Goal: Complete application form: Complete application form

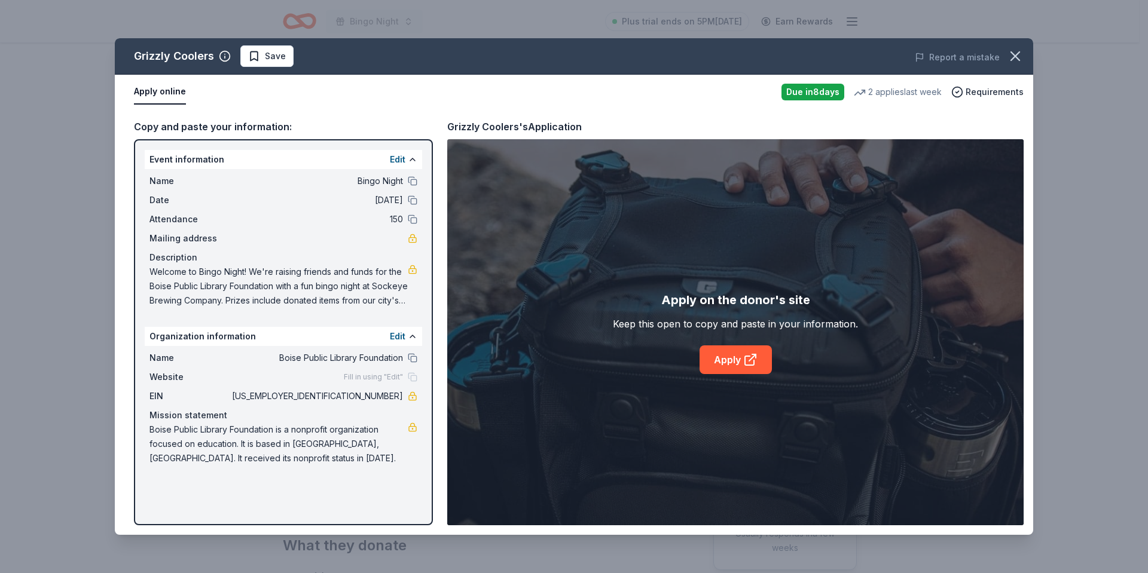
drag, startPoint x: 272, startPoint y: 56, endPoint x: 325, endPoint y: 5, distance: 73.6
click at [272, 54] on span "Save" at bounding box center [275, 56] width 21 height 14
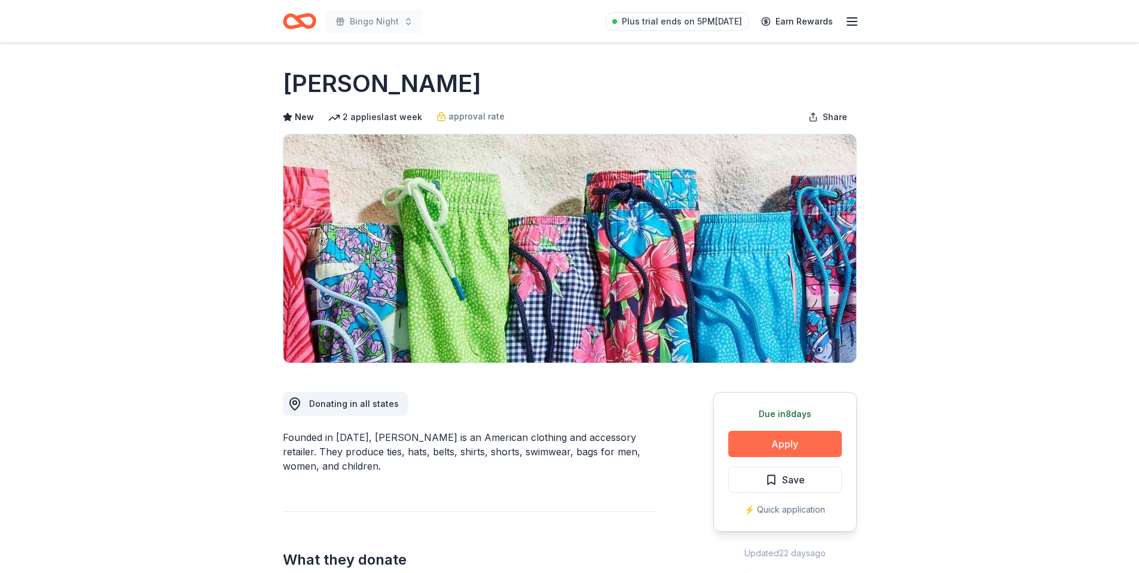
click at [756, 442] on button "Apply" at bounding box center [785, 444] width 114 height 26
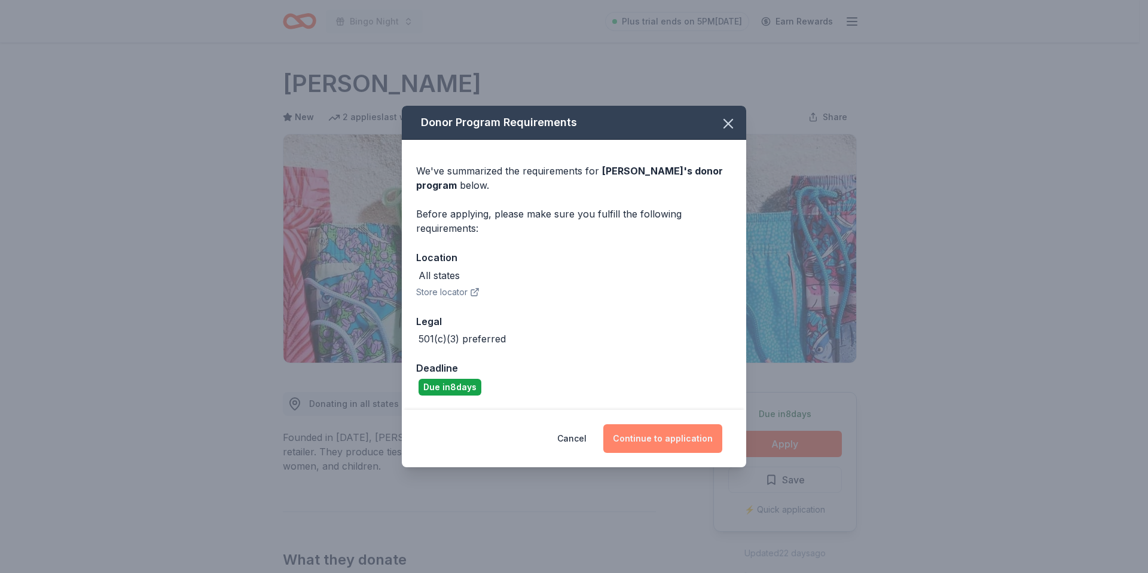
click at [640, 438] on button "Continue to application" at bounding box center [662, 438] width 119 height 29
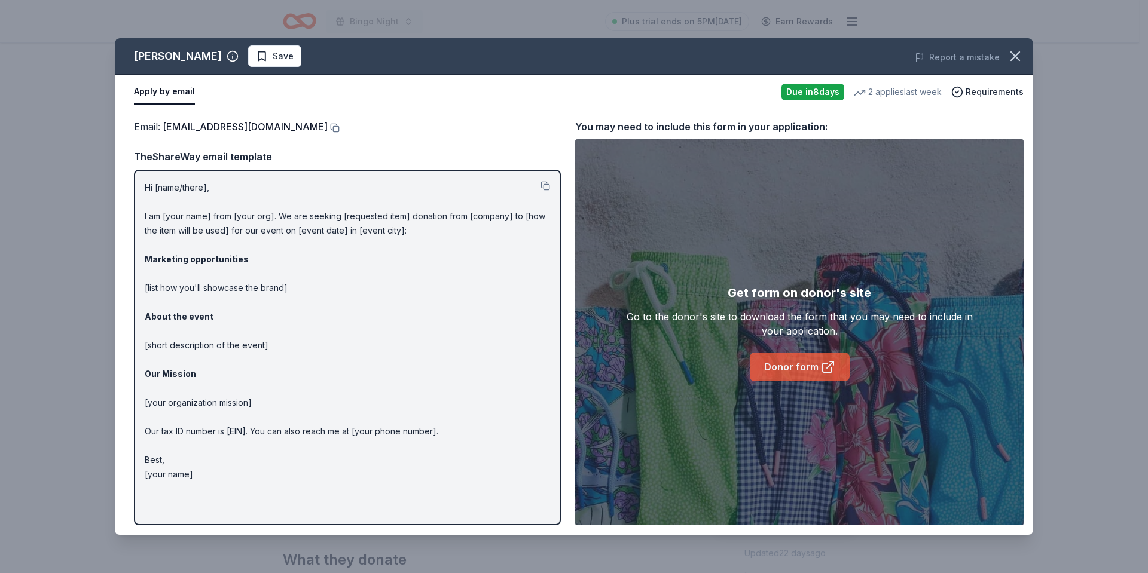
click at [803, 362] on link "Donor form" at bounding box center [800, 367] width 100 height 29
click at [1011, 57] on icon "button" at bounding box center [1015, 56] width 17 height 17
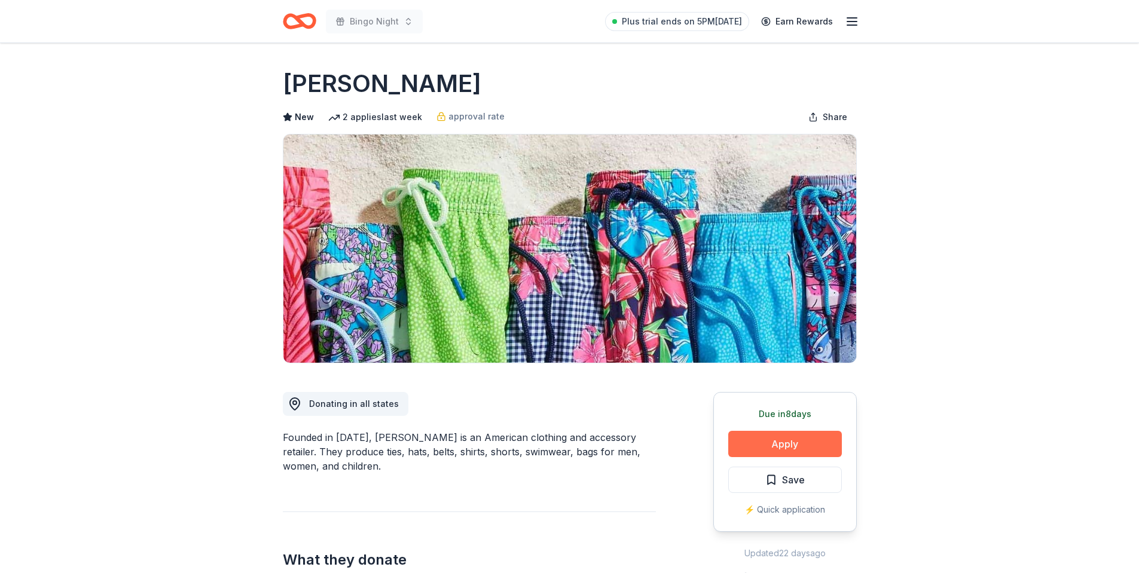
click at [746, 451] on button "Apply" at bounding box center [785, 444] width 114 height 26
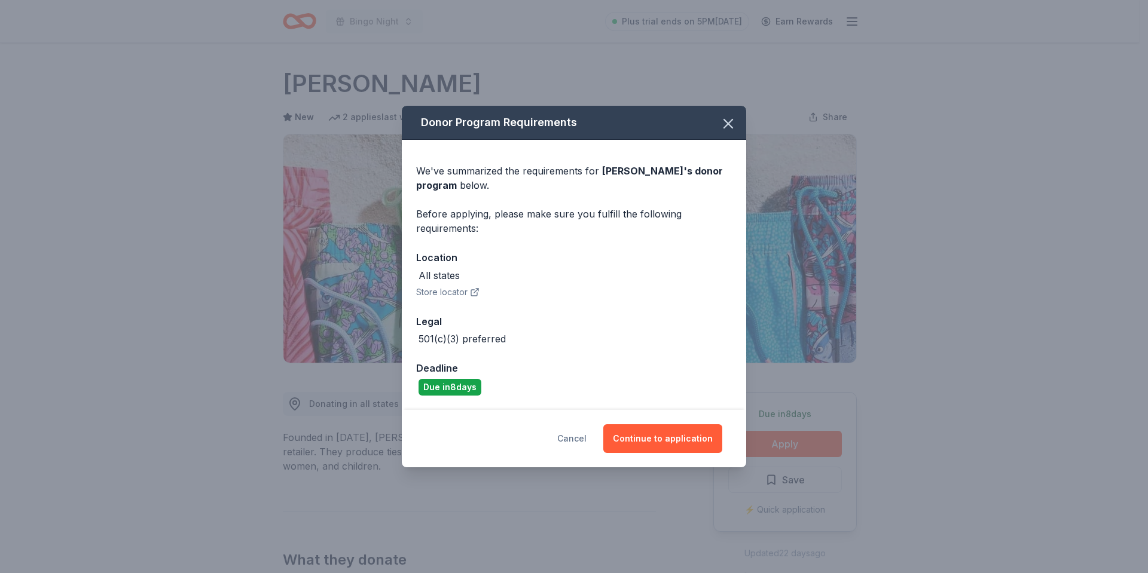
click at [584, 442] on button "Cancel" at bounding box center [571, 438] width 29 height 29
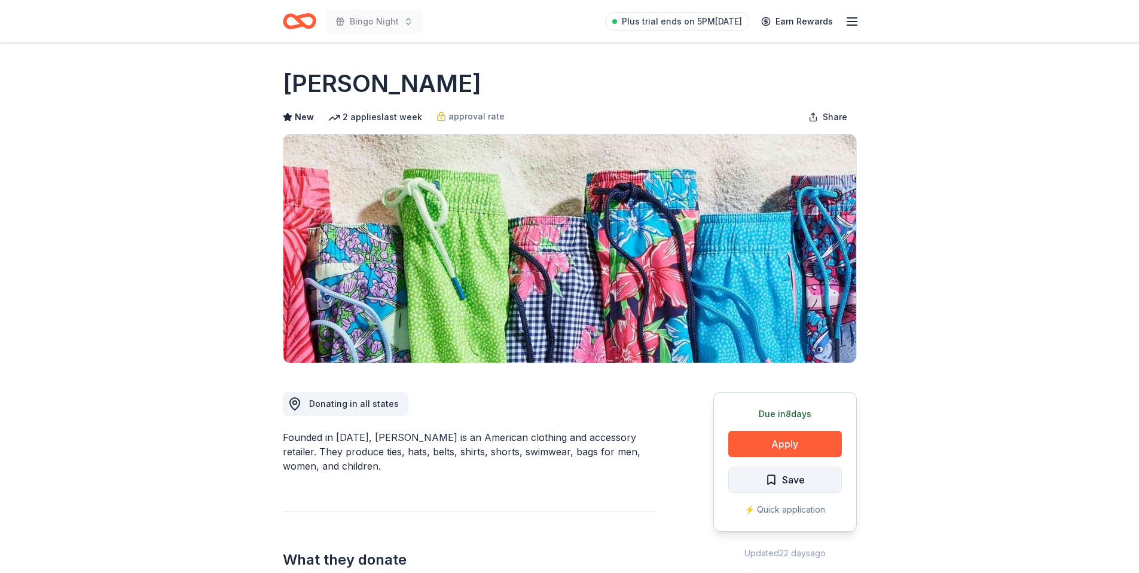
click at [784, 481] on span "Save" at bounding box center [793, 480] width 23 height 16
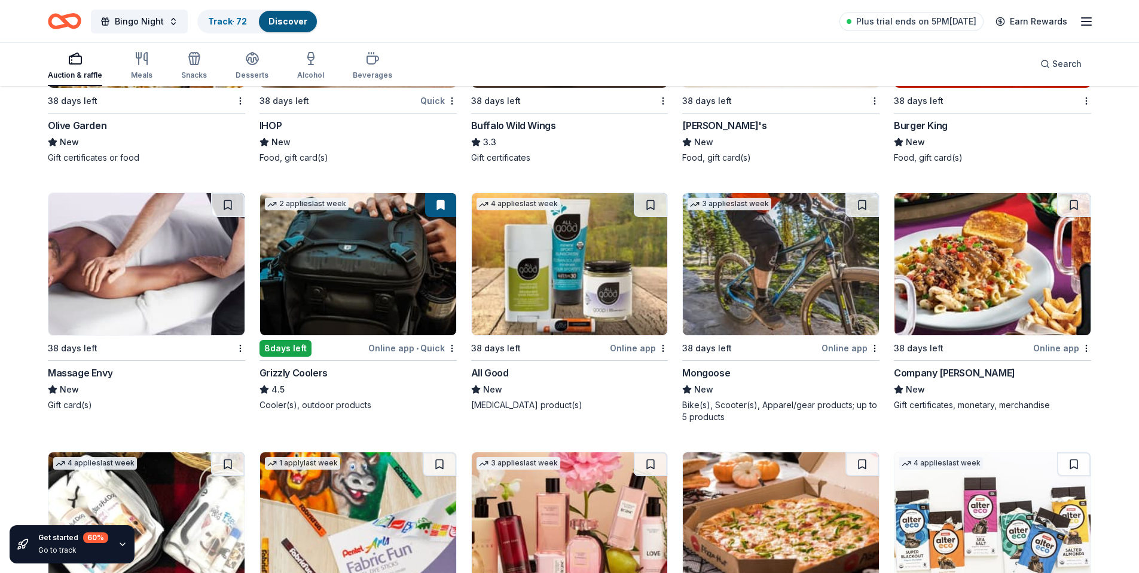
scroll to position [3097, 0]
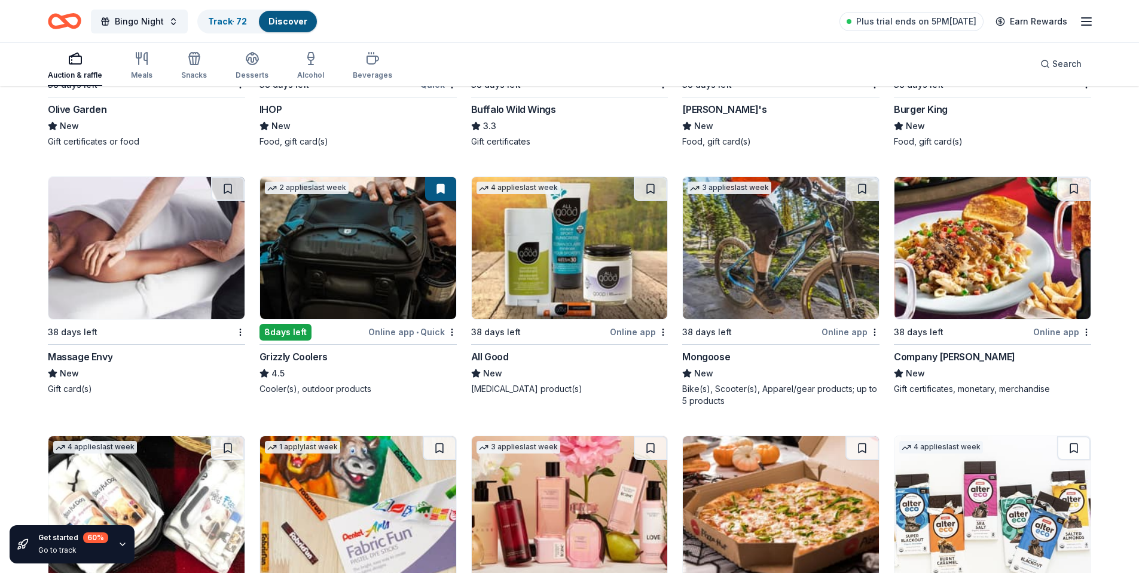
click at [719, 255] on img at bounding box center [781, 248] width 196 height 142
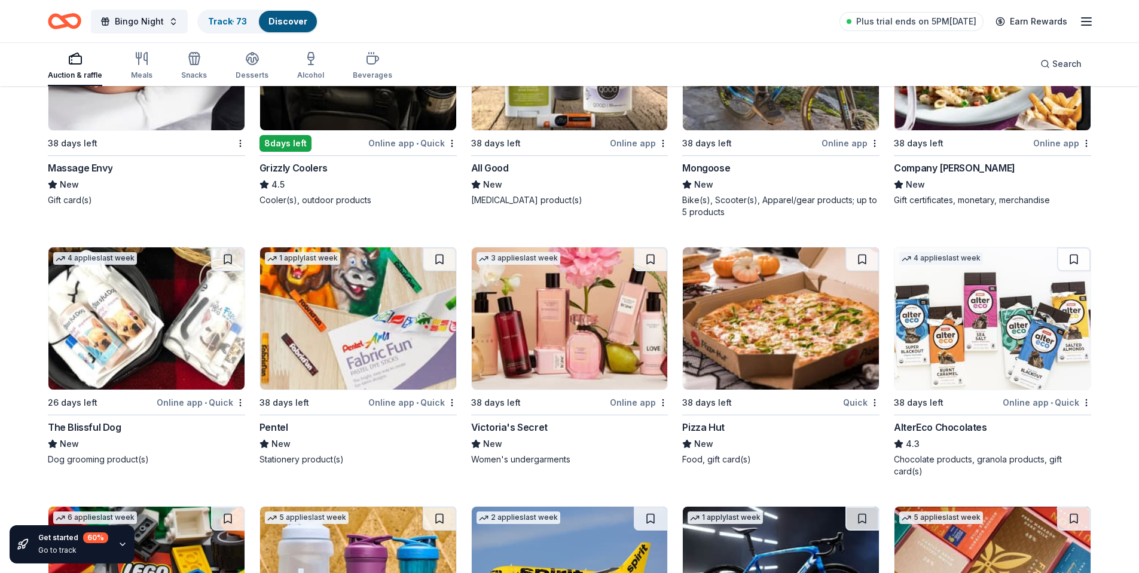
scroll to position [3346, 0]
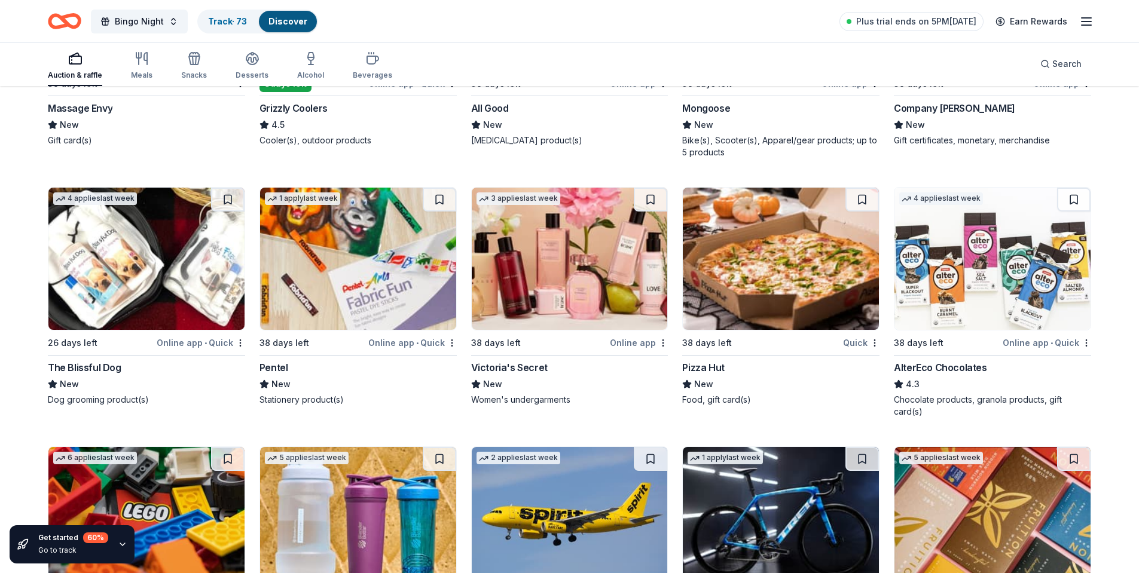
click at [396, 283] on img at bounding box center [358, 259] width 196 height 142
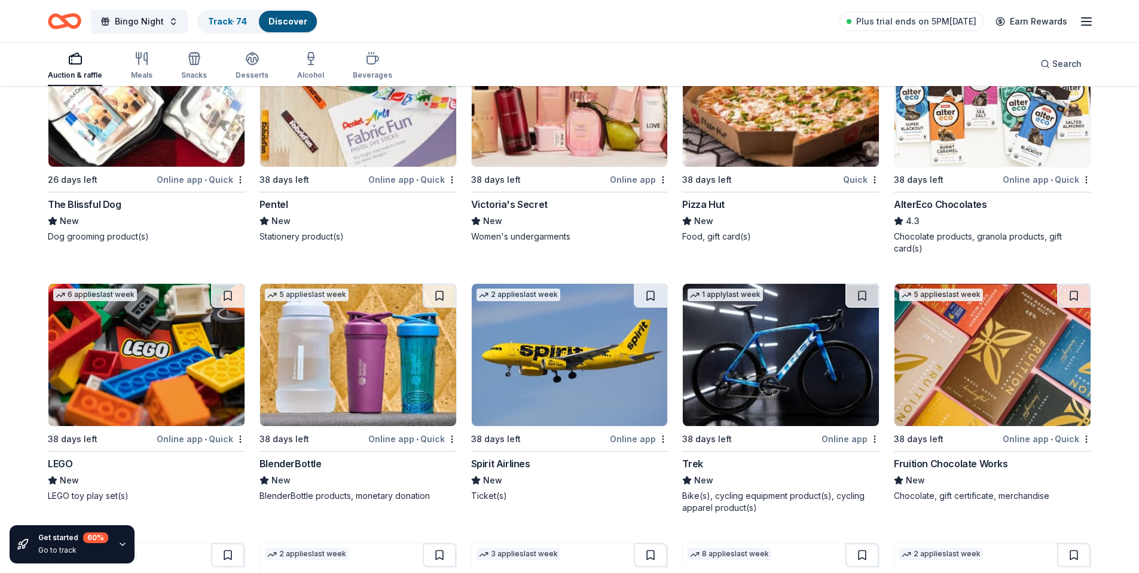
scroll to position [3525, 0]
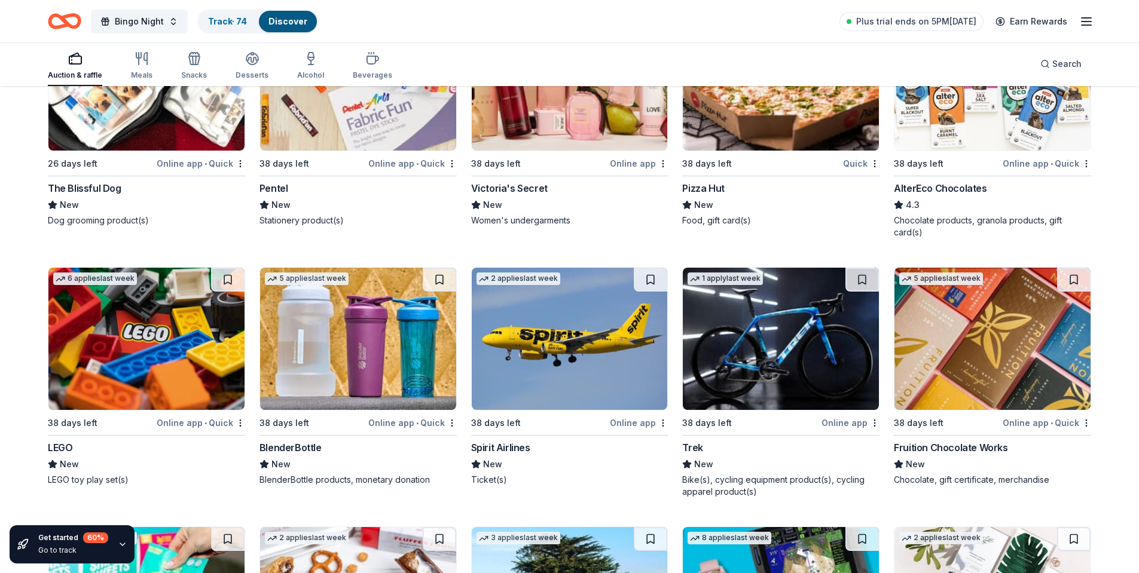
click at [161, 334] on img at bounding box center [146, 339] width 196 height 142
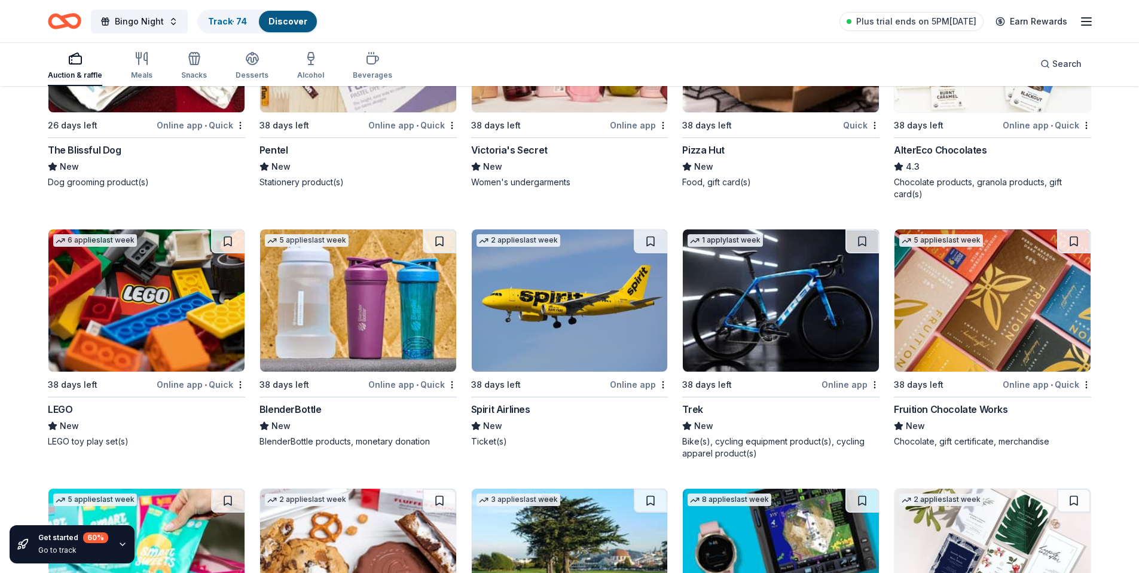
scroll to position [3585, 0]
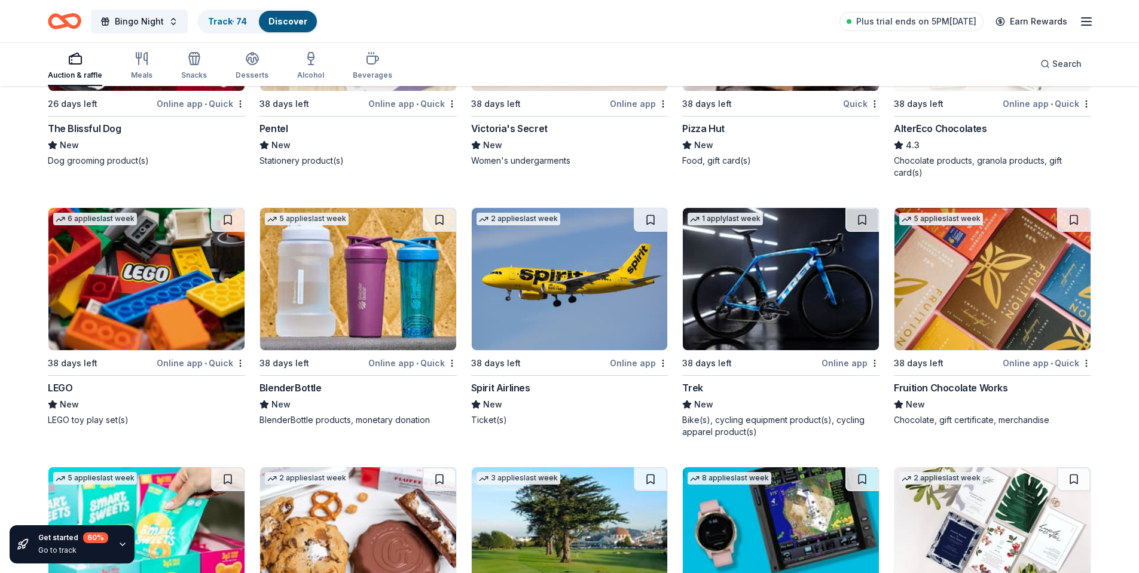
click at [815, 271] on img at bounding box center [781, 279] width 196 height 142
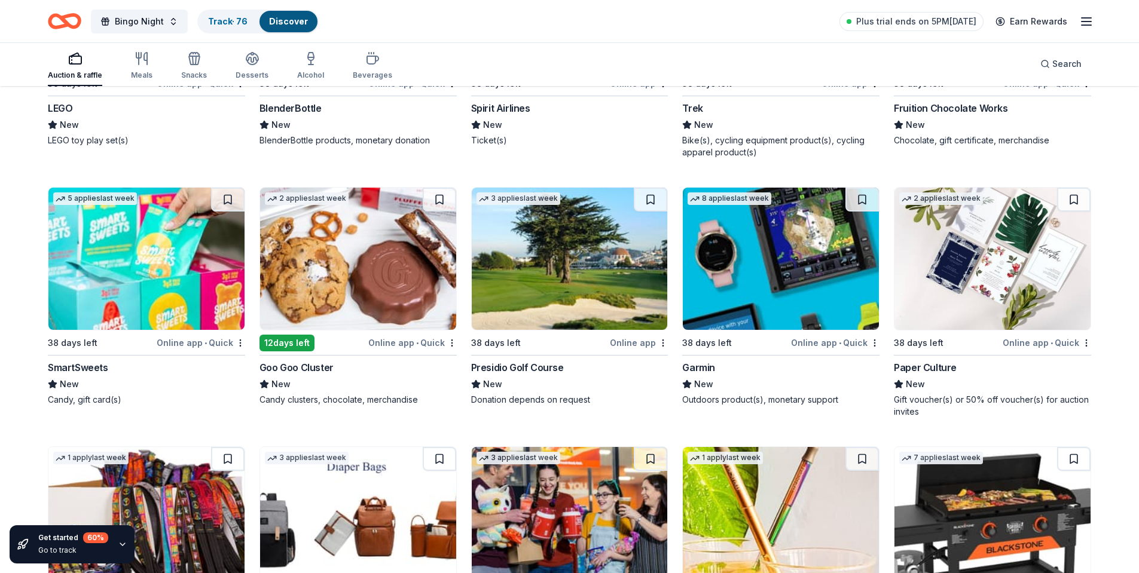
scroll to position [3925, 0]
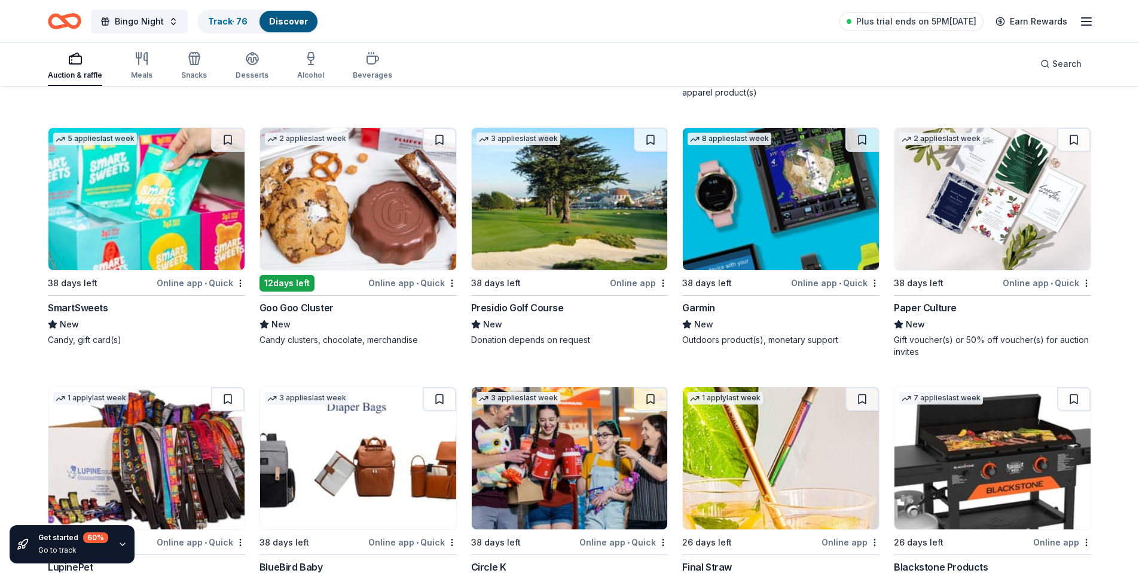
click at [581, 227] on img at bounding box center [570, 199] width 196 height 142
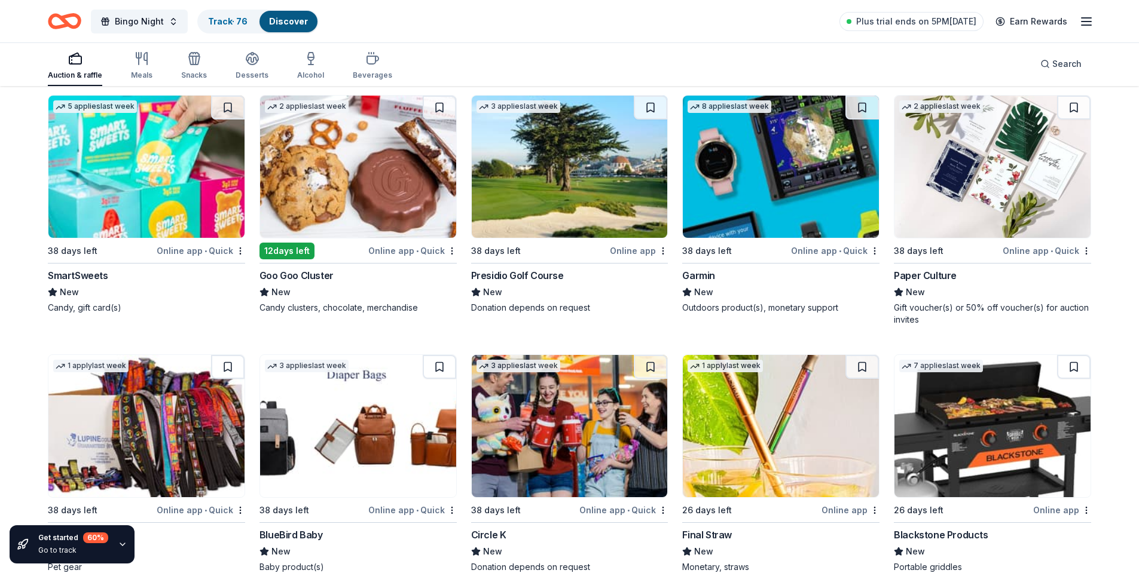
scroll to position [4044, 0]
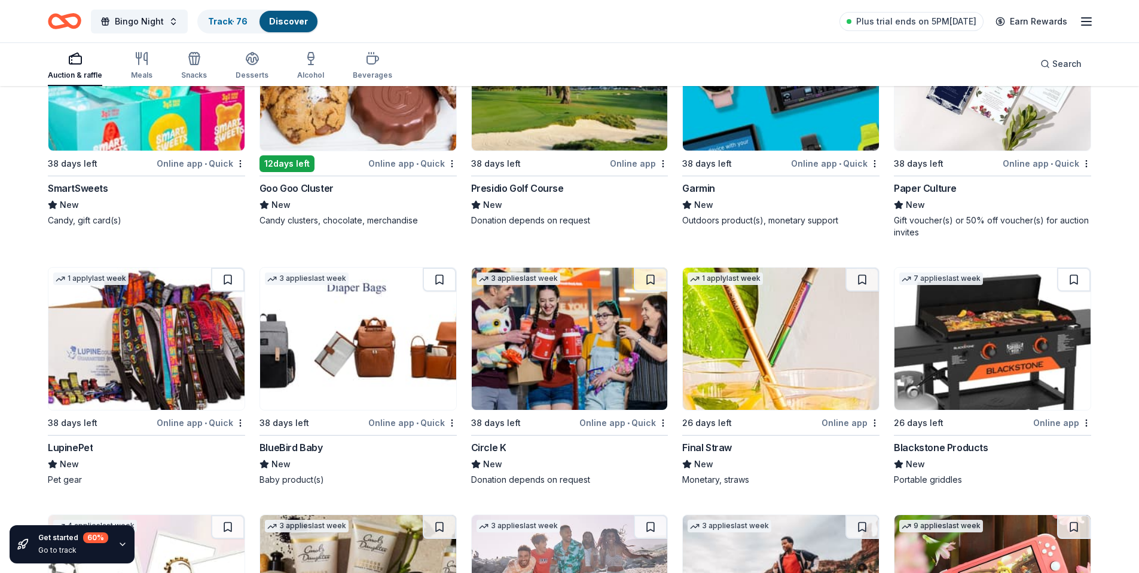
click at [792, 337] on img at bounding box center [781, 339] width 196 height 142
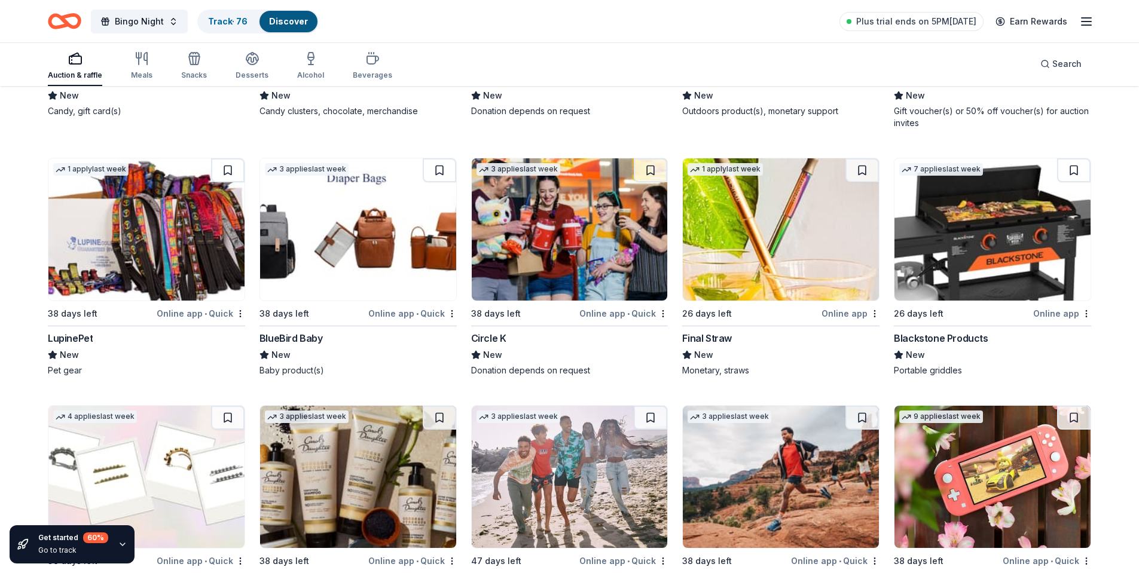
scroll to position [4164, 0]
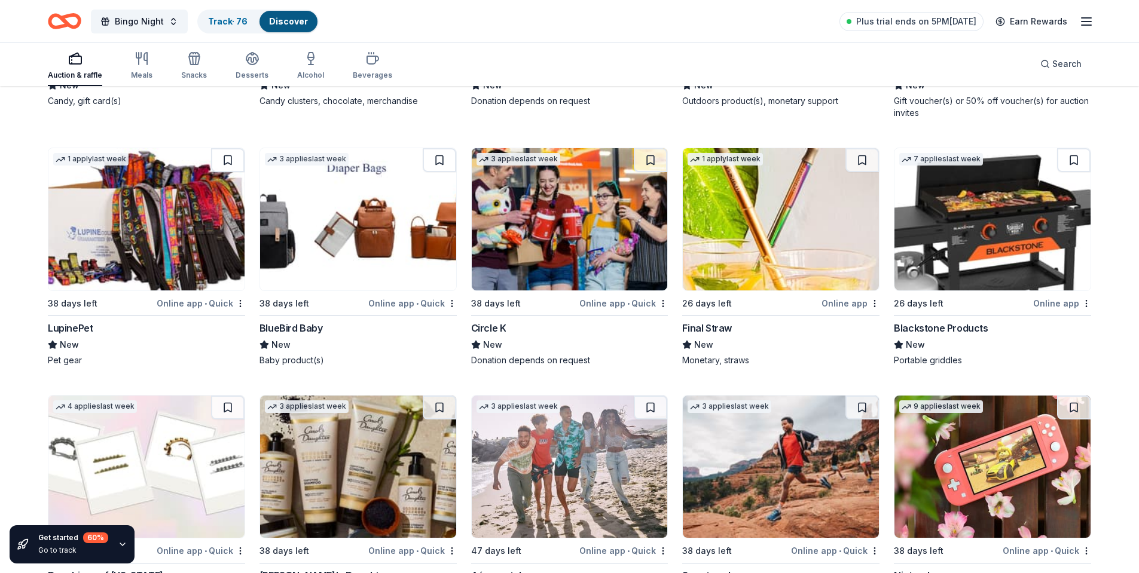
click at [979, 231] on img at bounding box center [992, 219] width 196 height 142
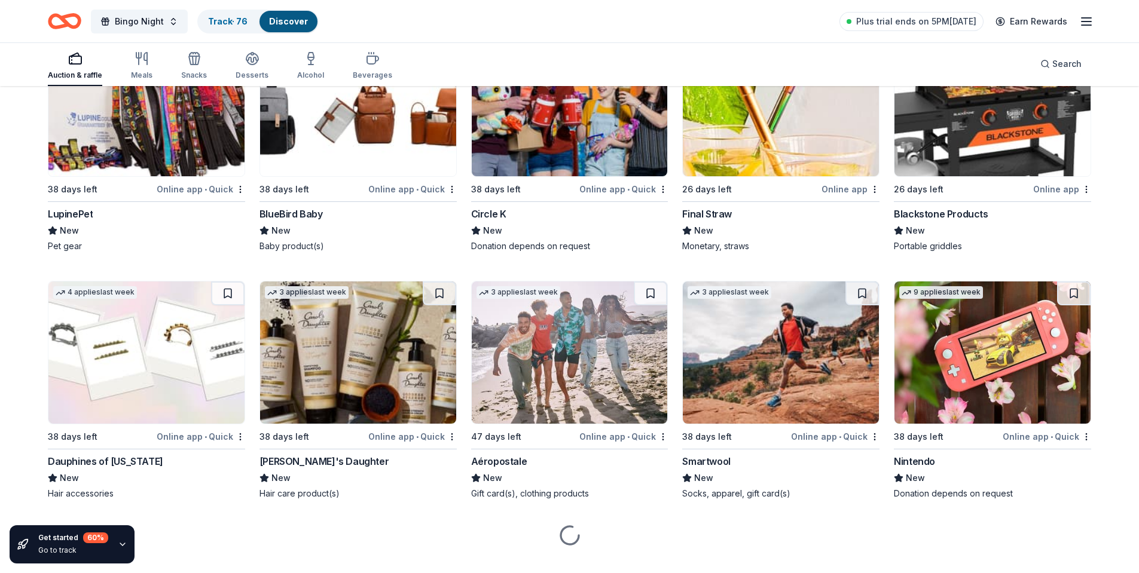
scroll to position [4283, 0]
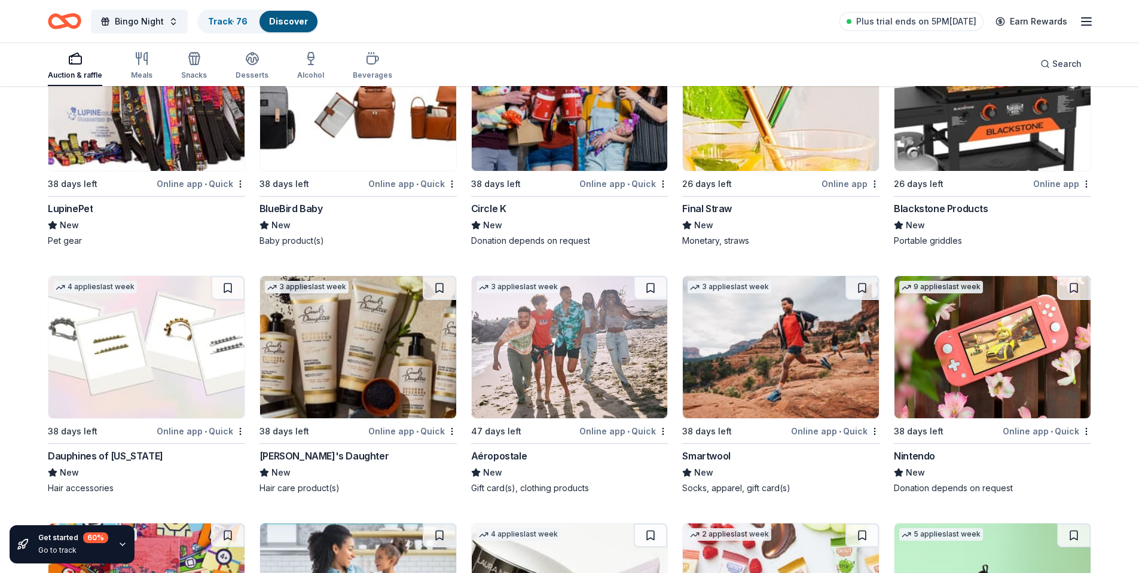
click at [115, 352] on img at bounding box center [146, 347] width 196 height 142
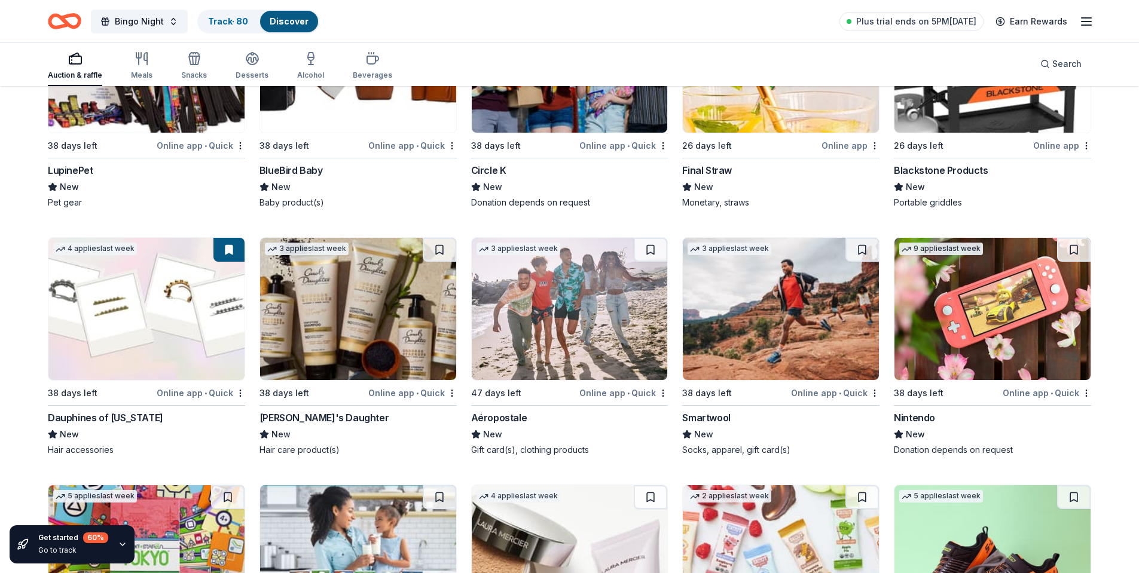
scroll to position [4343, 0]
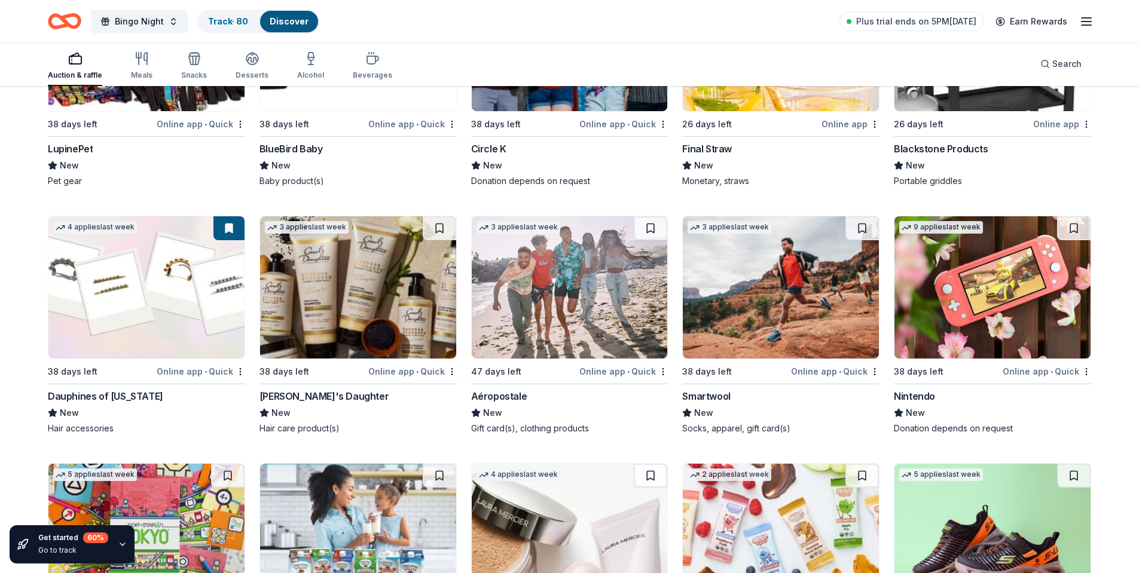
click at [790, 302] on img at bounding box center [781, 287] width 196 height 142
click at [966, 300] on img at bounding box center [992, 287] width 196 height 142
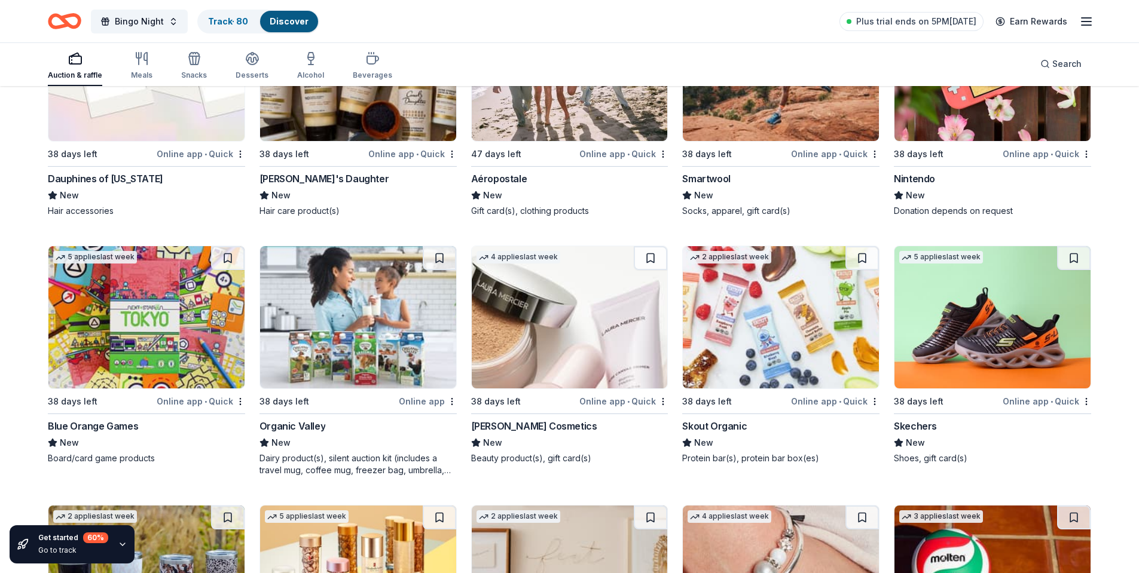
scroll to position [4582, 0]
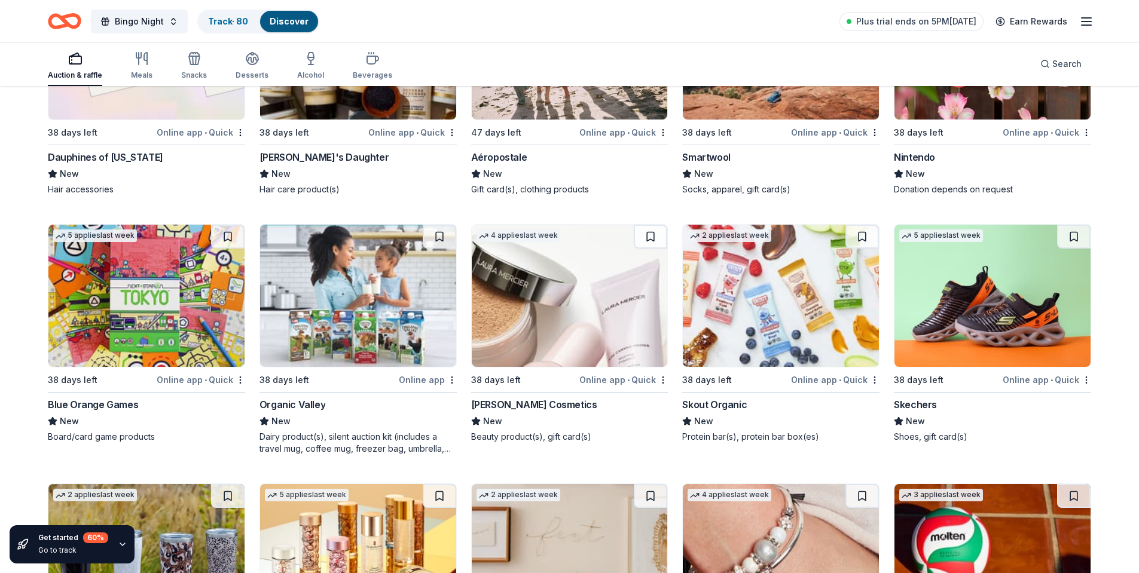
click at [133, 266] on img at bounding box center [146, 296] width 196 height 142
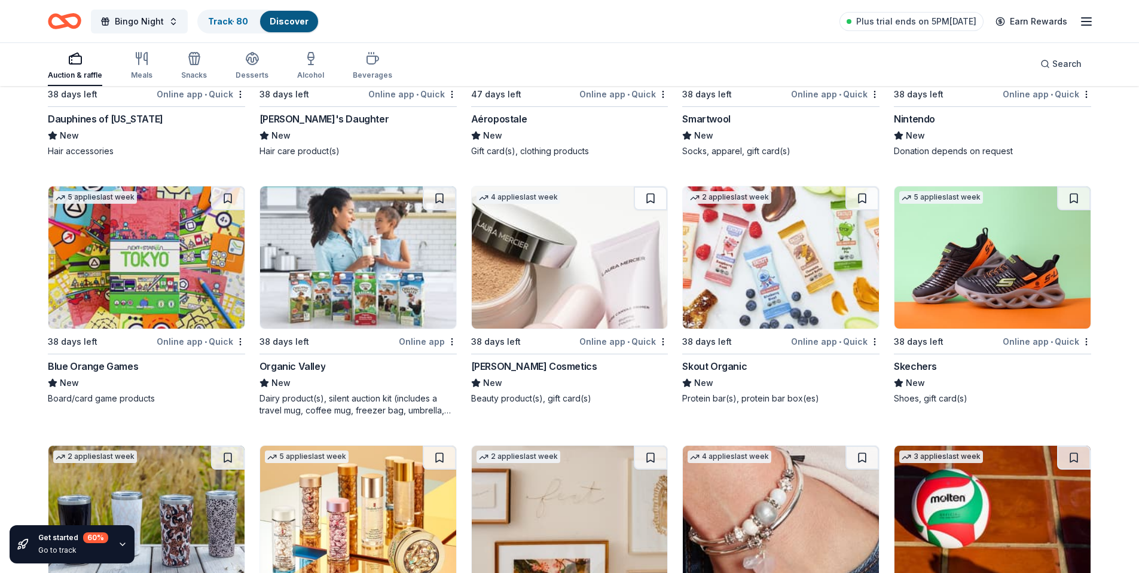
scroll to position [4642, 0]
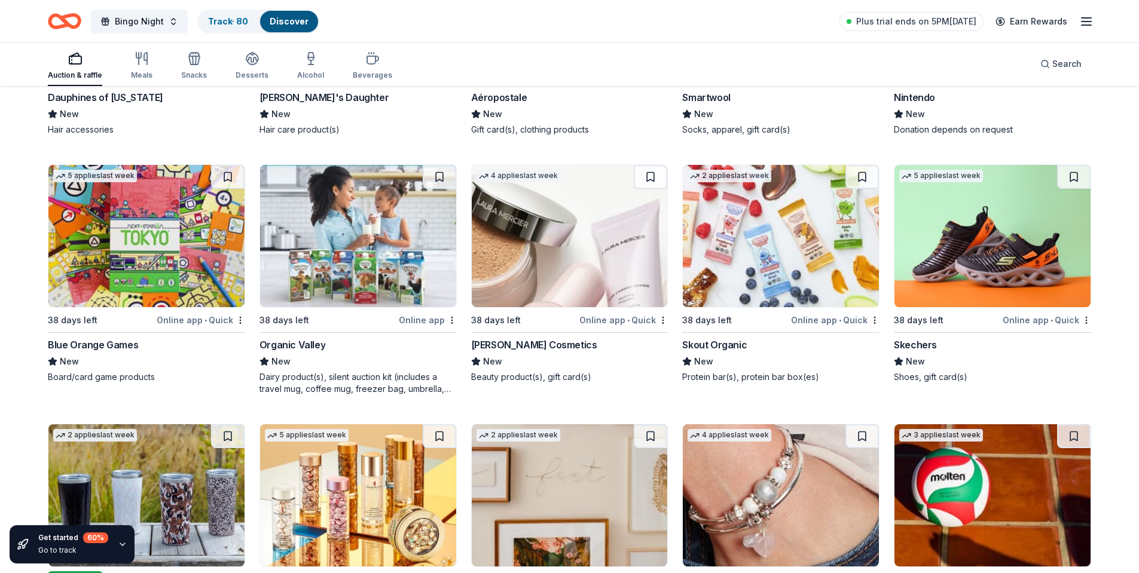
click at [551, 249] on img at bounding box center [570, 236] width 196 height 142
click at [1002, 253] on img at bounding box center [992, 236] width 196 height 142
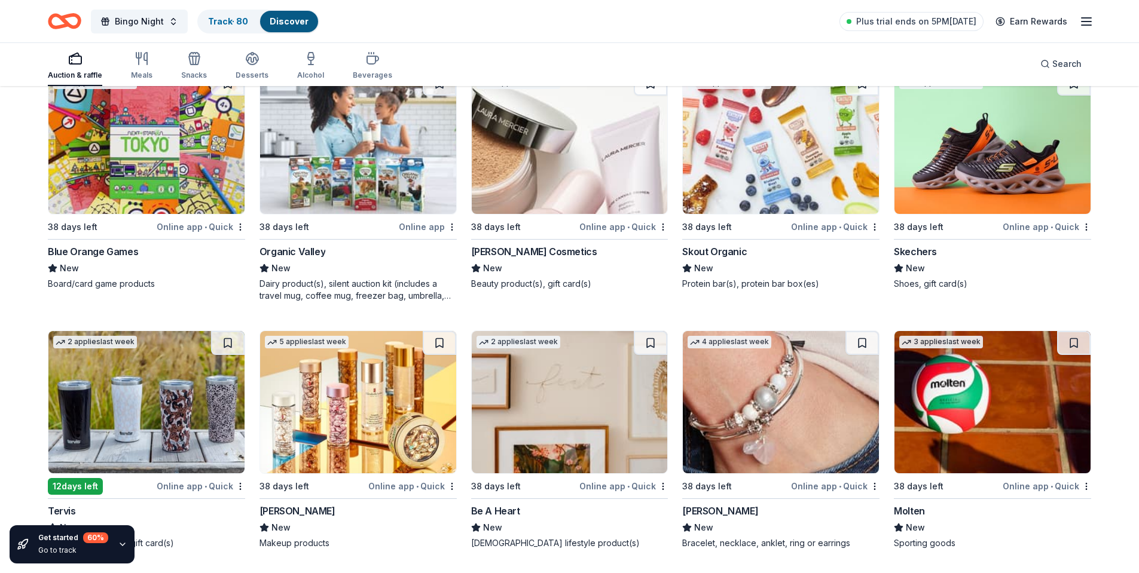
scroll to position [4735, 0]
click at [386, 396] on img at bounding box center [358, 402] width 196 height 142
click at [961, 422] on img at bounding box center [992, 402] width 196 height 142
click at [747, 406] on img at bounding box center [781, 402] width 196 height 142
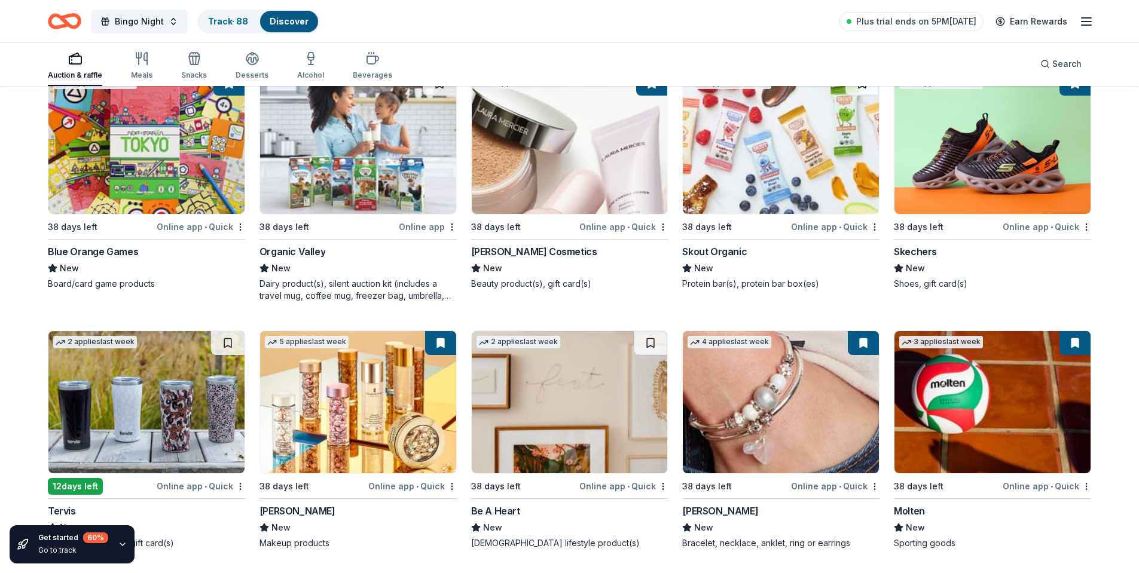
click at [80, 62] on icon "button" at bounding box center [75, 58] width 14 height 14
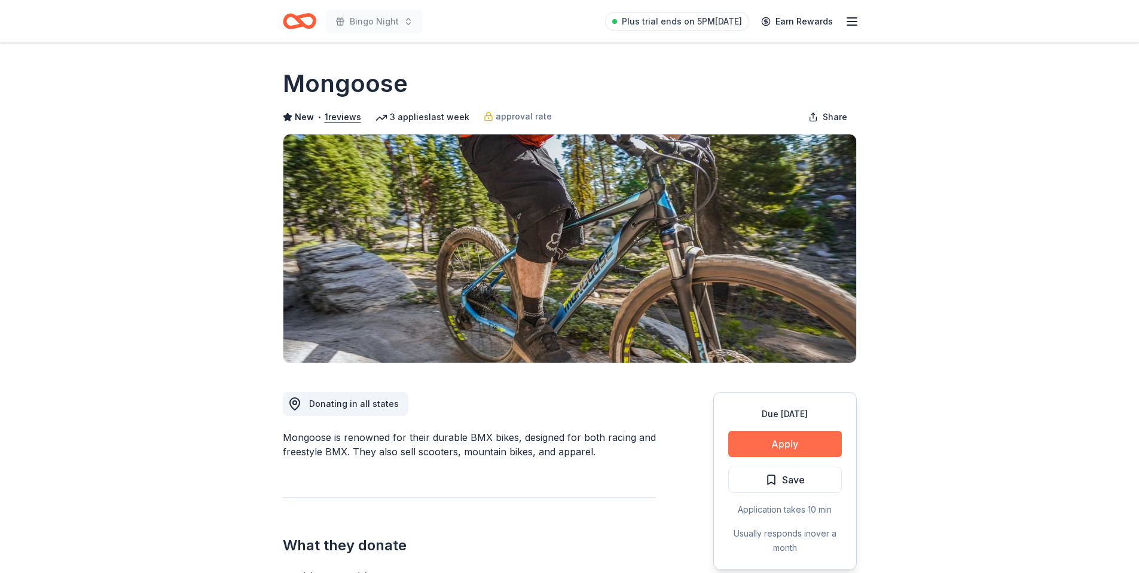
click at [808, 445] on button "Apply" at bounding box center [785, 444] width 114 height 26
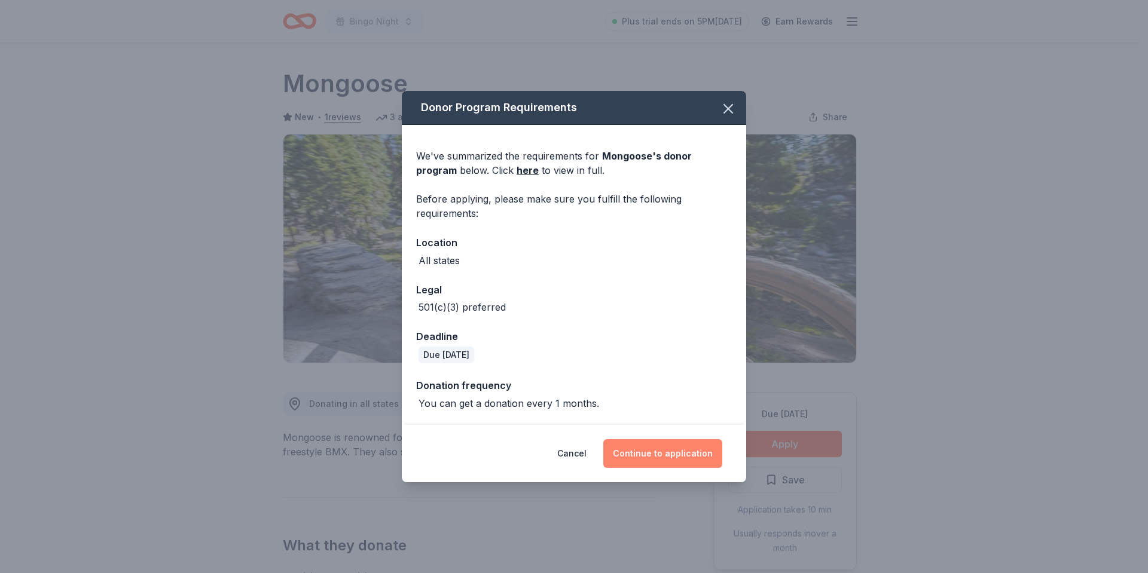
click at [701, 453] on button "Continue to application" at bounding box center [662, 453] width 119 height 29
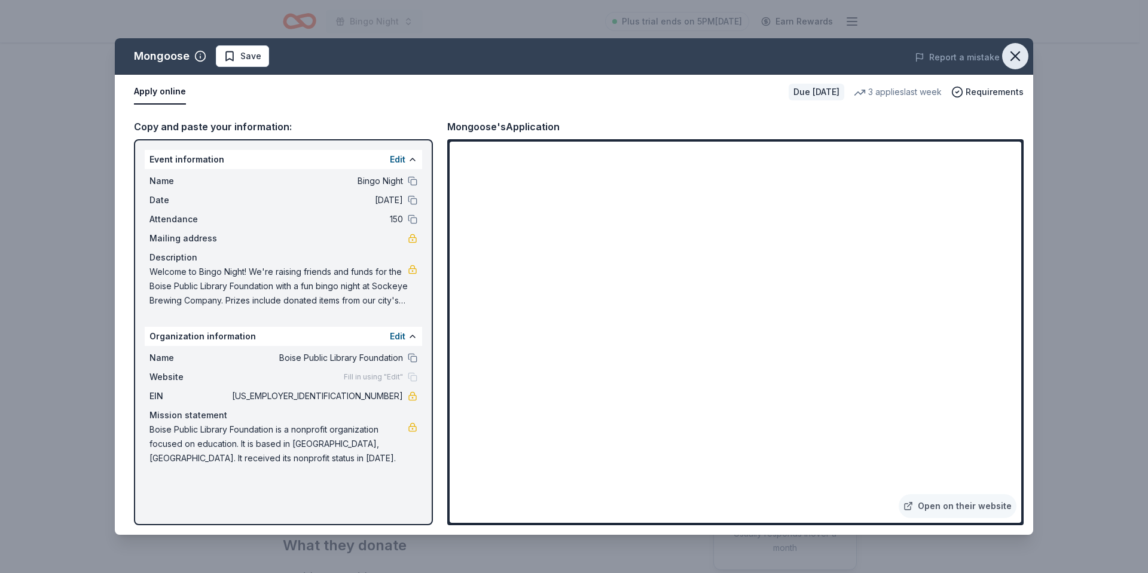
click at [1010, 54] on icon "button" at bounding box center [1015, 56] width 17 height 17
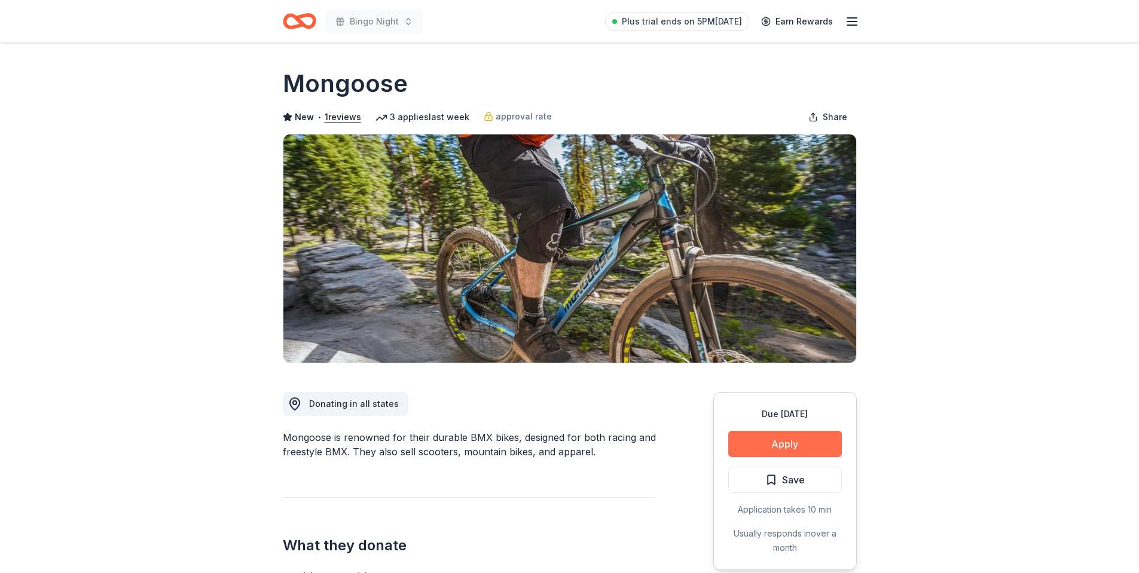
click at [771, 438] on button "Apply" at bounding box center [785, 444] width 114 height 26
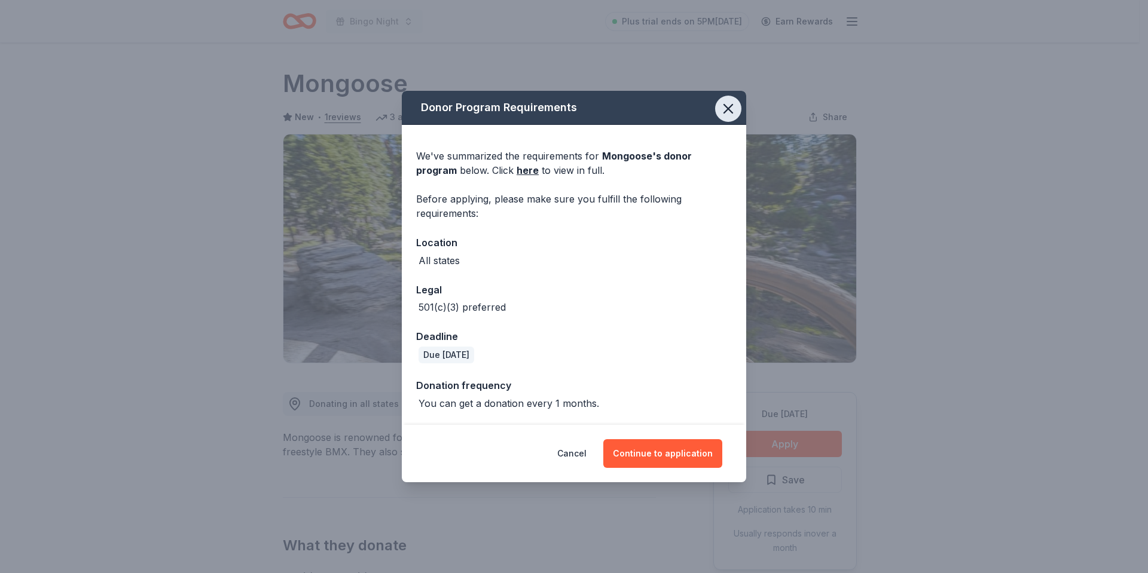
click at [731, 107] on icon "button" at bounding box center [728, 108] width 17 height 17
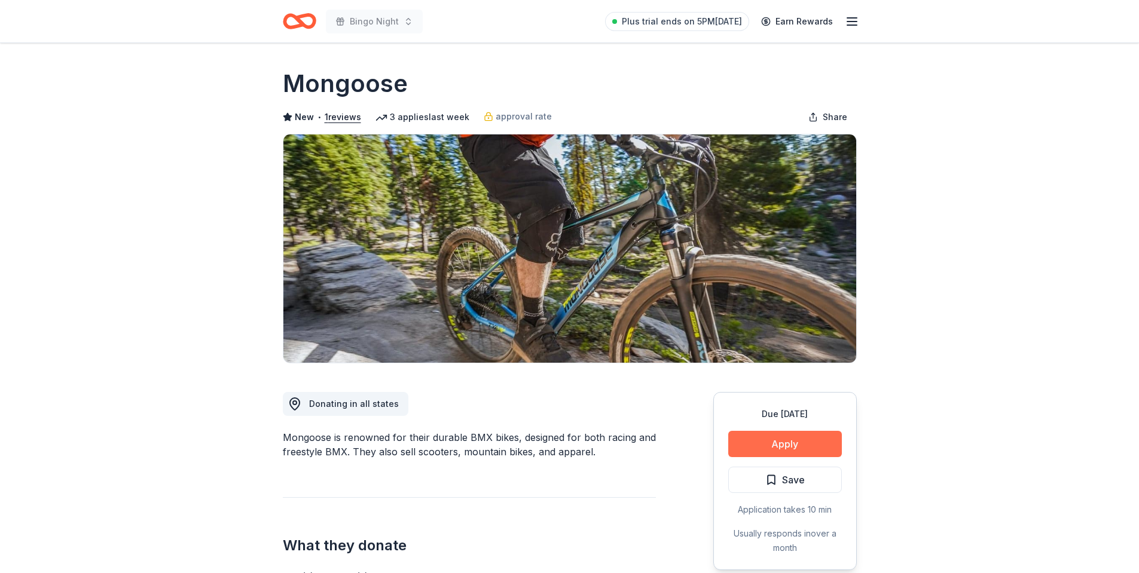
click at [778, 445] on button "Apply" at bounding box center [785, 444] width 114 height 26
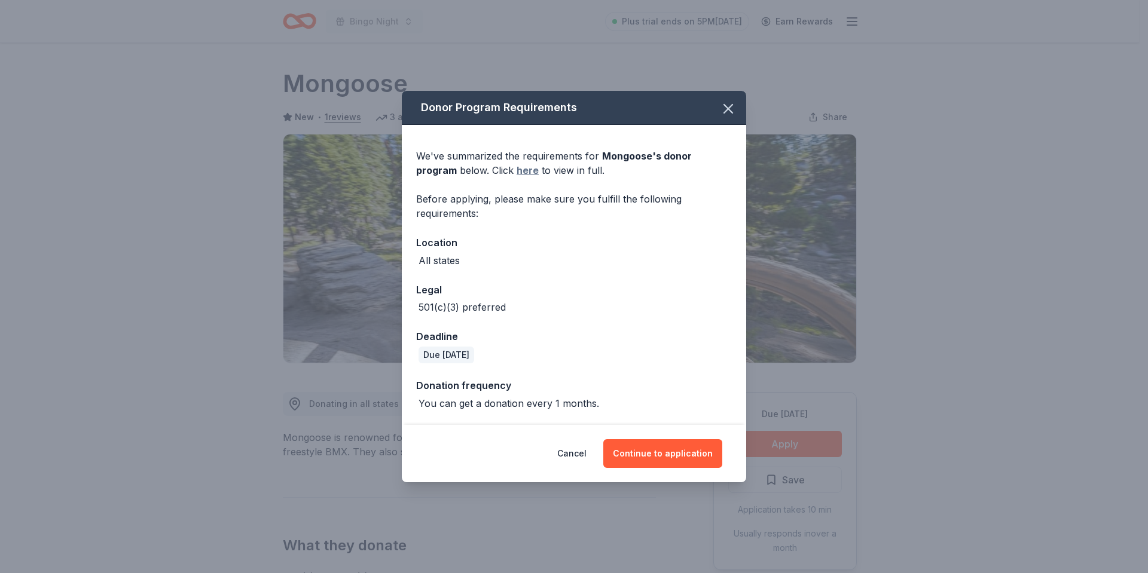
click at [517, 170] on link "here" at bounding box center [528, 170] width 22 height 14
click at [685, 449] on button "Continue to application" at bounding box center [662, 453] width 119 height 29
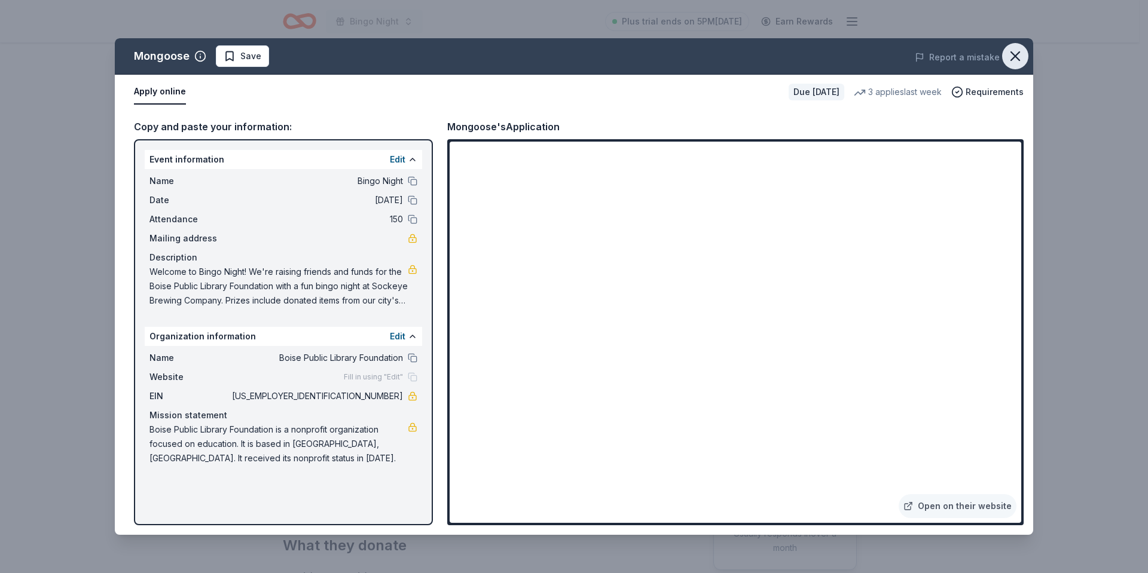
click at [1020, 53] on icon "button" at bounding box center [1015, 56] width 17 height 17
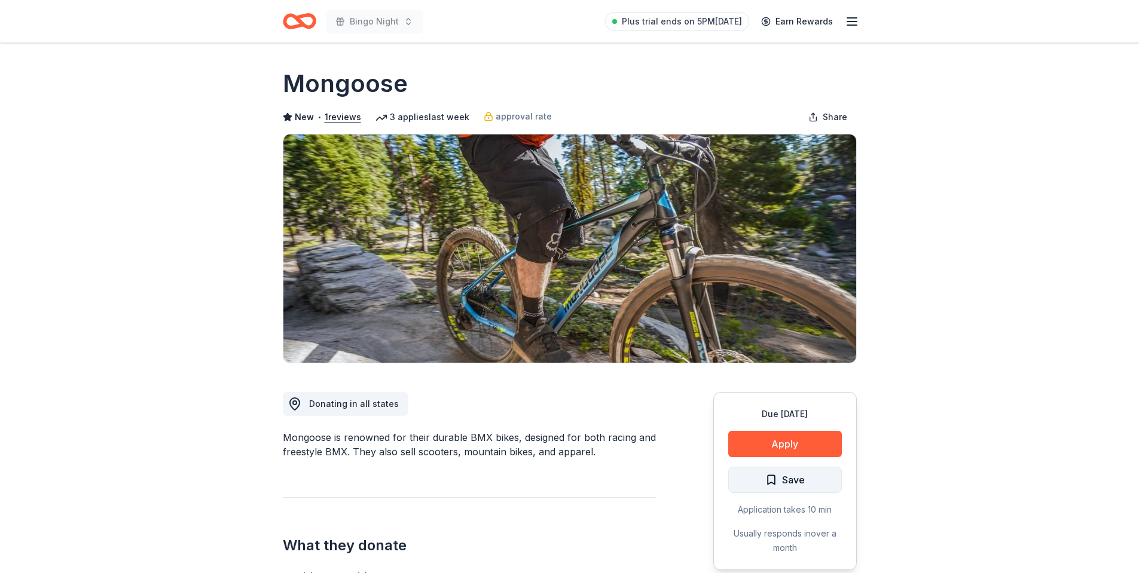
click at [802, 484] on span "Save" at bounding box center [793, 480] width 23 height 16
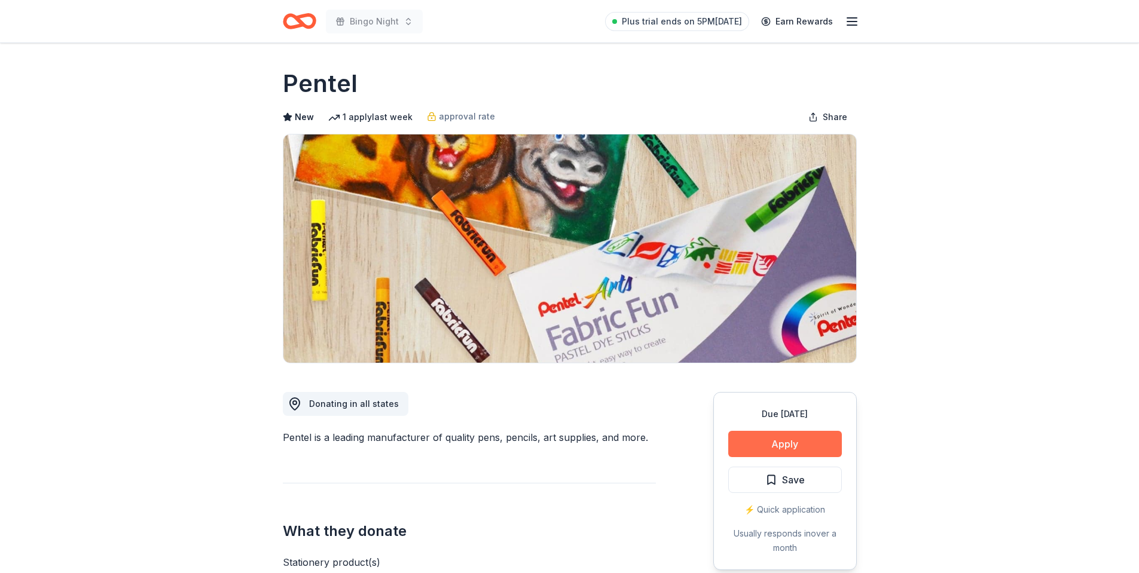
click at [772, 445] on button "Apply" at bounding box center [785, 444] width 114 height 26
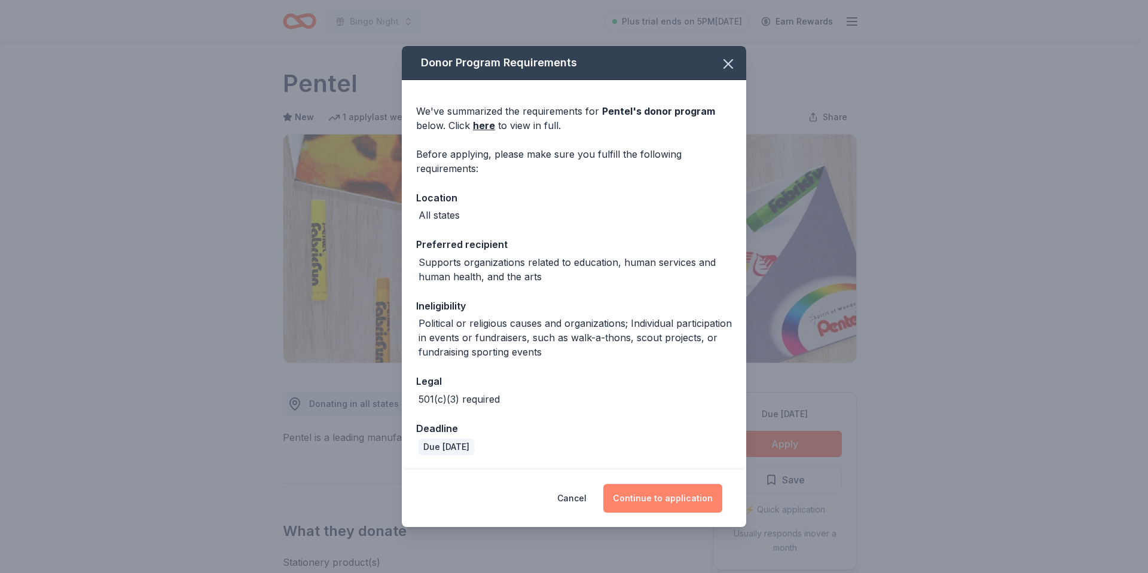
click at [667, 496] on button "Continue to application" at bounding box center [662, 498] width 119 height 29
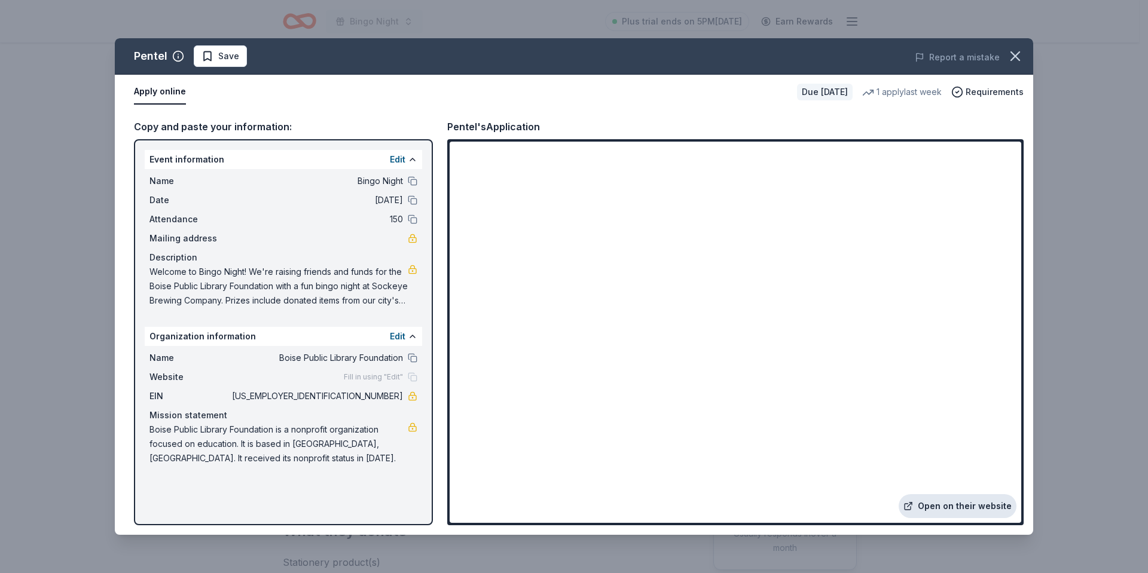
click at [949, 499] on link "Open on their website" at bounding box center [958, 506] width 118 height 24
click at [224, 58] on span "Save" at bounding box center [228, 56] width 21 height 14
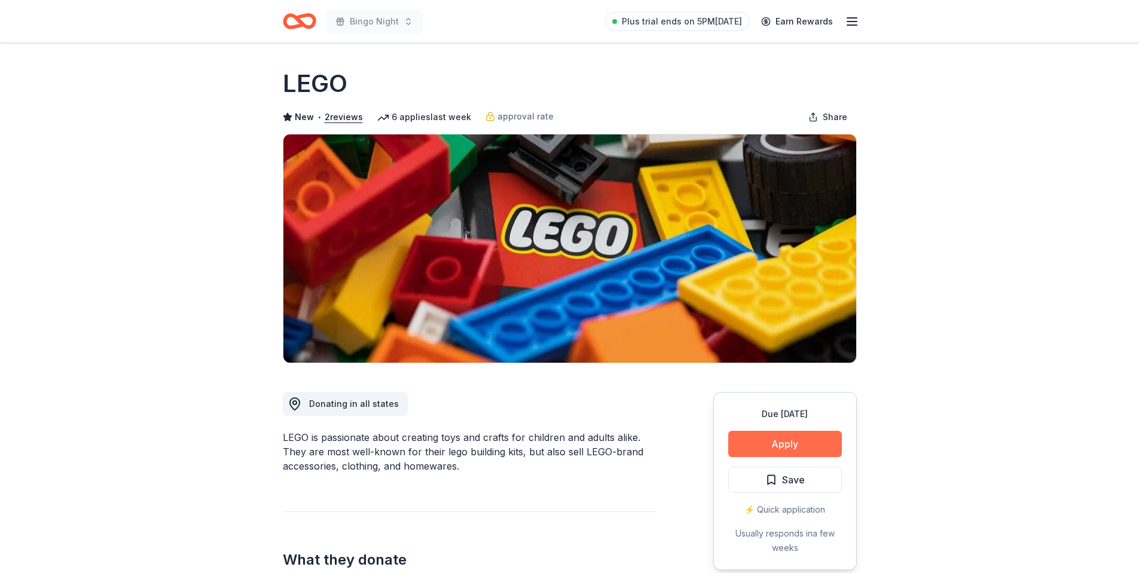
click at [795, 447] on button "Apply" at bounding box center [785, 444] width 114 height 26
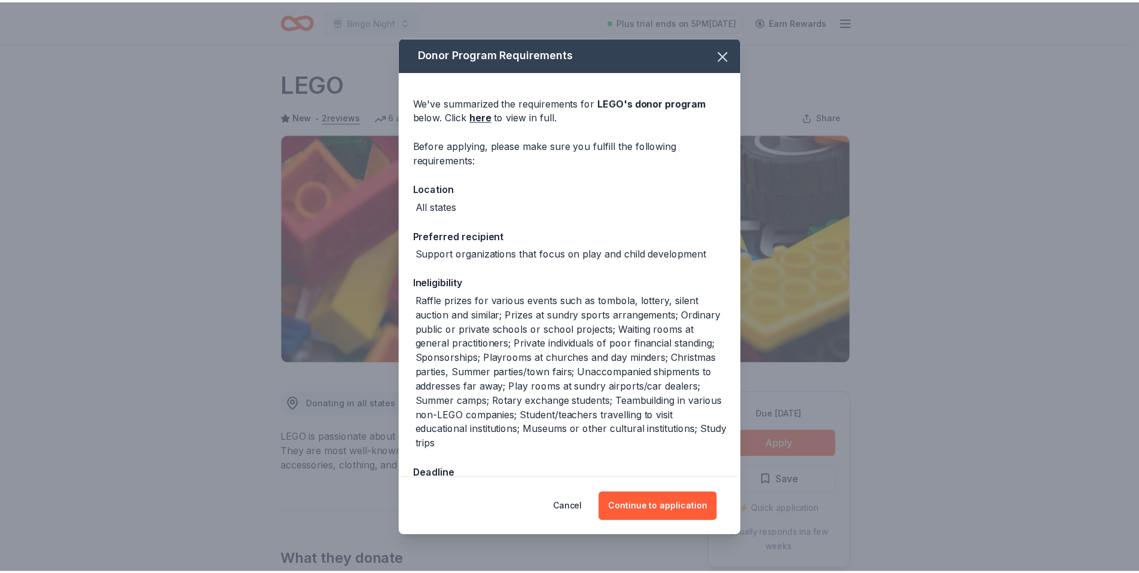
scroll to position [36, 0]
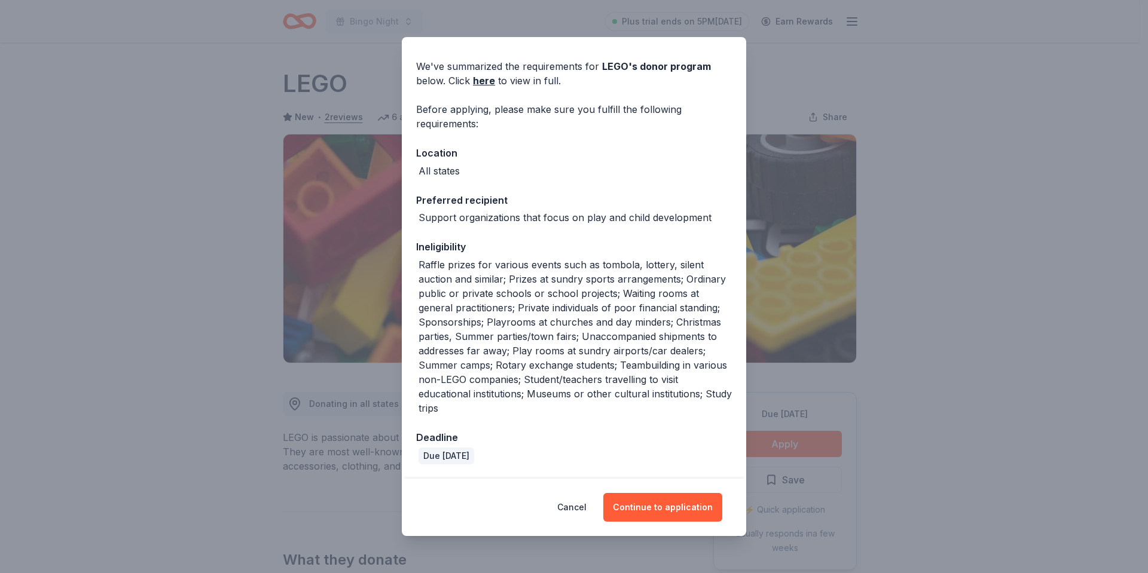
click at [227, 166] on div "Donor Program Requirements We've summarized the requirements for LEGO 's donor …" at bounding box center [574, 286] width 1148 height 573
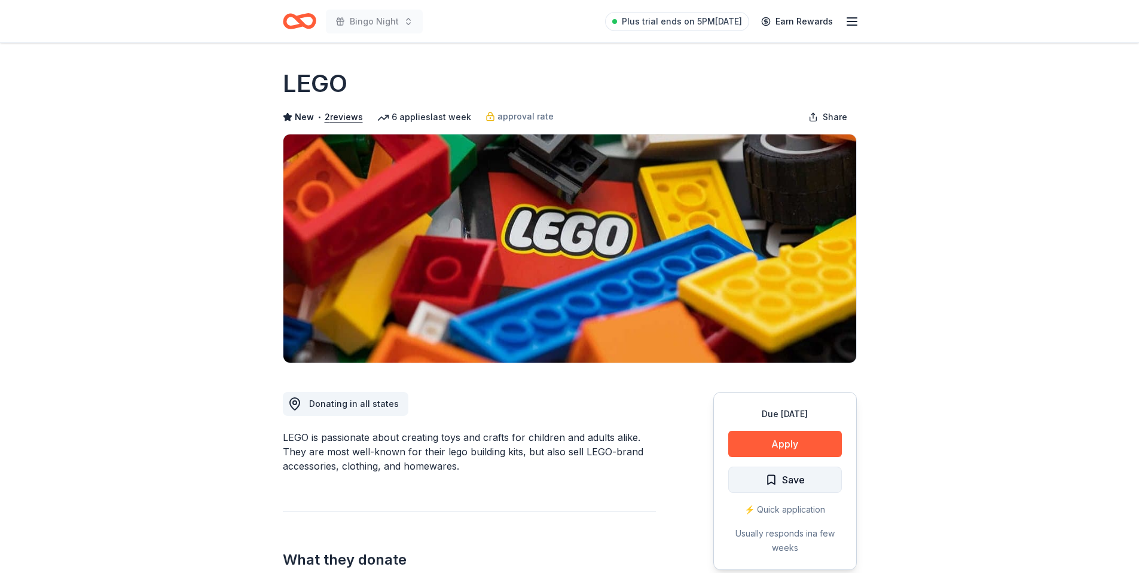
click at [771, 482] on span "Save" at bounding box center [784, 480] width 39 height 16
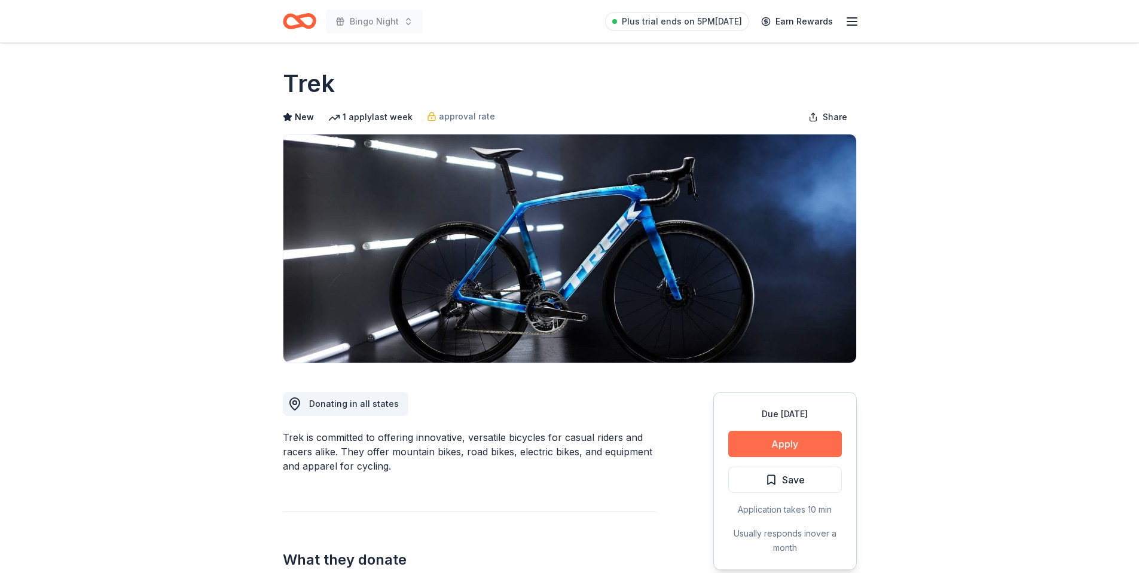
click at [762, 436] on button "Apply" at bounding box center [785, 444] width 114 height 26
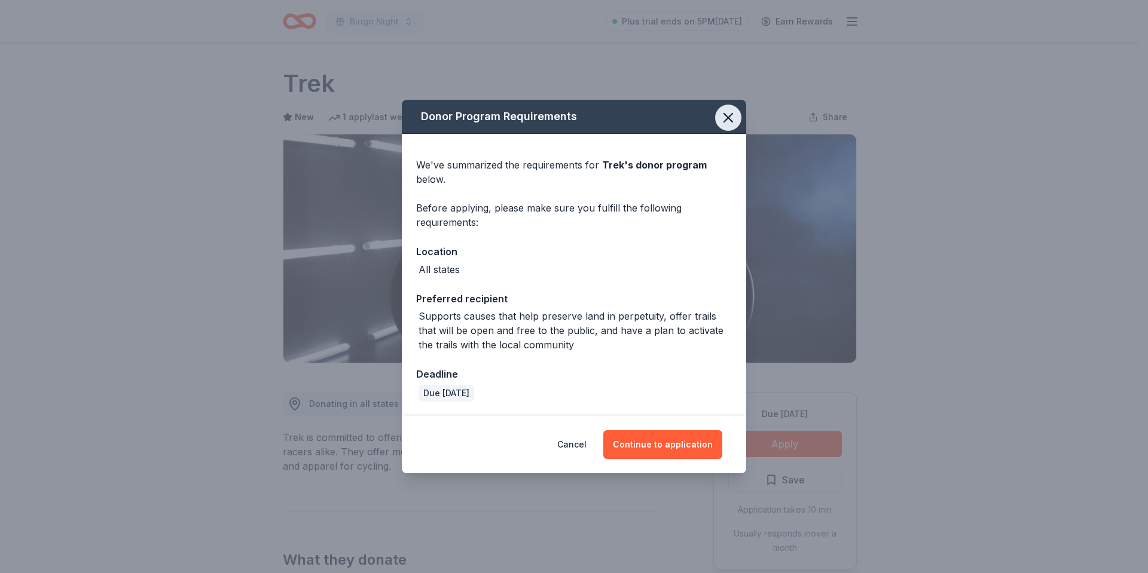
click at [717, 116] on button "button" at bounding box center [728, 118] width 26 height 26
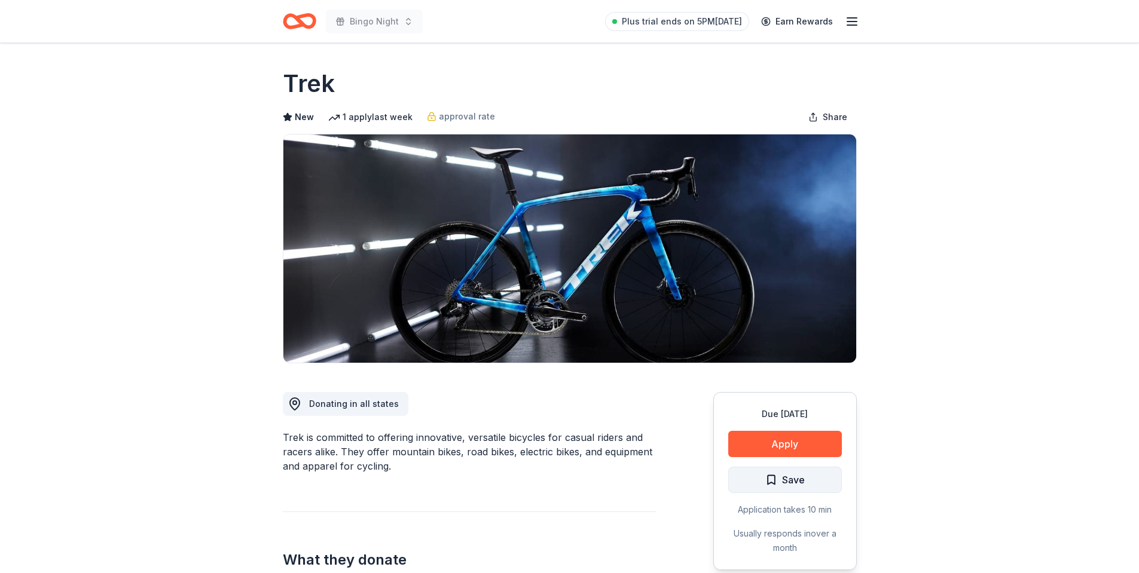
click at [790, 478] on span "Save" at bounding box center [793, 480] width 23 height 16
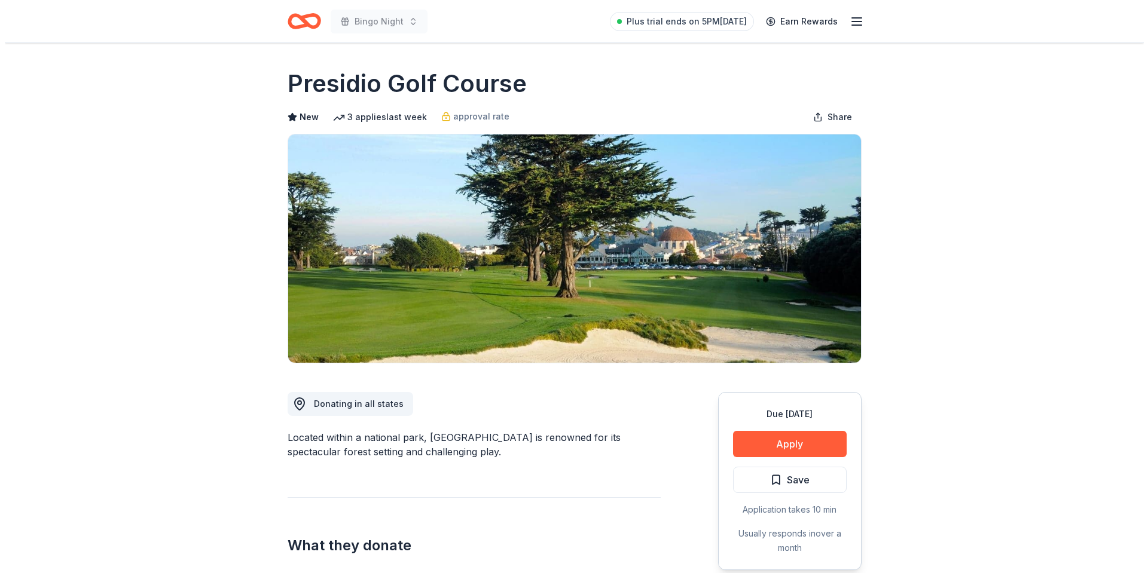
scroll to position [60, 0]
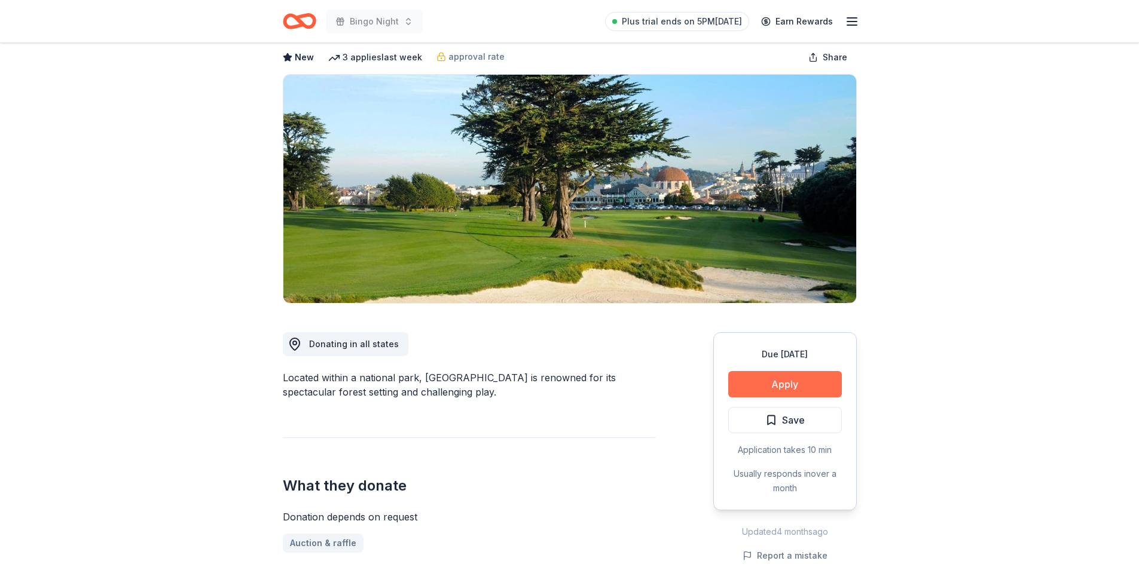
click at [808, 386] on button "Apply" at bounding box center [785, 384] width 114 height 26
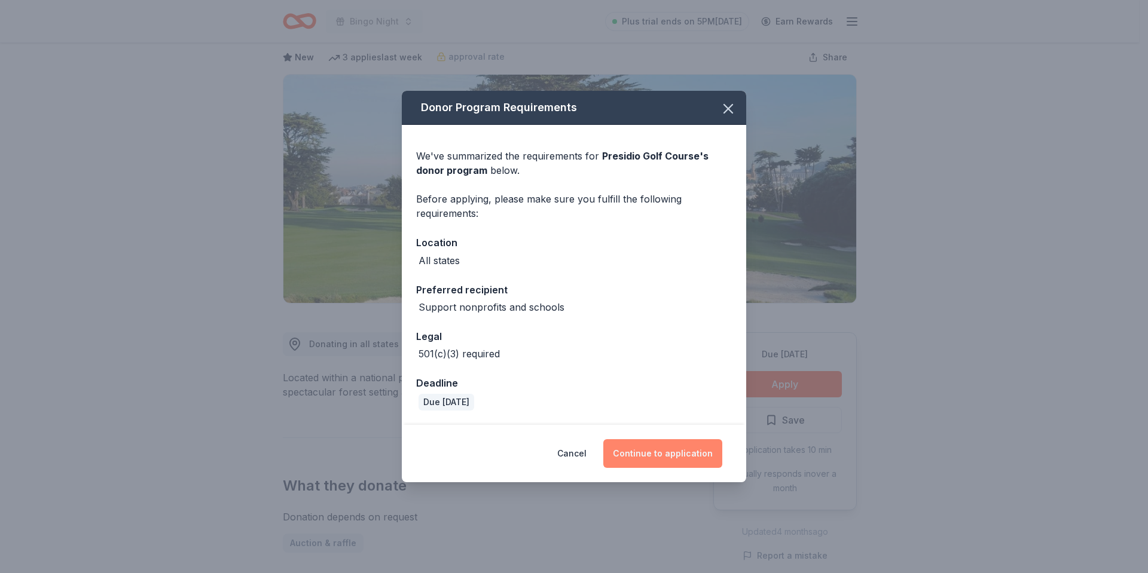
click at [682, 456] on button "Continue to application" at bounding box center [662, 453] width 119 height 29
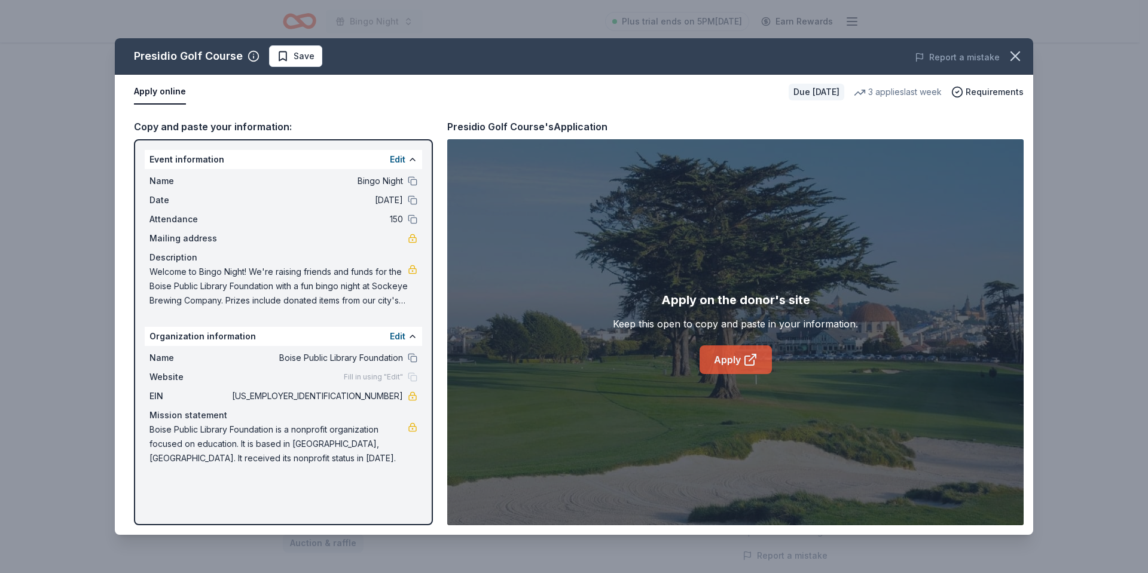
click at [731, 362] on link "Apply" at bounding box center [735, 360] width 72 height 29
click at [288, 53] on span "Save" at bounding box center [296, 56] width 38 height 14
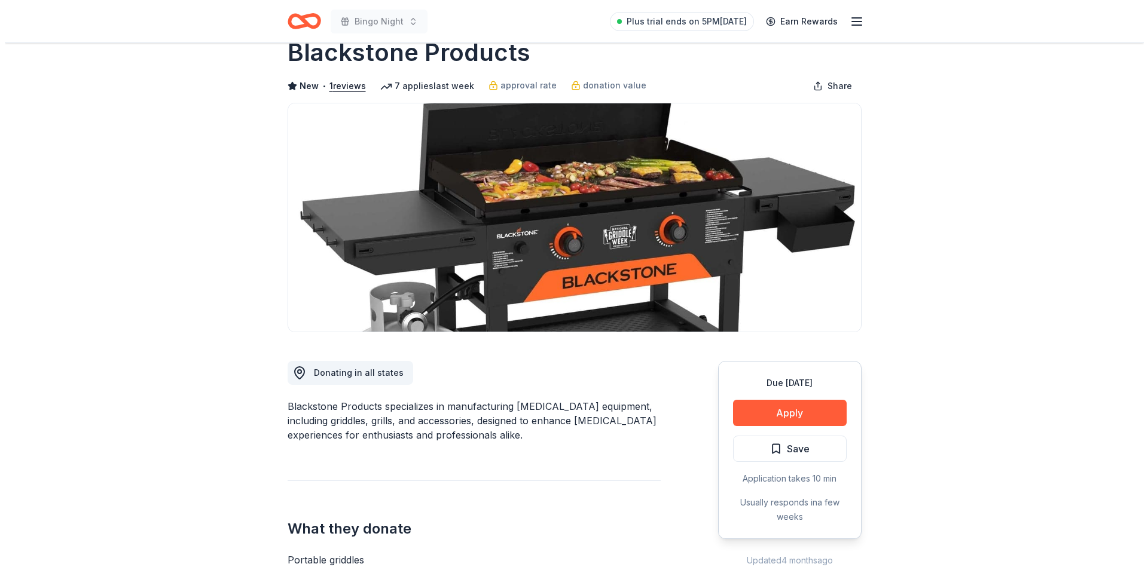
scroll to position [60, 0]
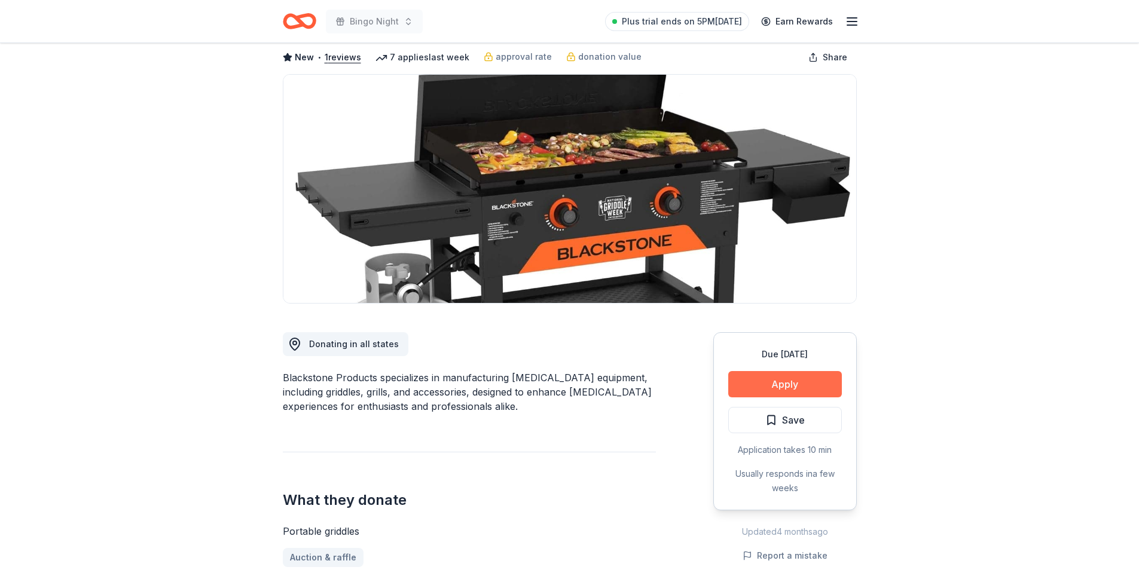
click at [807, 389] on button "Apply" at bounding box center [785, 384] width 114 height 26
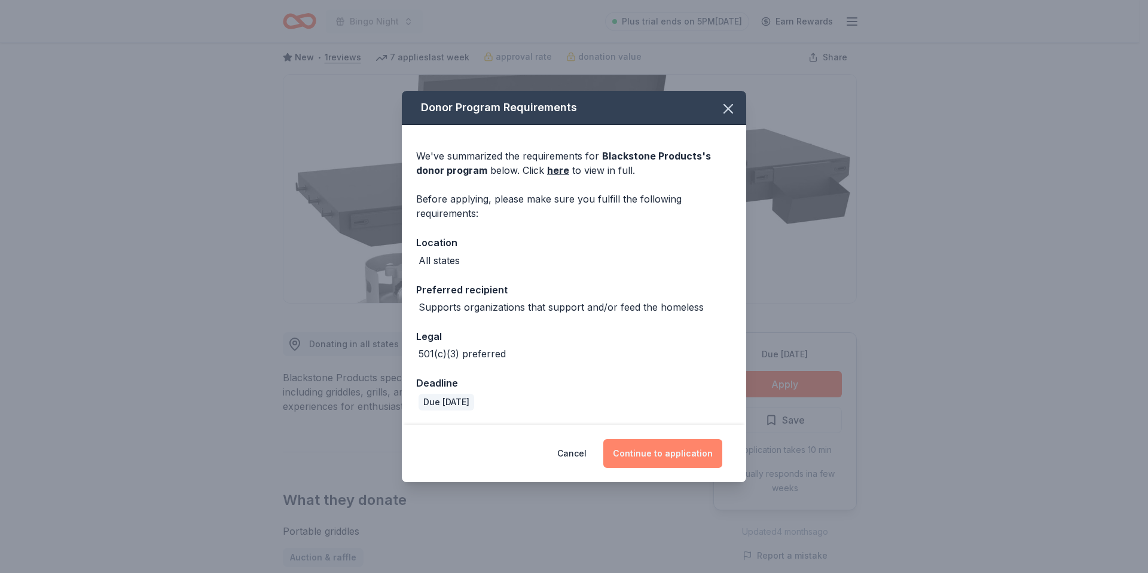
click at [663, 450] on button "Continue to application" at bounding box center [662, 453] width 119 height 29
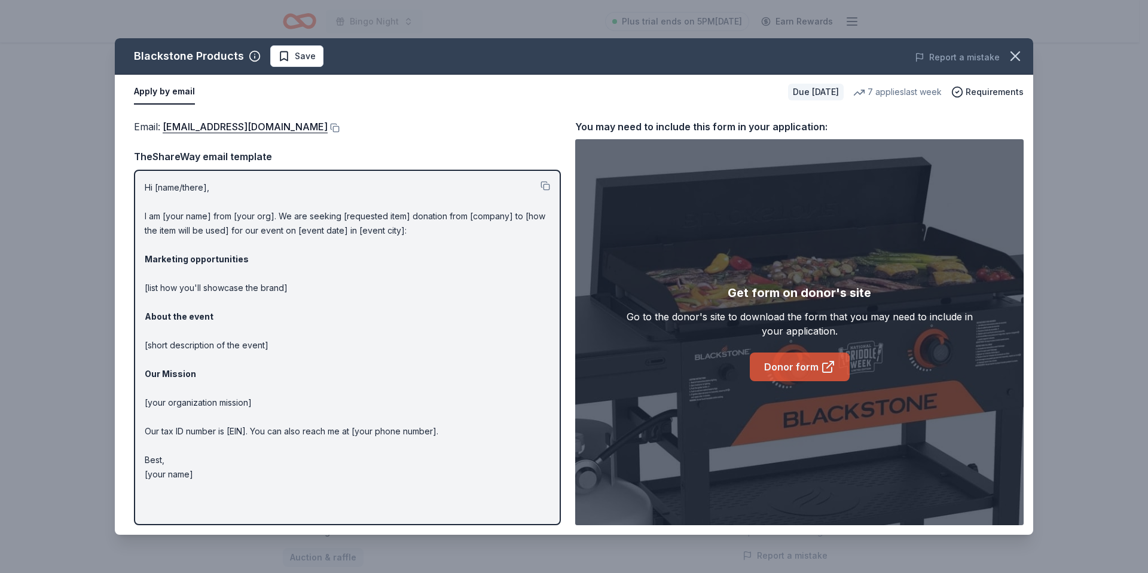
click at [799, 367] on link "Donor form" at bounding box center [800, 367] width 100 height 29
drag, startPoint x: 292, startPoint y: 59, endPoint x: 332, endPoint y: 10, distance: 63.2
click at [295, 57] on span "Save" at bounding box center [305, 56] width 21 height 14
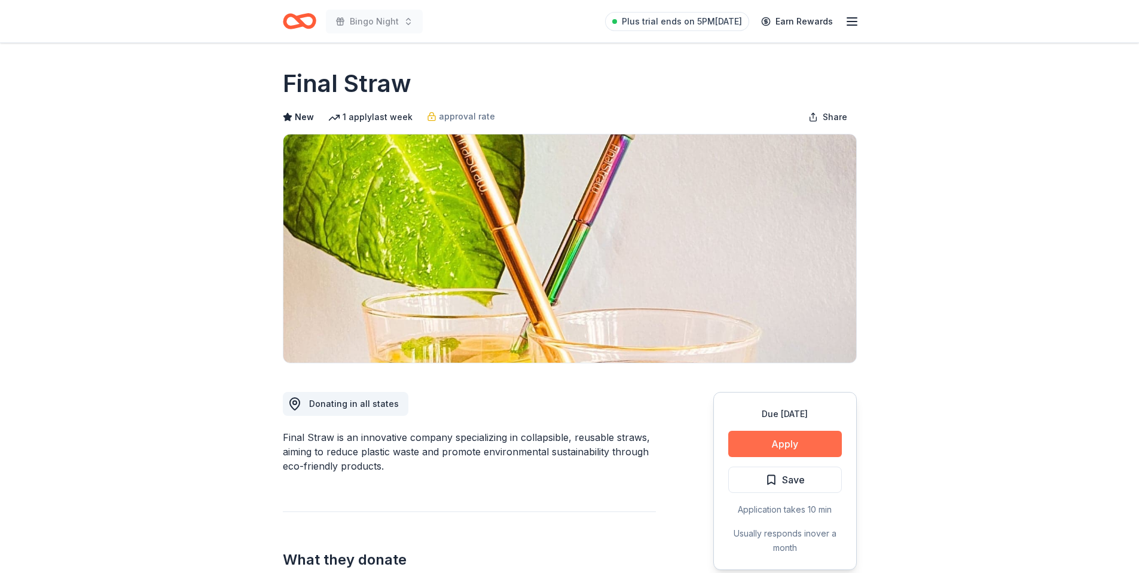
click at [775, 437] on button "Apply" at bounding box center [785, 444] width 114 height 26
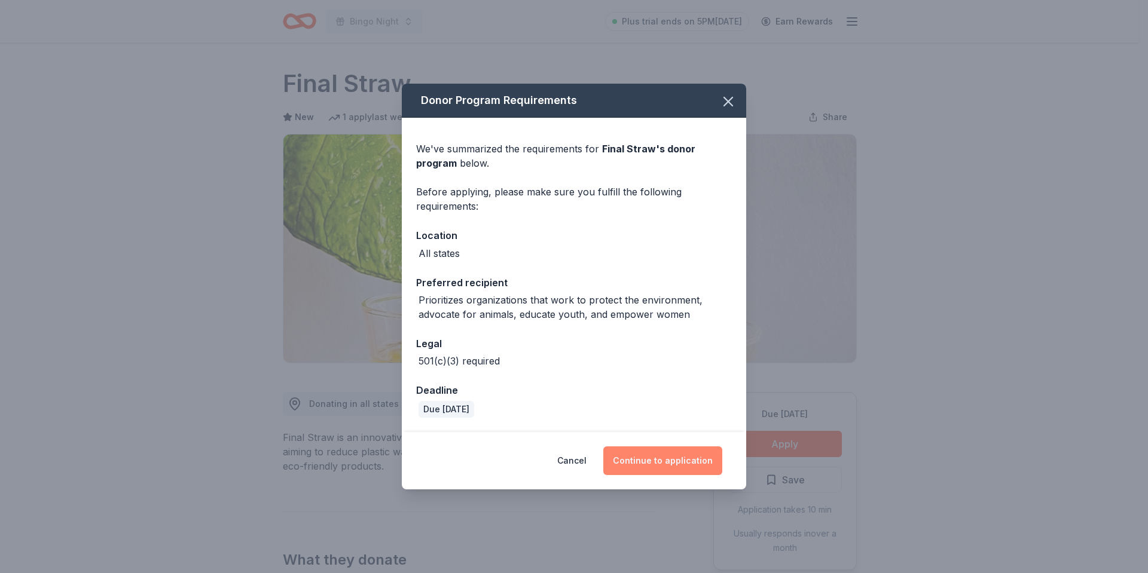
click at [665, 466] on button "Continue to application" at bounding box center [662, 461] width 119 height 29
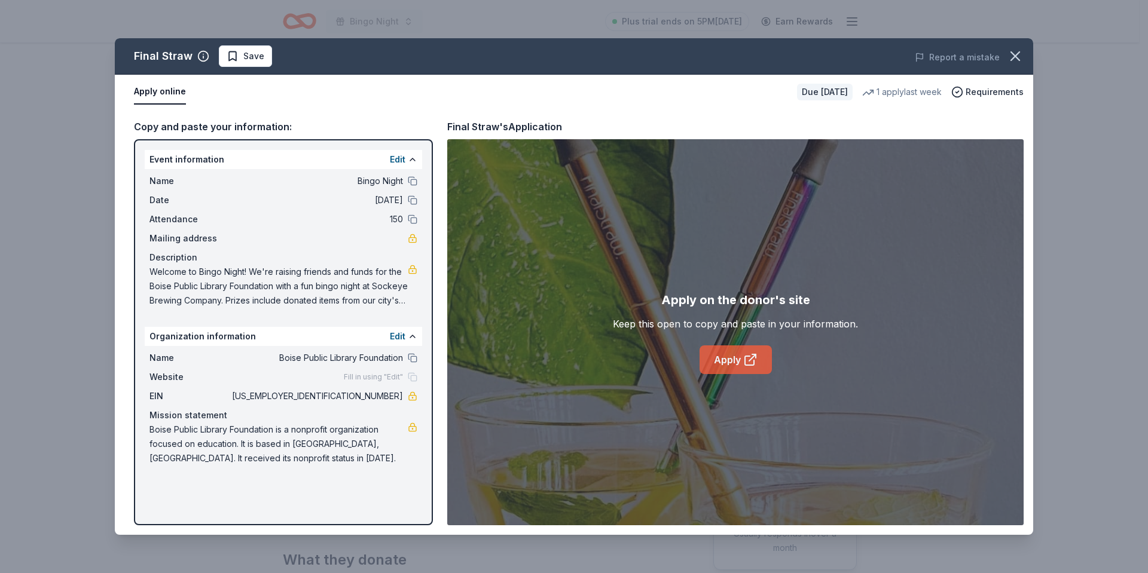
click at [734, 368] on link "Apply" at bounding box center [735, 360] width 72 height 29
click at [243, 63] on span "Save" at bounding box center [253, 56] width 21 height 14
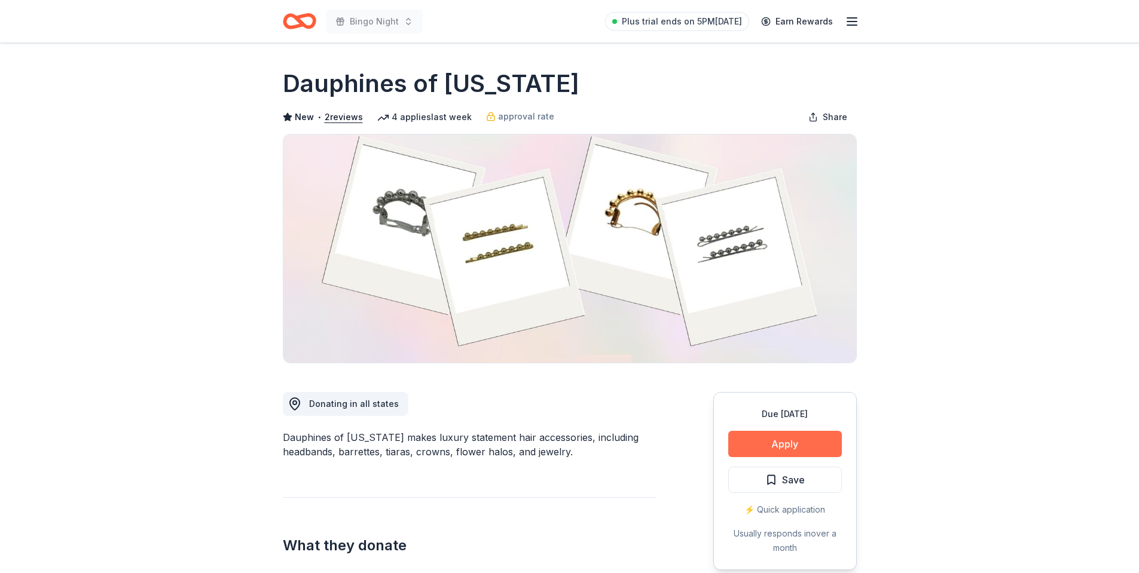
click at [764, 443] on button "Apply" at bounding box center [785, 444] width 114 height 26
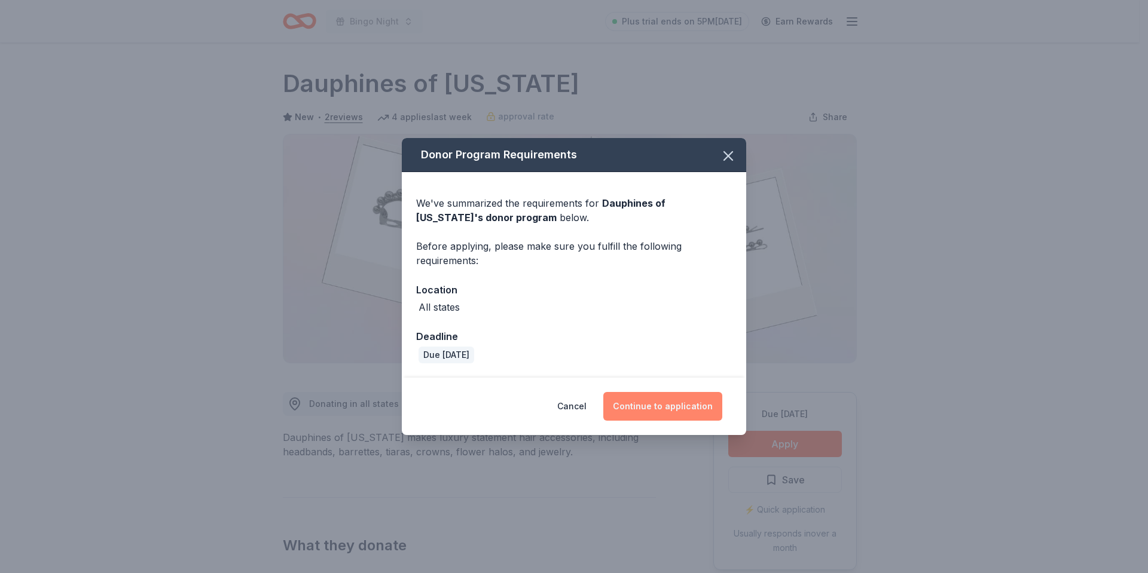
click at [655, 404] on button "Continue to application" at bounding box center [662, 406] width 119 height 29
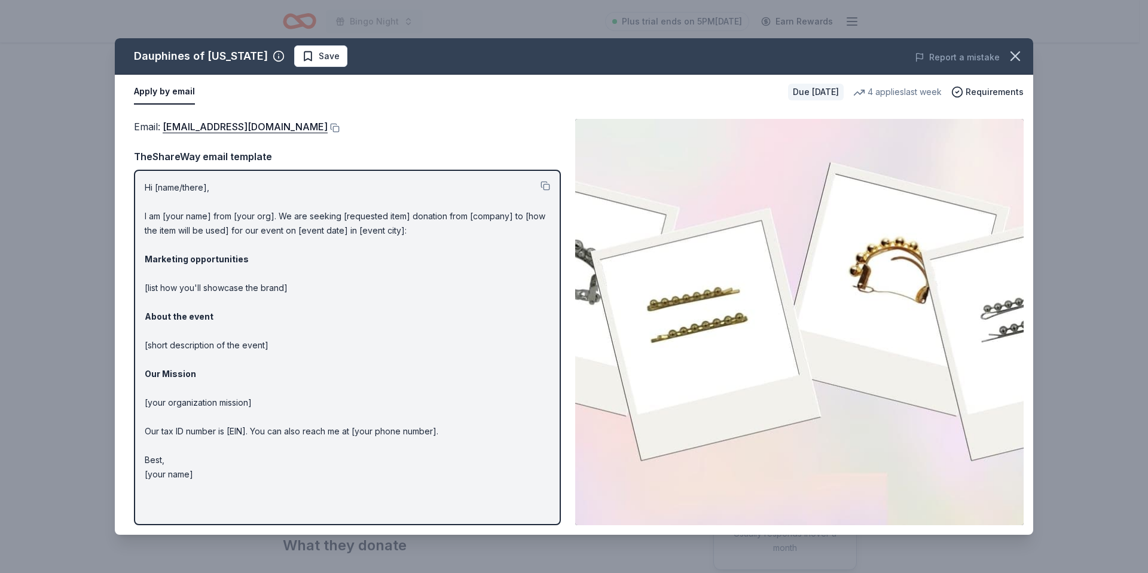
click at [349, 130] on div "Email : donations@dauphinesofnewyork.com" at bounding box center [347, 127] width 427 height 16
click at [340, 130] on button at bounding box center [334, 128] width 12 height 10
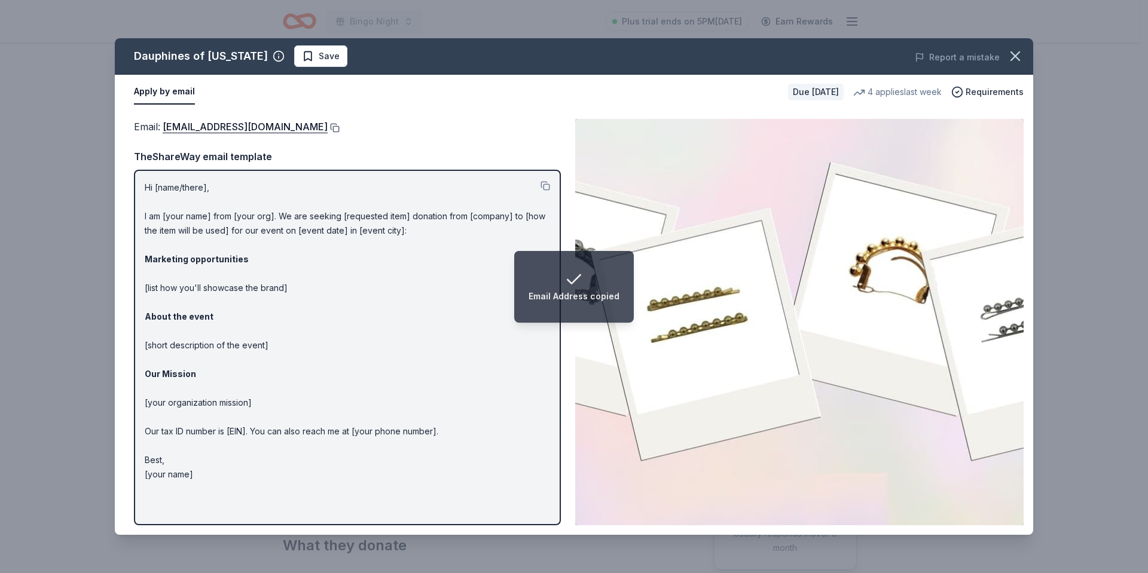
click at [340, 129] on button at bounding box center [334, 128] width 12 height 10
click at [302, 59] on span "Save" at bounding box center [321, 56] width 38 height 14
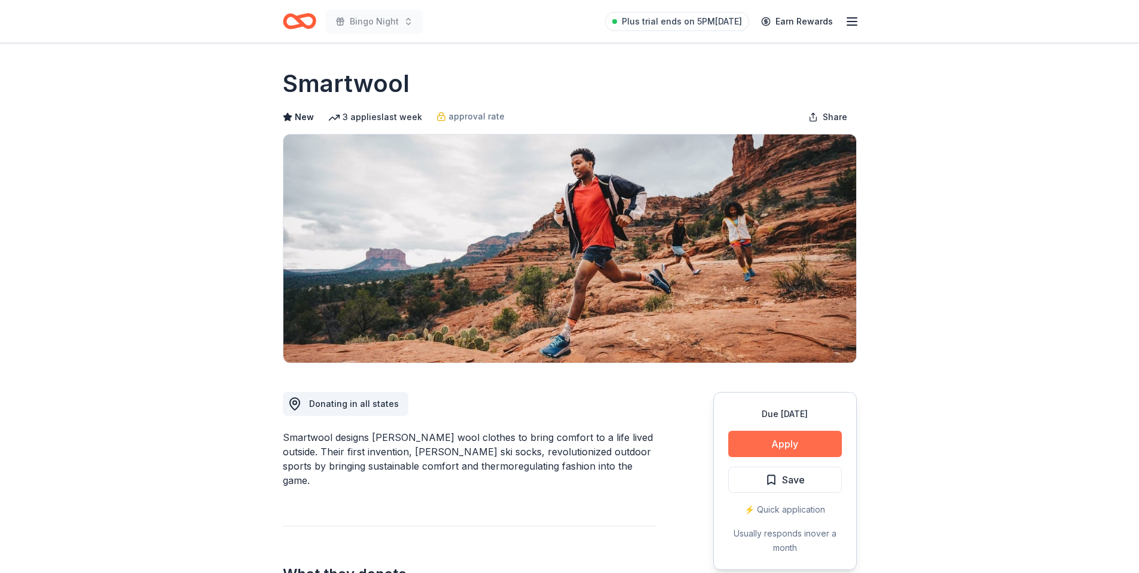
click at [798, 445] on button "Apply" at bounding box center [785, 444] width 114 height 26
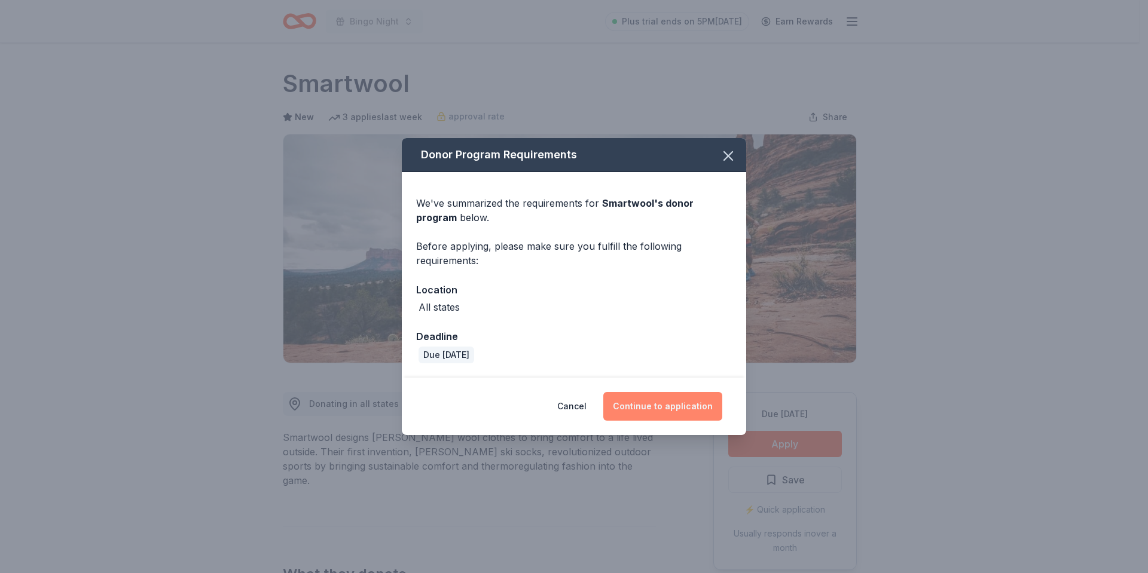
click at [672, 403] on button "Continue to application" at bounding box center [662, 406] width 119 height 29
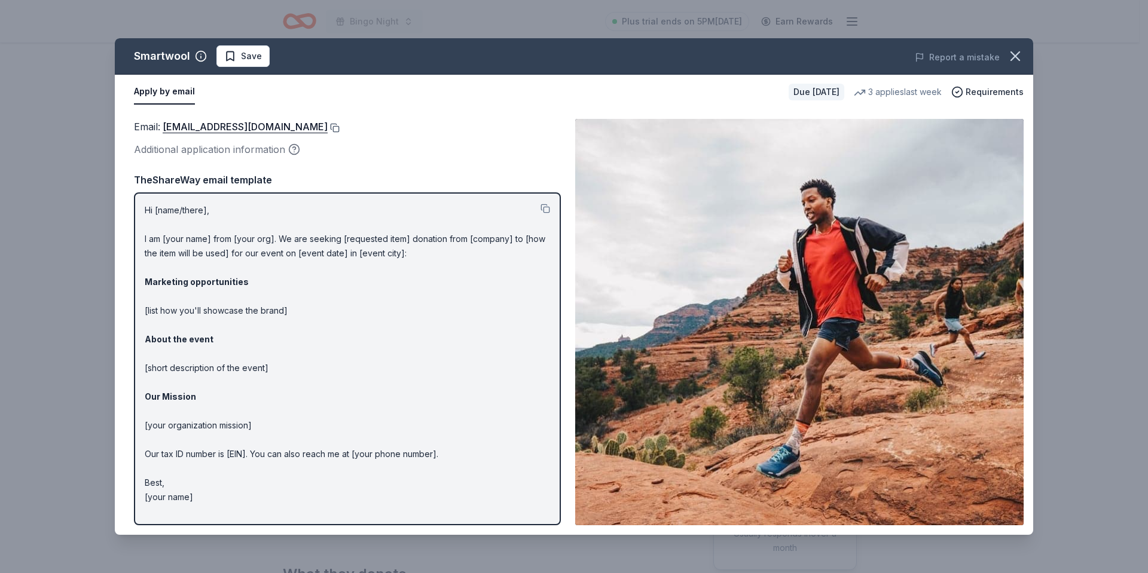
click at [328, 126] on button at bounding box center [334, 128] width 12 height 10
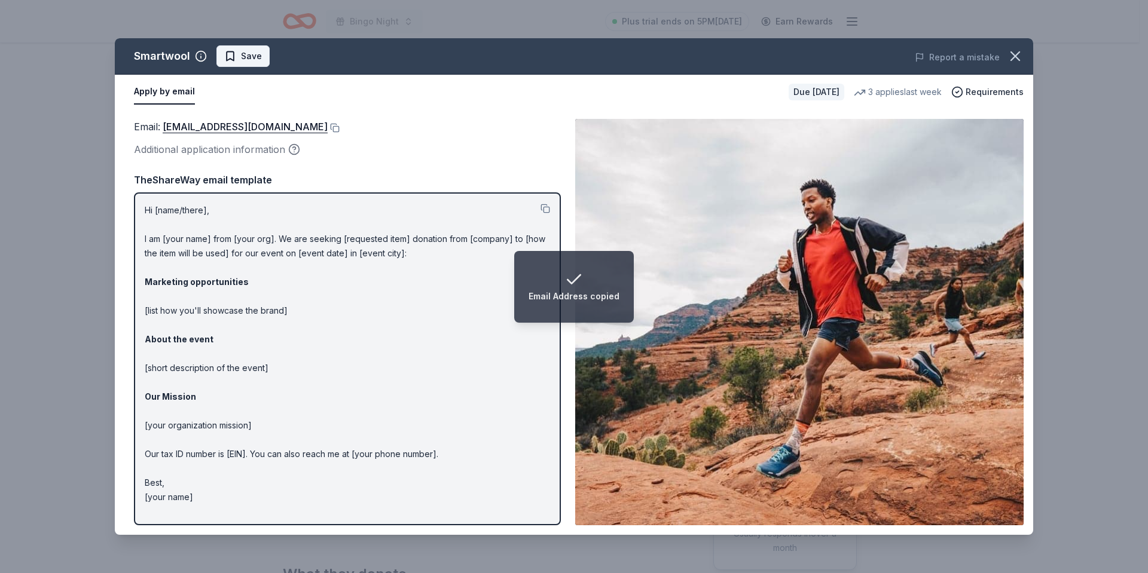
click at [246, 55] on span "Save" at bounding box center [251, 56] width 21 height 14
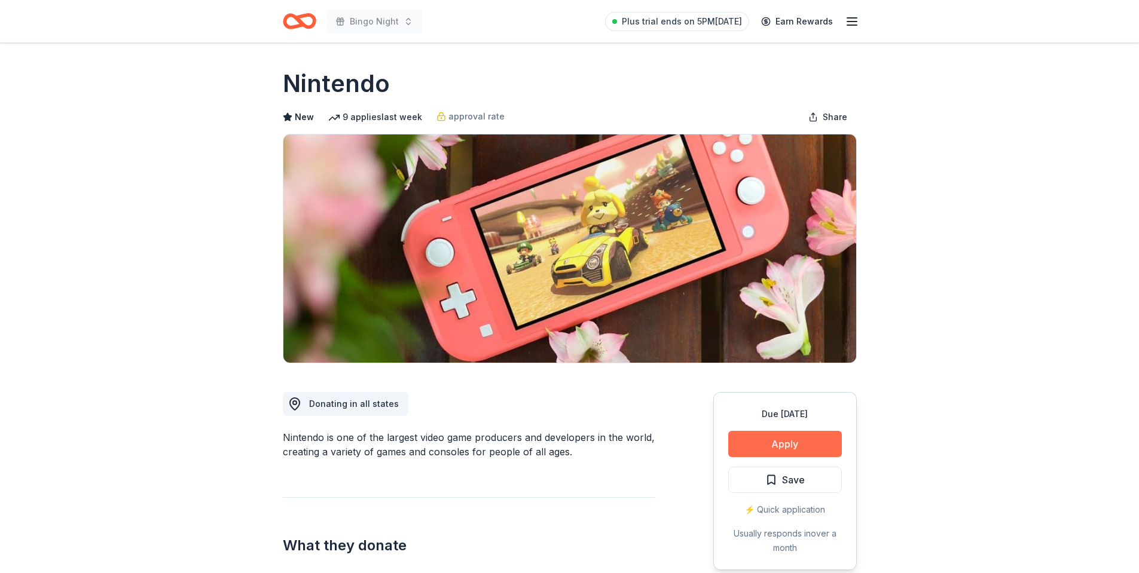
click at [807, 442] on button "Apply" at bounding box center [785, 444] width 114 height 26
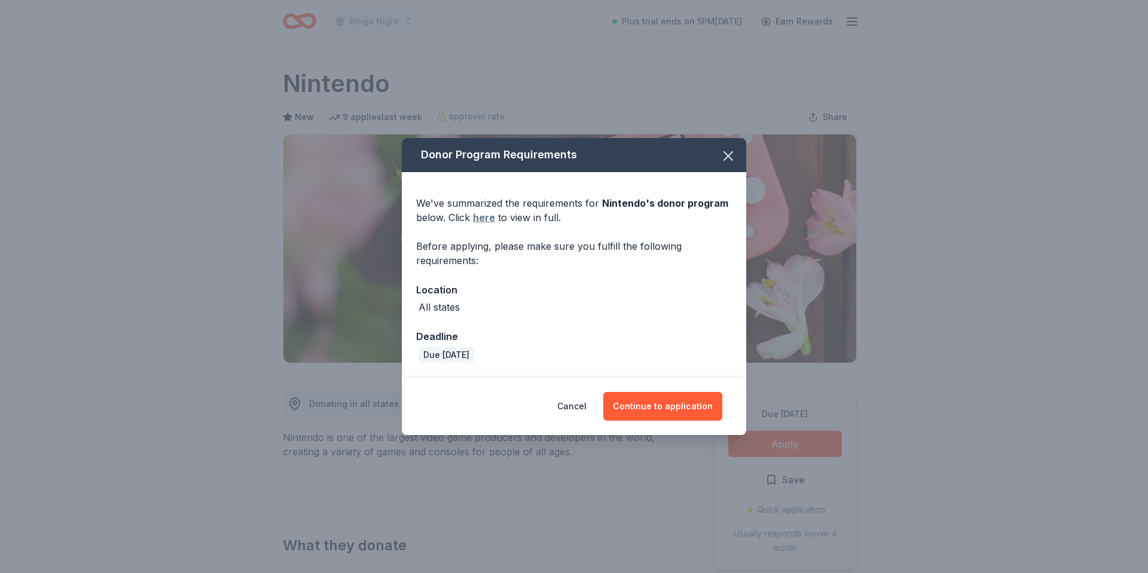
click at [487, 218] on link "here" at bounding box center [484, 217] width 22 height 14
click at [729, 151] on icon "button" at bounding box center [728, 156] width 17 height 17
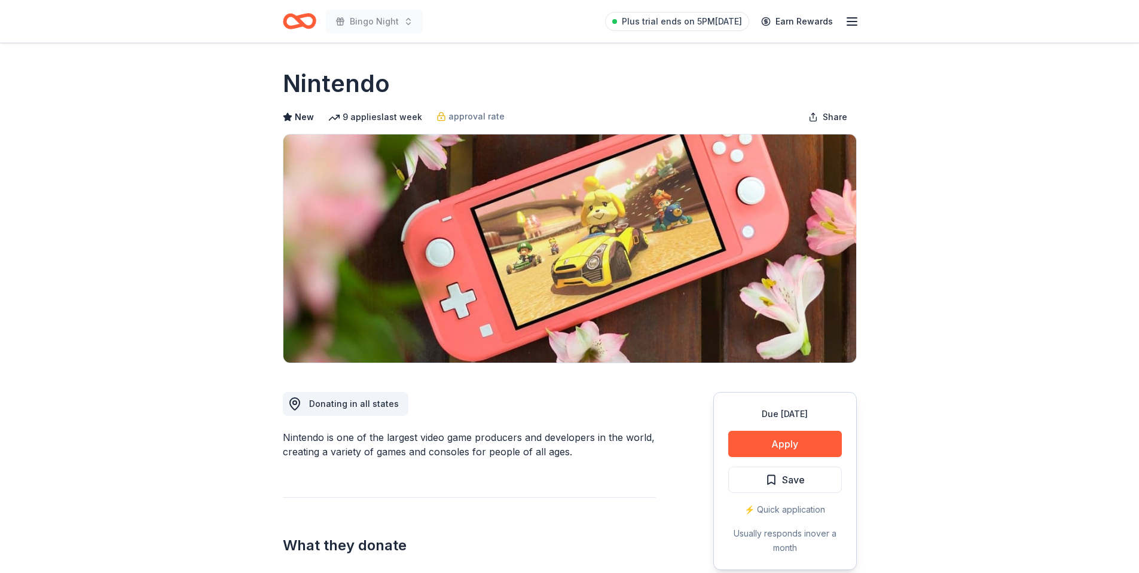
drag, startPoint x: 765, startPoint y: 475, endPoint x: 746, endPoint y: 423, distance: 54.7
click at [766, 475] on span "Save" at bounding box center [784, 480] width 39 height 16
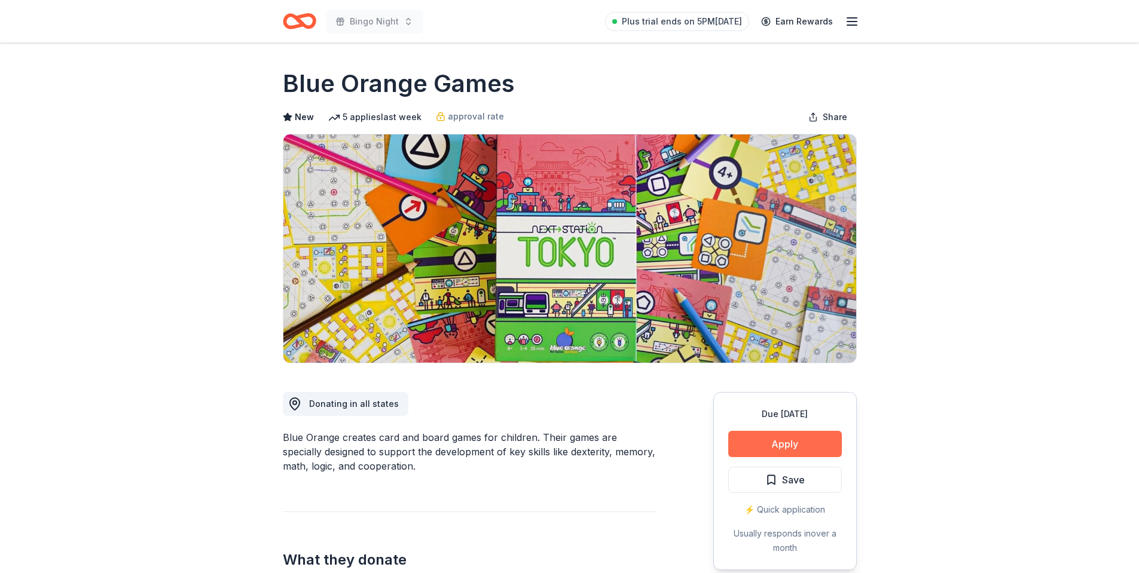
click at [760, 449] on button "Apply" at bounding box center [785, 444] width 114 height 26
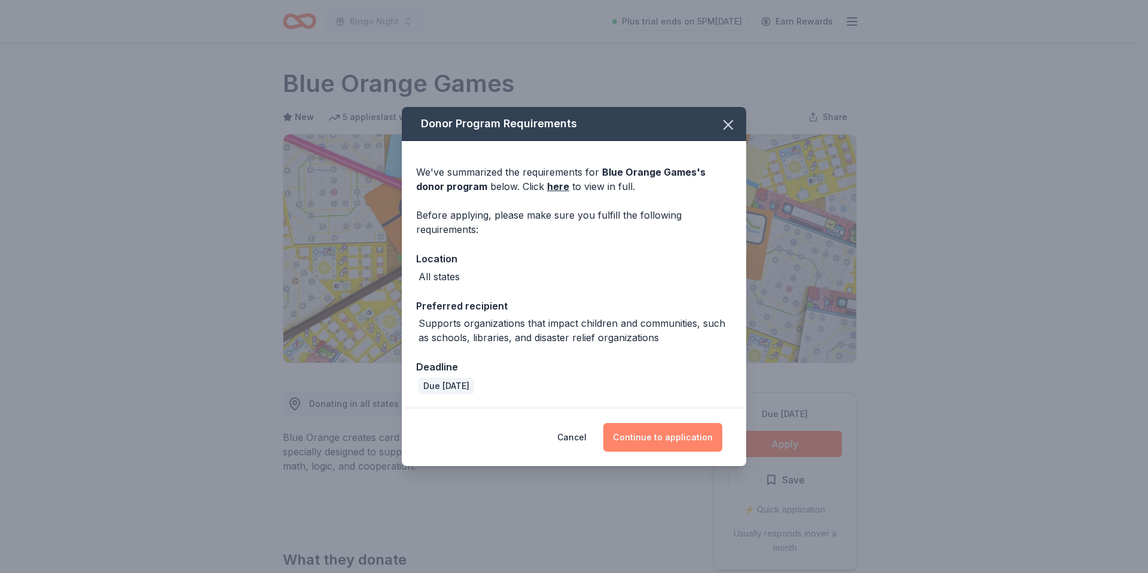
click at [665, 433] on button "Continue to application" at bounding box center [662, 437] width 119 height 29
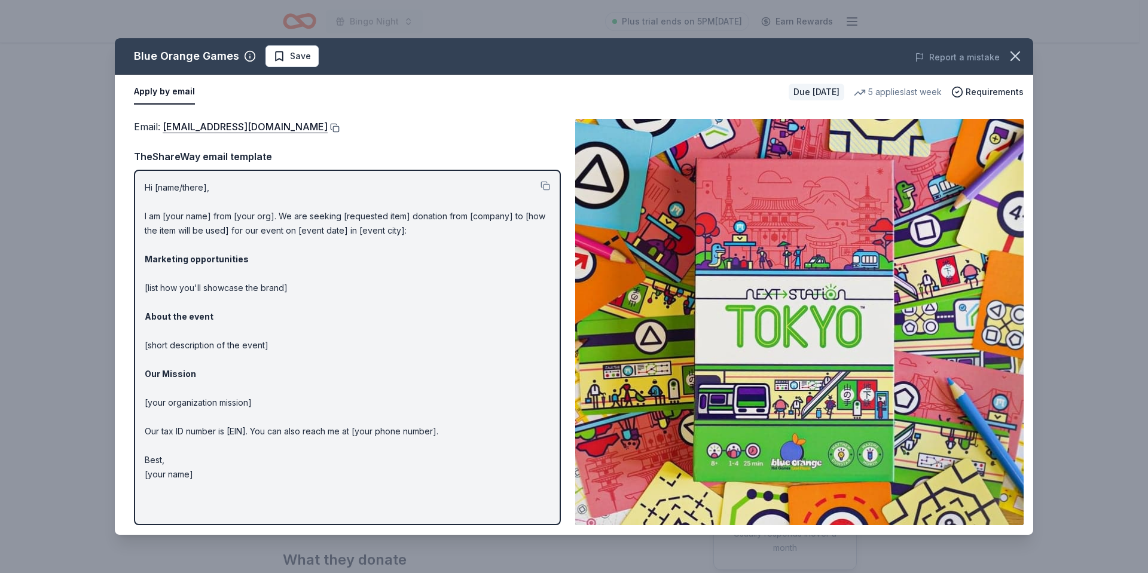
click at [328, 126] on button at bounding box center [334, 128] width 12 height 10
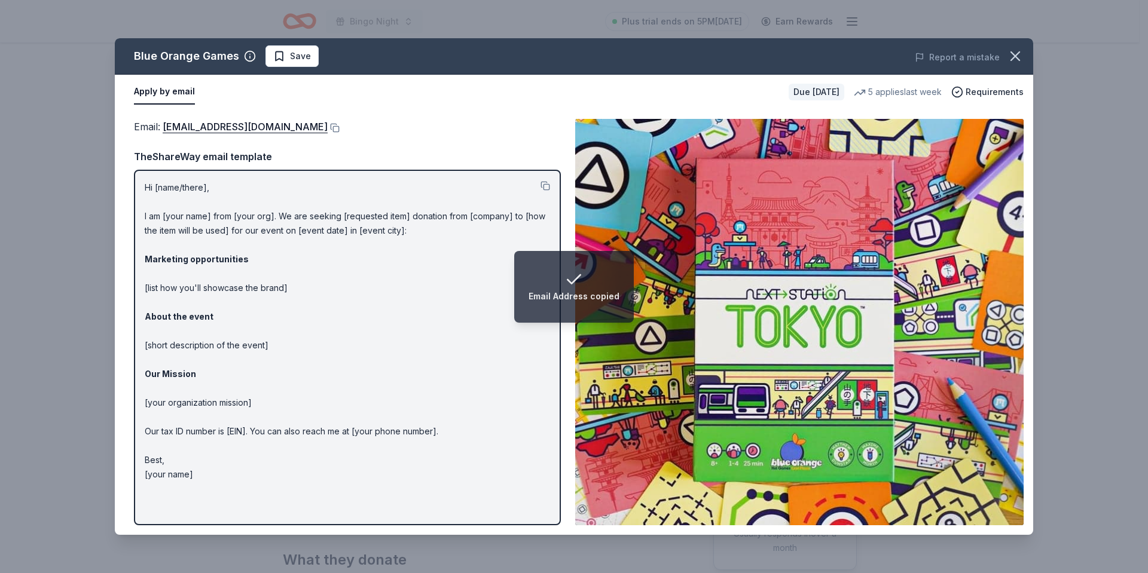
click at [420, 145] on div "Email : [EMAIL_ADDRESS][DOMAIN_NAME] TheShareWay email template Hi [name/there]…" at bounding box center [347, 322] width 427 height 407
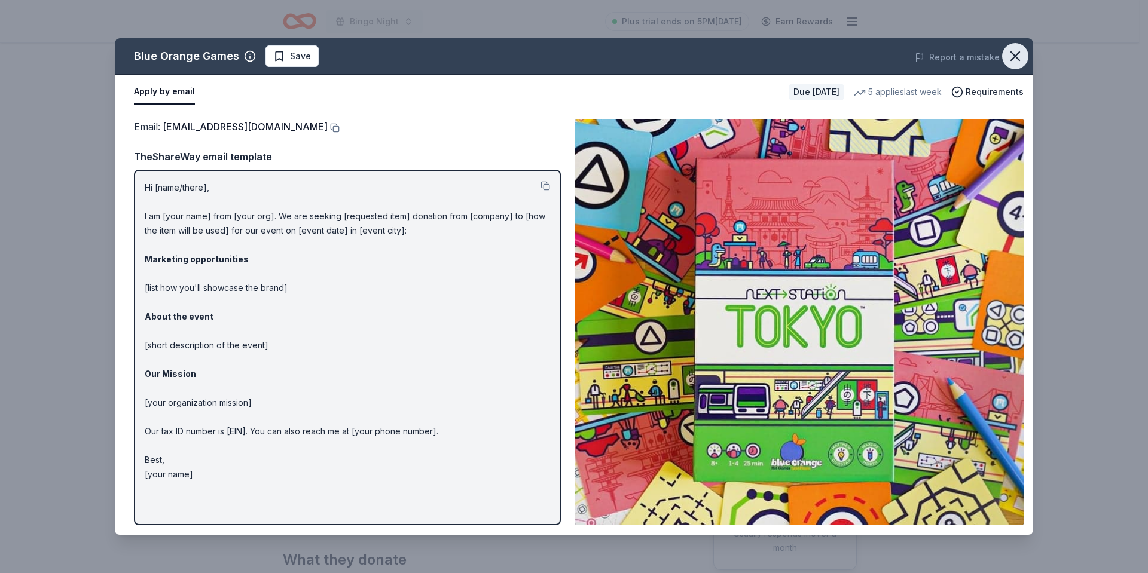
click at [1021, 64] on icon "button" at bounding box center [1015, 56] width 17 height 17
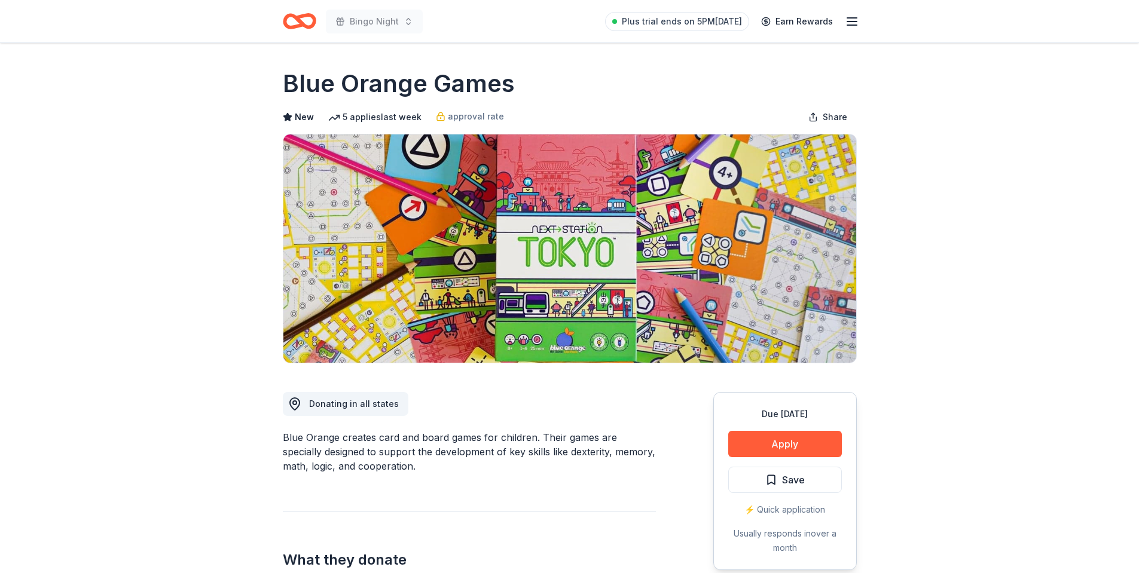
drag, startPoint x: 779, startPoint y: 482, endPoint x: 675, endPoint y: 201, distance: 299.6
click at [772, 477] on span "Save" at bounding box center [784, 480] width 39 height 16
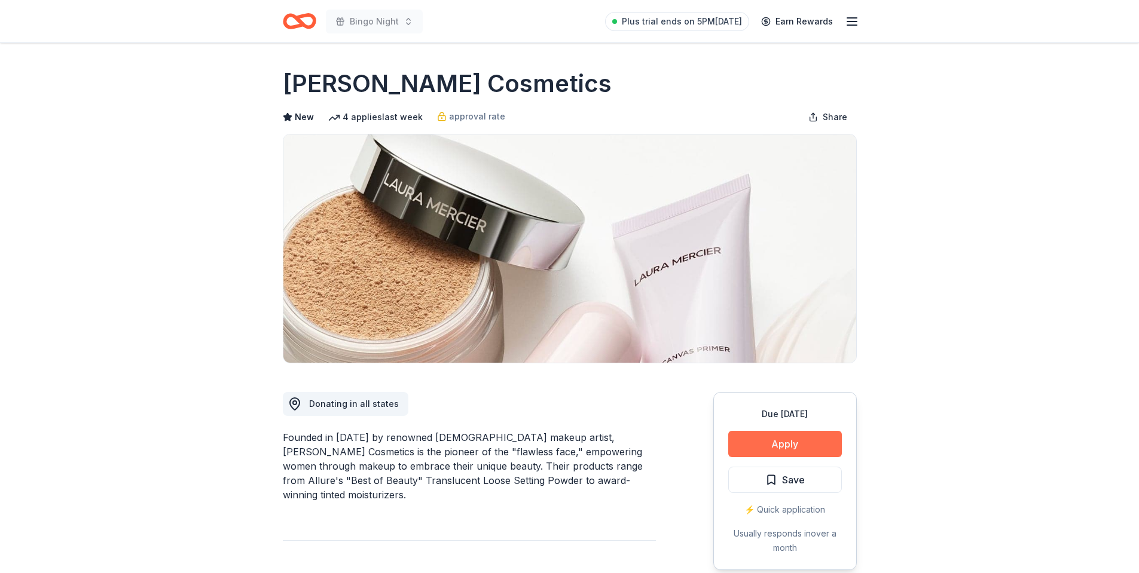
click at [771, 447] on button "Apply" at bounding box center [785, 444] width 114 height 26
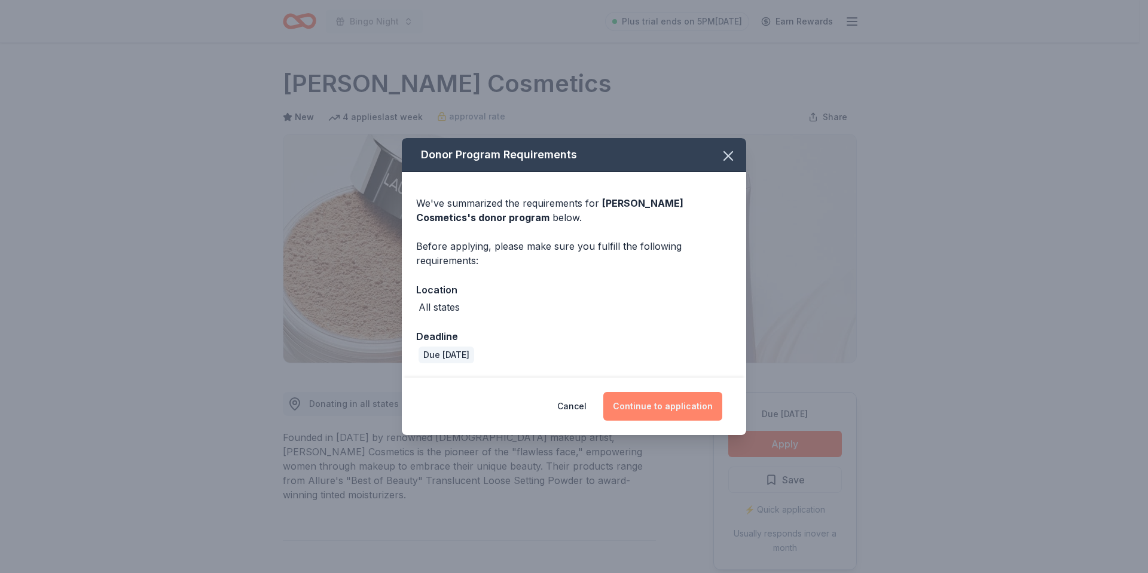
click at [647, 402] on button "Continue to application" at bounding box center [662, 406] width 119 height 29
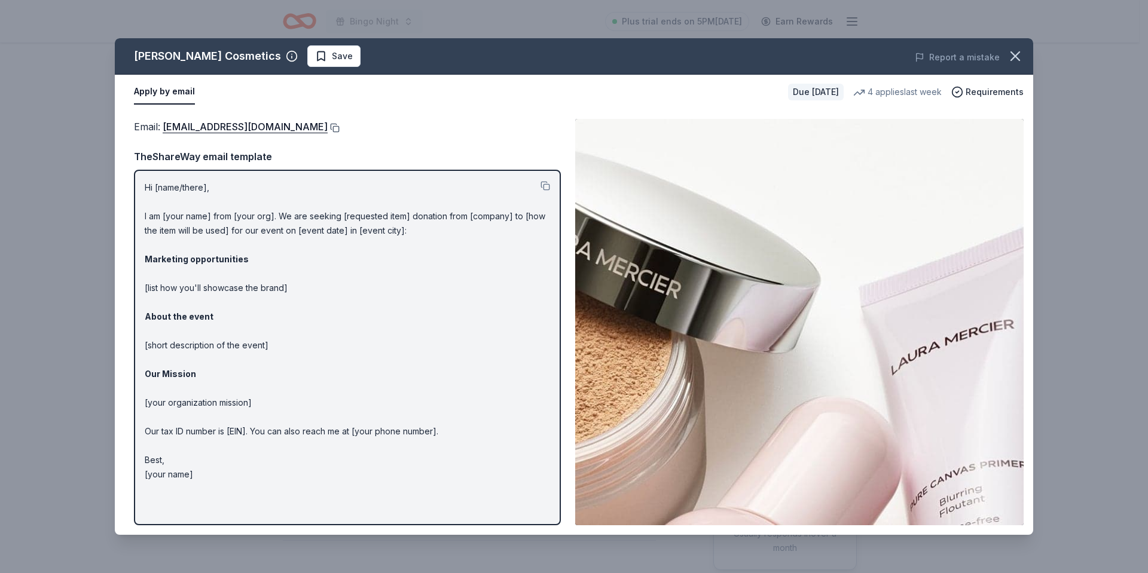
click at [328, 126] on button at bounding box center [334, 128] width 12 height 10
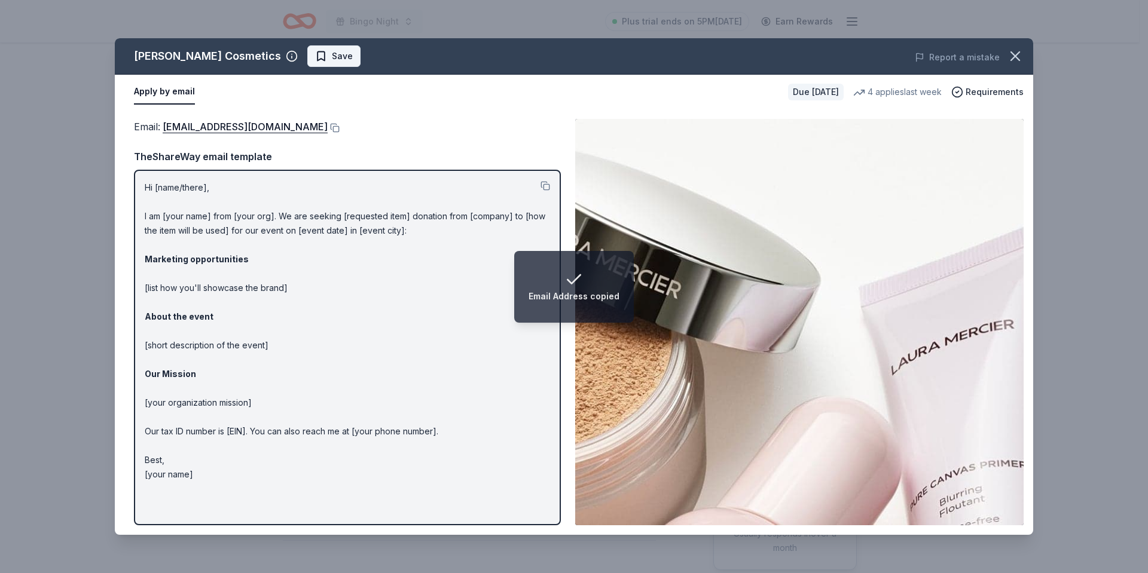
click at [314, 48] on button "Save" at bounding box center [333, 56] width 53 height 22
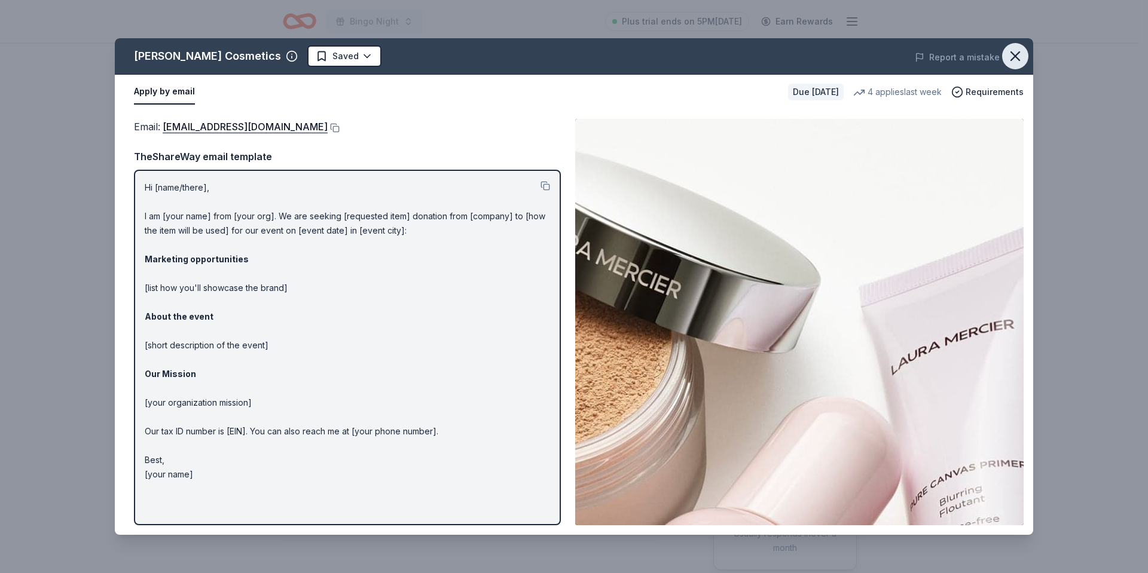
click at [1011, 56] on icon "button" at bounding box center [1015, 56] width 17 height 17
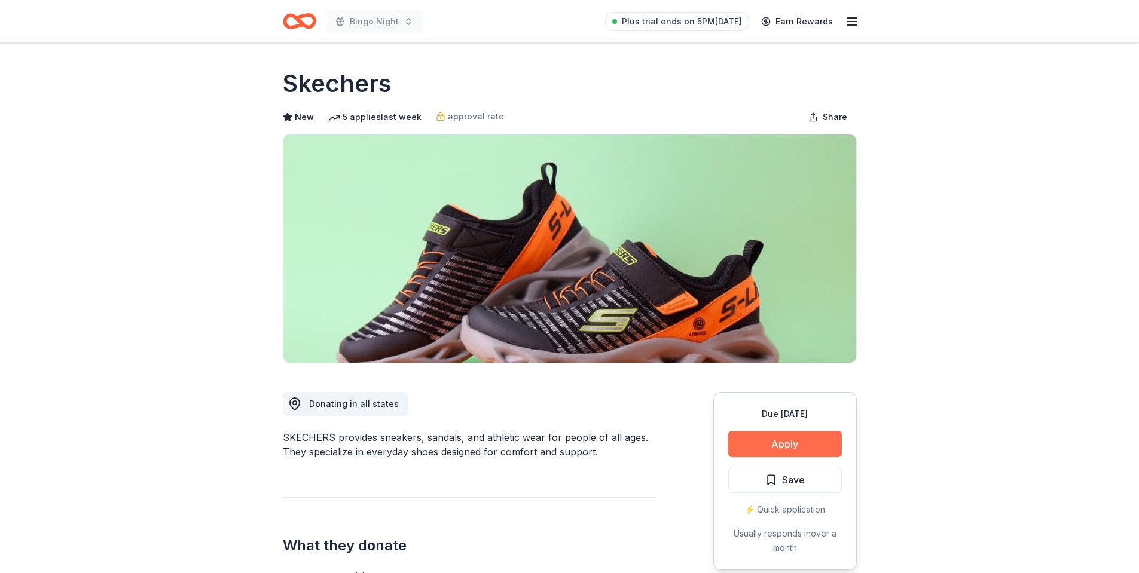
click at [804, 451] on button "Apply" at bounding box center [785, 444] width 114 height 26
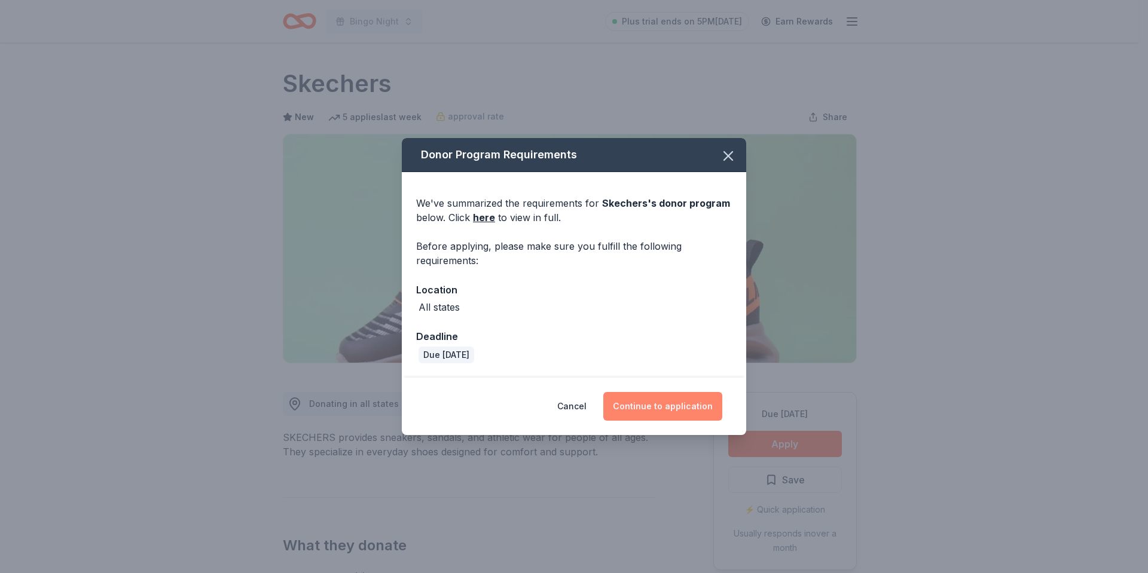
click at [669, 399] on button "Continue to application" at bounding box center [662, 406] width 119 height 29
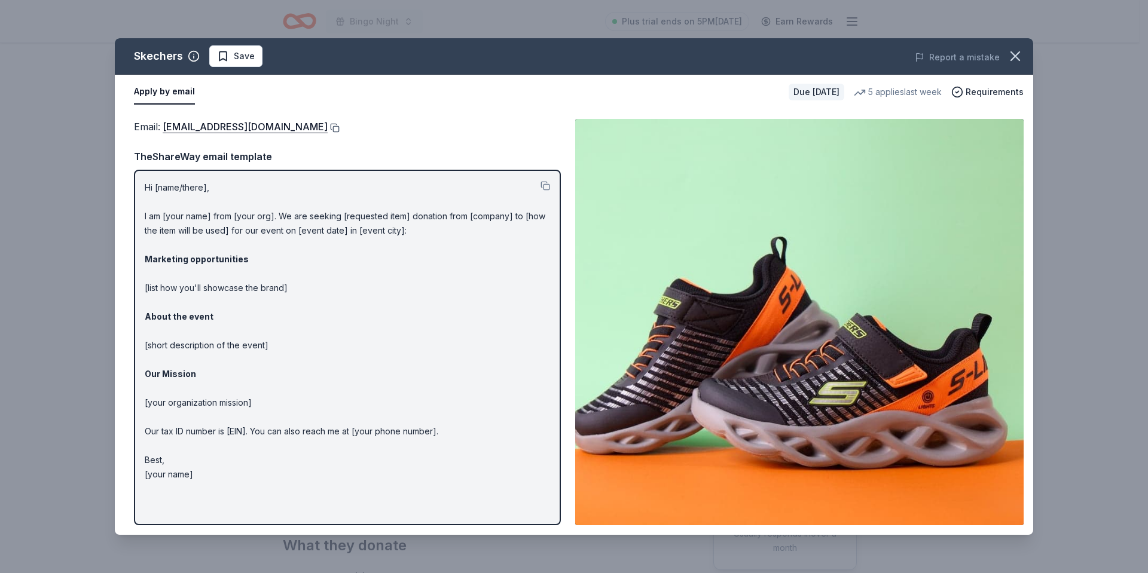
click at [328, 126] on button at bounding box center [334, 128] width 12 height 10
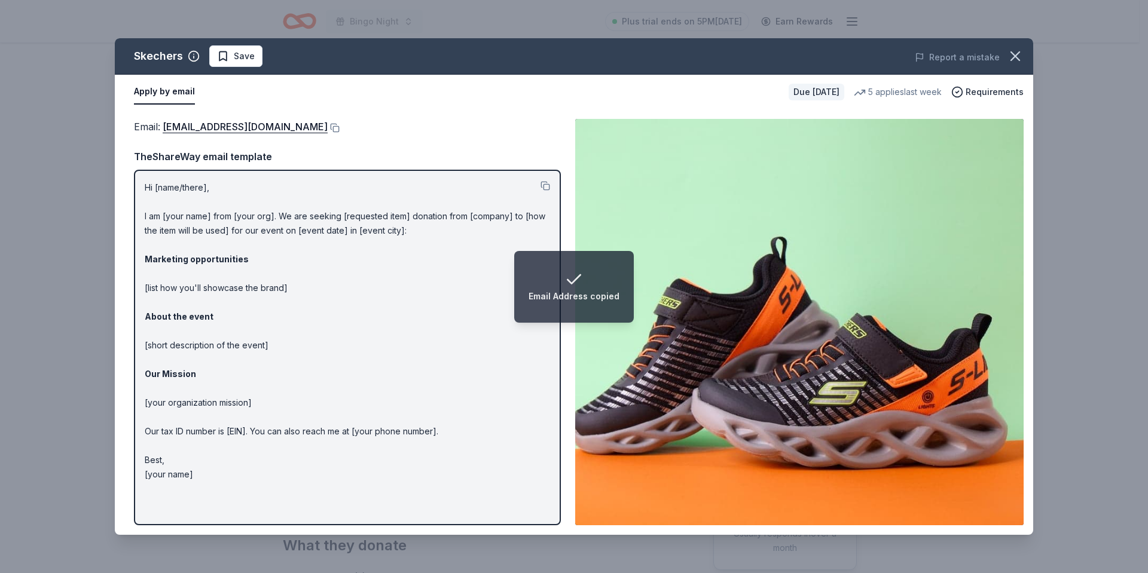
drag, startPoint x: 222, startPoint y: 56, endPoint x: 313, endPoint y: 2, distance: 105.6
click at [224, 54] on span "Save" at bounding box center [236, 56] width 38 height 14
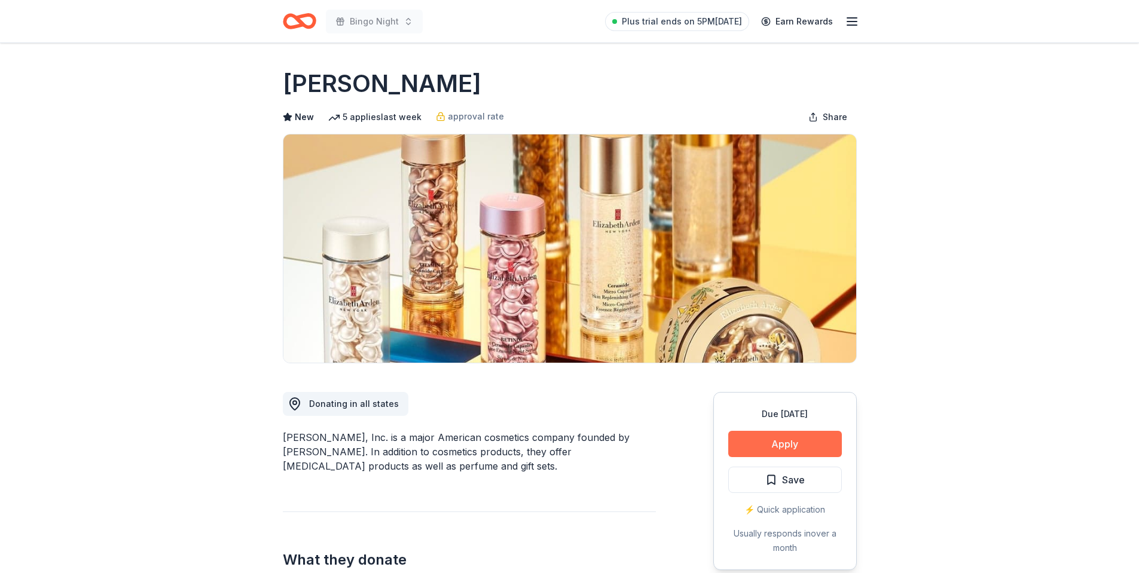
click at [778, 448] on button "Apply" at bounding box center [785, 444] width 114 height 26
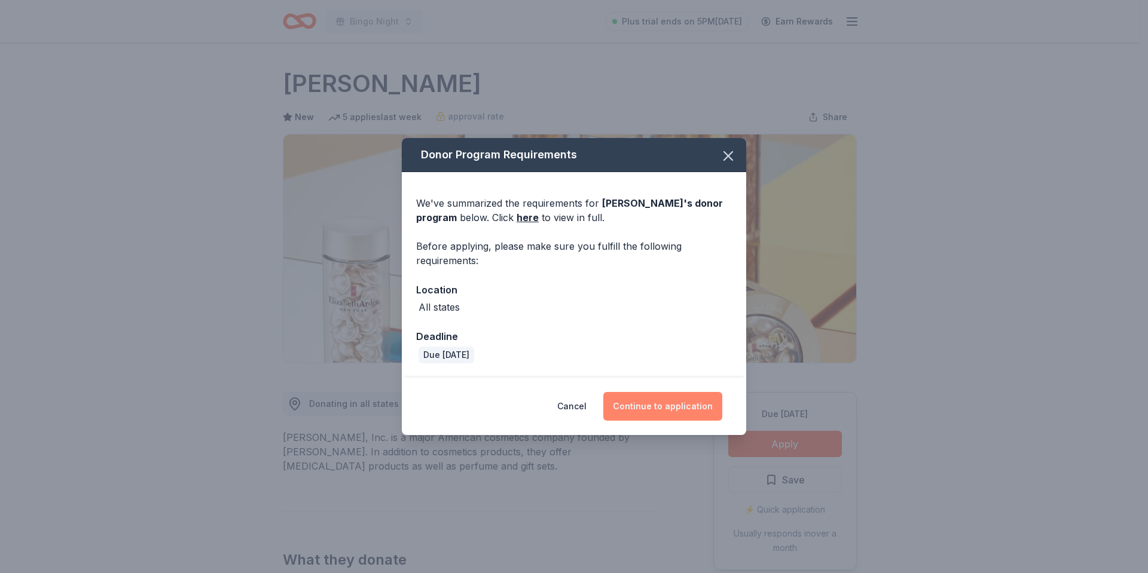
click at [675, 406] on button "Continue to application" at bounding box center [662, 406] width 119 height 29
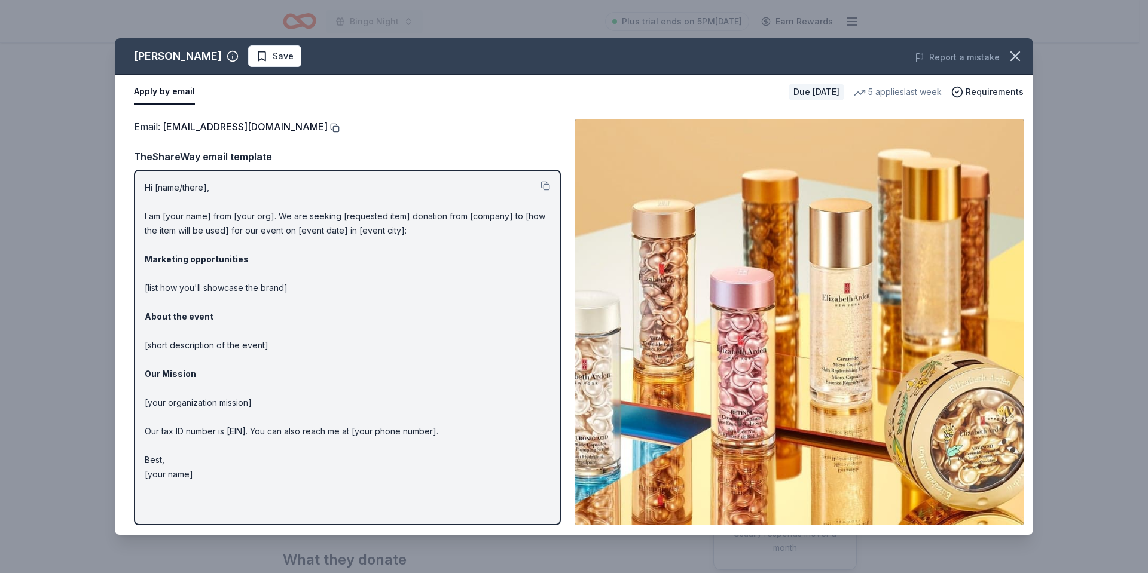
click at [338, 127] on button at bounding box center [334, 128] width 12 height 10
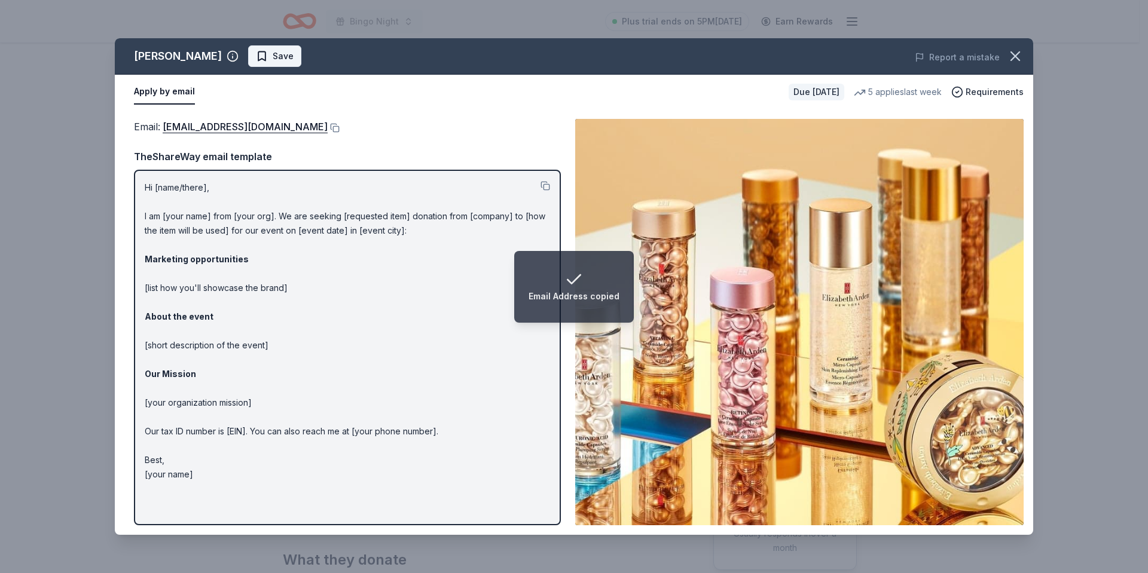
click at [273, 57] on span "Save" at bounding box center [283, 56] width 21 height 14
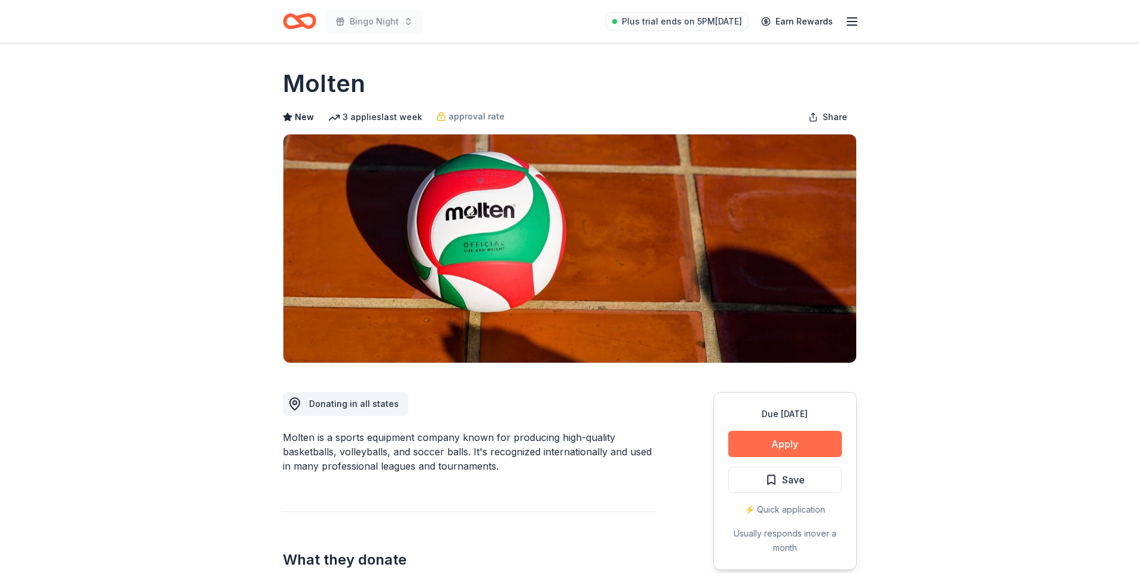
click at [764, 440] on button "Apply" at bounding box center [785, 444] width 114 height 26
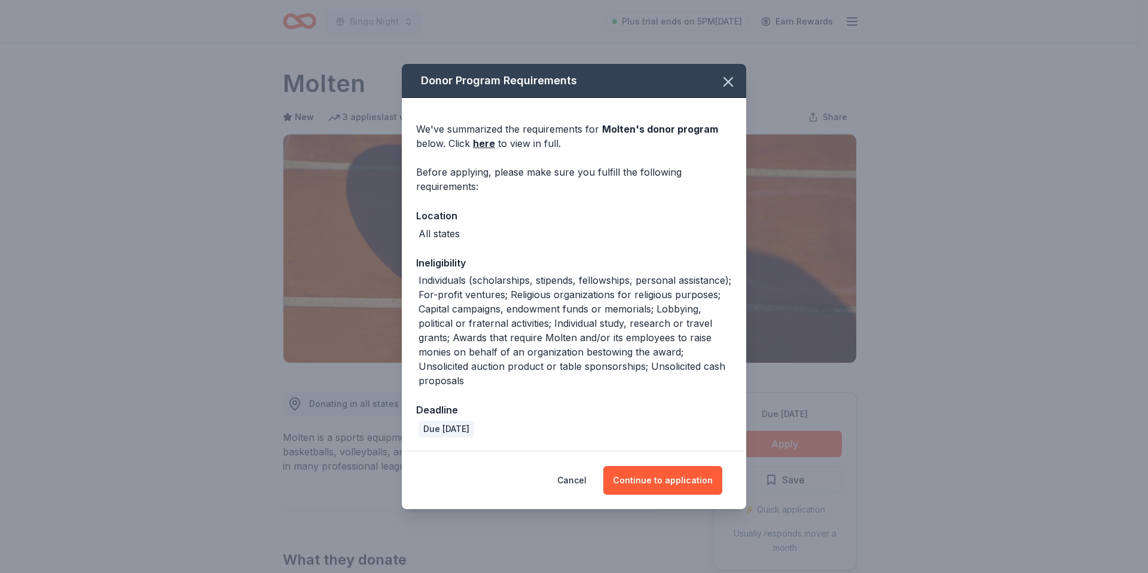
click at [635, 417] on div "Deadline" at bounding box center [574, 410] width 316 height 16
click at [643, 476] on button "Continue to application" at bounding box center [662, 480] width 119 height 29
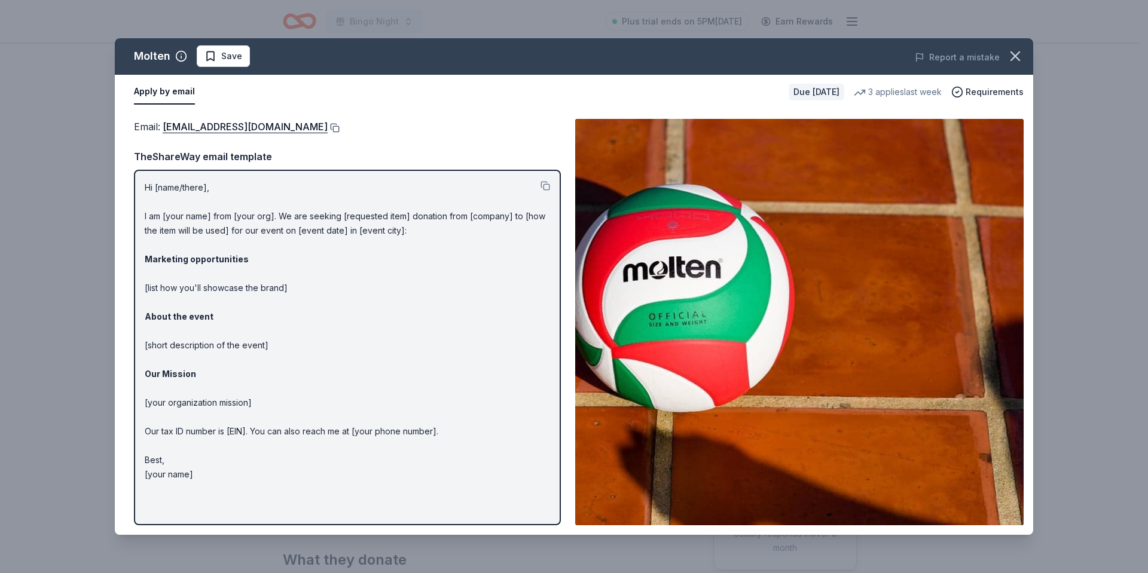
click at [328, 129] on button at bounding box center [334, 128] width 12 height 10
drag, startPoint x: 221, startPoint y: 56, endPoint x: 247, endPoint y: 2, distance: 60.2
click at [220, 56] on span "Save" at bounding box center [223, 56] width 38 height 14
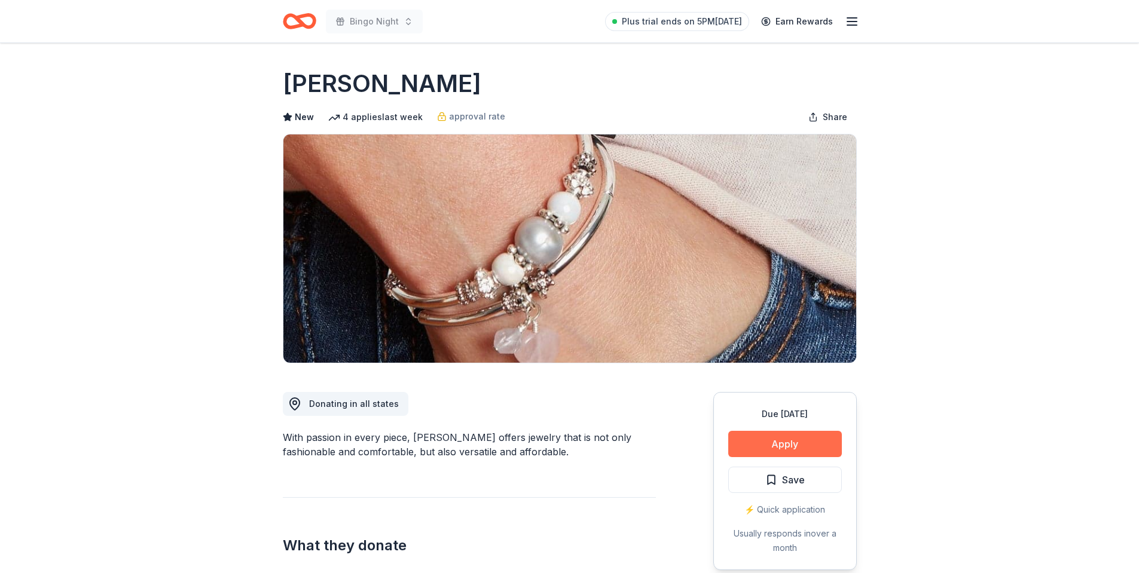
click at [765, 447] on button "Apply" at bounding box center [785, 444] width 114 height 26
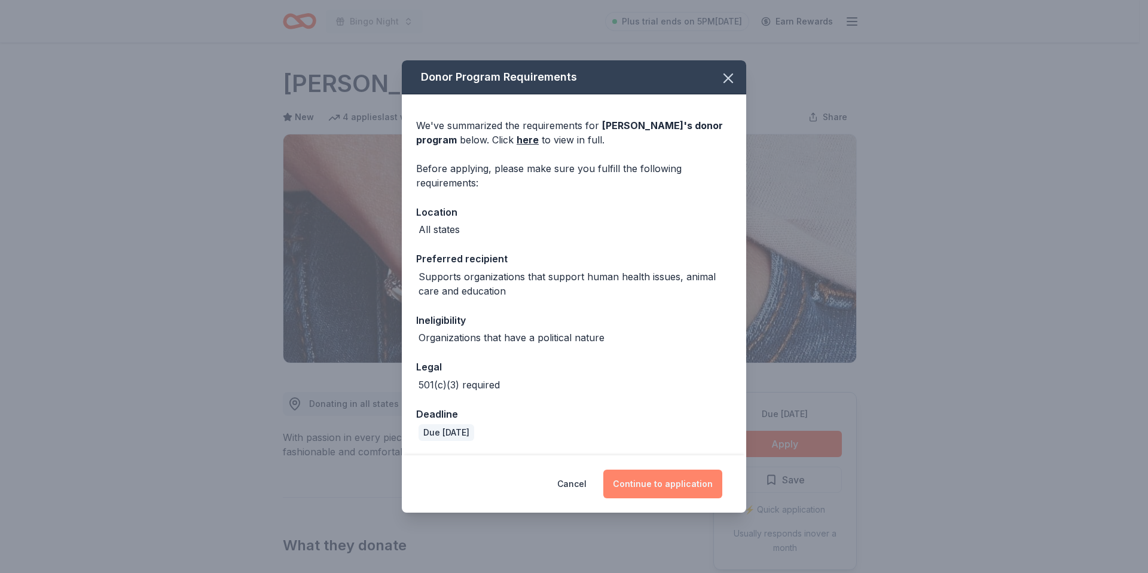
click at [644, 477] on button "Continue to application" at bounding box center [662, 484] width 119 height 29
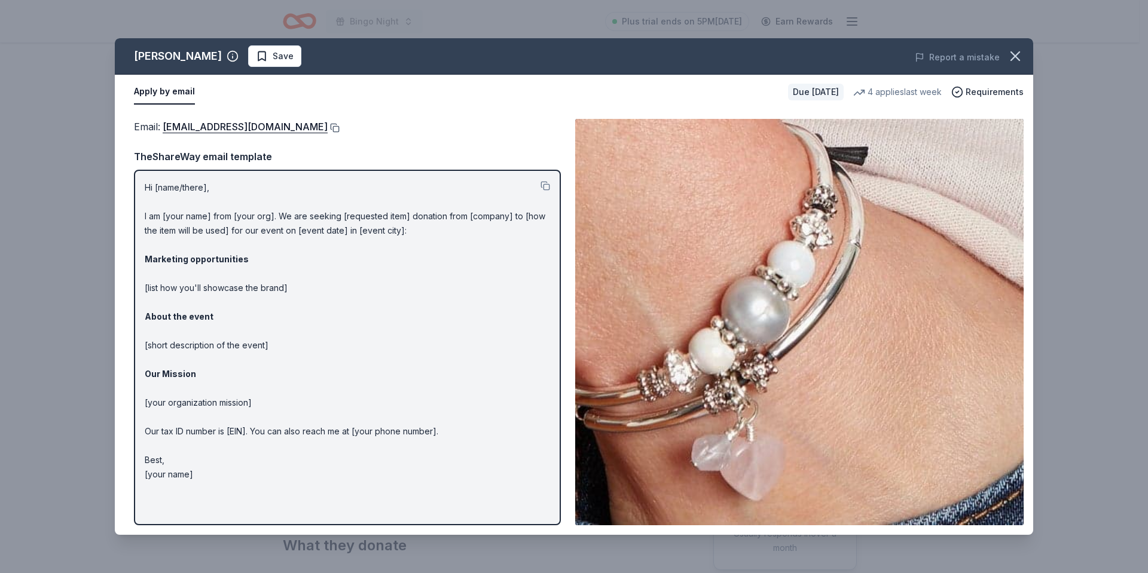
click at [328, 128] on button at bounding box center [334, 128] width 12 height 10
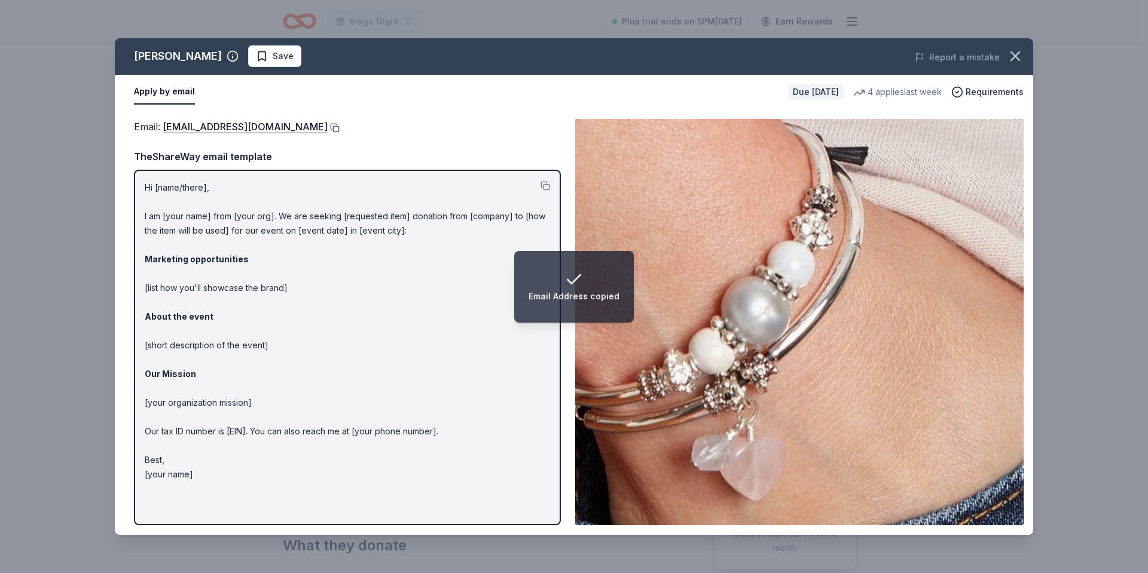
click at [328, 127] on button at bounding box center [334, 128] width 12 height 10
drag, startPoint x: 249, startPoint y: 64, endPoint x: 243, endPoint y: 24, distance: 40.6
click at [249, 64] on button "Save" at bounding box center [274, 56] width 53 height 22
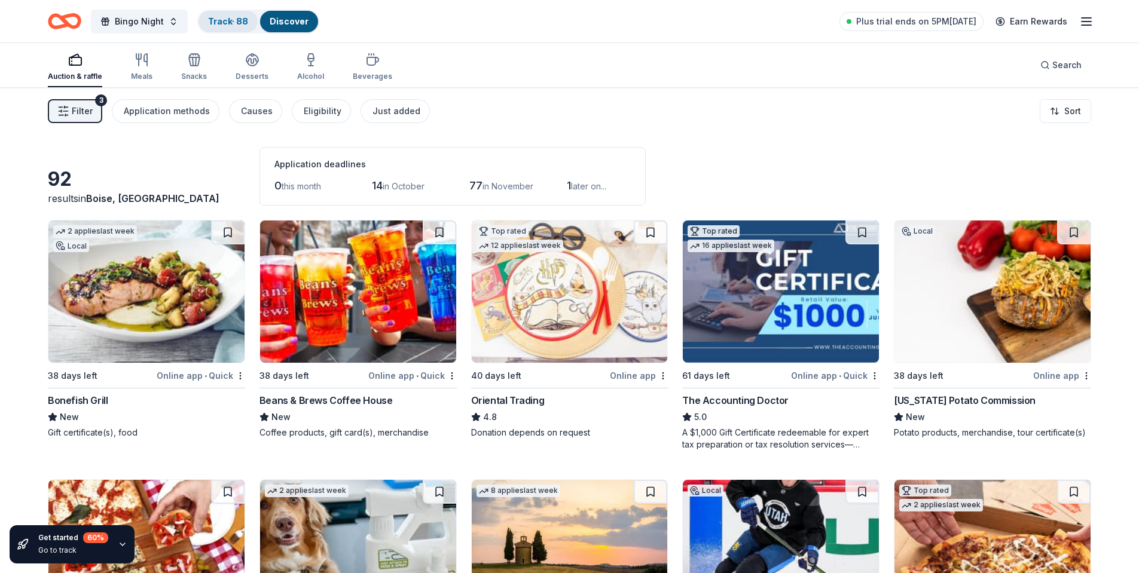
click at [234, 20] on link "Track · 88" at bounding box center [228, 21] width 40 height 10
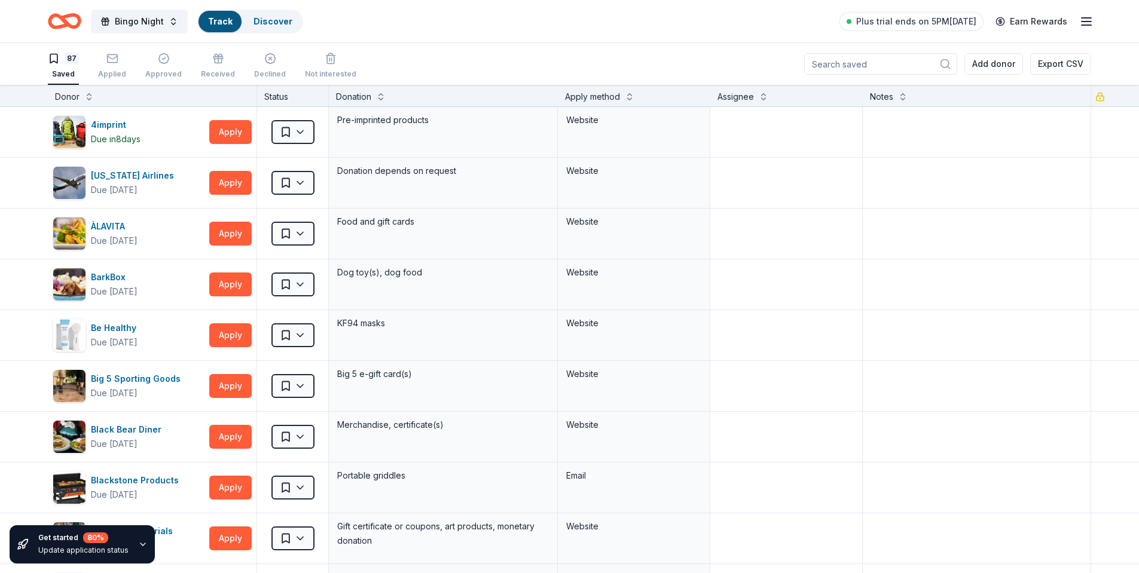
scroll to position [1, 0]
click at [272, 24] on link "Discover" at bounding box center [289, 21] width 39 height 10
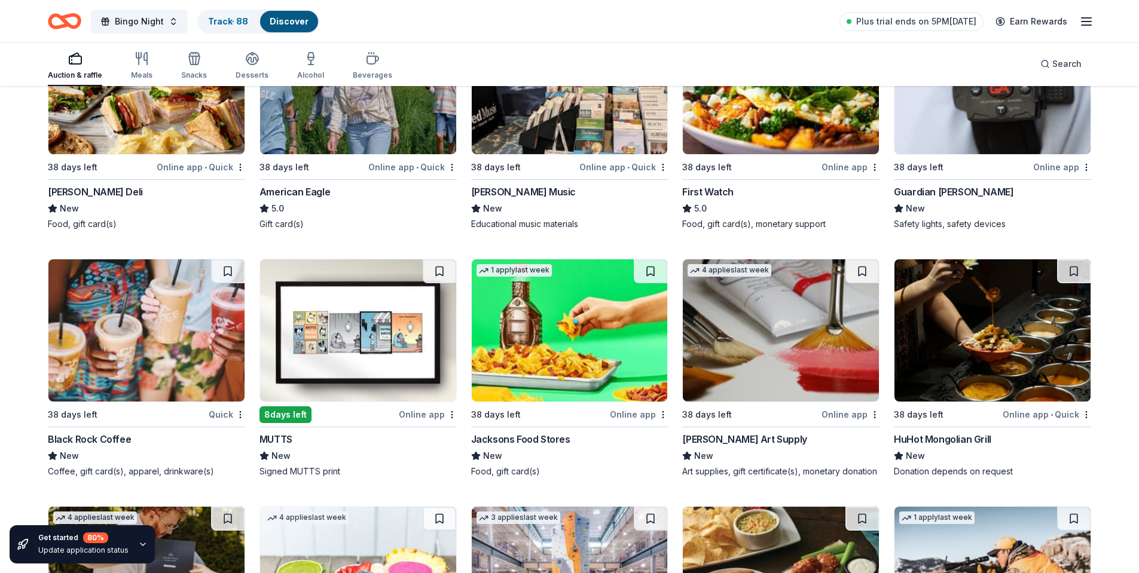
scroll to position [1486, 0]
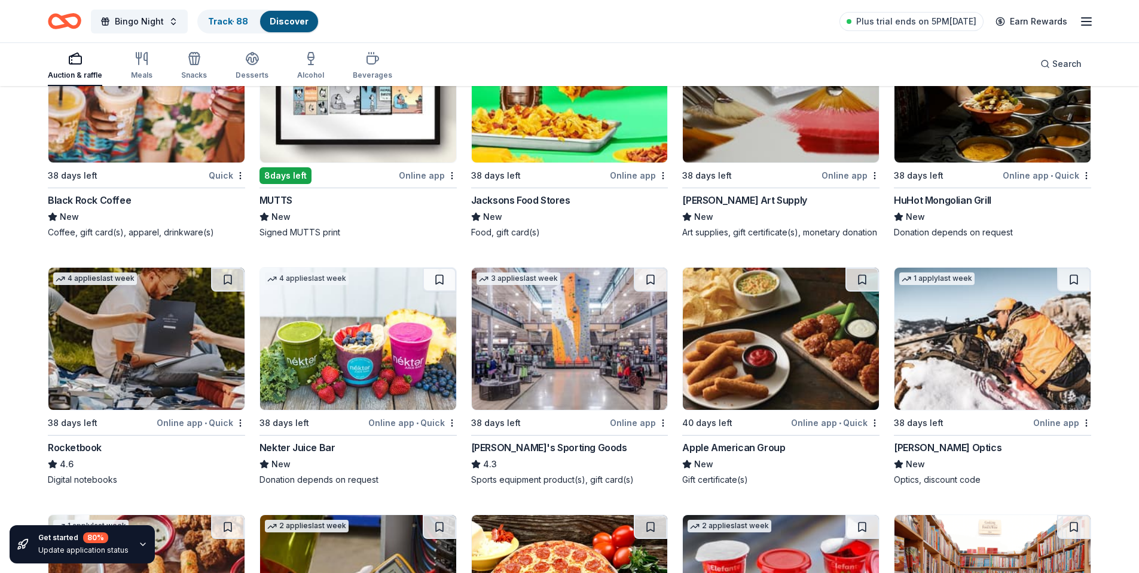
drag, startPoint x: 228, startPoint y: 279, endPoint x: 234, endPoint y: 279, distance: 6.6
click at [229, 279] on button at bounding box center [227, 280] width 33 height 24
click at [187, 344] on img at bounding box center [146, 339] width 196 height 142
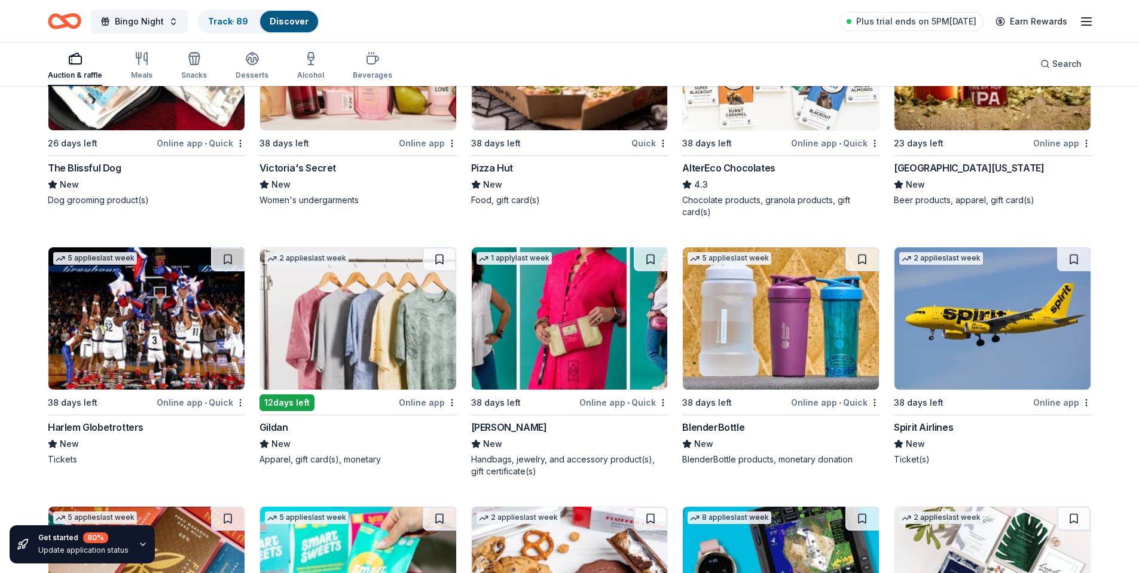
scroll to position [3334, 0]
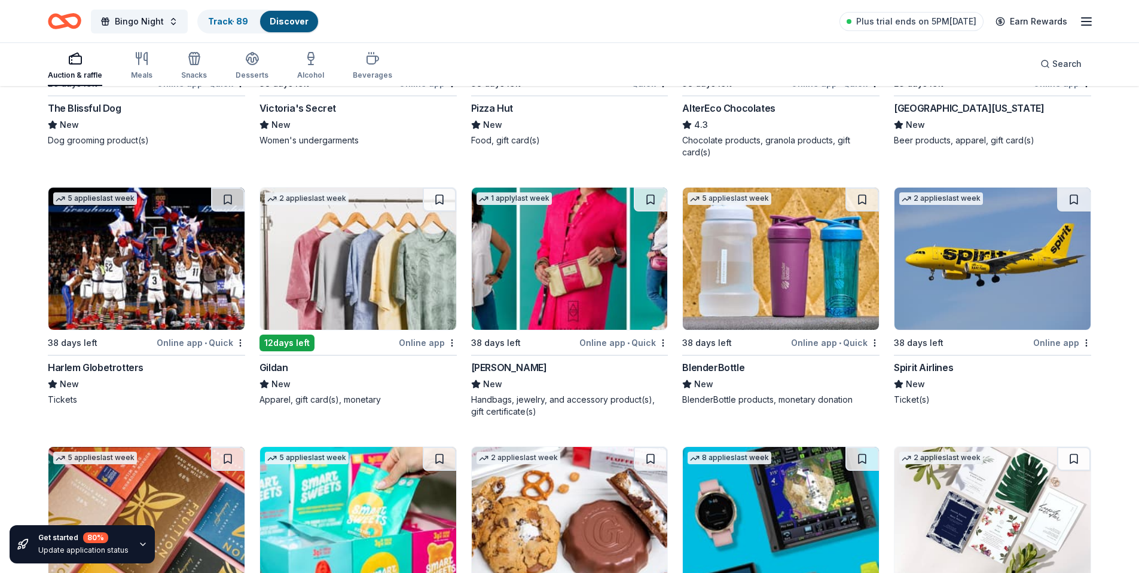
click at [168, 236] on img at bounding box center [146, 259] width 196 height 142
click at [318, 281] on img at bounding box center [358, 259] width 196 height 142
click at [575, 247] on img at bounding box center [570, 259] width 196 height 142
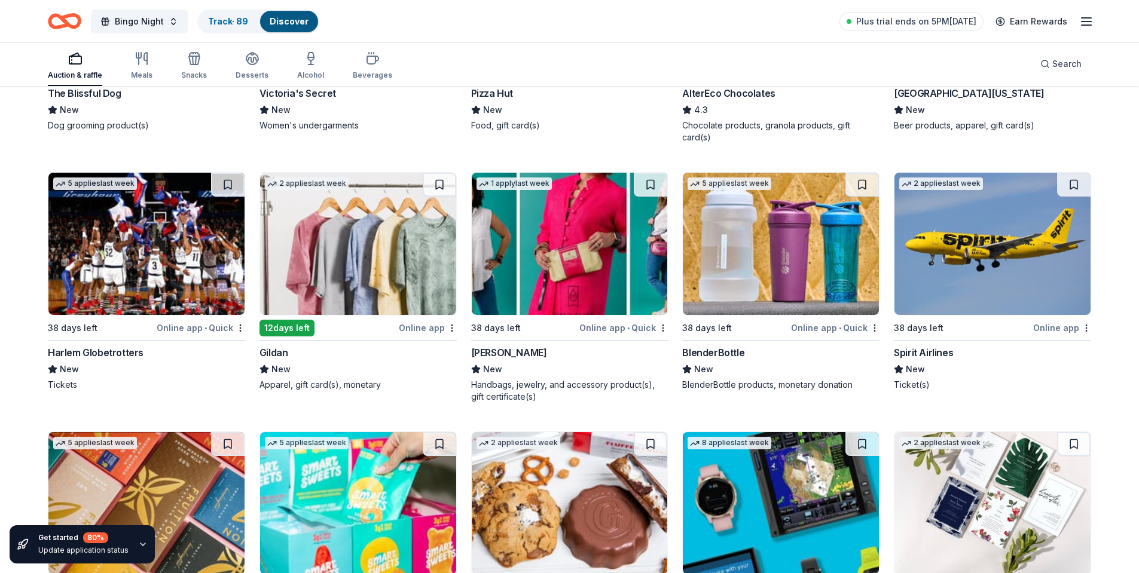
scroll to position [3513, 0]
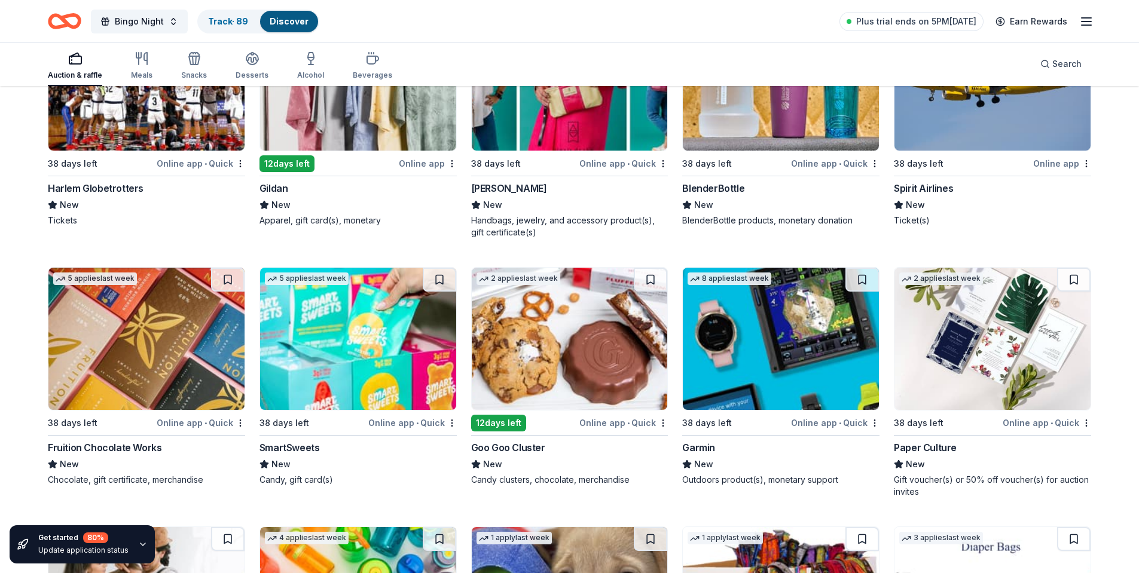
click at [737, 309] on img at bounding box center [781, 339] width 196 height 142
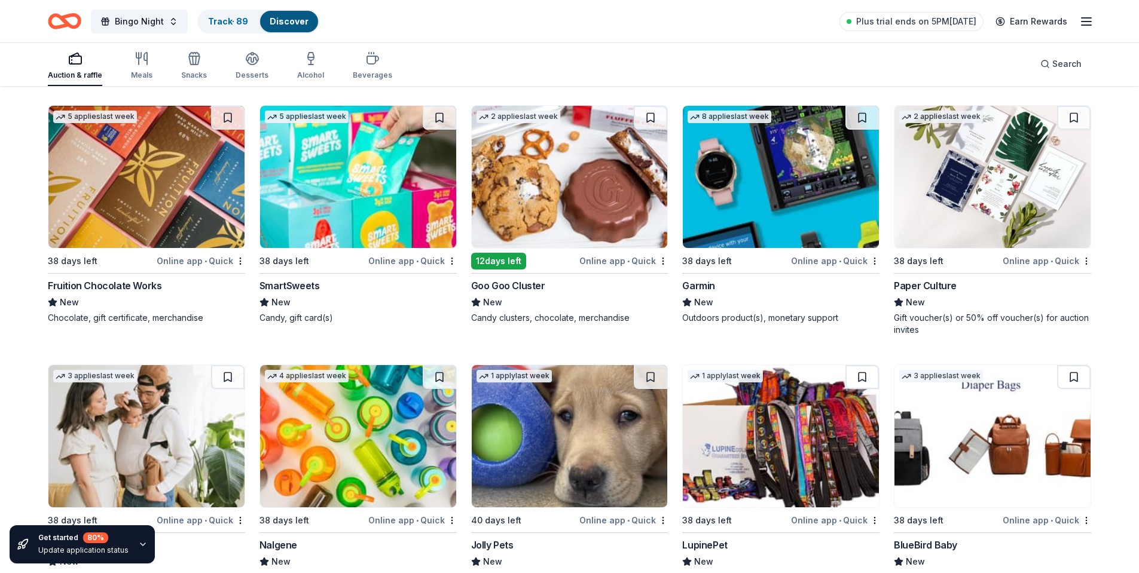
scroll to position [3693, 0]
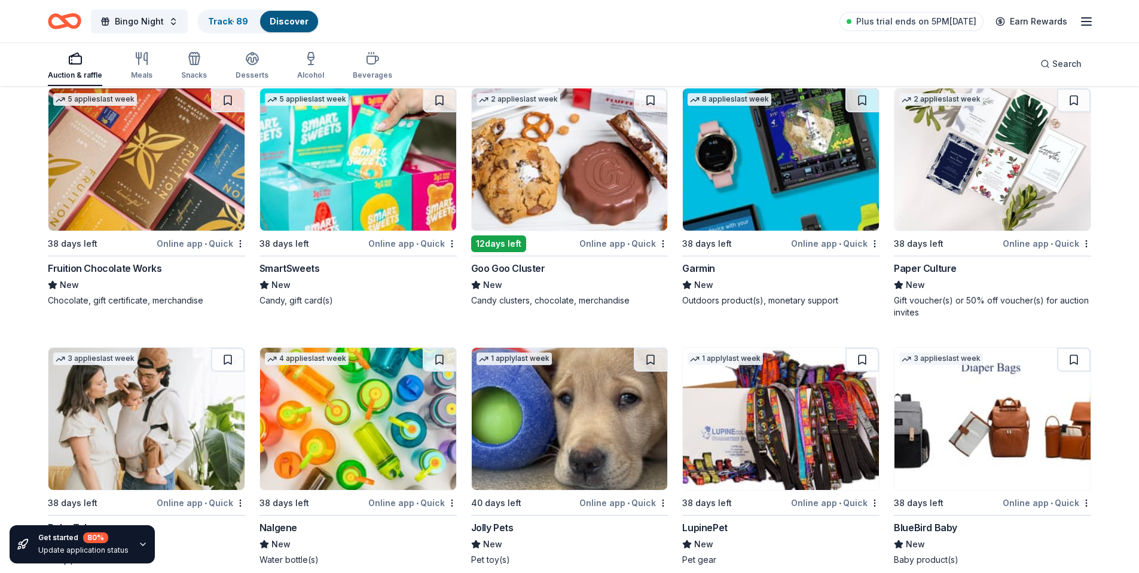
click at [967, 149] on img at bounding box center [992, 159] width 196 height 142
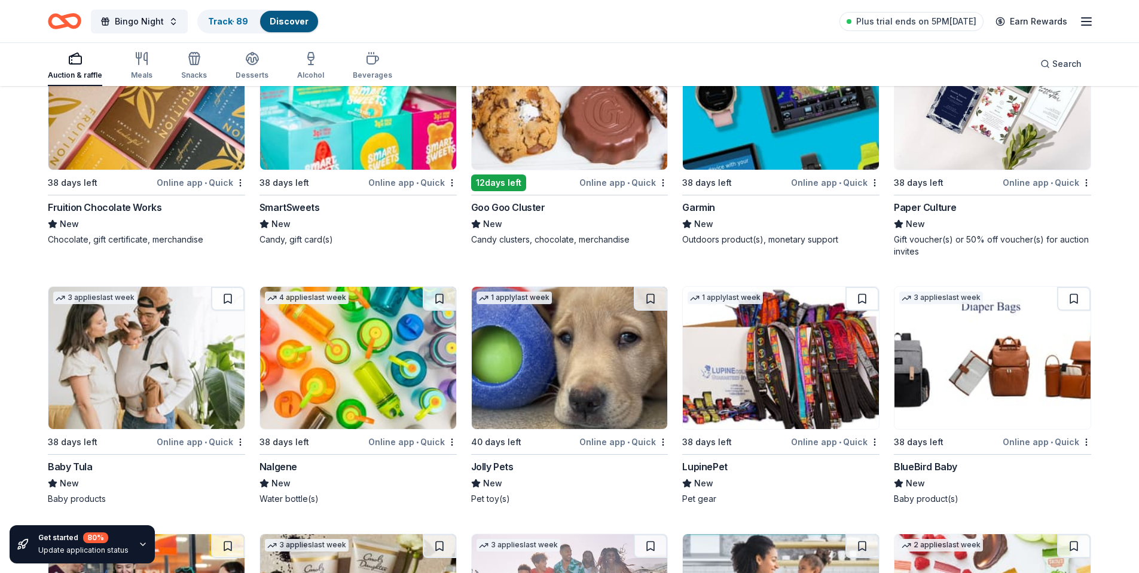
scroll to position [3812, 0]
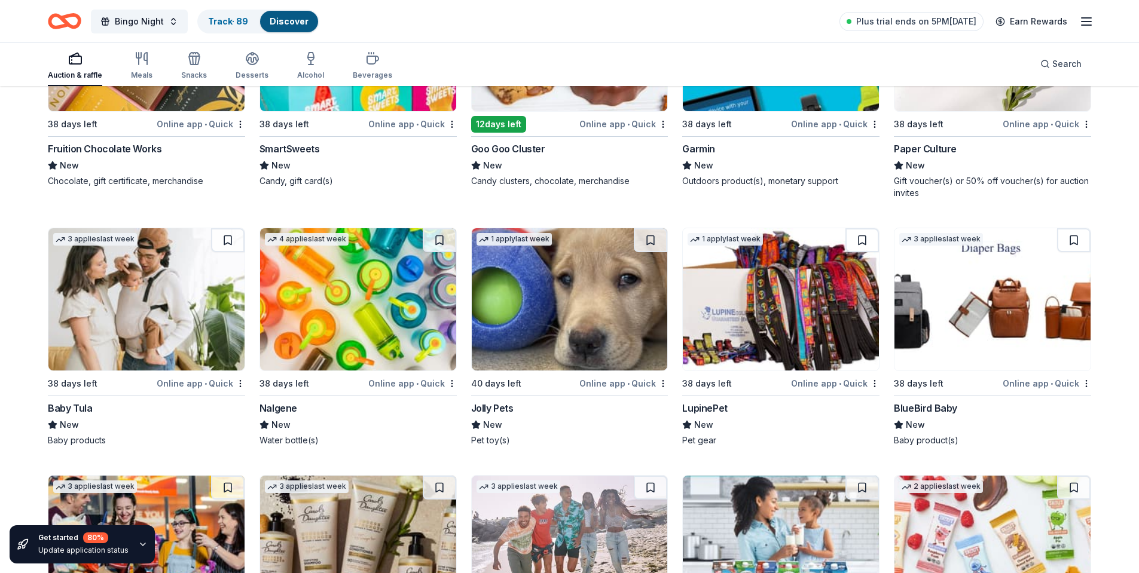
click at [387, 299] on img at bounding box center [358, 299] width 196 height 142
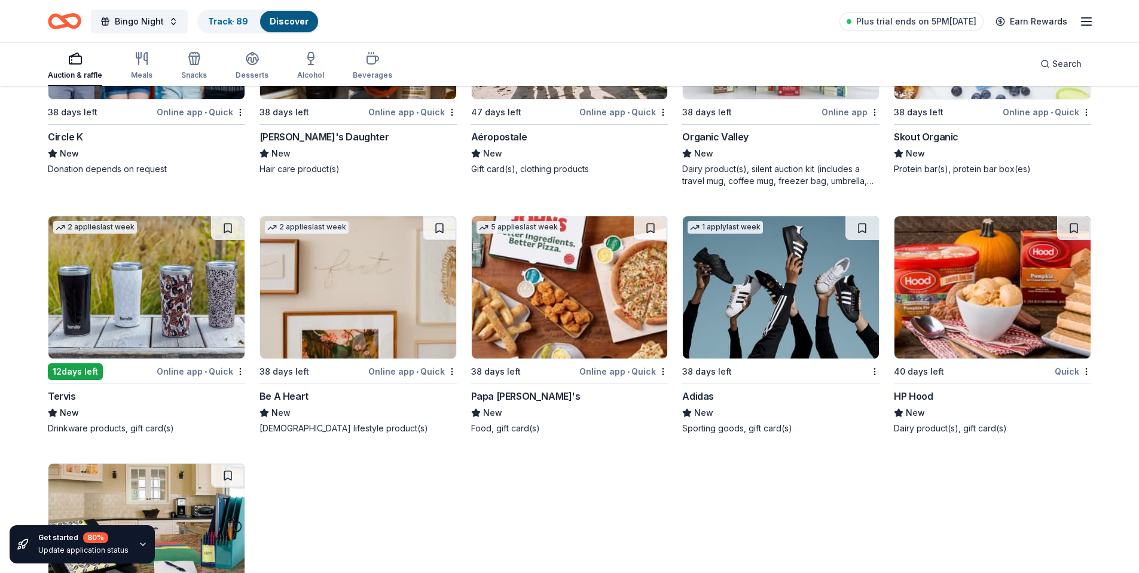
scroll to position [4350, 0]
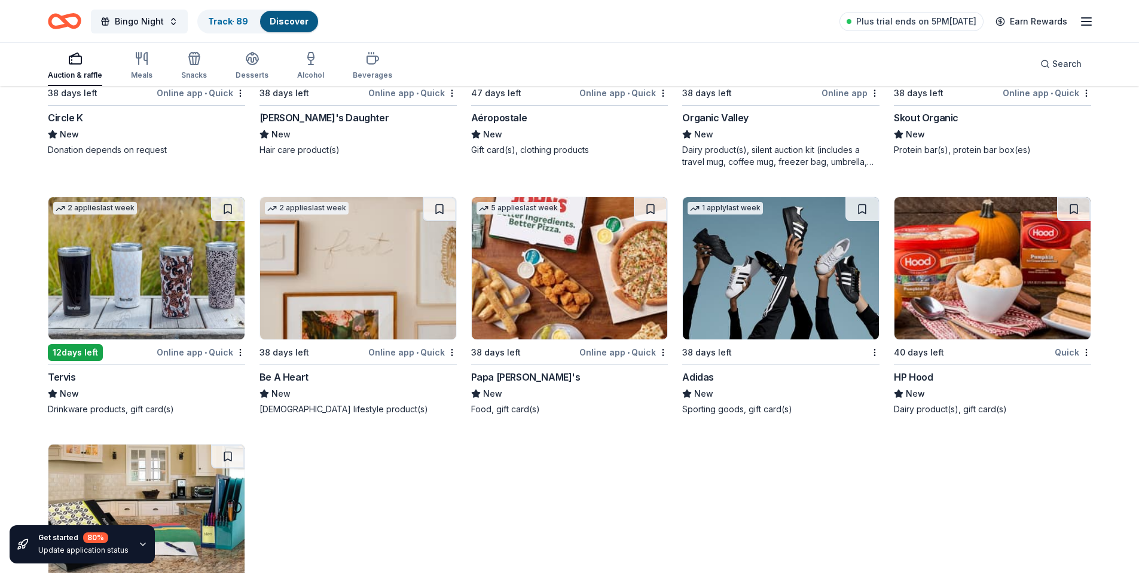
click at [760, 276] on img at bounding box center [781, 268] width 196 height 142
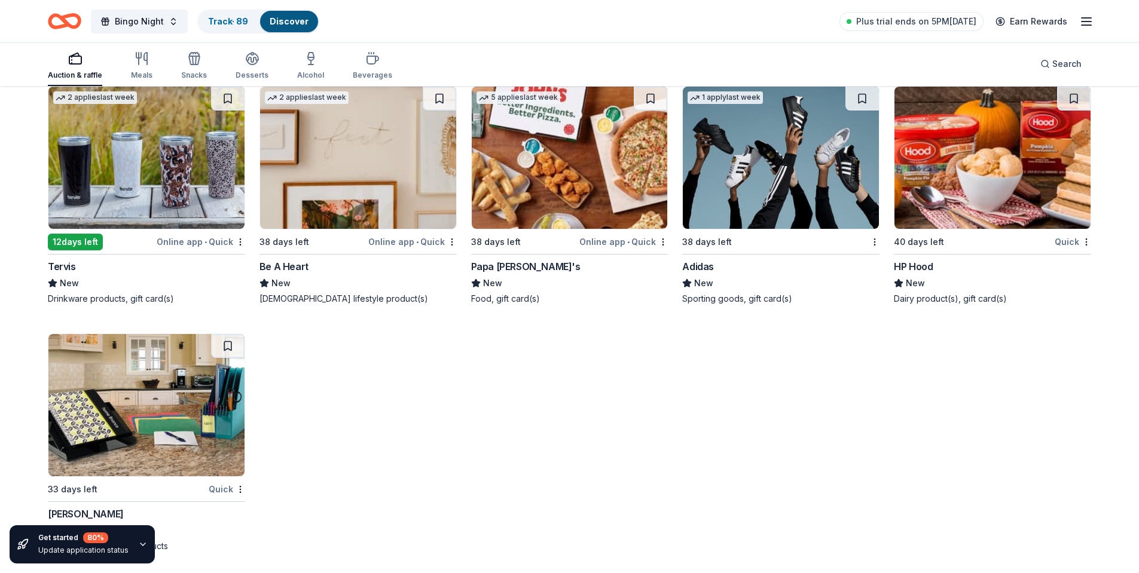
scroll to position [4464, 0]
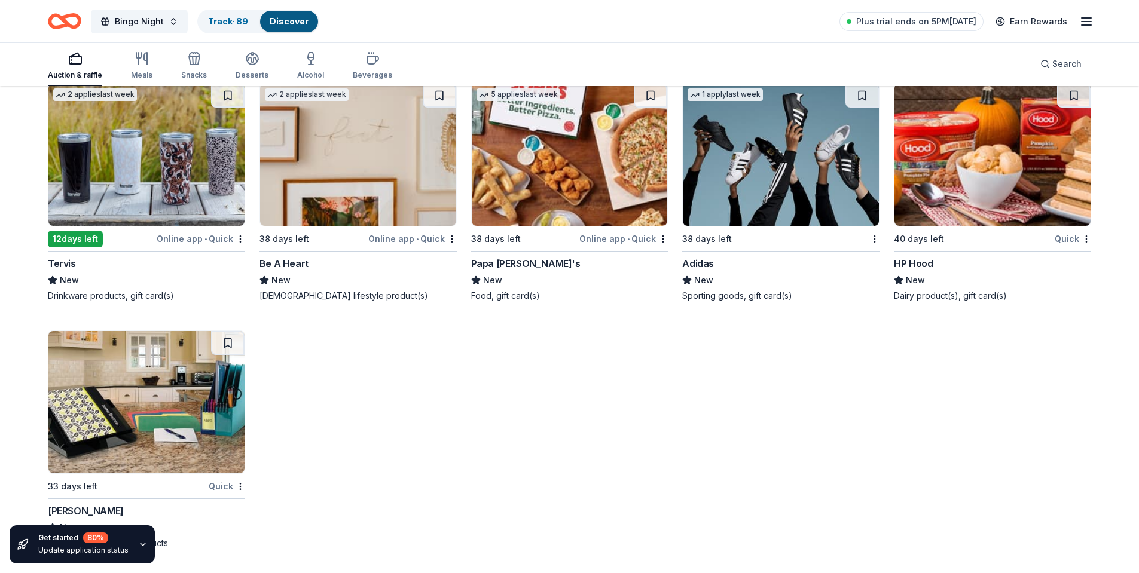
click at [117, 401] on img at bounding box center [146, 402] width 196 height 142
click at [129, 175] on img at bounding box center [146, 155] width 196 height 142
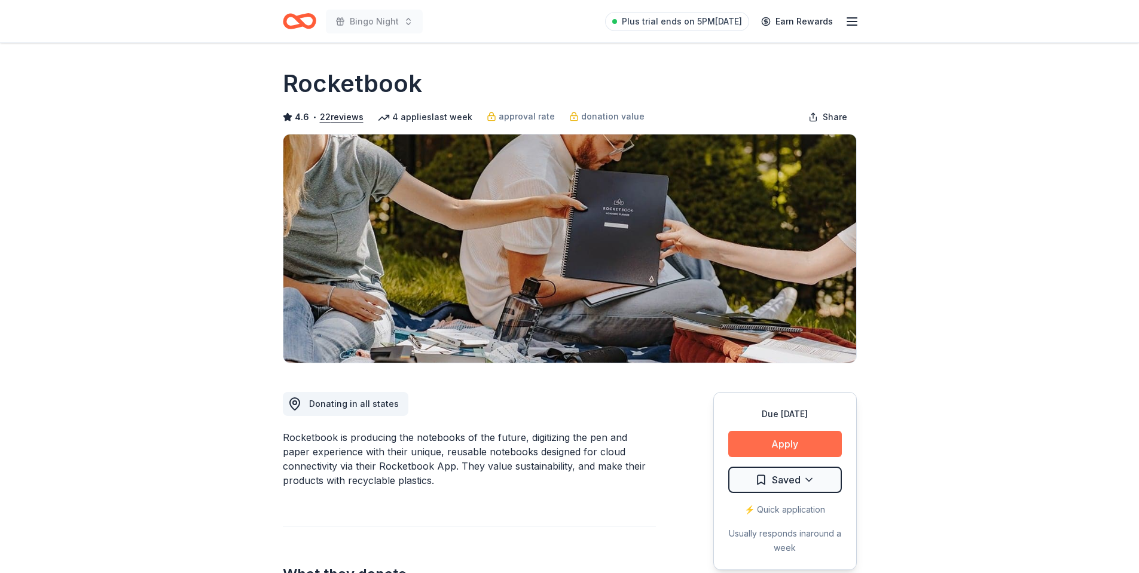
click at [747, 446] on button "Apply" at bounding box center [785, 444] width 114 height 26
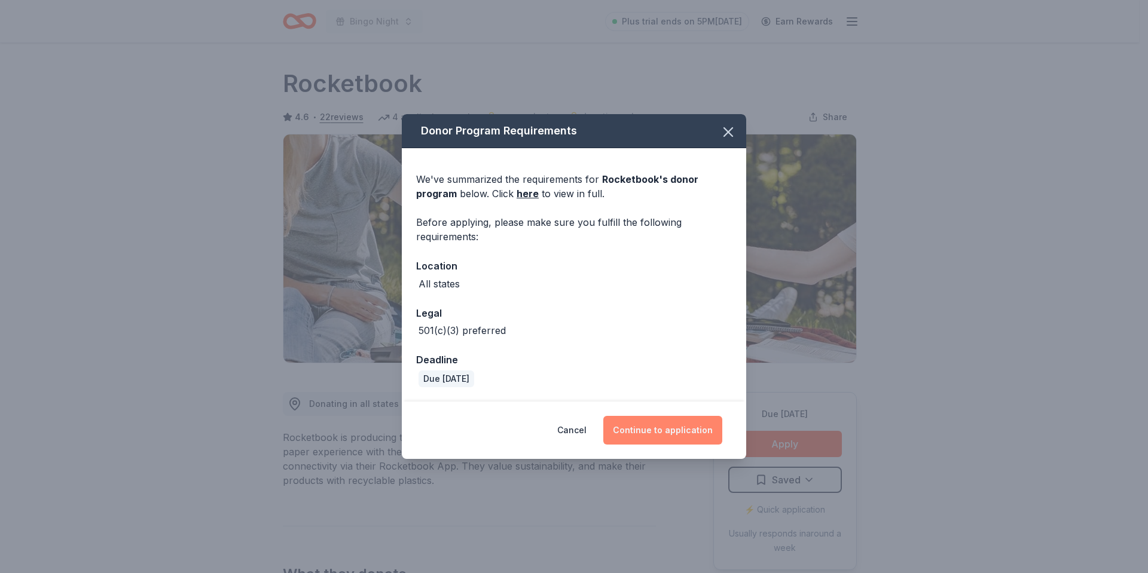
click at [637, 432] on button "Continue to application" at bounding box center [662, 430] width 119 height 29
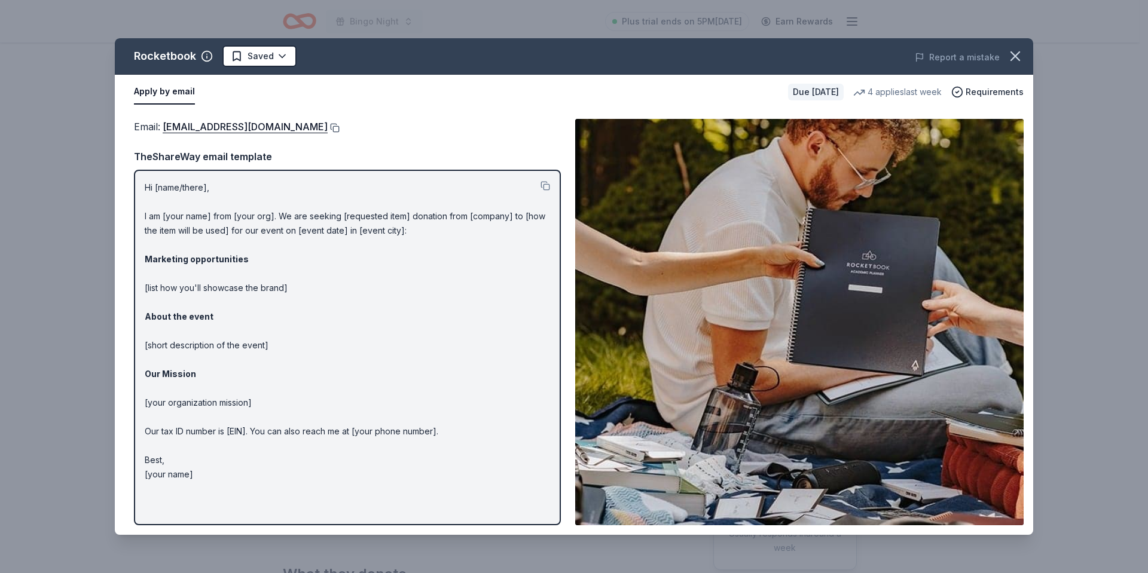
click at [340, 129] on button at bounding box center [334, 128] width 12 height 10
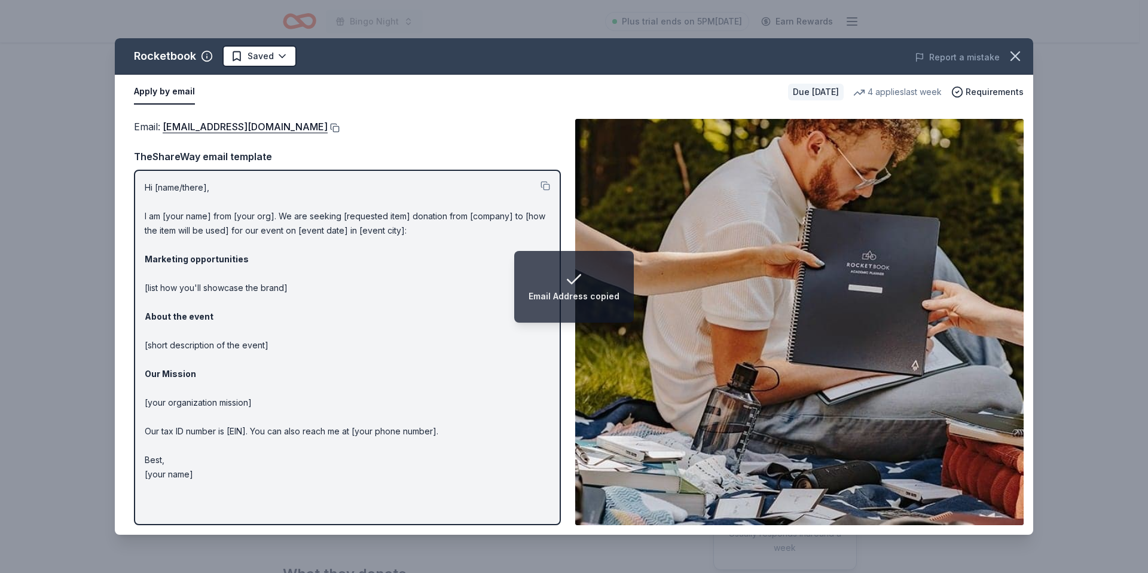
click at [340, 129] on button at bounding box center [334, 128] width 12 height 10
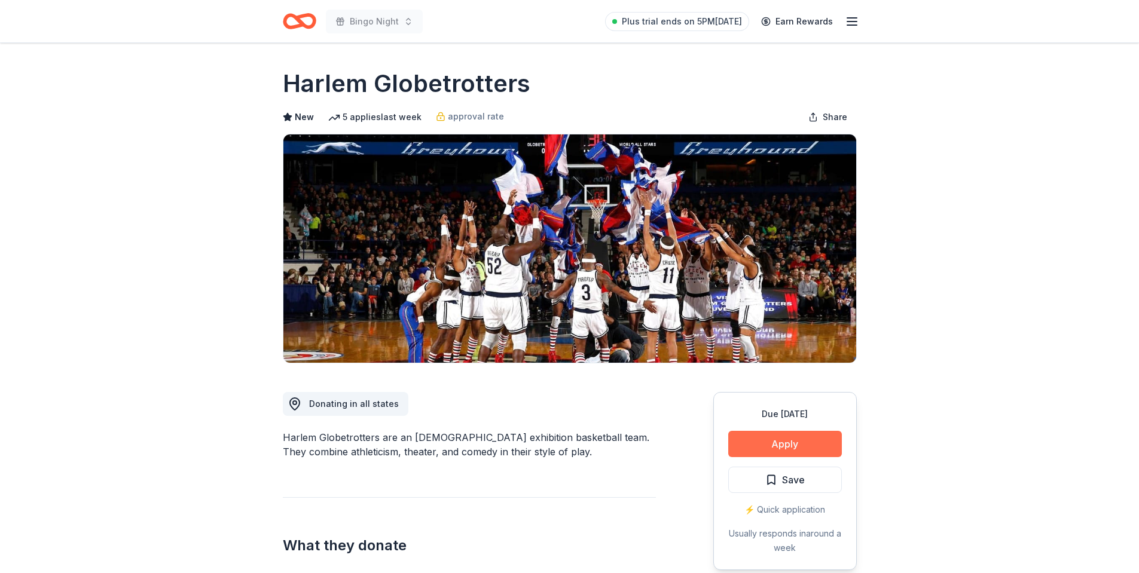
click at [796, 443] on button "Apply" at bounding box center [785, 444] width 114 height 26
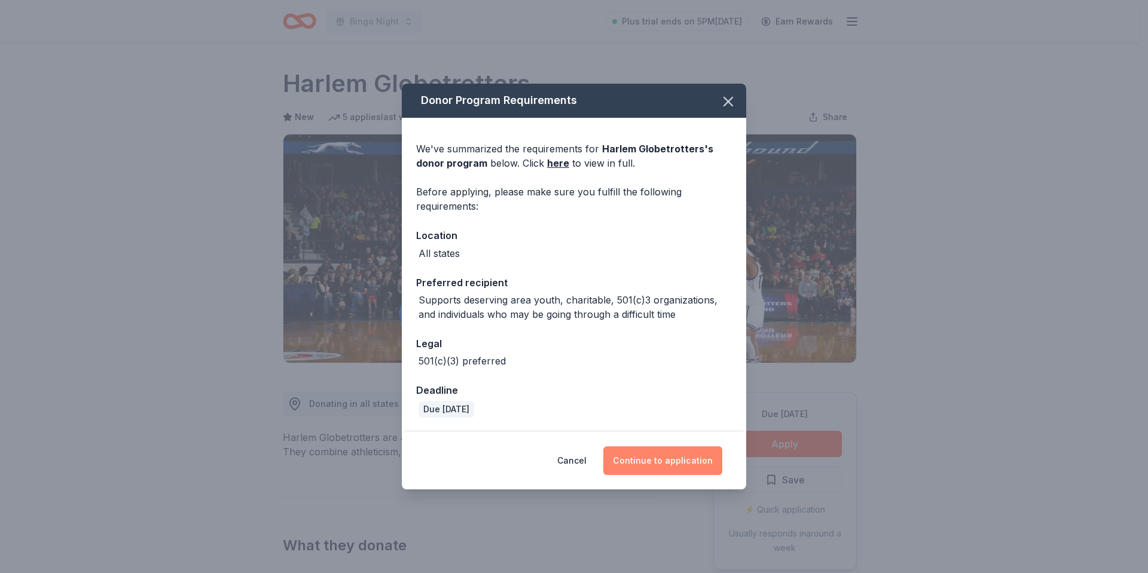
click at [671, 455] on button "Continue to application" at bounding box center [662, 461] width 119 height 29
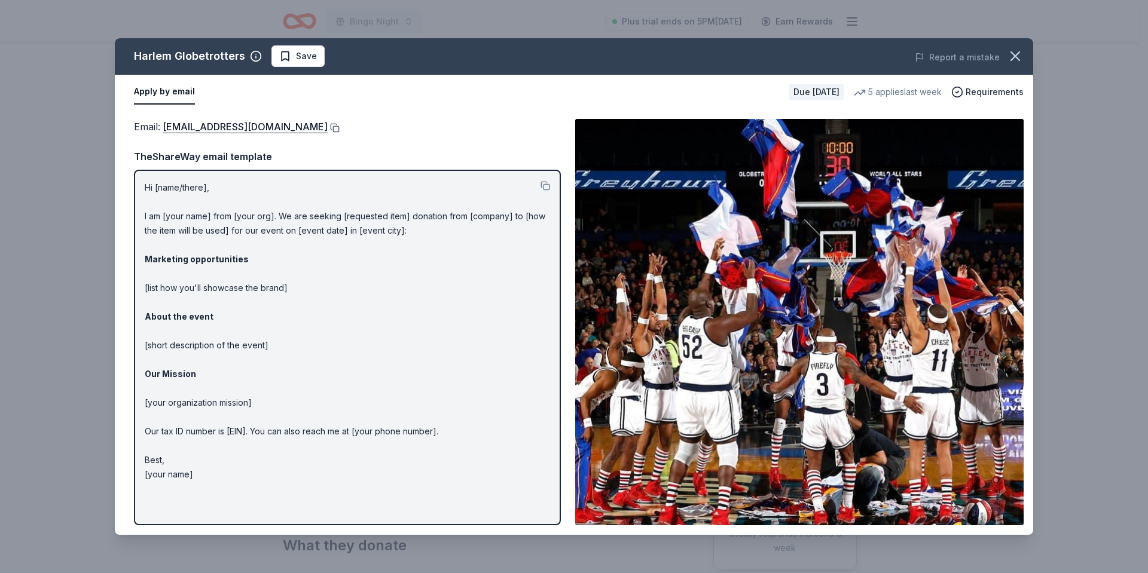
click at [328, 125] on button at bounding box center [334, 128] width 12 height 10
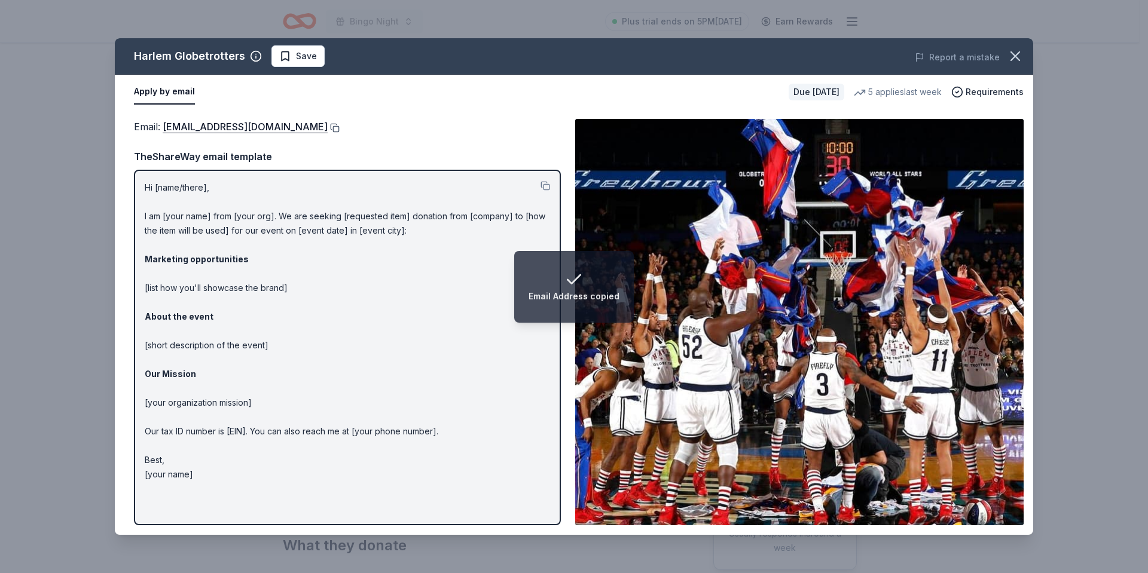
click at [328, 128] on button at bounding box center [334, 128] width 12 height 10
click at [305, 54] on span "Save" at bounding box center [306, 56] width 21 height 14
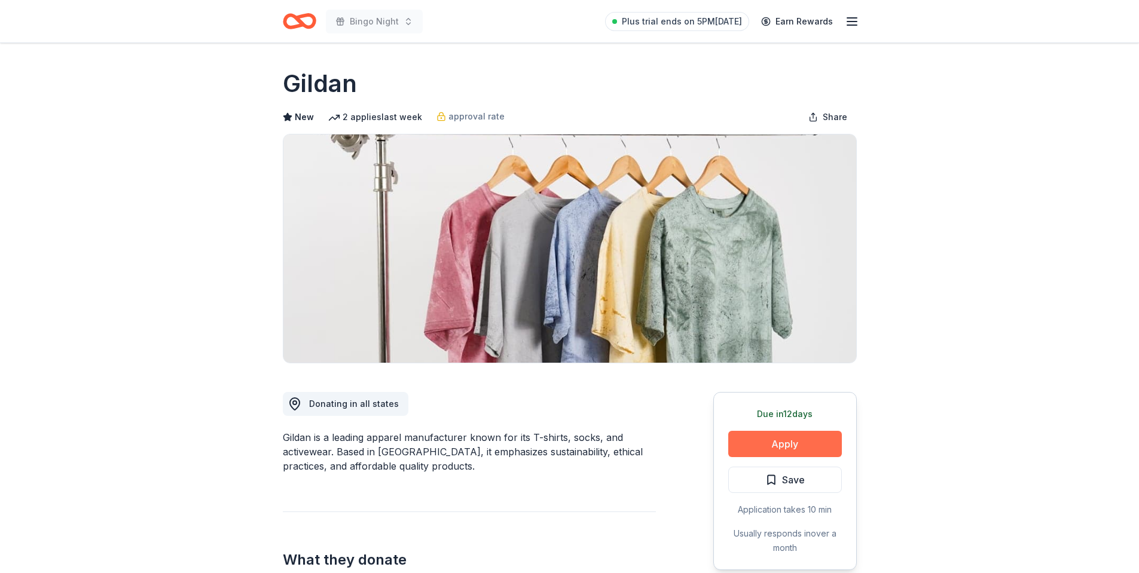
click at [796, 441] on button "Apply" at bounding box center [785, 444] width 114 height 26
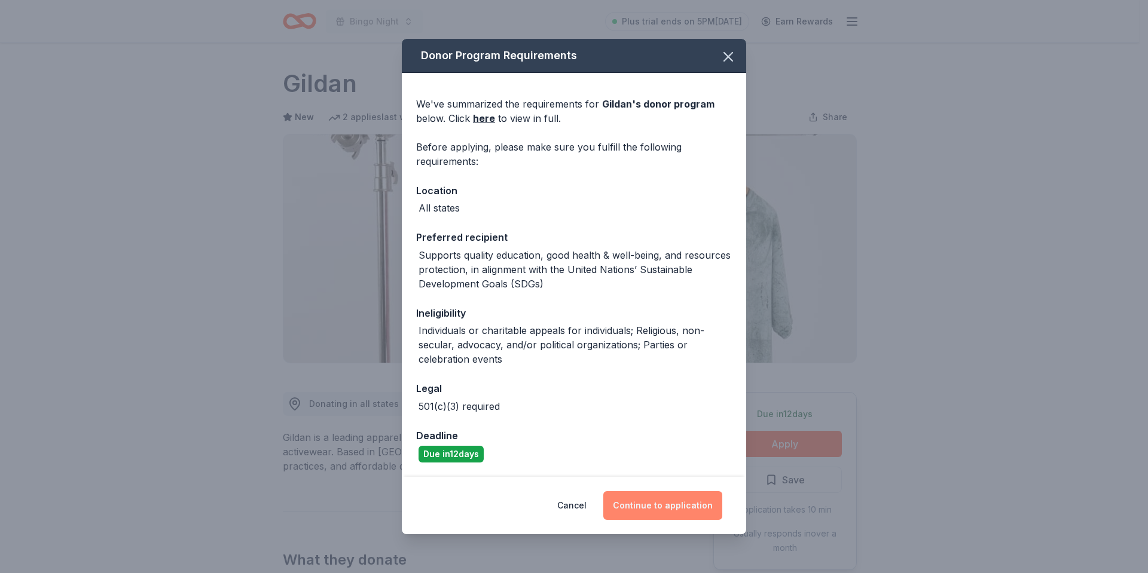
click at [664, 500] on button "Continue to application" at bounding box center [662, 505] width 119 height 29
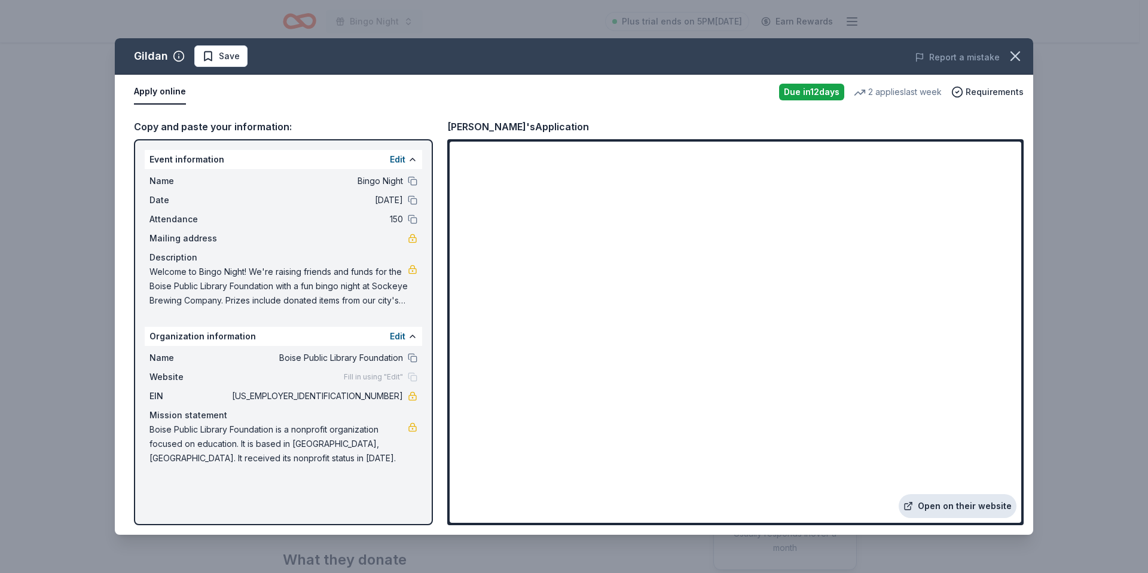
click at [948, 502] on link "Open on their website" at bounding box center [958, 506] width 118 height 24
click at [223, 50] on span "Save" at bounding box center [229, 56] width 21 height 14
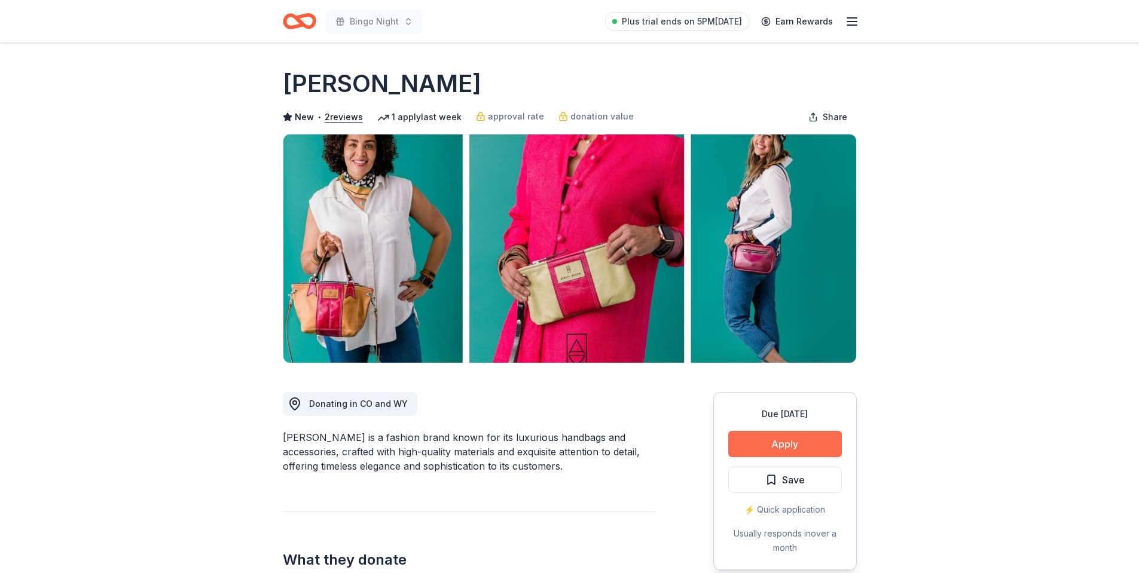
click at [774, 445] on button "Apply" at bounding box center [785, 444] width 114 height 26
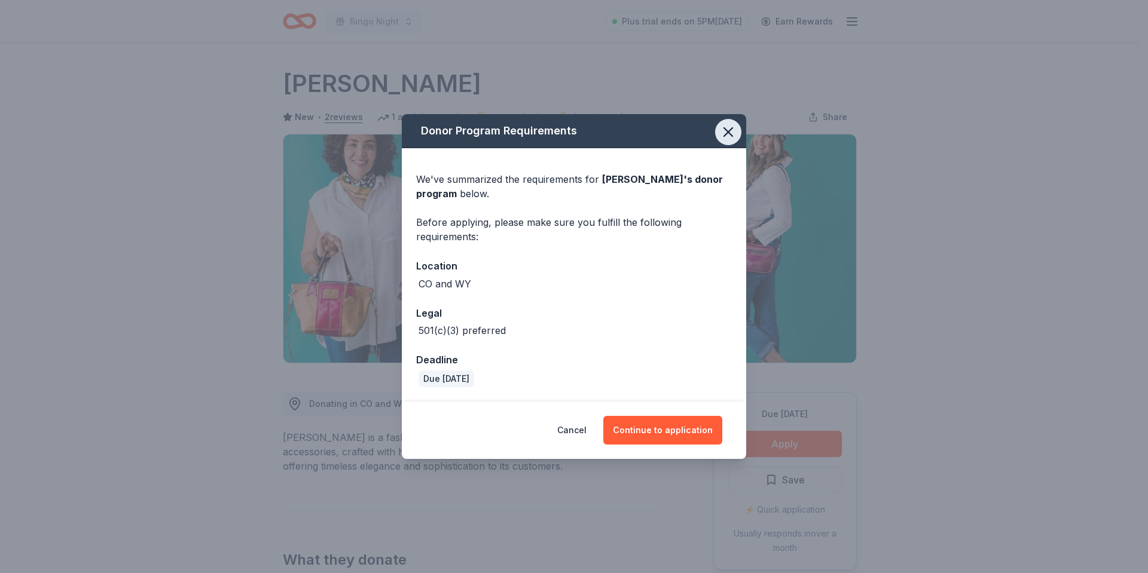
click at [726, 134] on icon "button" at bounding box center [728, 132] width 8 height 8
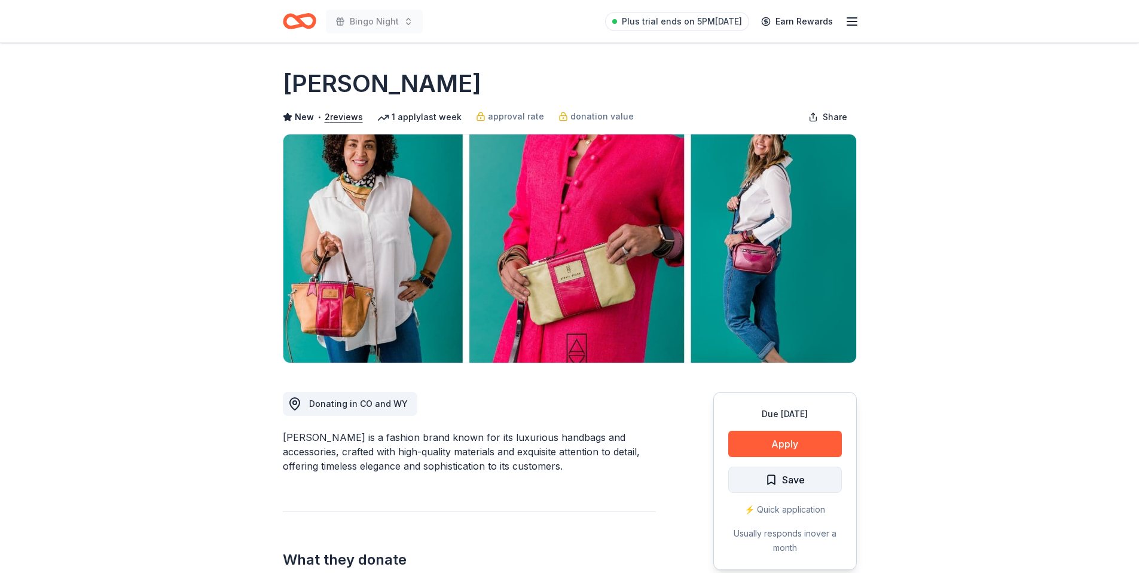
drag, startPoint x: 832, startPoint y: 477, endPoint x: 546, endPoint y: 99, distance: 473.4
click at [831, 477] on button "Save" at bounding box center [785, 480] width 114 height 26
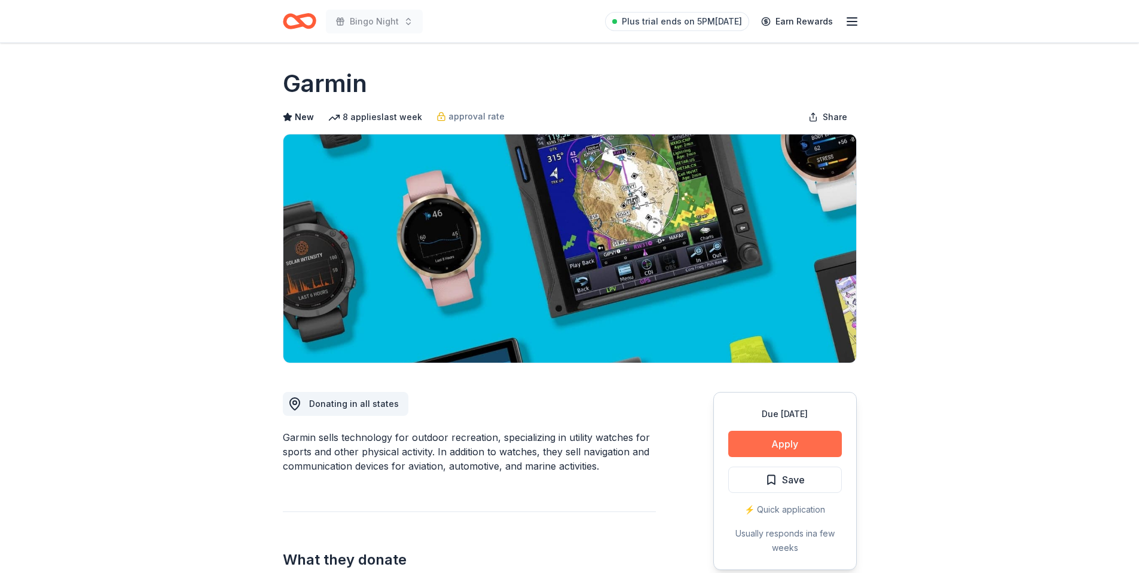
click at [799, 439] on button "Apply" at bounding box center [785, 444] width 114 height 26
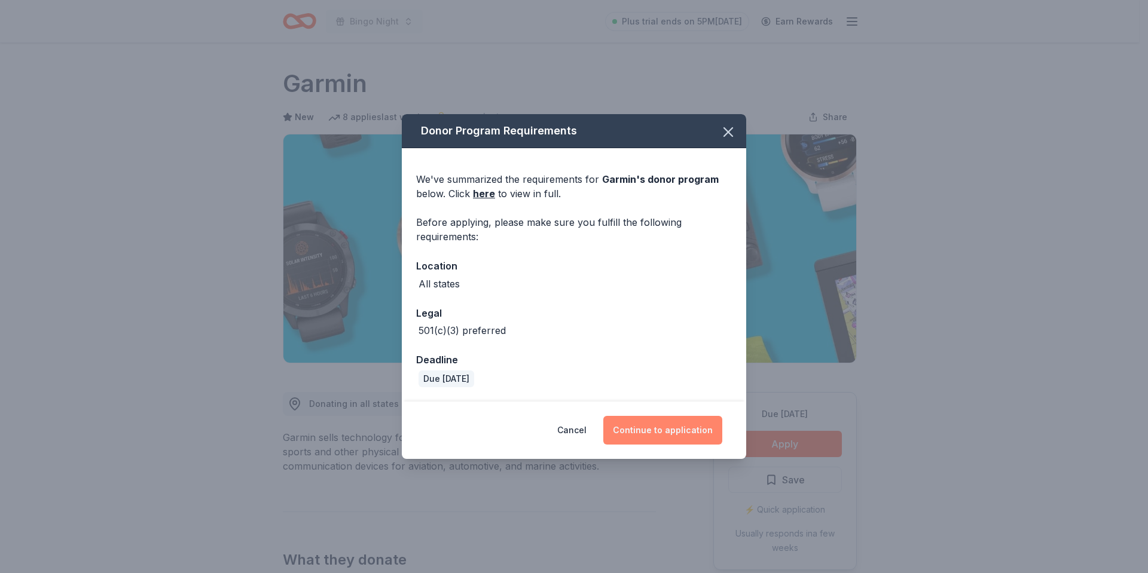
click at [673, 432] on button "Continue to application" at bounding box center [662, 430] width 119 height 29
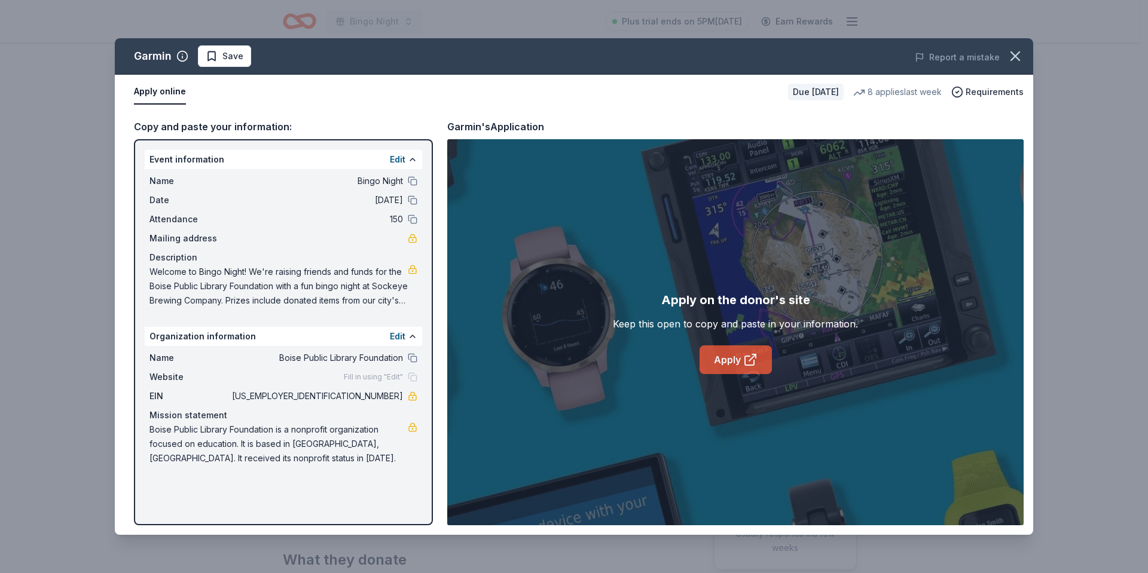
click at [722, 352] on link "Apply" at bounding box center [735, 360] width 72 height 29
drag, startPoint x: 221, startPoint y: 59, endPoint x: 374, endPoint y: 2, distance: 163.2
click at [223, 58] on span "Save" at bounding box center [225, 56] width 38 height 14
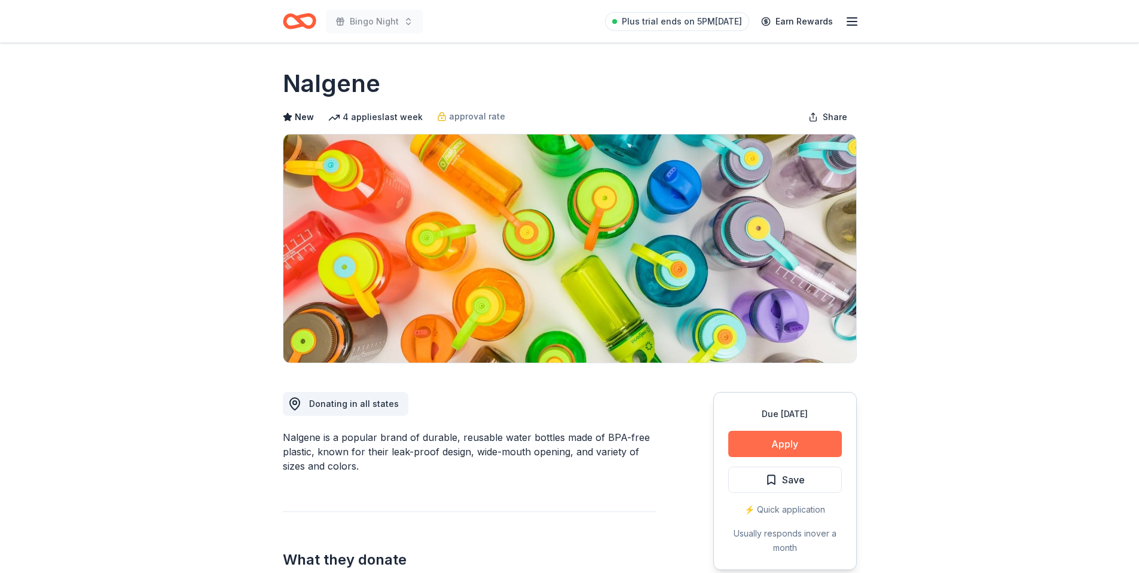
click at [762, 439] on button "Apply" at bounding box center [785, 444] width 114 height 26
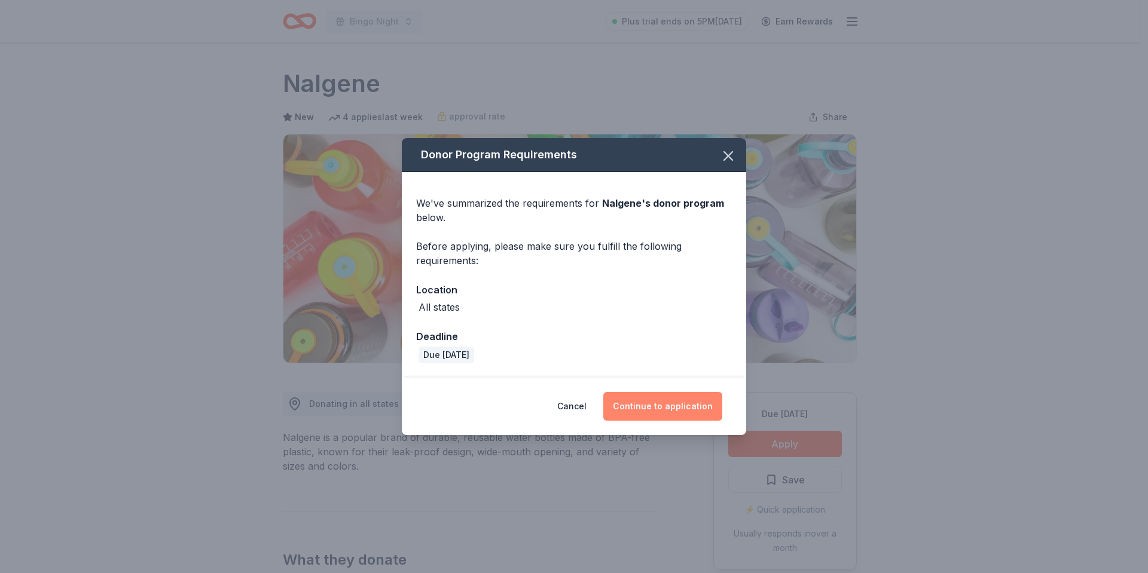
click at [666, 408] on button "Continue to application" at bounding box center [662, 406] width 119 height 29
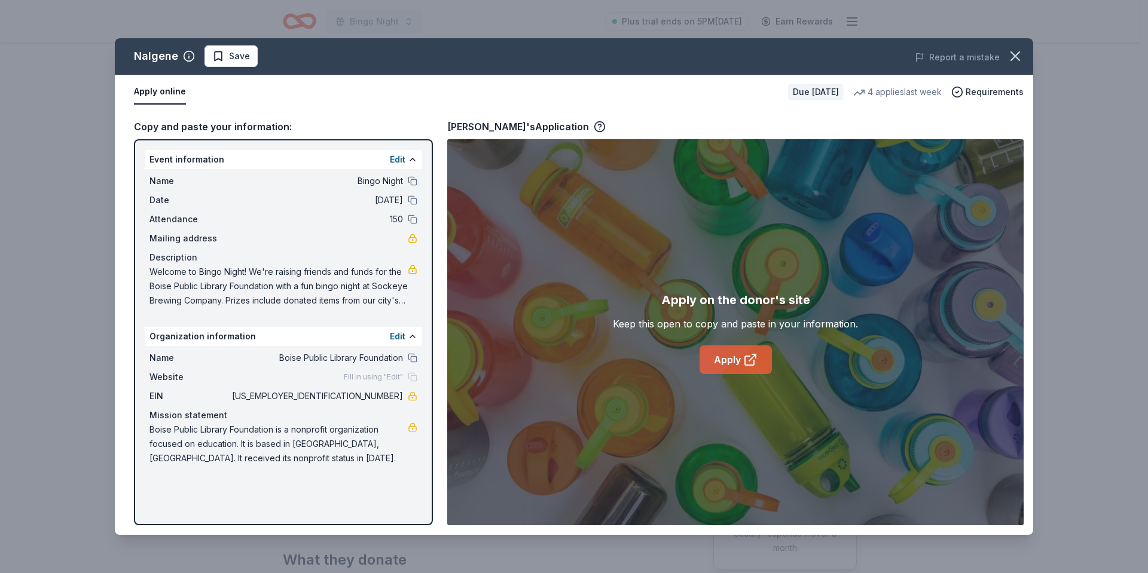
click at [743, 357] on icon at bounding box center [750, 360] width 14 height 14
click at [239, 56] on span "Save" at bounding box center [239, 56] width 21 height 14
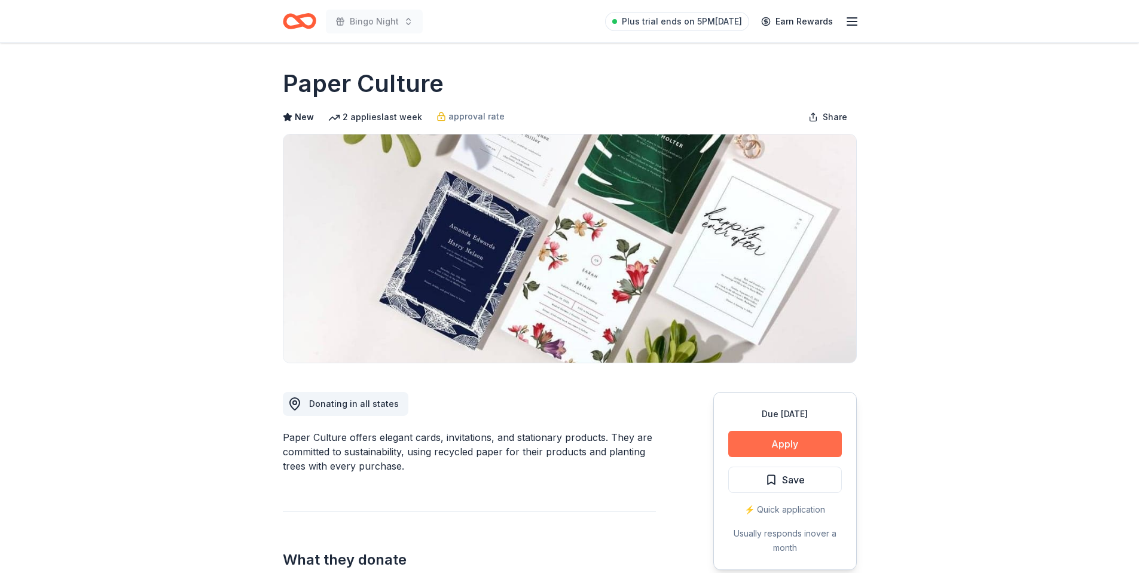
click at [739, 449] on button "Apply" at bounding box center [785, 444] width 114 height 26
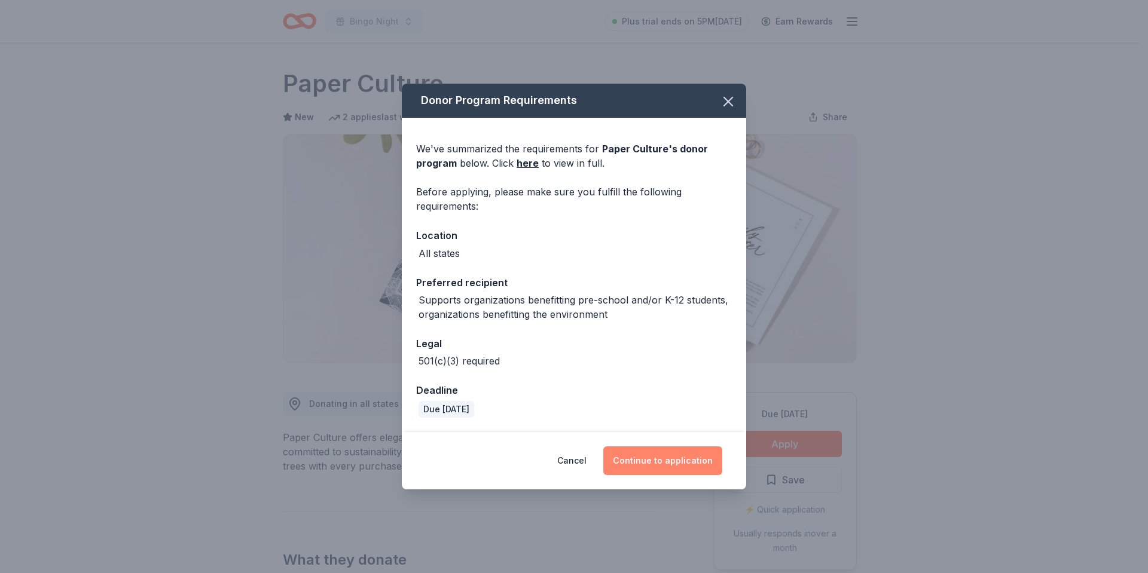
click at [631, 458] on button "Continue to application" at bounding box center [662, 461] width 119 height 29
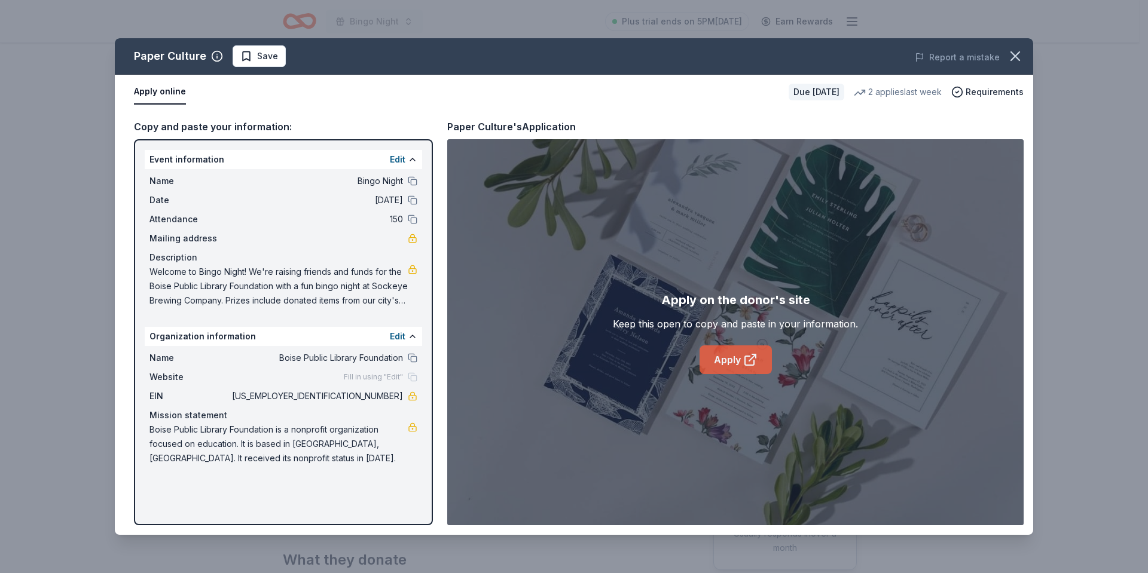
click at [743, 355] on icon at bounding box center [750, 360] width 14 height 14
click at [259, 63] on span "Save" at bounding box center [267, 56] width 21 height 14
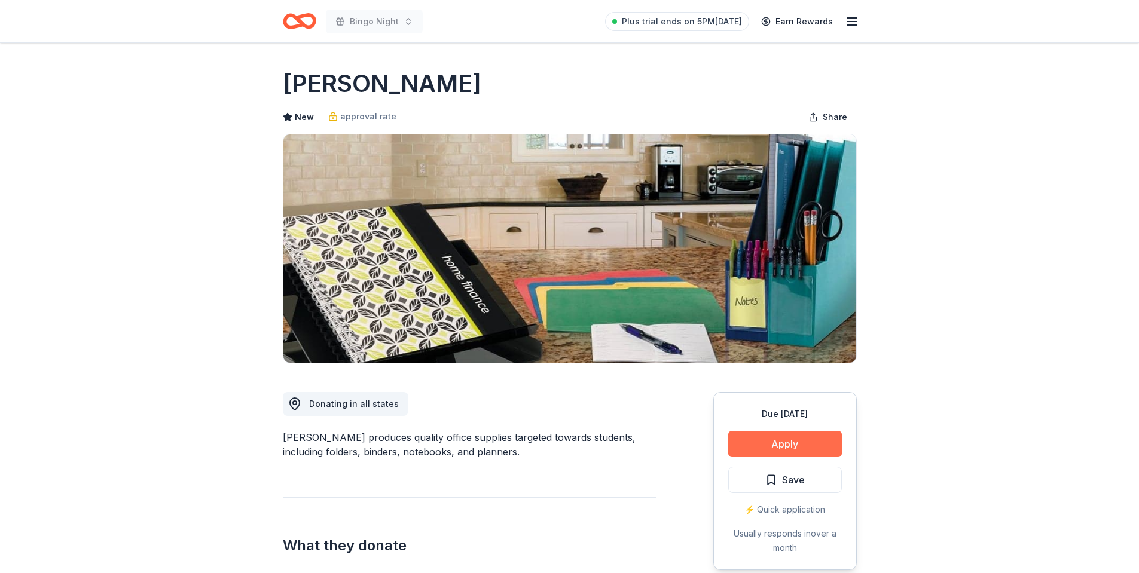
click at [797, 442] on button "Apply" at bounding box center [785, 444] width 114 height 26
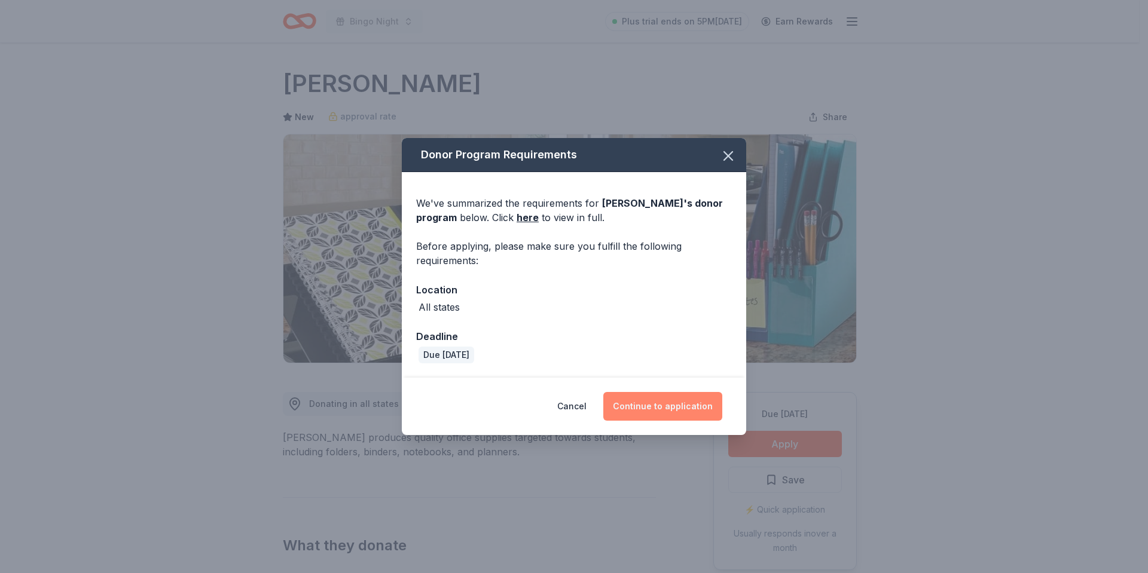
click at [690, 395] on button "Continue to application" at bounding box center [662, 406] width 119 height 29
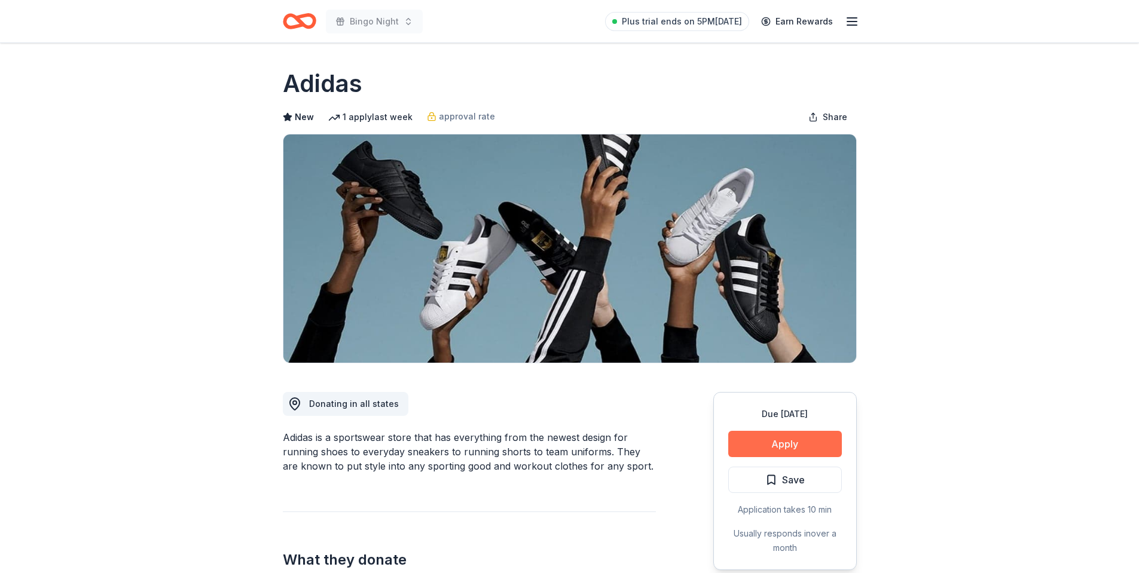
click at [774, 447] on button "Apply" at bounding box center [785, 444] width 114 height 26
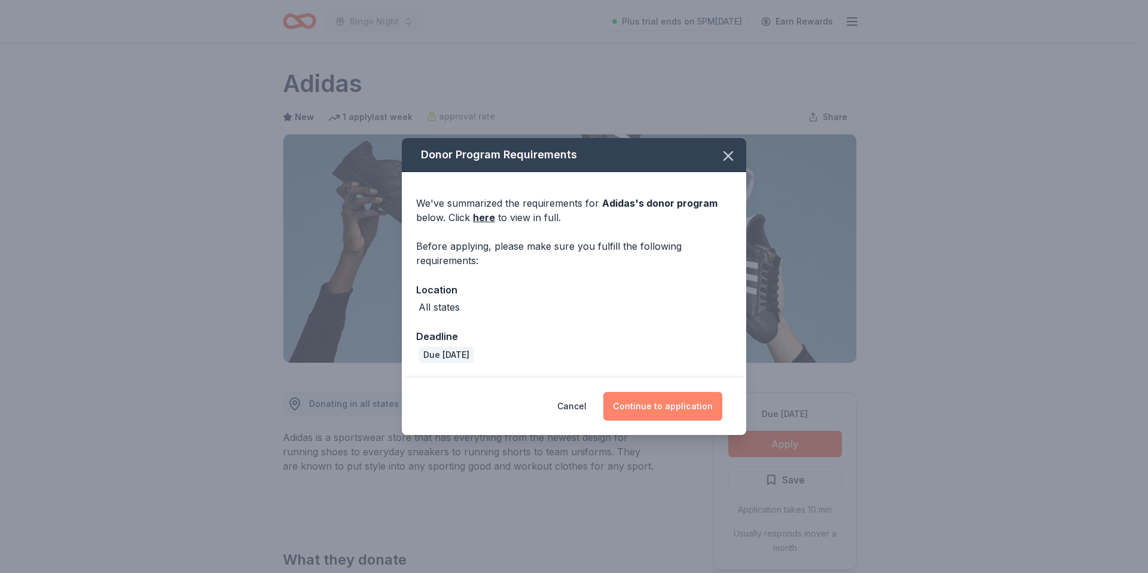
click at [632, 408] on button "Continue to application" at bounding box center [662, 406] width 119 height 29
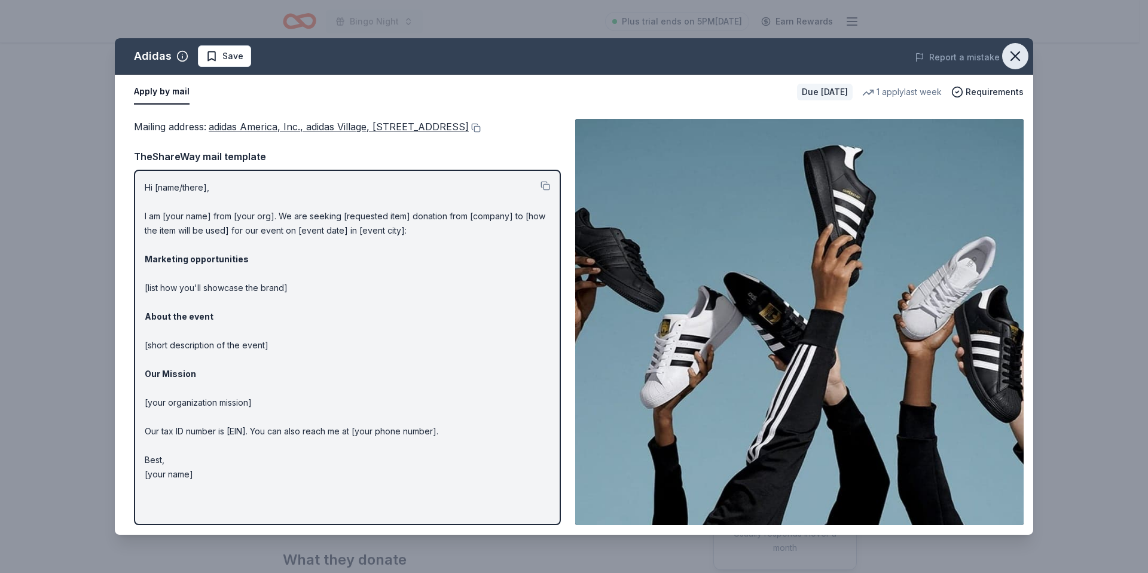
click at [1016, 54] on icon "button" at bounding box center [1015, 56] width 17 height 17
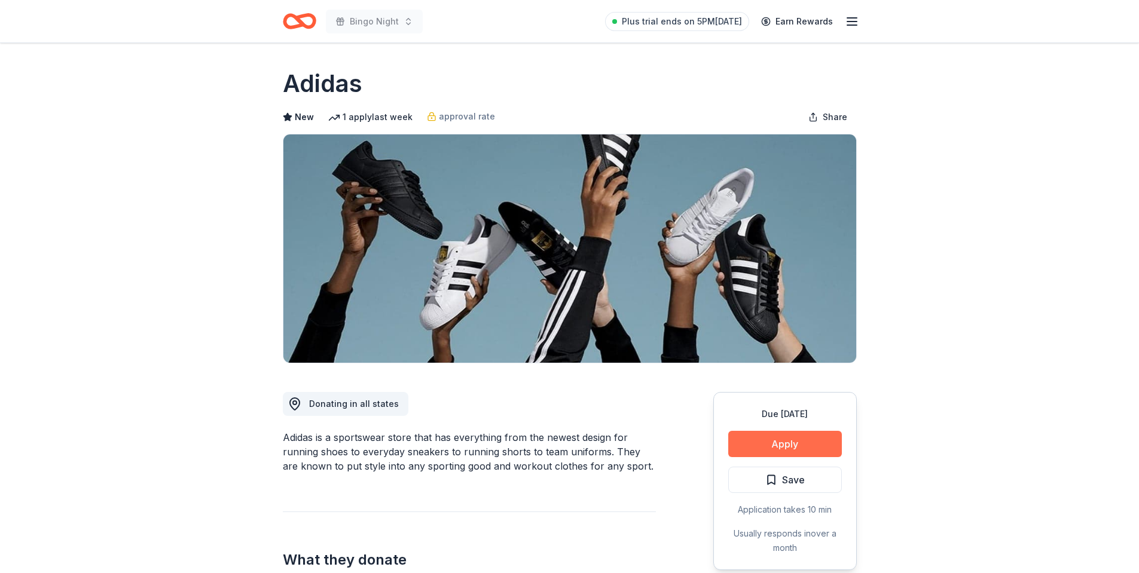
click at [752, 450] on button "Apply" at bounding box center [785, 444] width 114 height 26
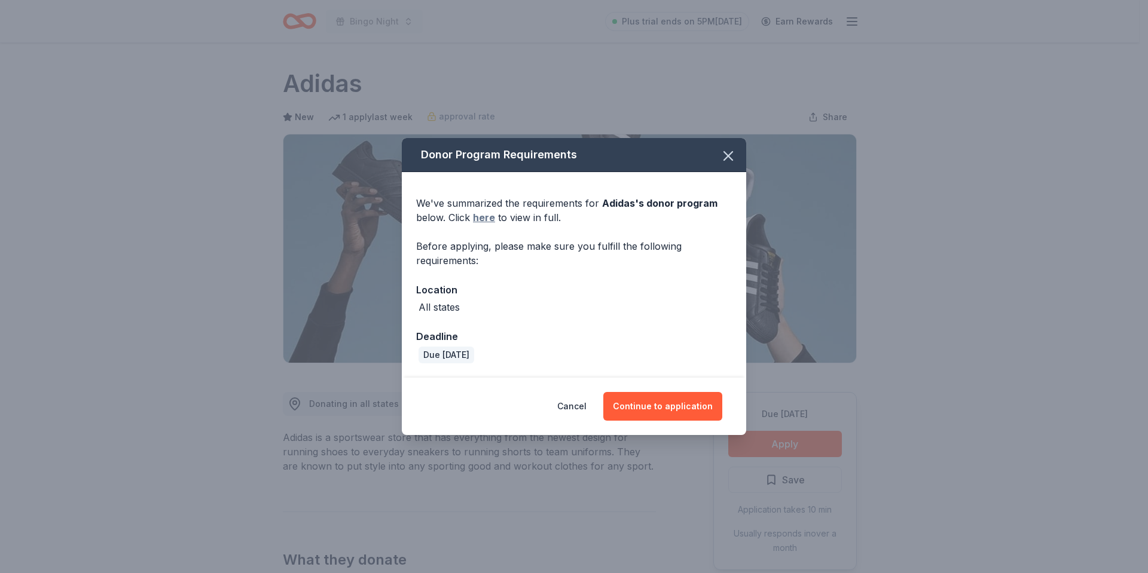
click at [491, 220] on link "here" at bounding box center [484, 217] width 22 height 14
click at [731, 158] on icon "button" at bounding box center [728, 156] width 17 height 17
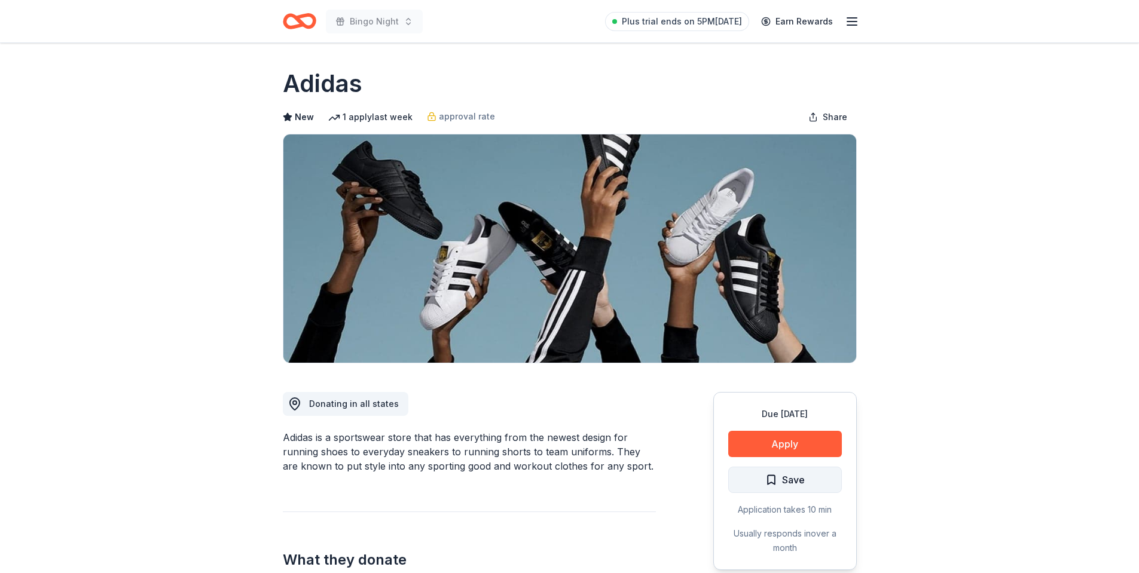
click at [778, 476] on span "Save" at bounding box center [784, 480] width 39 height 16
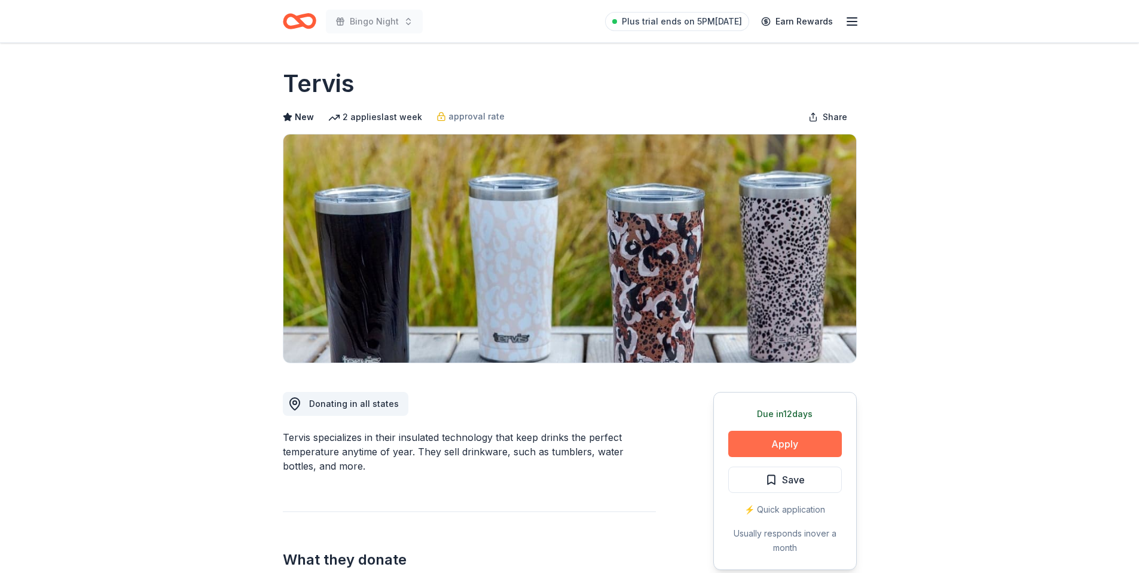
click at [829, 451] on button "Apply" at bounding box center [785, 444] width 114 height 26
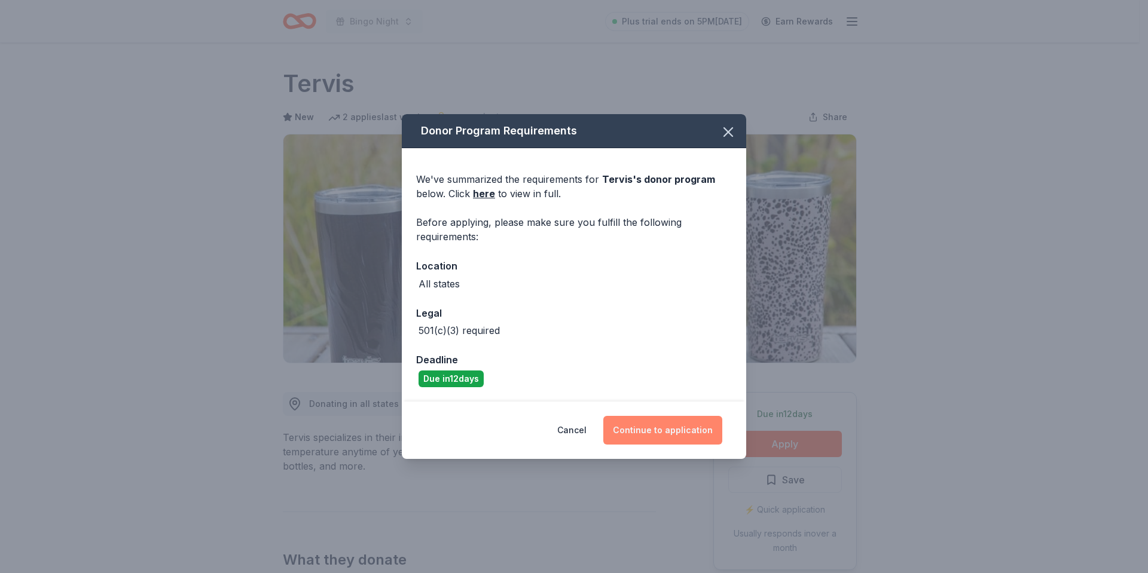
click at [647, 425] on button "Continue to application" at bounding box center [662, 430] width 119 height 29
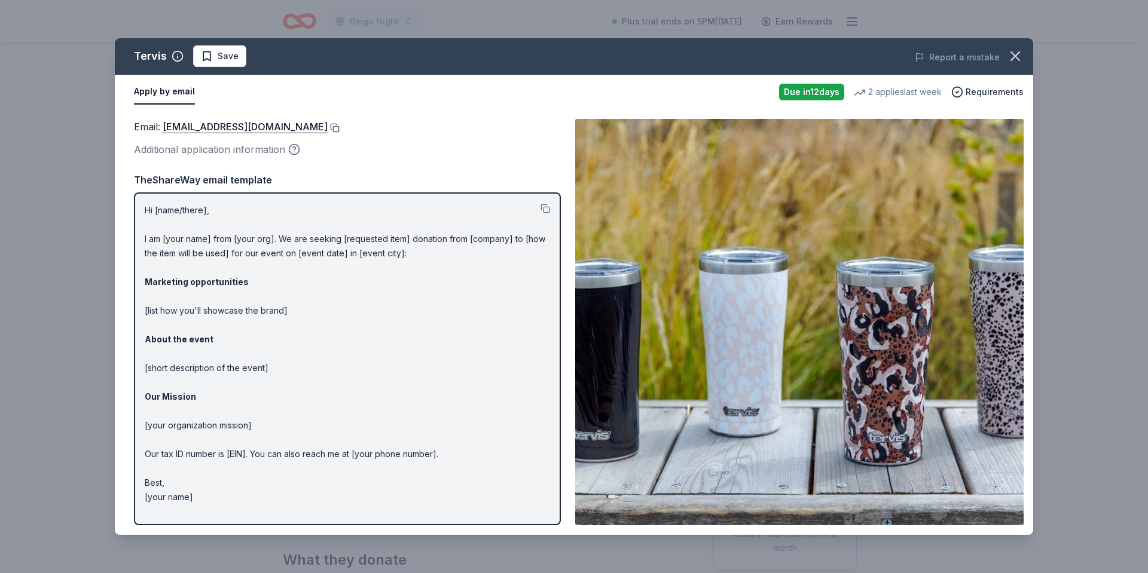
click at [328, 128] on button at bounding box center [334, 128] width 12 height 10
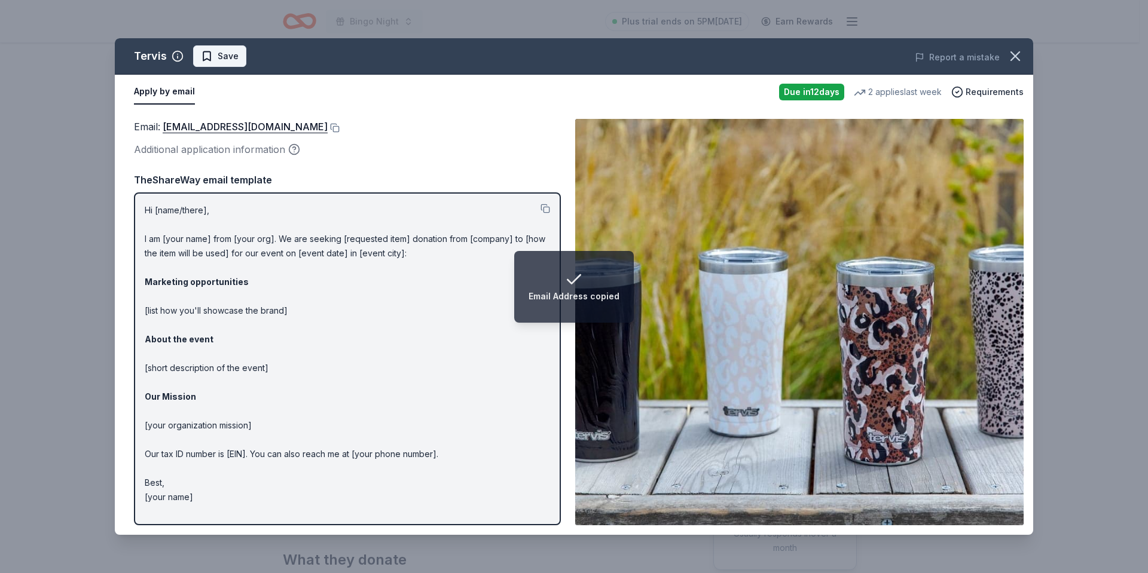
click at [233, 56] on span "Save" at bounding box center [228, 56] width 21 height 14
click at [1013, 58] on icon "button" at bounding box center [1015, 56] width 8 height 8
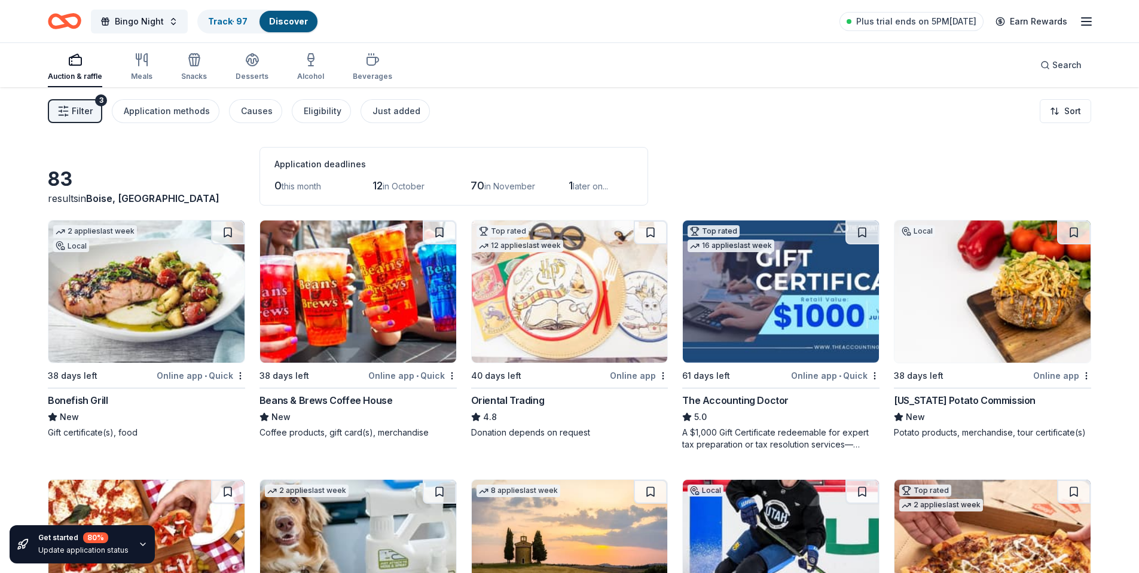
click at [690, 104] on div "Filter 3 Application methods Causes Eligibility Just added Sort" at bounding box center [569, 111] width 1139 height 48
click at [593, 119] on div "Filter 3 Application methods Causes Eligibility Just added Sort" at bounding box center [569, 111] width 1139 height 48
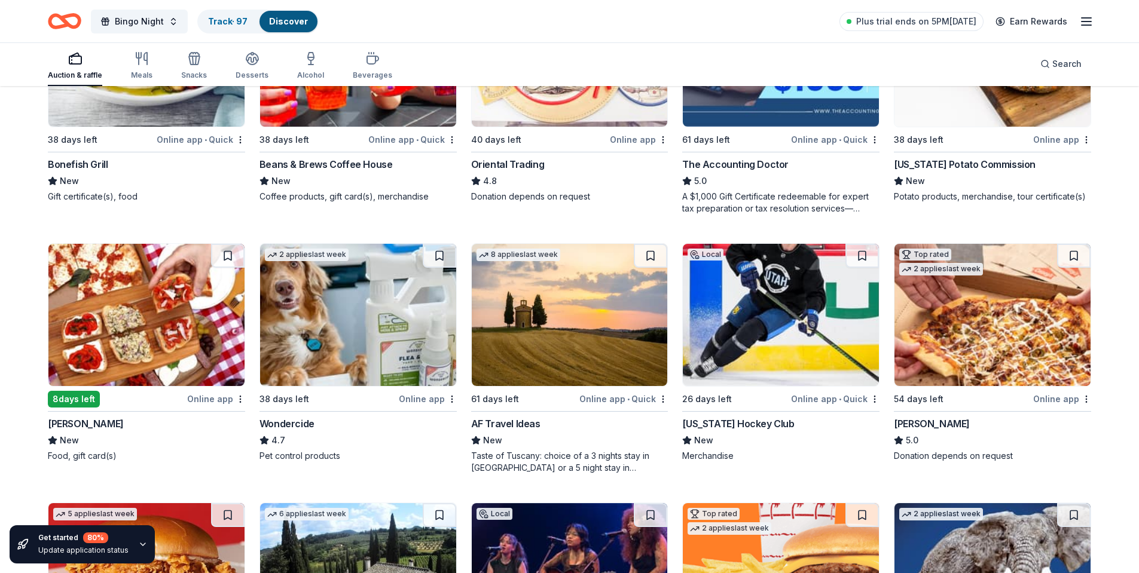
scroll to position [239, 0]
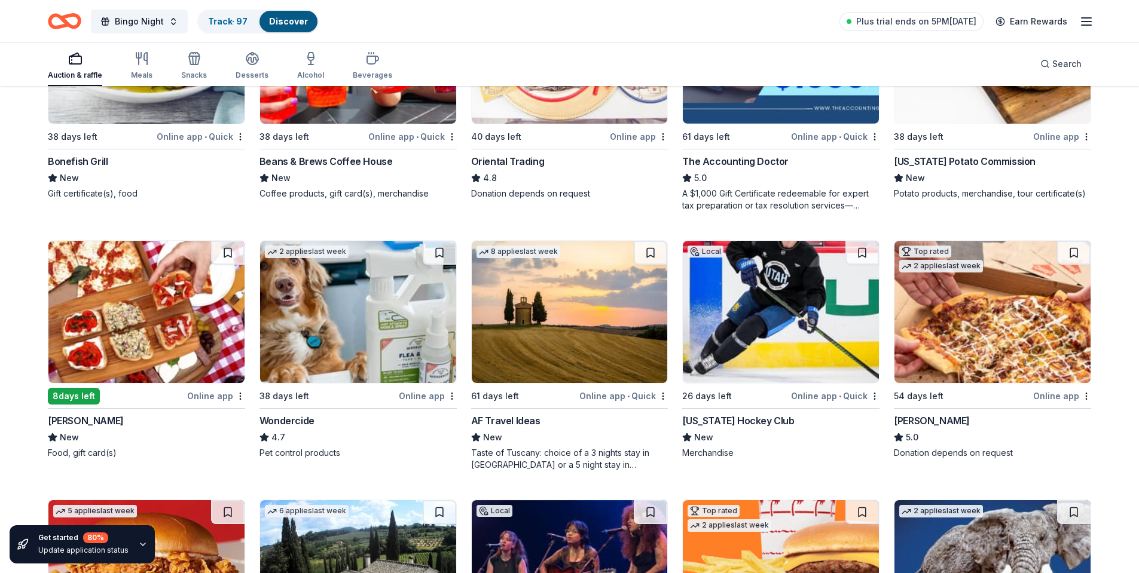
click at [615, 53] on div "Auction & raffle Meals Snacks Desserts Alcohol Beverages Search" at bounding box center [569, 64] width 1043 height 44
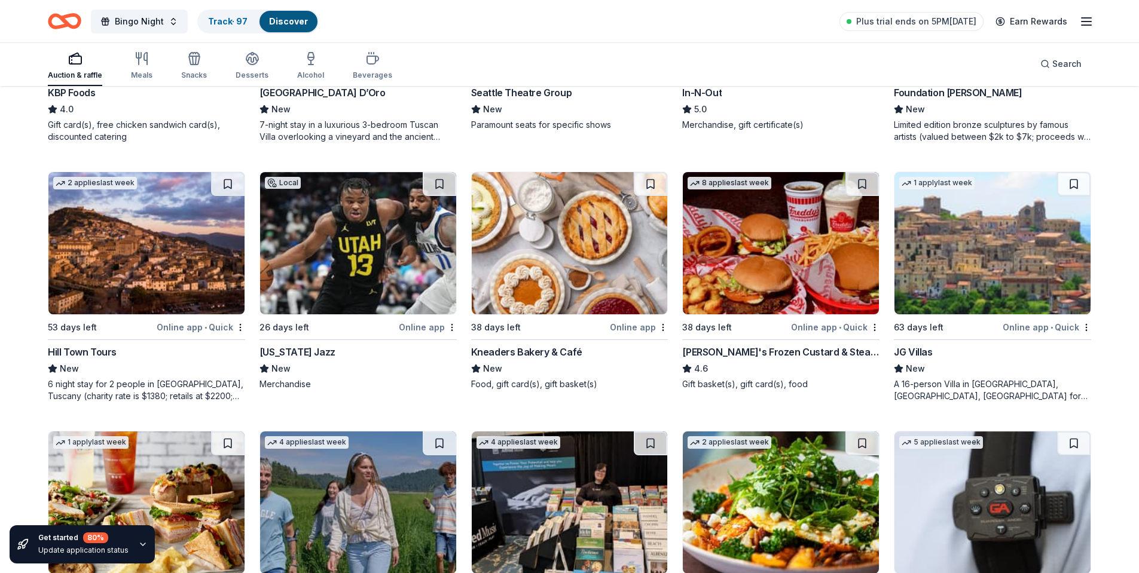
scroll to position [1016, 0]
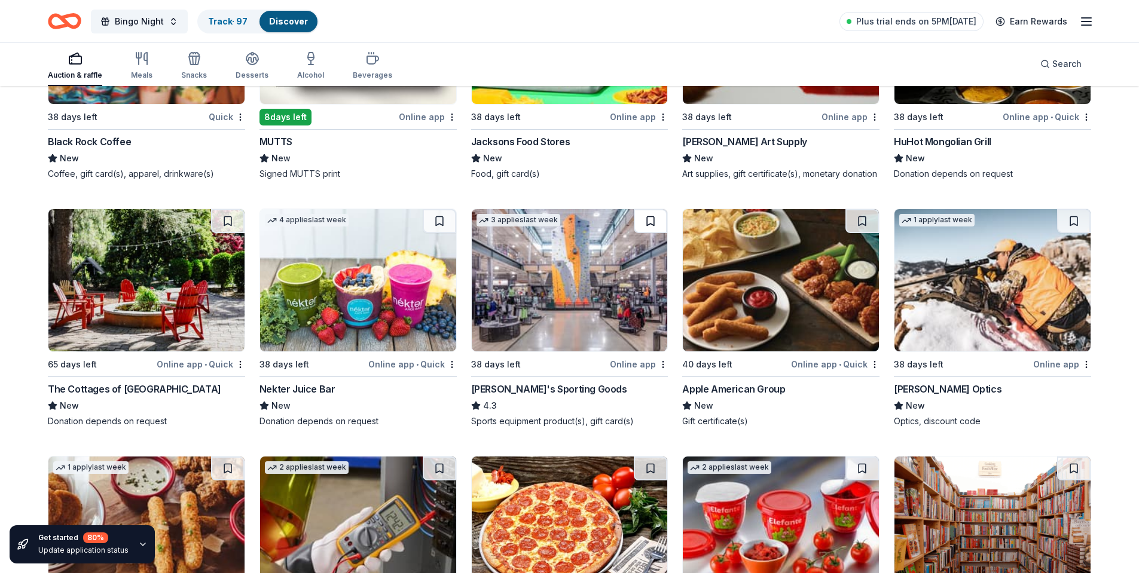
scroll to position [1545, 0]
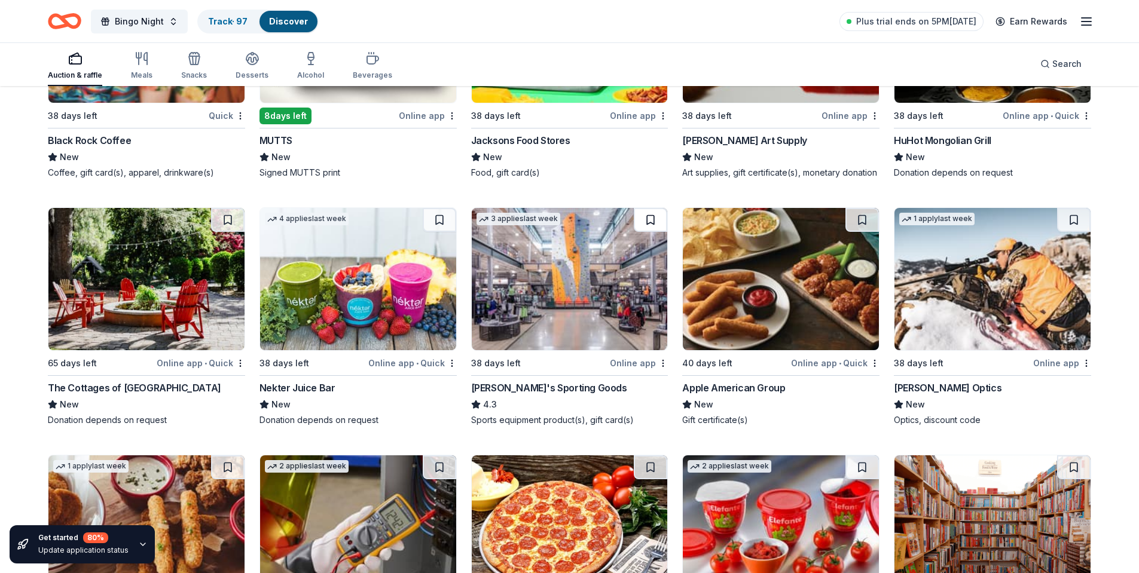
click at [644, 216] on button at bounding box center [650, 220] width 33 height 24
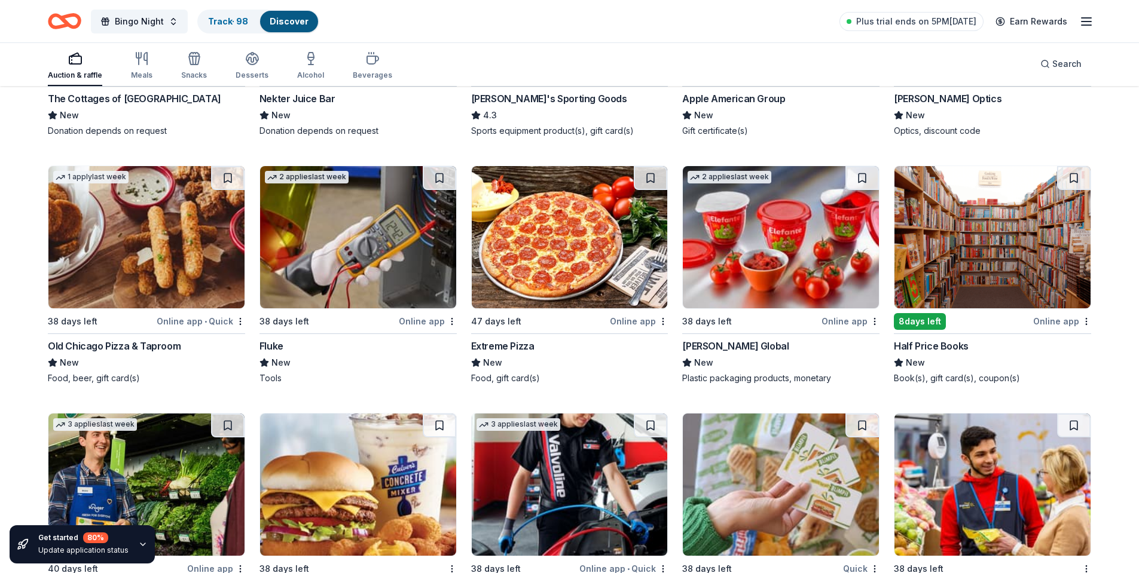
scroll to position [1904, 0]
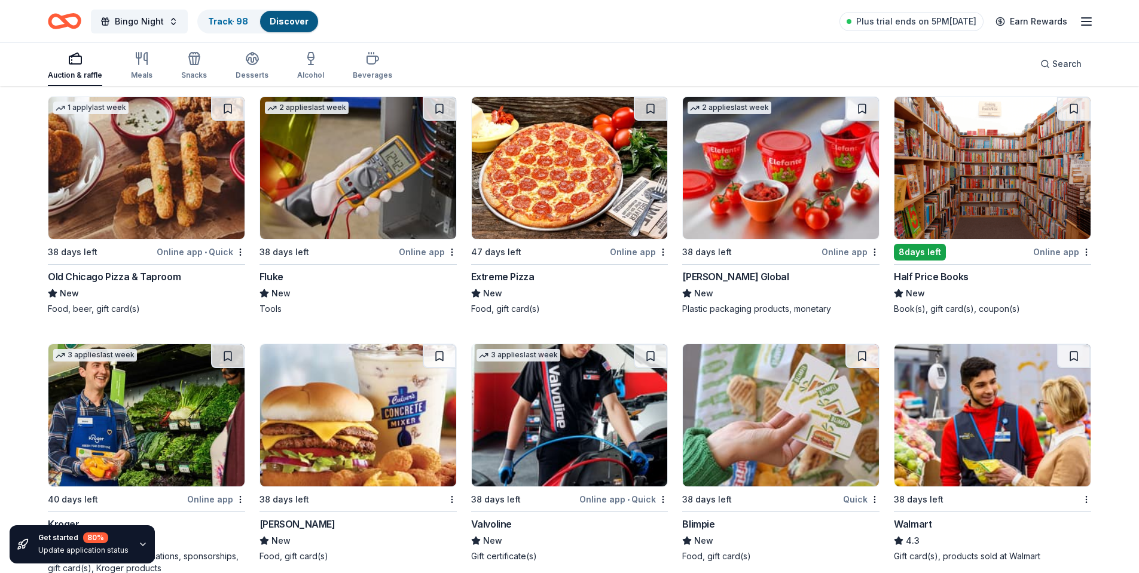
click at [957, 173] on img at bounding box center [992, 168] width 196 height 142
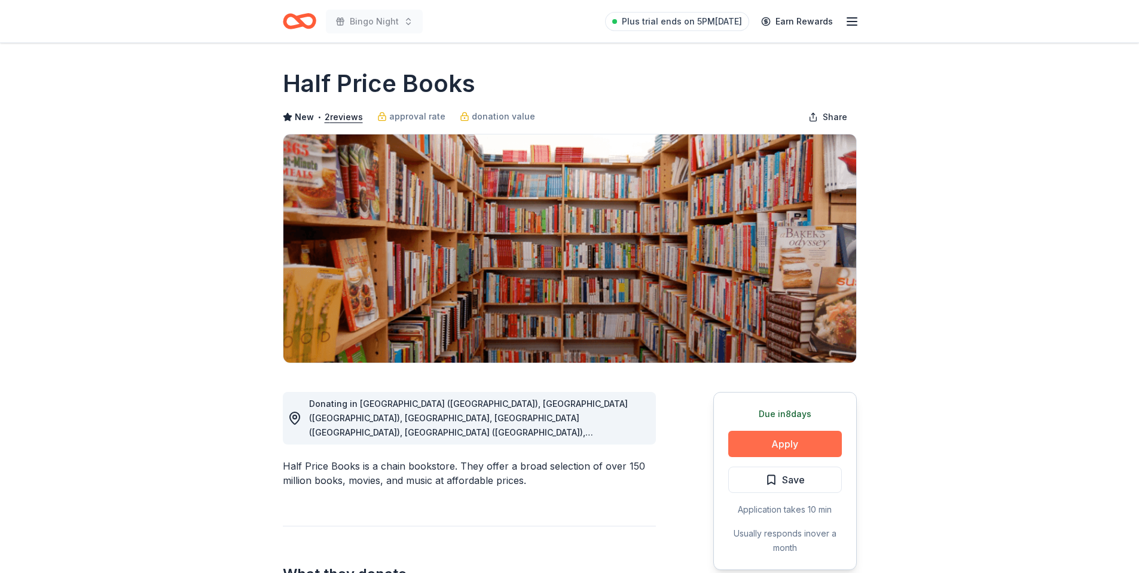
click at [774, 442] on button "Apply" at bounding box center [785, 444] width 114 height 26
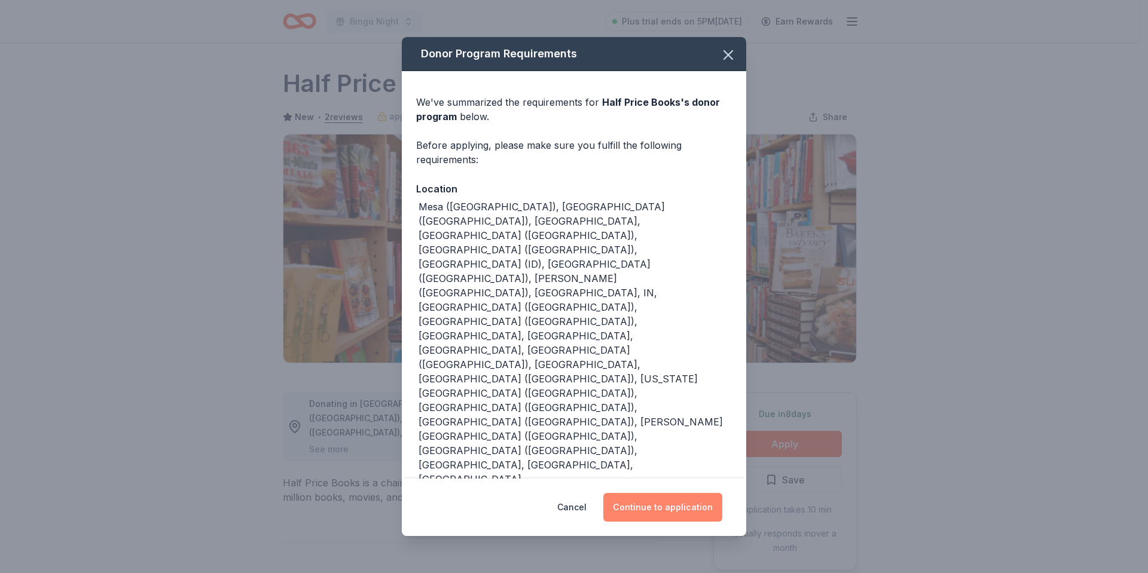
click at [664, 493] on button "Continue to application" at bounding box center [662, 507] width 119 height 29
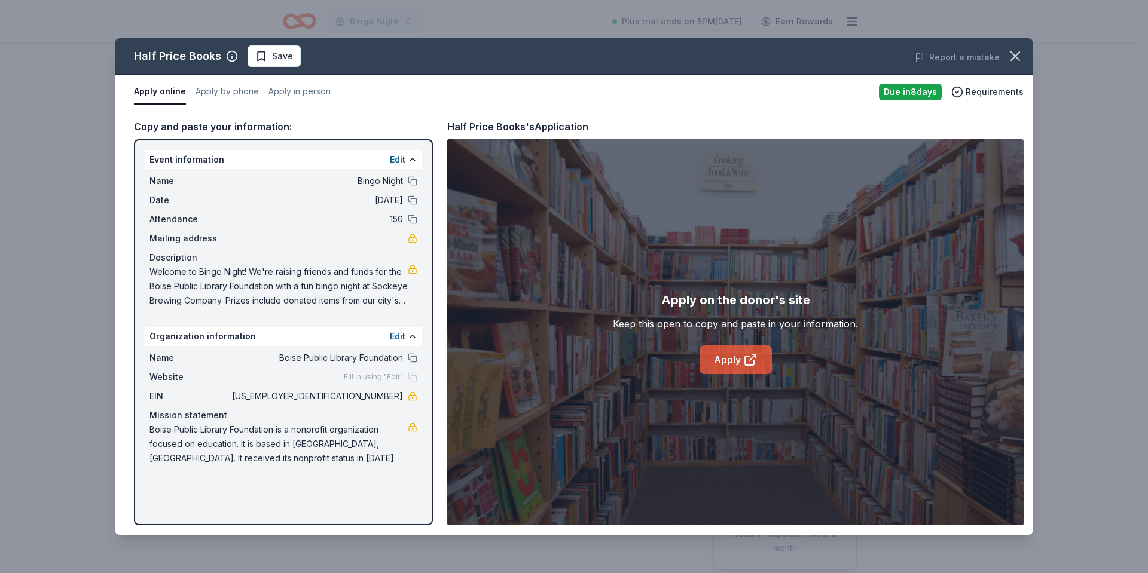
click at [726, 350] on link "Apply" at bounding box center [735, 360] width 72 height 29
drag, startPoint x: 272, startPoint y: 65, endPoint x: 265, endPoint y: 38, distance: 27.7
click at [272, 63] on button "Save" at bounding box center [273, 56] width 53 height 22
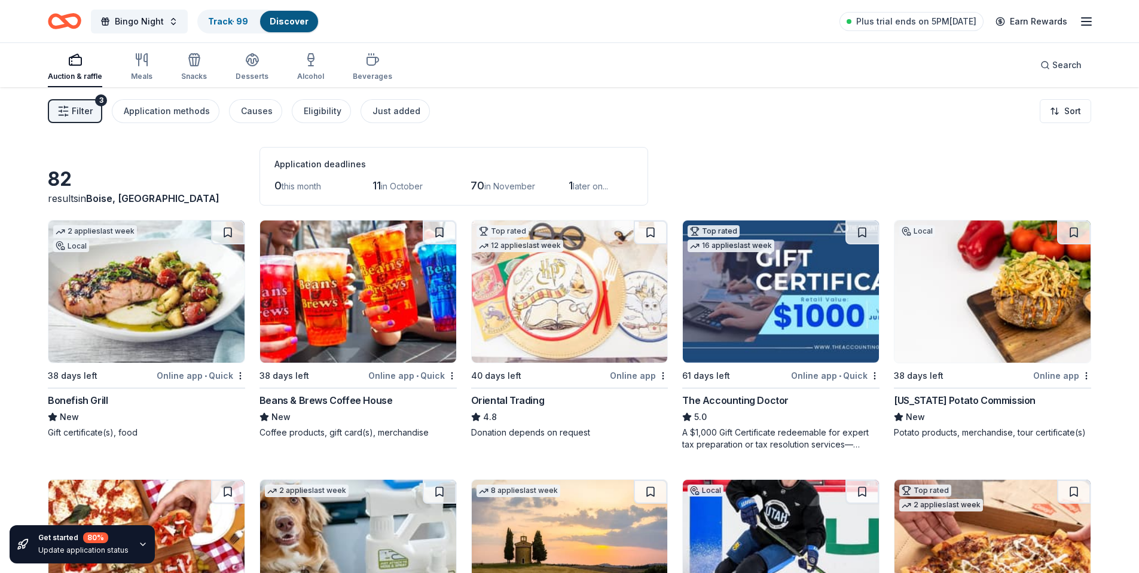
click at [655, 105] on div "Filter 3 Application methods Causes Eligibility Just added Sort" at bounding box center [569, 111] width 1139 height 48
click at [580, 271] on img at bounding box center [570, 292] width 196 height 142
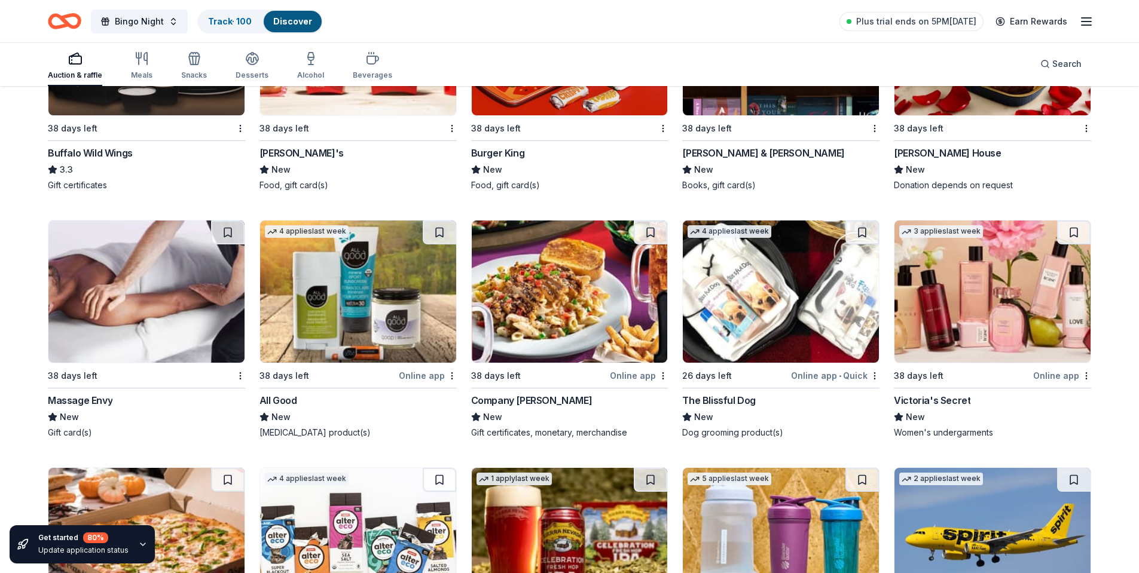
scroll to position [2815, 0]
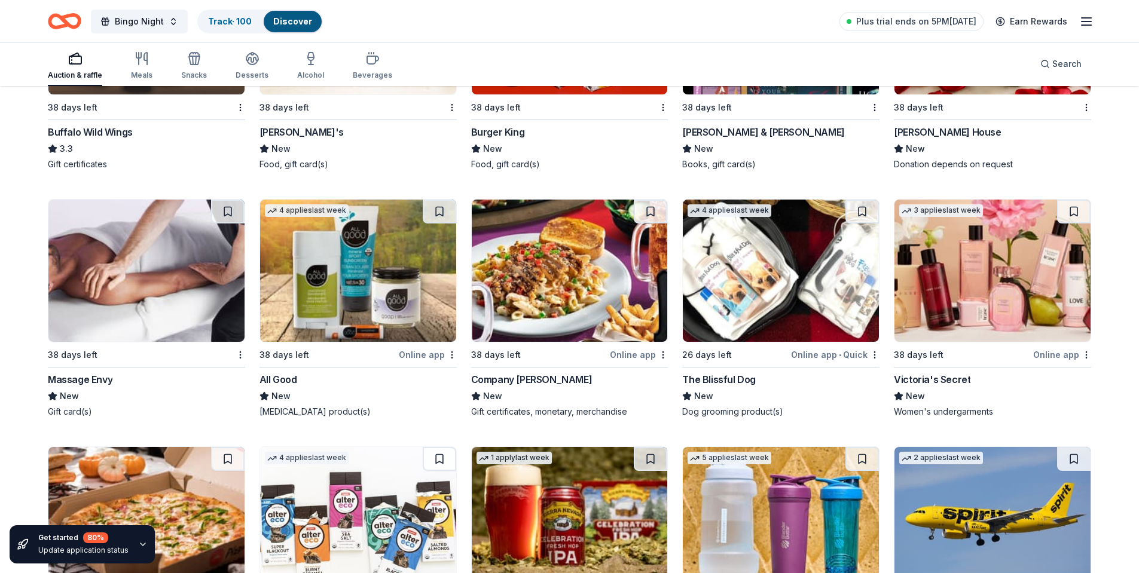
click at [364, 276] on img at bounding box center [358, 271] width 196 height 142
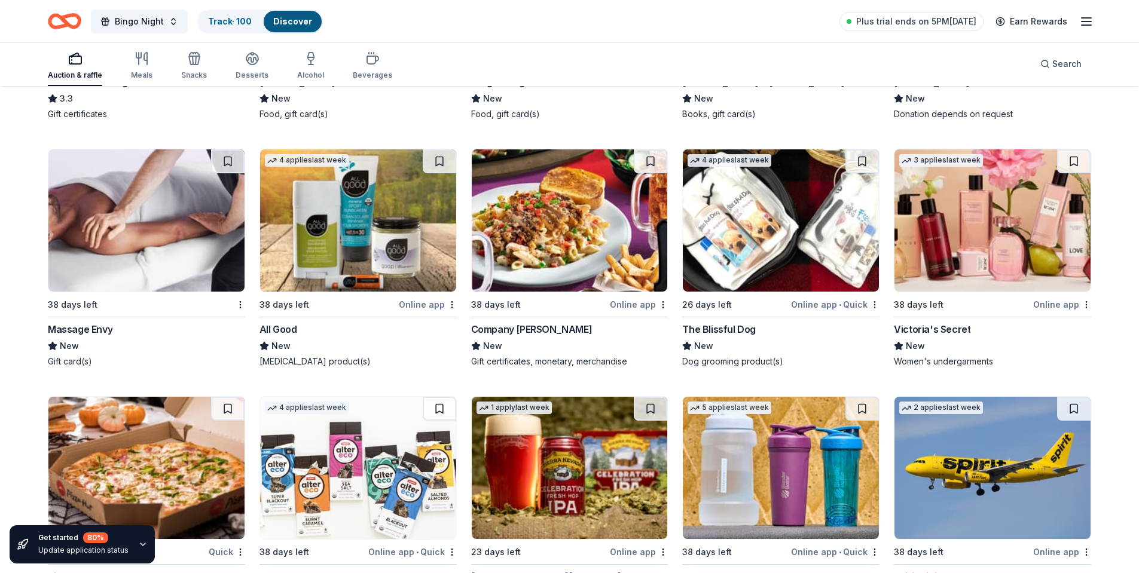
scroll to position [2935, 0]
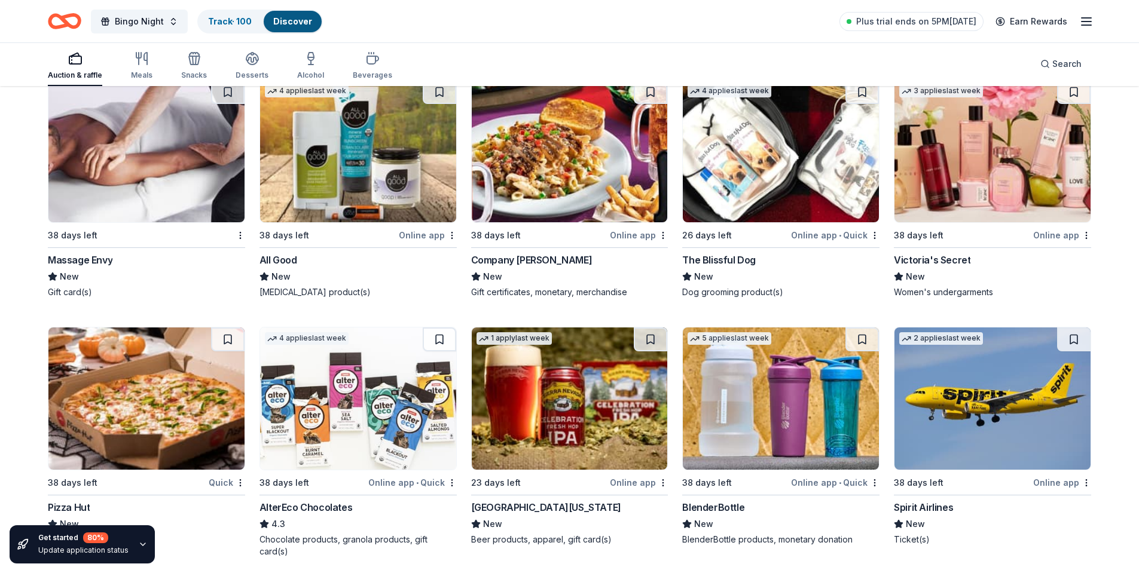
click at [961, 186] on img at bounding box center [992, 151] width 196 height 142
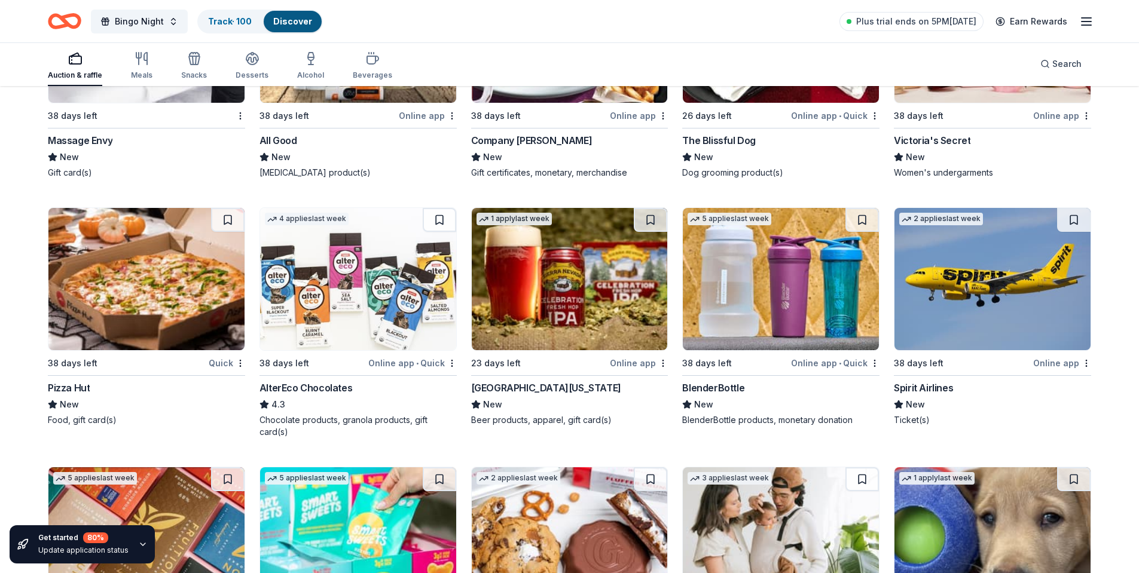
click at [330, 299] on img at bounding box center [358, 279] width 196 height 142
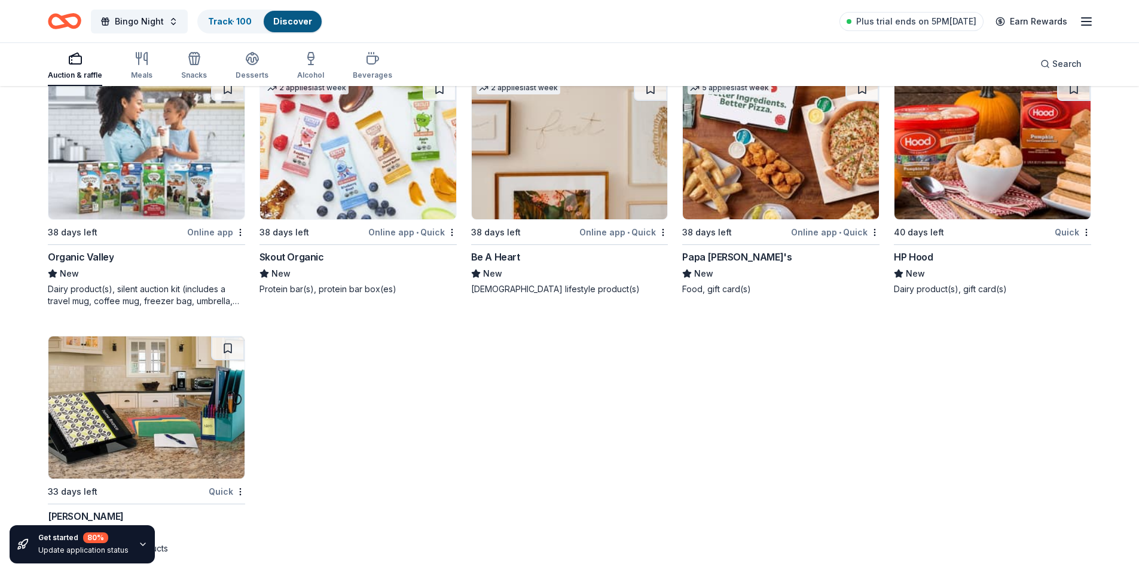
scroll to position [3945, 0]
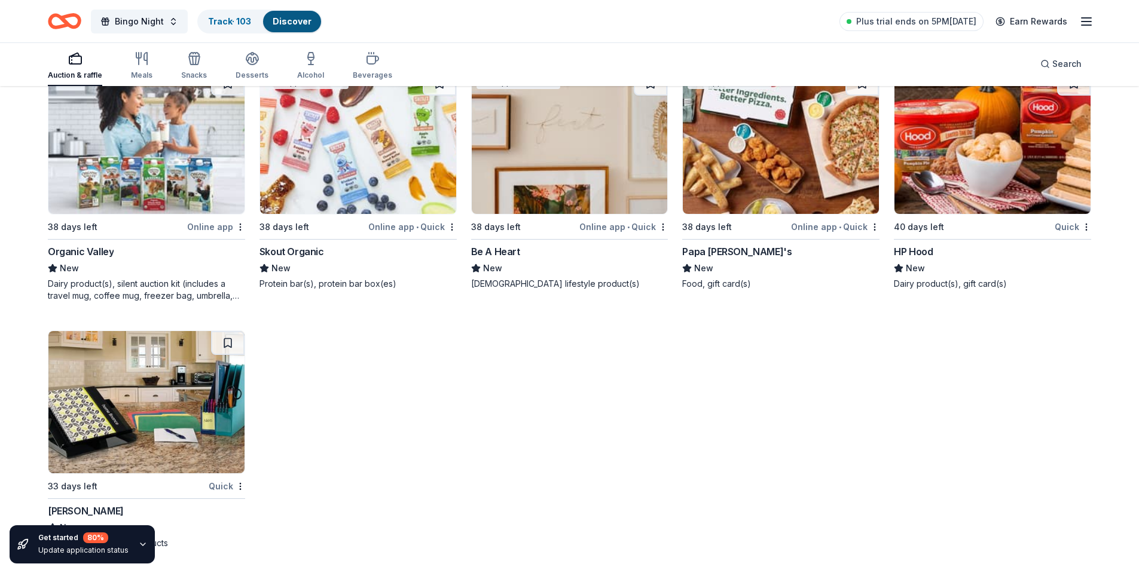
click at [337, 141] on img at bounding box center [358, 143] width 196 height 142
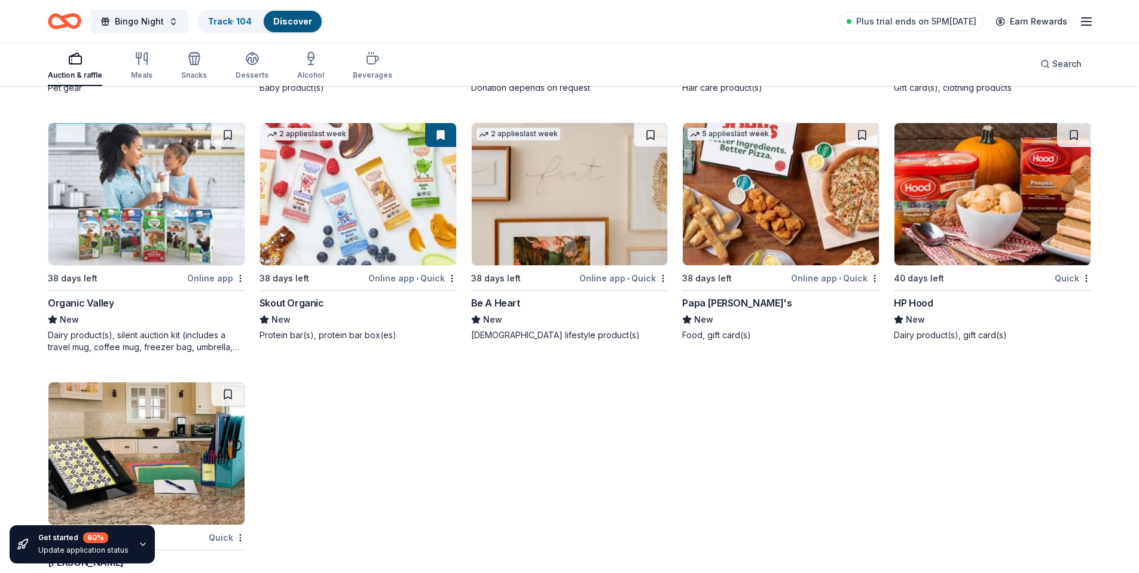
scroll to position [3825, 0]
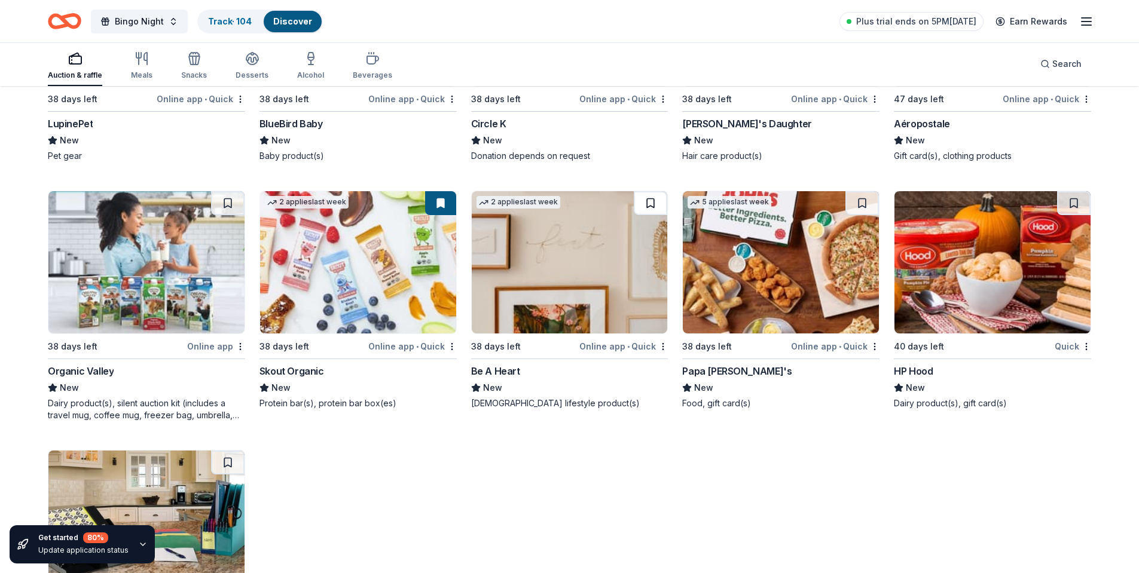
click at [650, 202] on button at bounding box center [650, 203] width 33 height 24
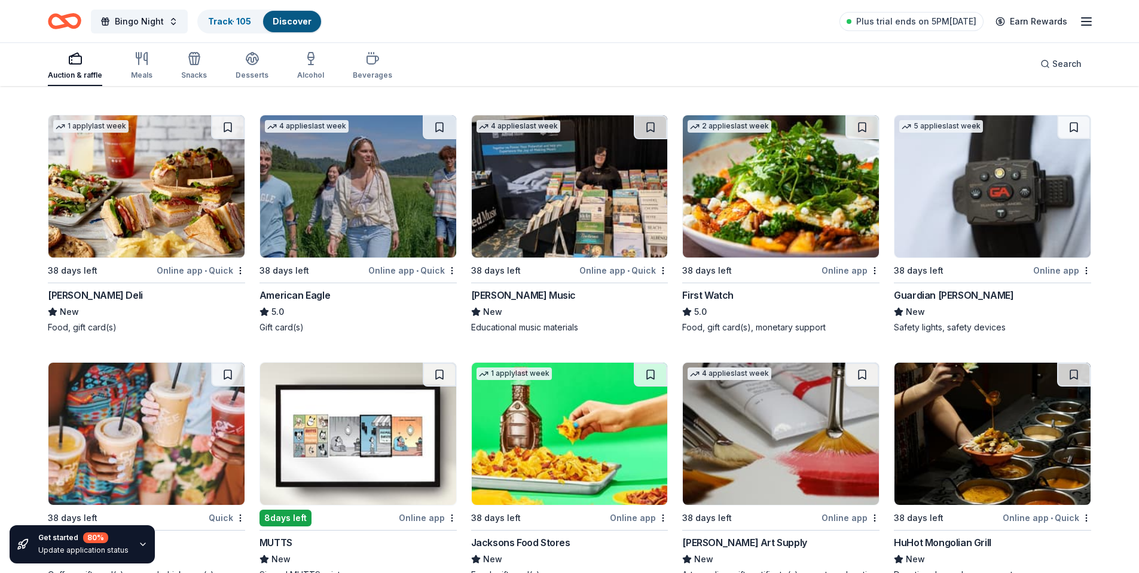
scroll to position [1315, 0]
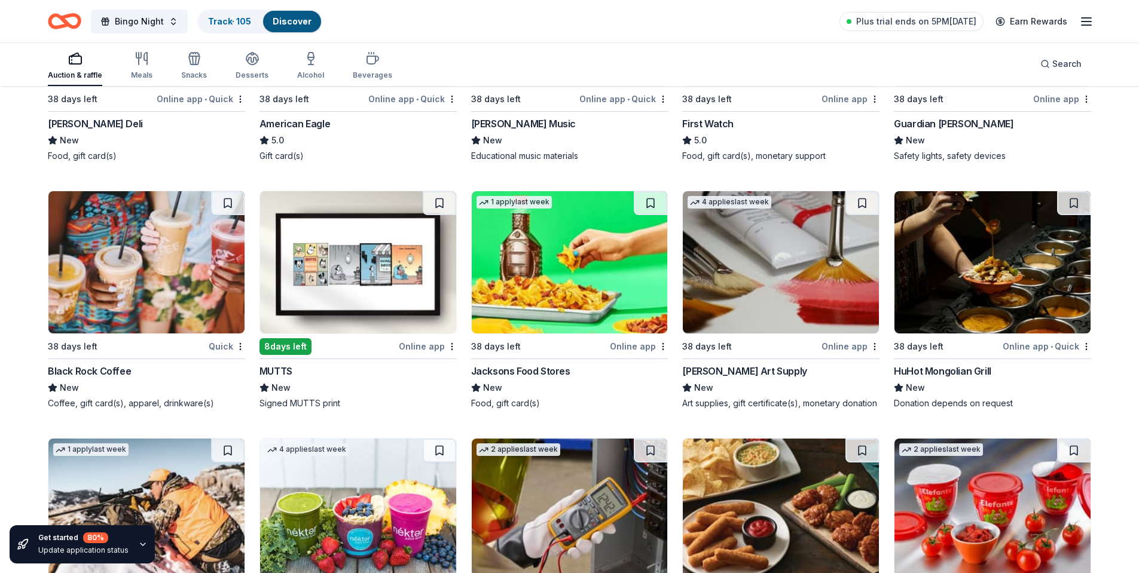
click at [655, 450] on button at bounding box center [650, 451] width 33 height 24
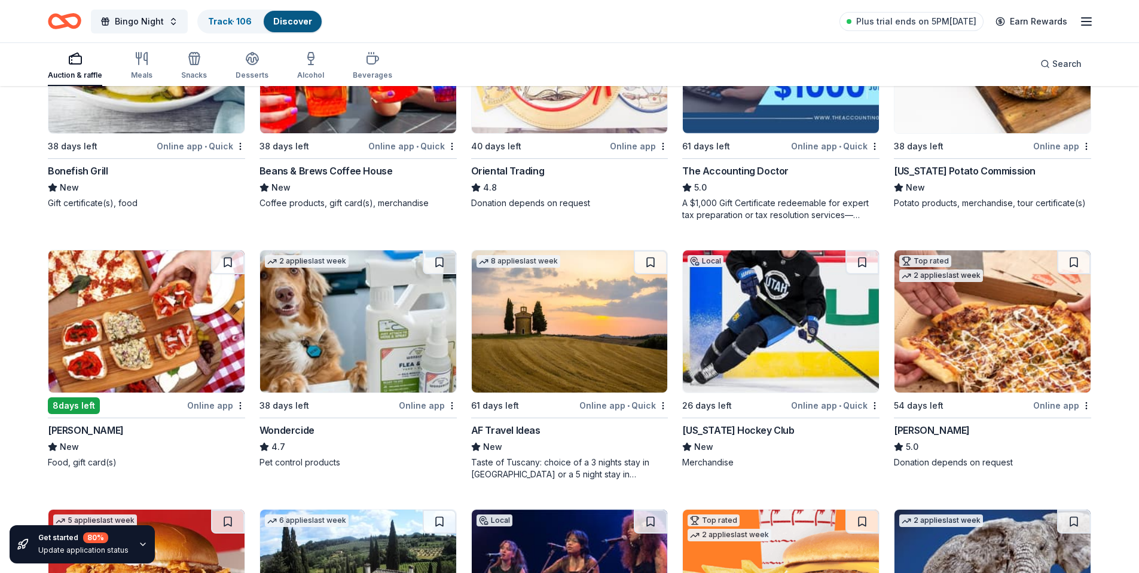
scroll to position [418, 0]
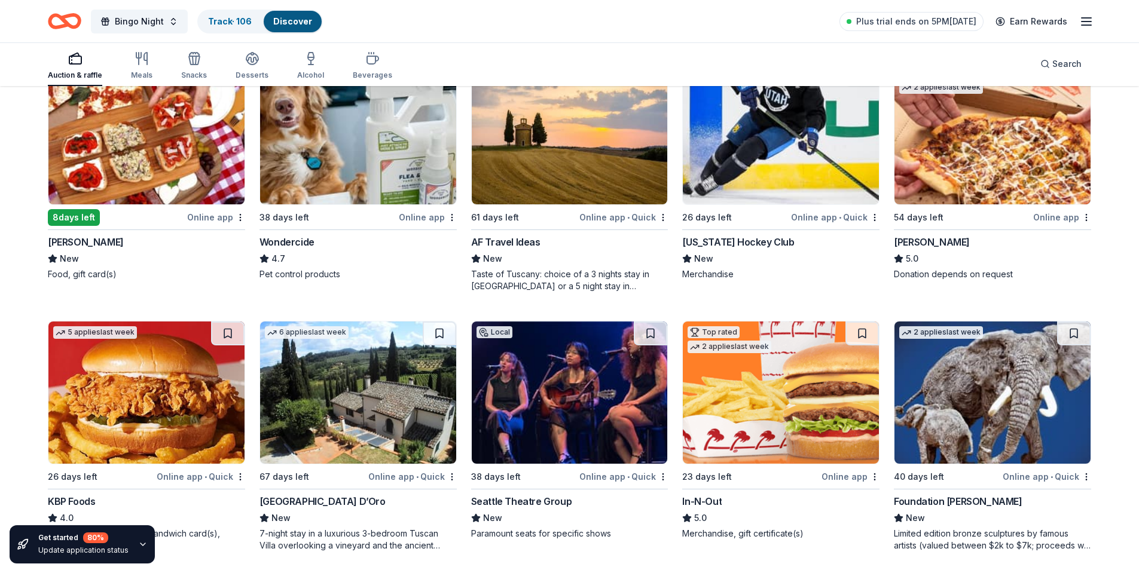
click at [441, 335] on button at bounding box center [439, 334] width 33 height 24
click at [1070, 336] on button at bounding box center [1073, 334] width 33 height 24
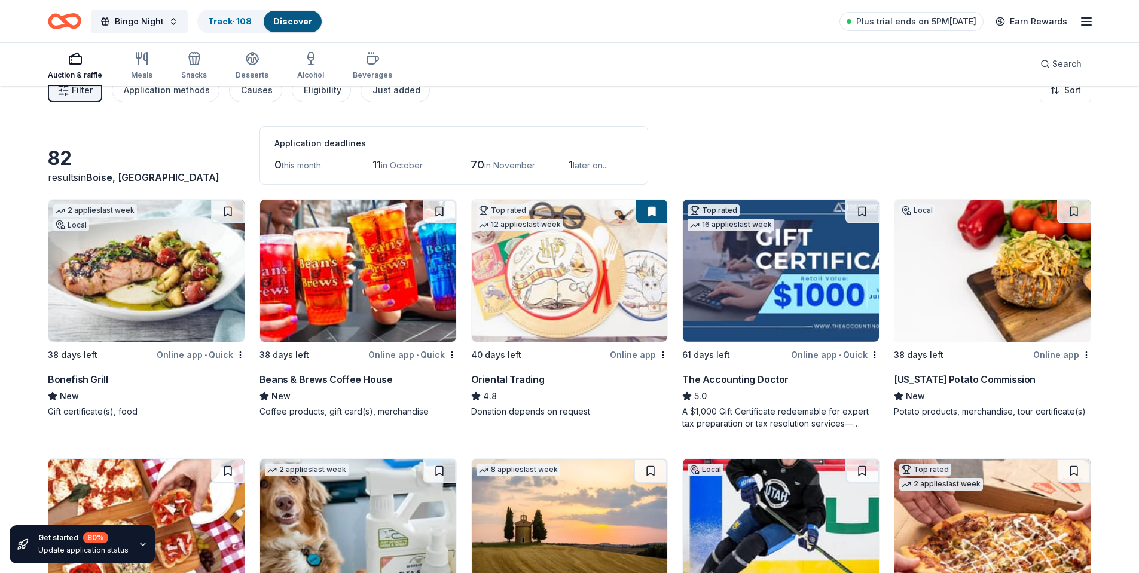
scroll to position [0, 0]
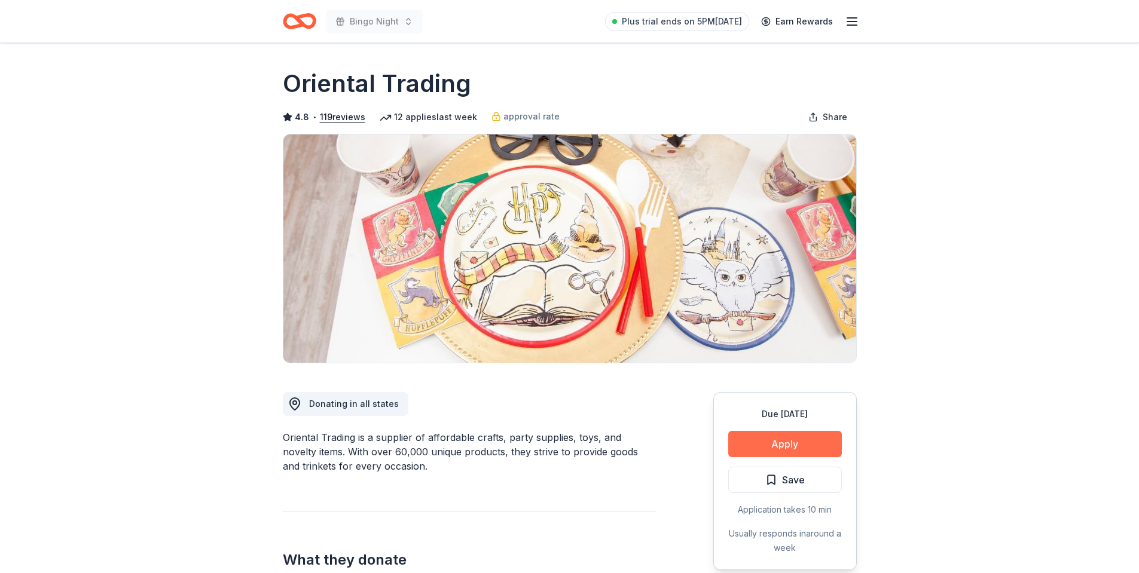
click at [750, 448] on button "Apply" at bounding box center [785, 444] width 114 height 26
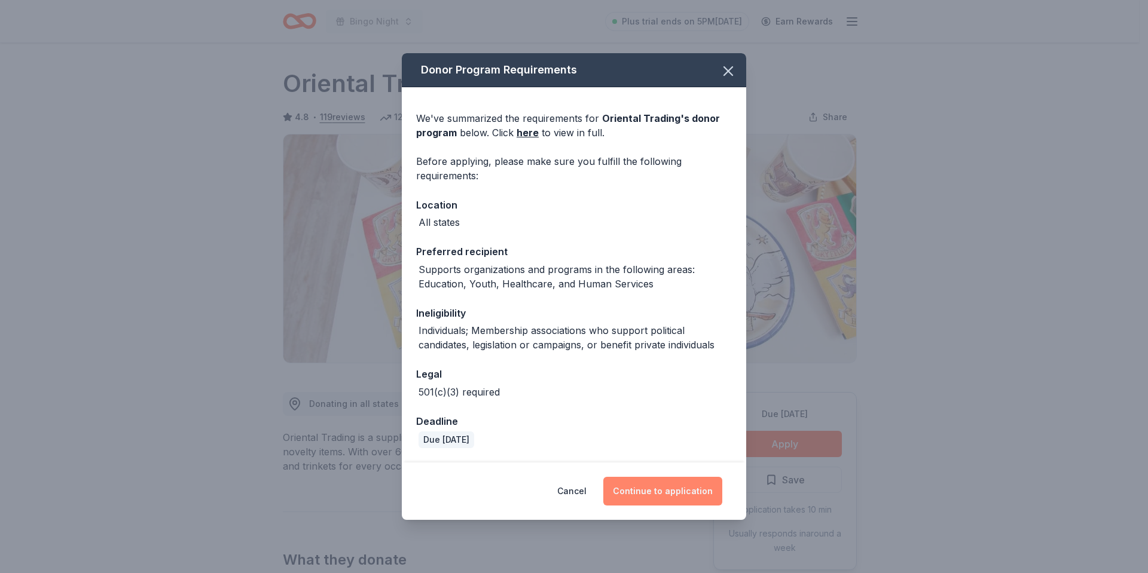
click at [645, 481] on button "Continue to application" at bounding box center [662, 491] width 119 height 29
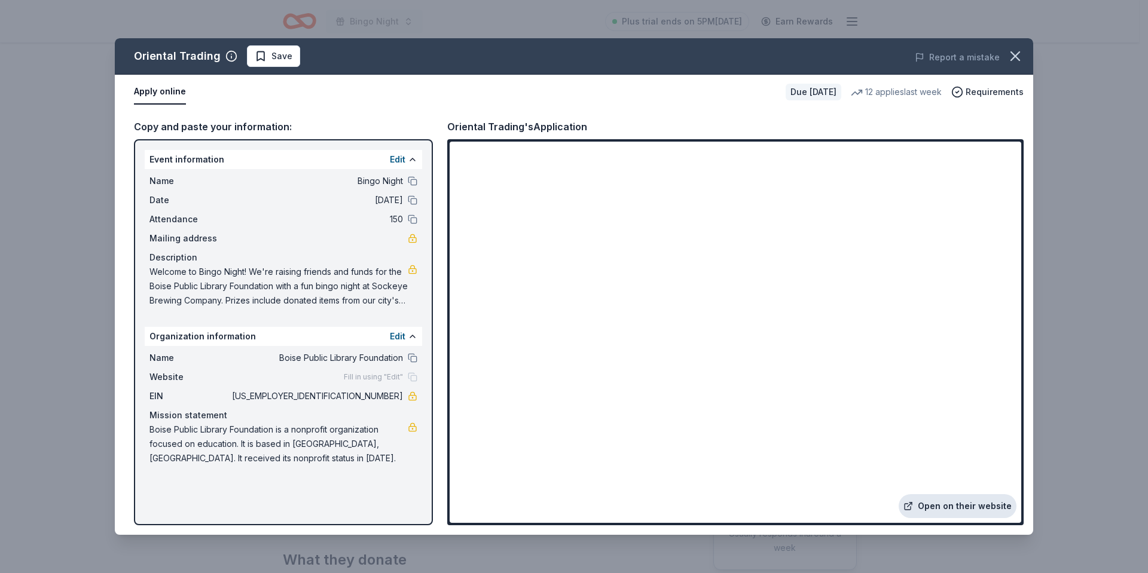
click at [943, 501] on link "Open on their website" at bounding box center [958, 506] width 118 height 24
drag, startPoint x: 260, startPoint y: 64, endPoint x: 274, endPoint y: 3, distance: 62.5
click at [261, 62] on button "Save" at bounding box center [273, 56] width 53 height 22
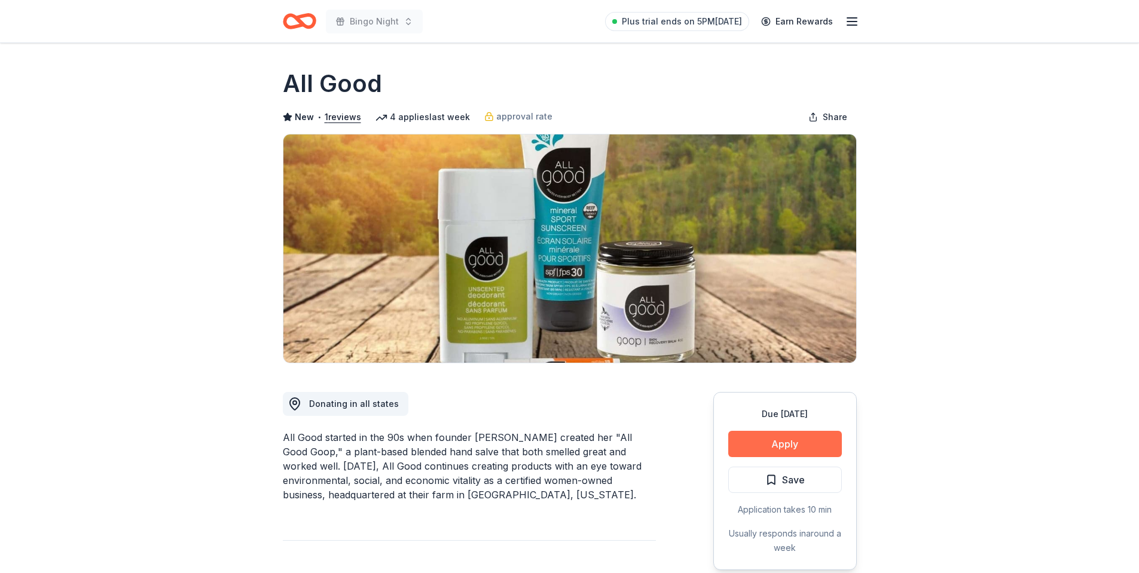
click at [753, 439] on button "Apply" at bounding box center [785, 444] width 114 height 26
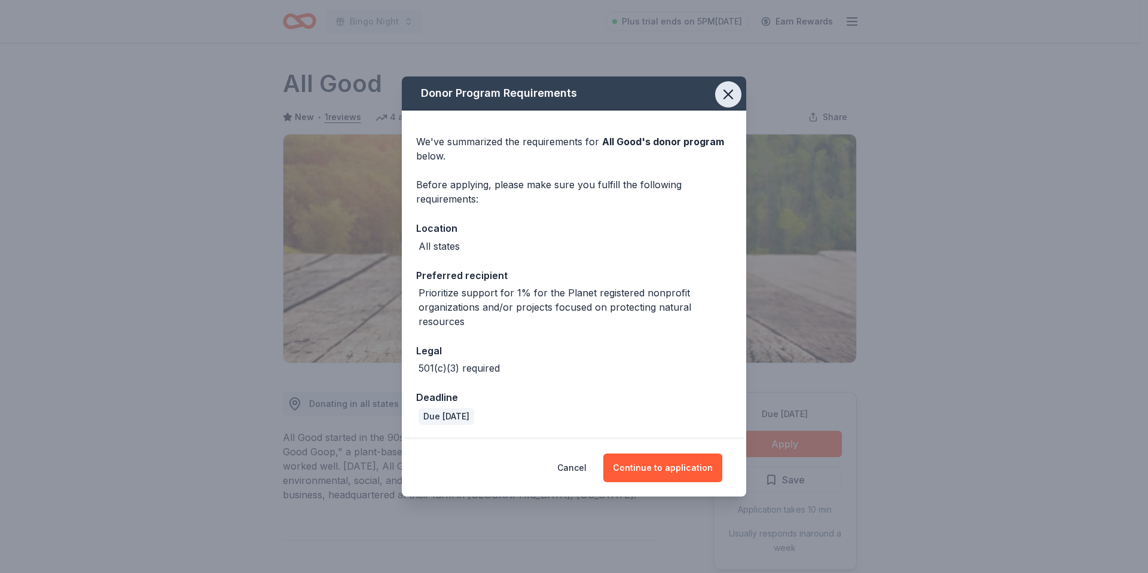
click at [723, 89] on icon "button" at bounding box center [728, 94] width 17 height 17
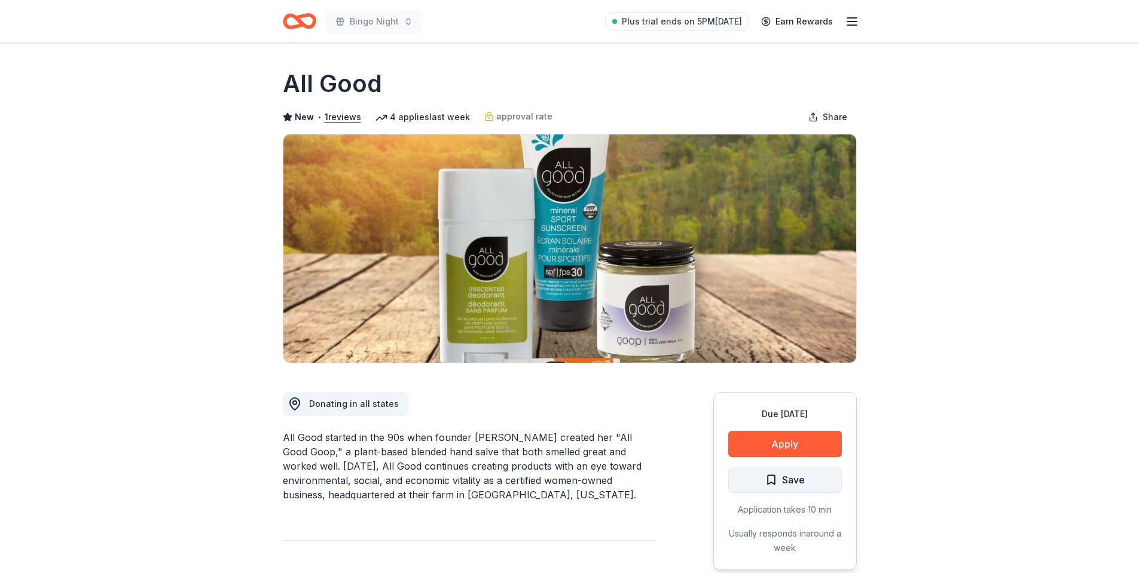
click at [792, 478] on span "Save" at bounding box center [793, 480] width 23 height 16
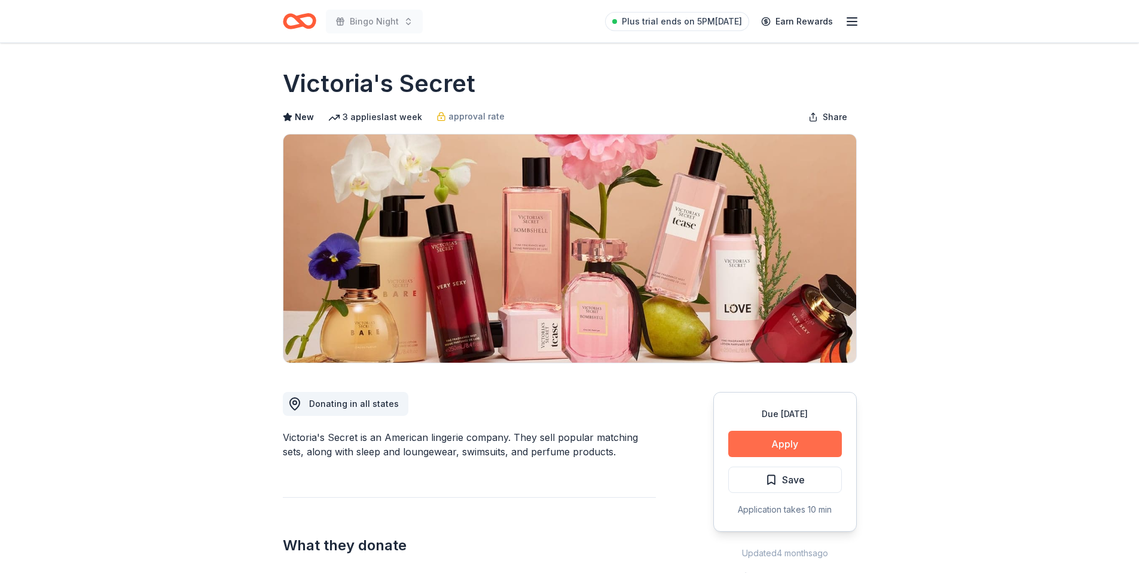
click at [776, 442] on button "Apply" at bounding box center [785, 444] width 114 height 26
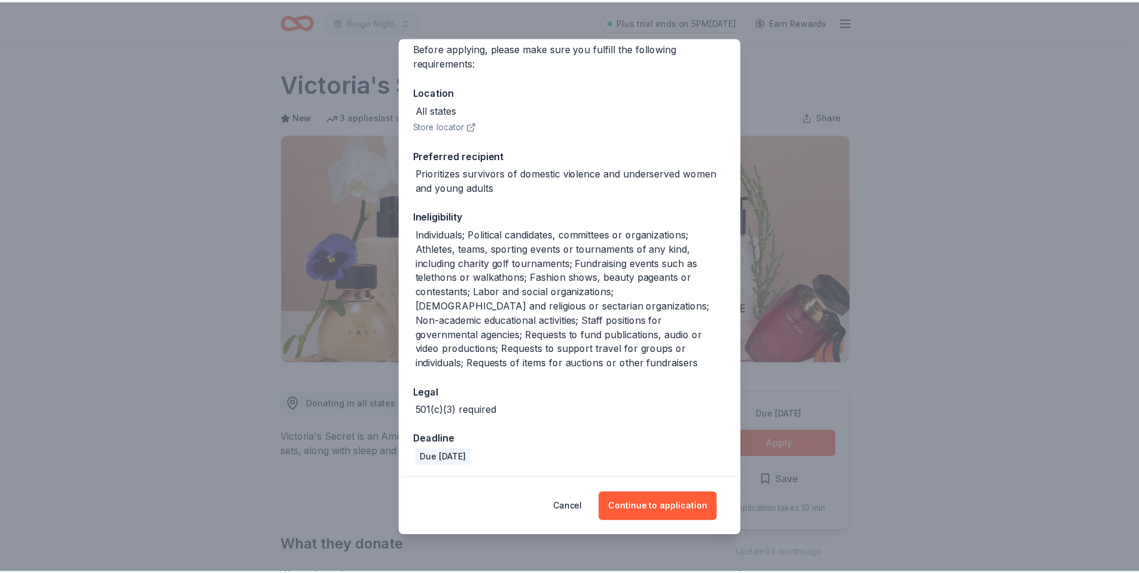
scroll to position [99, 0]
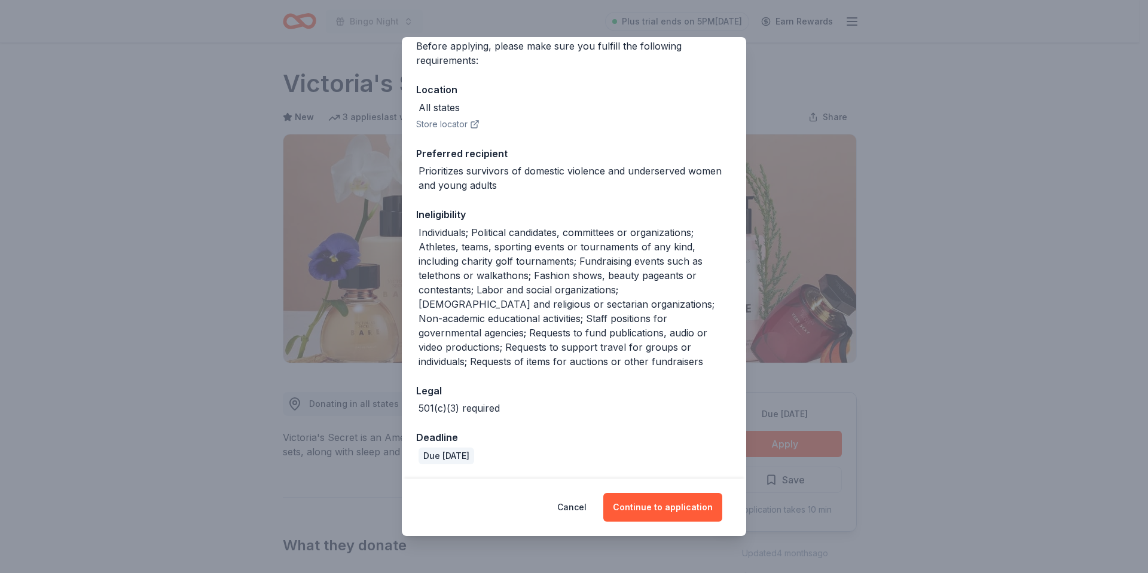
click at [937, 394] on div "Donor Program Requirements We've summarized the requirements for Victoria's Sec…" at bounding box center [574, 286] width 1148 height 573
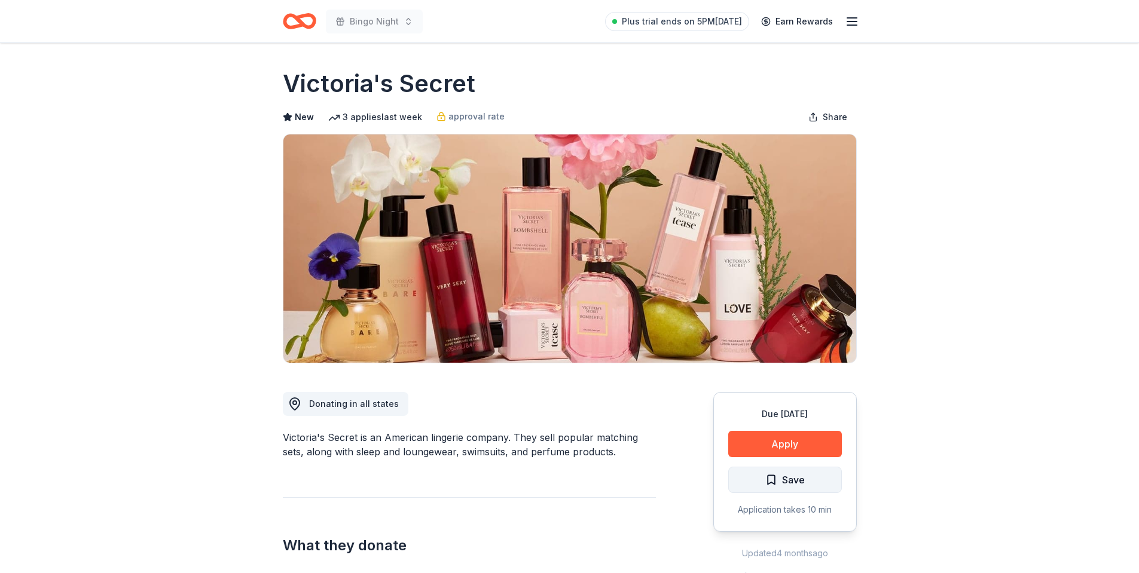
click at [757, 485] on button "Save" at bounding box center [785, 480] width 114 height 26
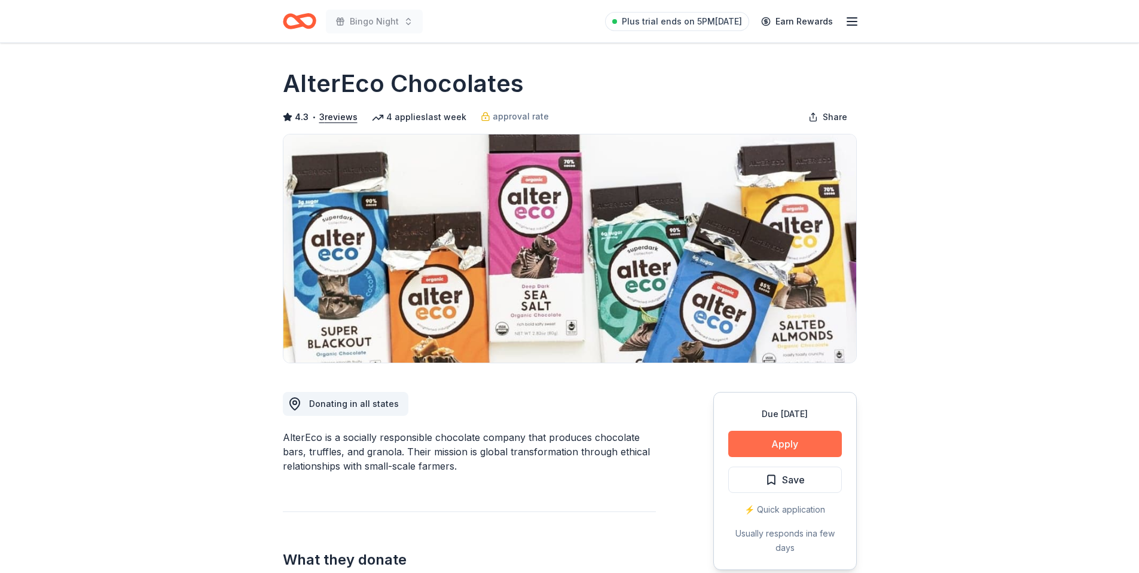
click at [763, 433] on button "Apply" at bounding box center [785, 444] width 114 height 26
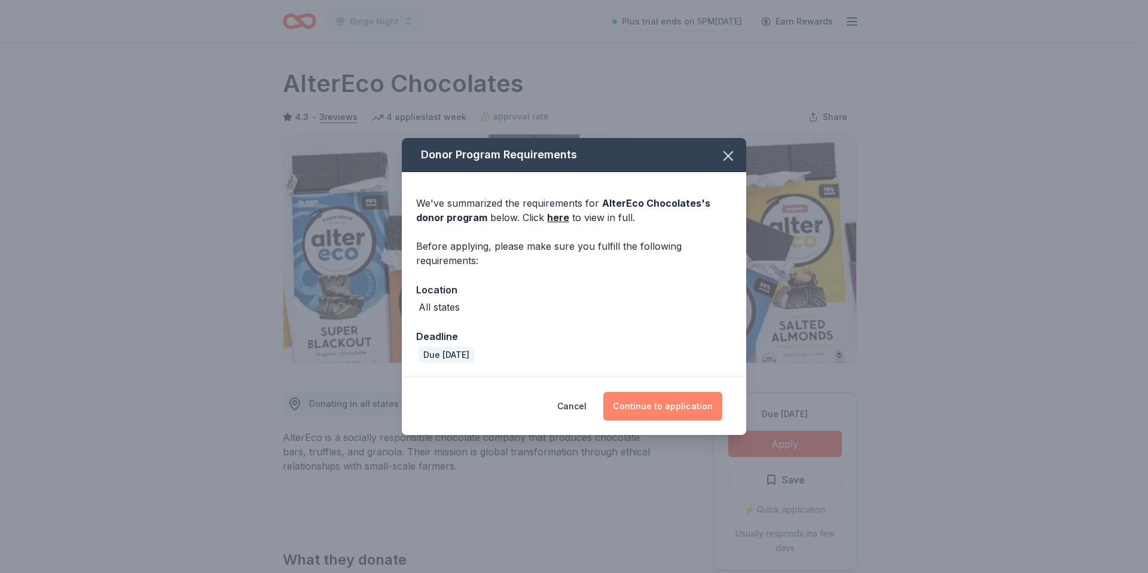
click at [647, 392] on button "Continue to application" at bounding box center [662, 406] width 119 height 29
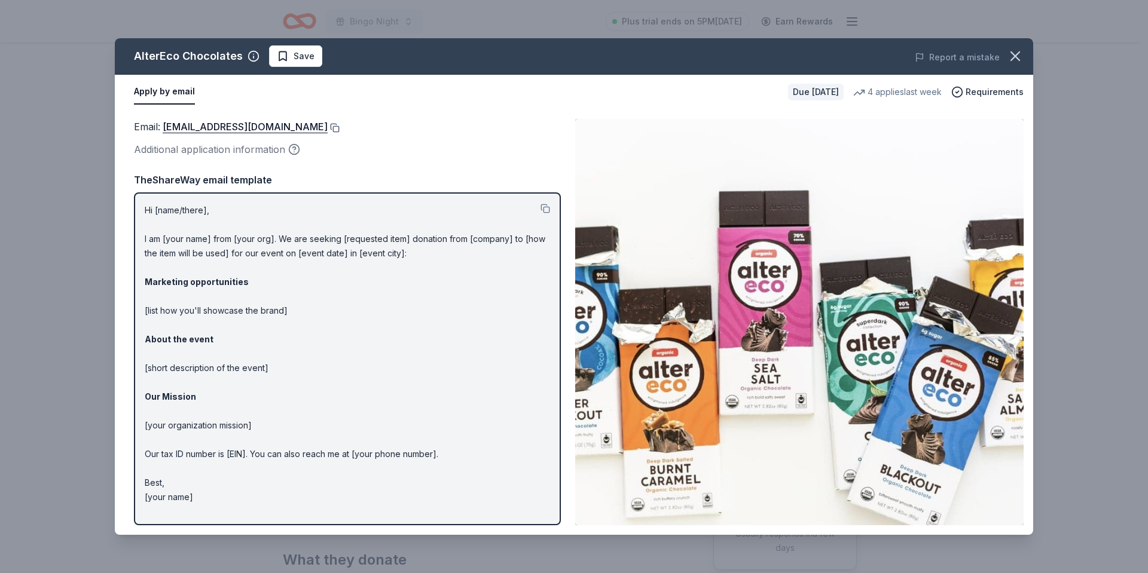
click at [328, 124] on button at bounding box center [334, 128] width 12 height 10
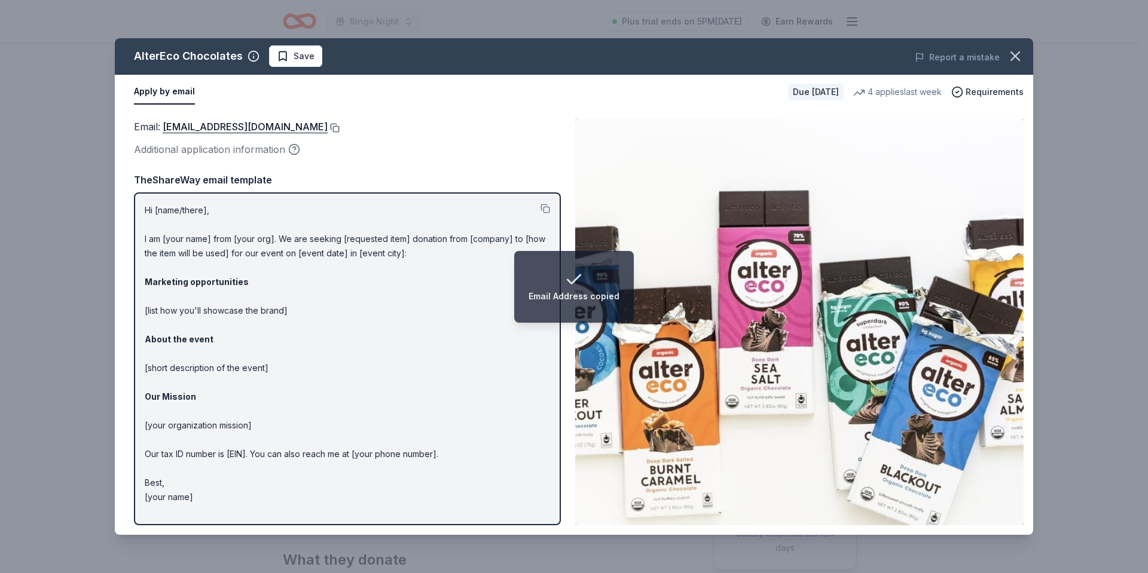
click at [328, 123] on button at bounding box center [334, 128] width 12 height 10
drag, startPoint x: 286, startPoint y: 59, endPoint x: 288, endPoint y: 40, distance: 19.2
click at [286, 59] on span "Save" at bounding box center [296, 56] width 38 height 14
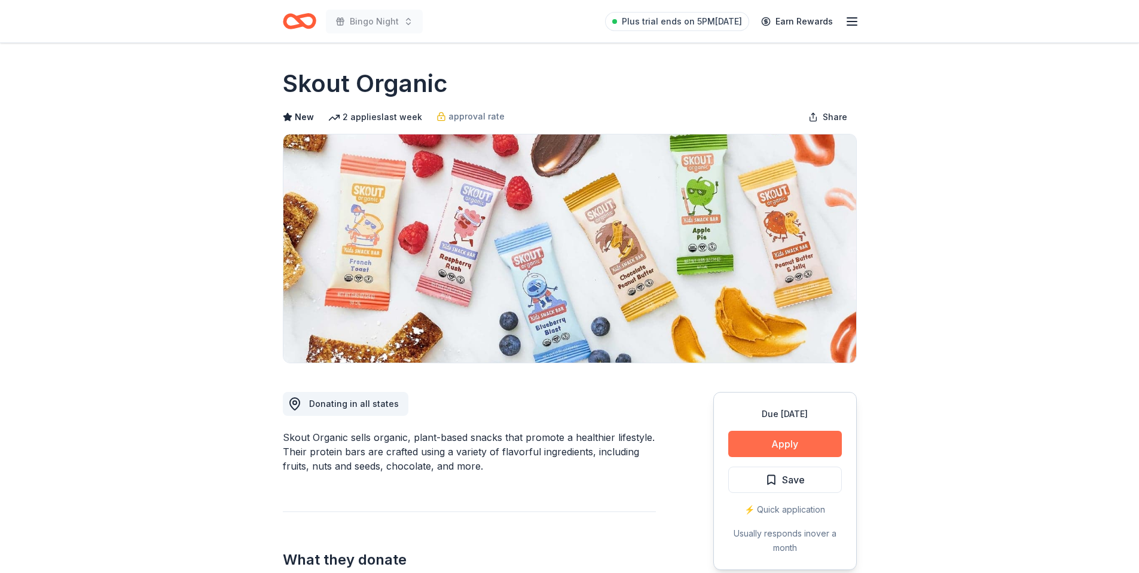
click at [802, 450] on button "Apply" at bounding box center [785, 444] width 114 height 26
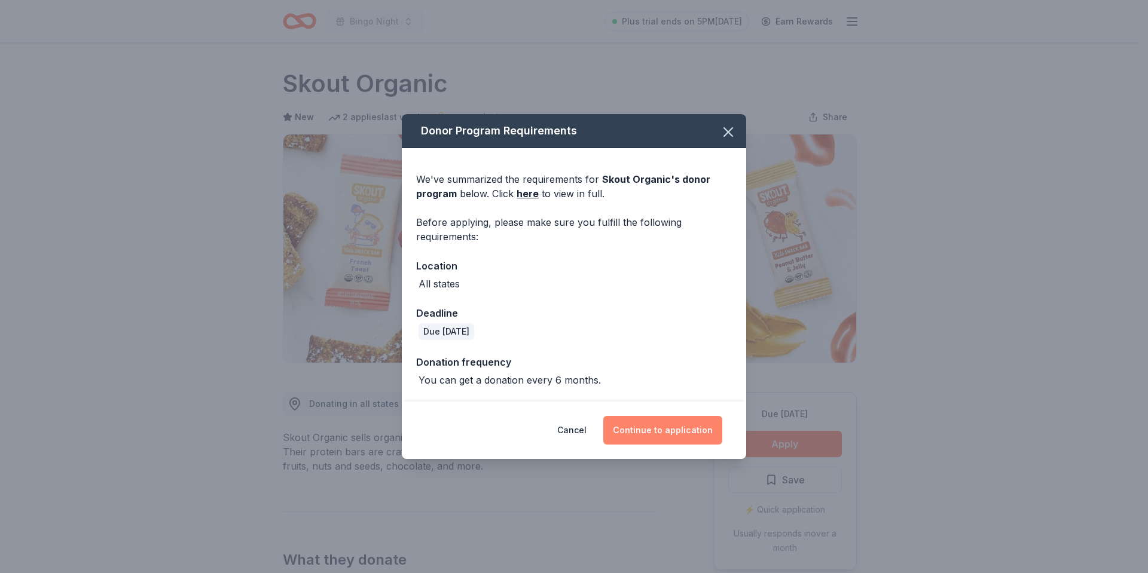
click at [650, 427] on button "Continue to application" at bounding box center [662, 430] width 119 height 29
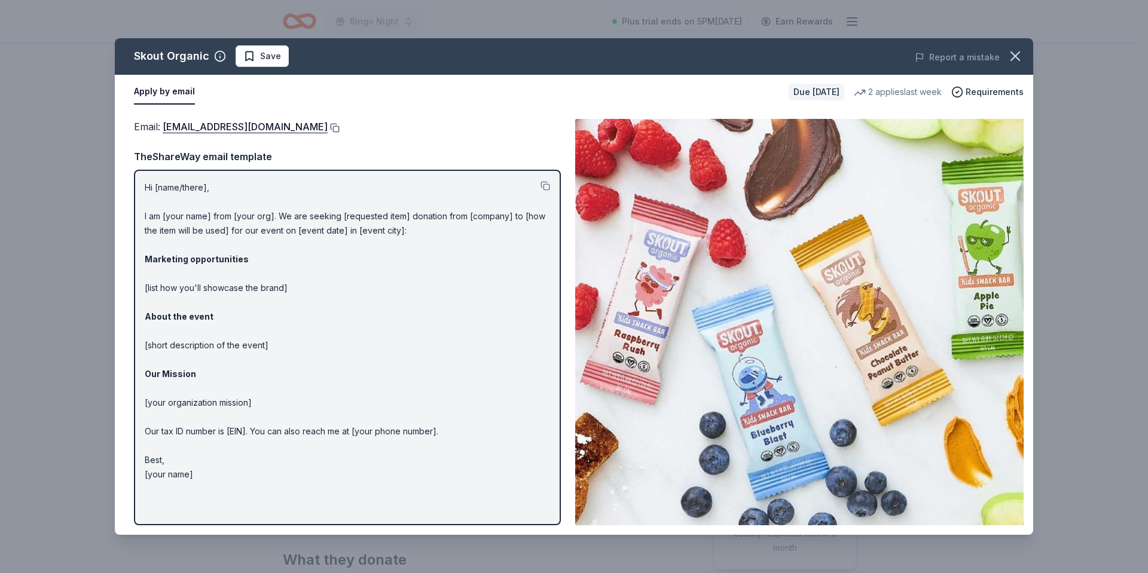
click at [328, 123] on button at bounding box center [334, 128] width 12 height 10
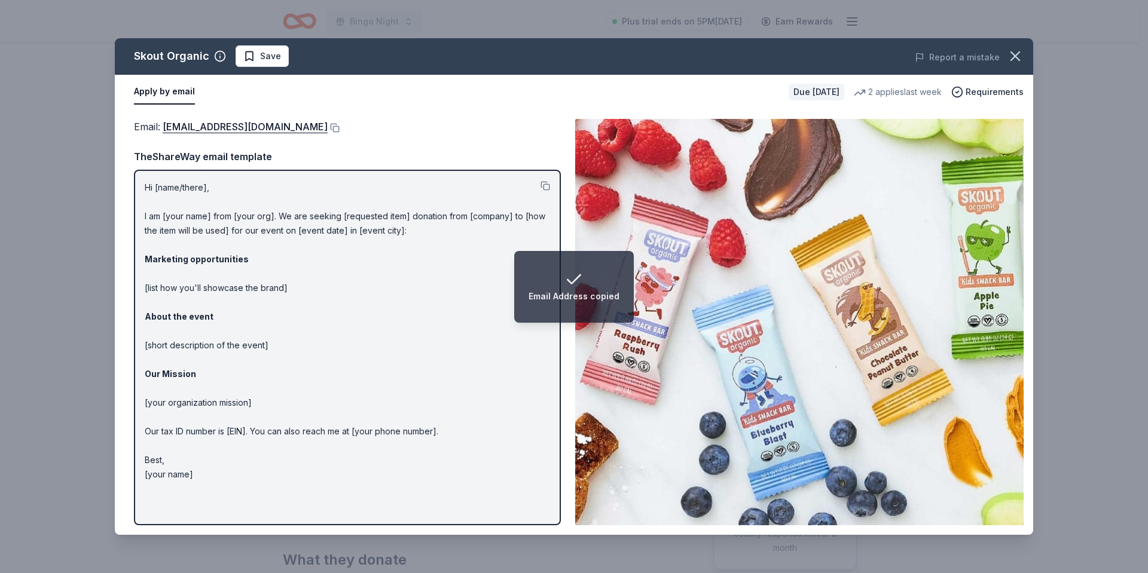
drag, startPoint x: 258, startPoint y: 57, endPoint x: 259, endPoint y: 51, distance: 6.1
click at [259, 54] on span "Save" at bounding box center [262, 56] width 38 height 14
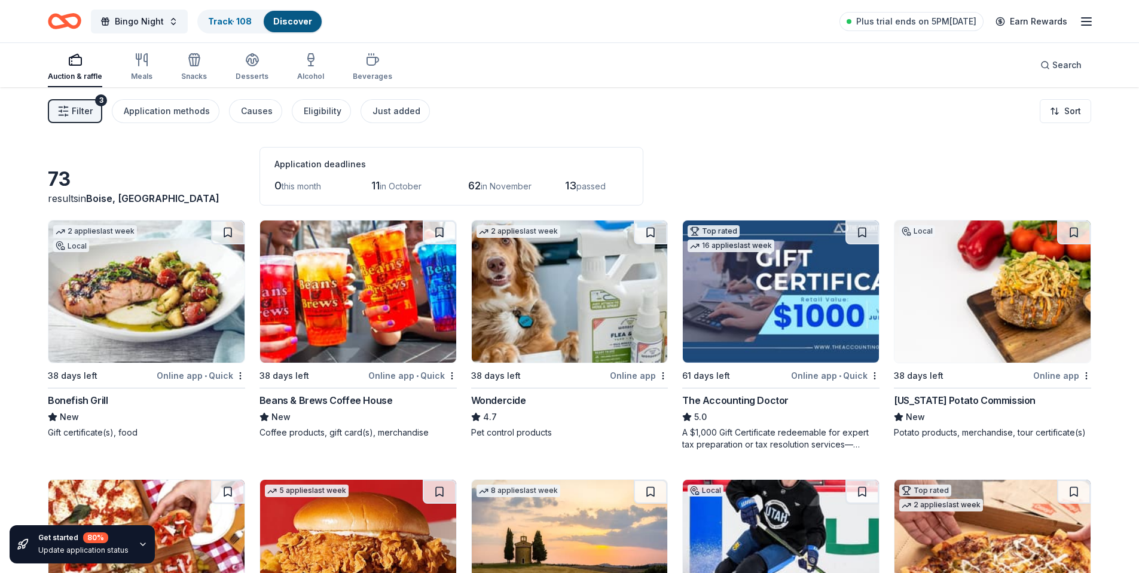
click at [730, 274] on img at bounding box center [781, 292] width 196 height 142
click at [578, 84] on div "Auction & raffle Meals Snacks Desserts Alcohol Beverages Search" at bounding box center [569, 65] width 1043 height 44
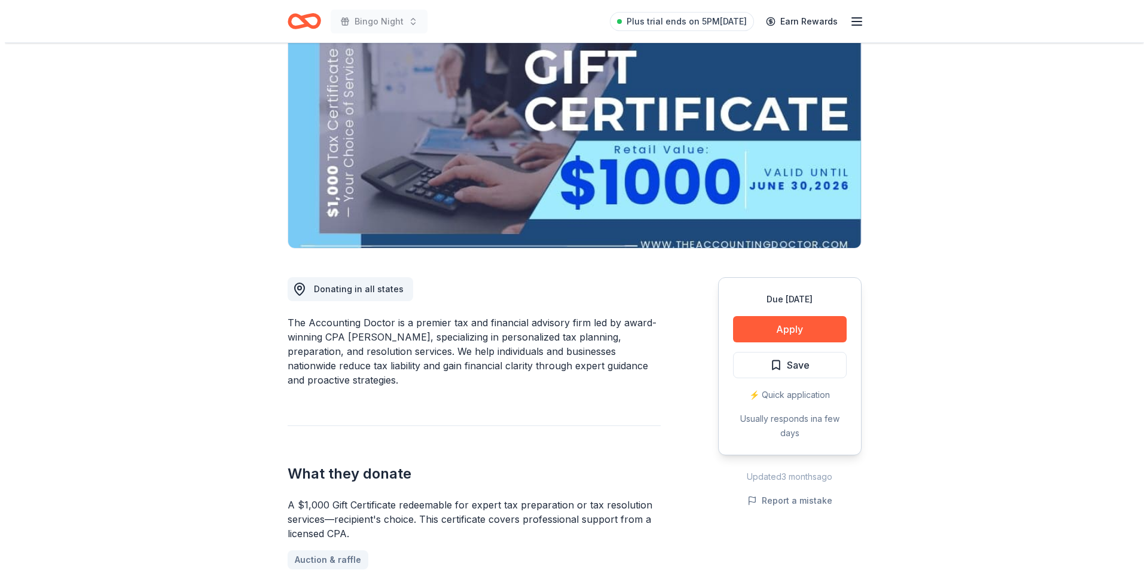
scroll to position [120, 0]
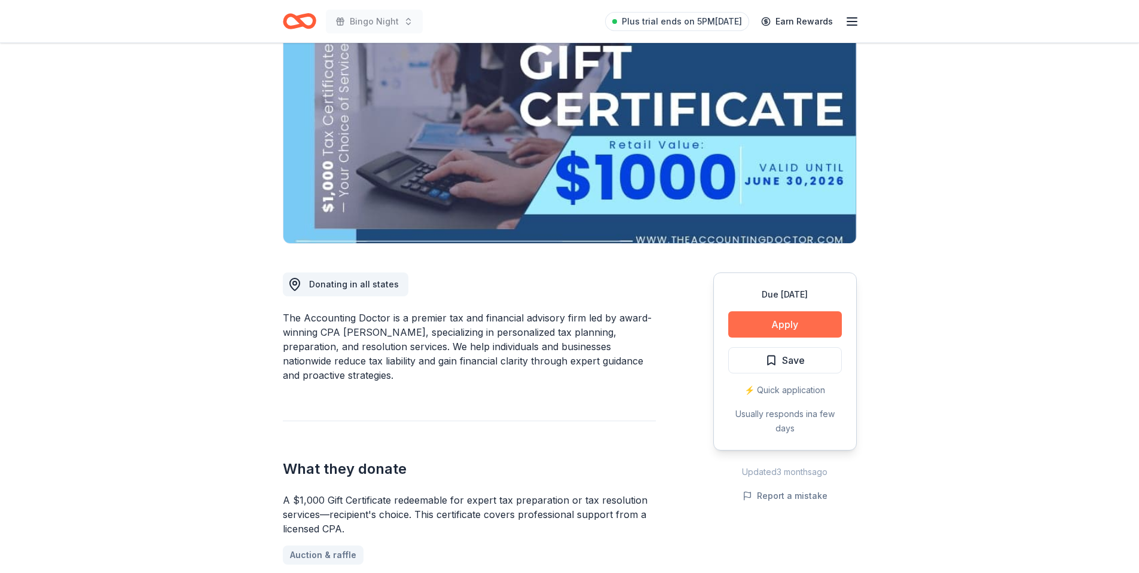
click at [772, 325] on button "Apply" at bounding box center [785, 324] width 114 height 26
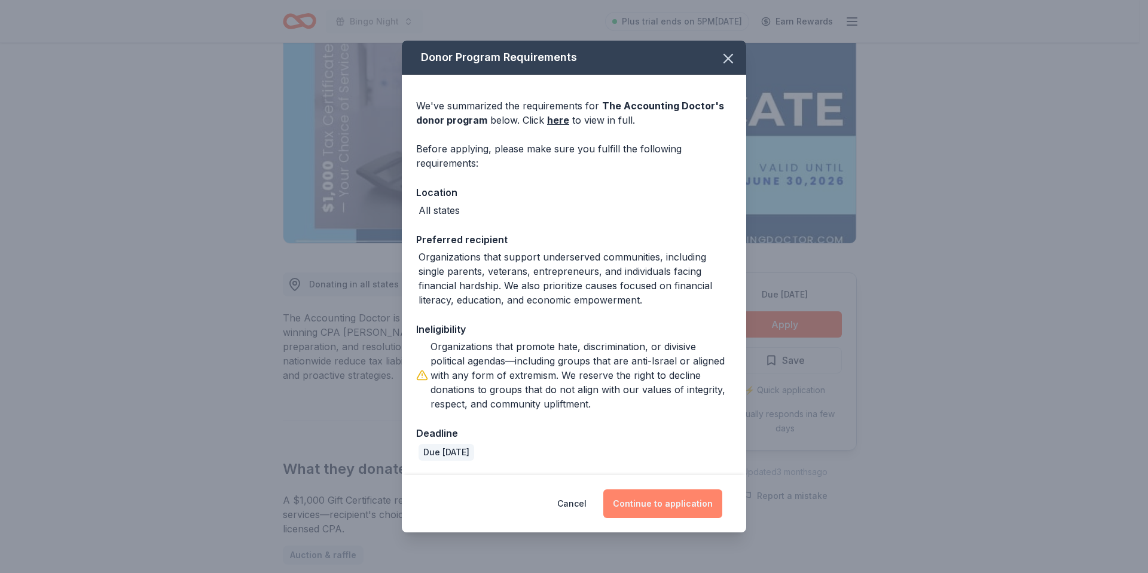
click at [673, 500] on button "Continue to application" at bounding box center [662, 504] width 119 height 29
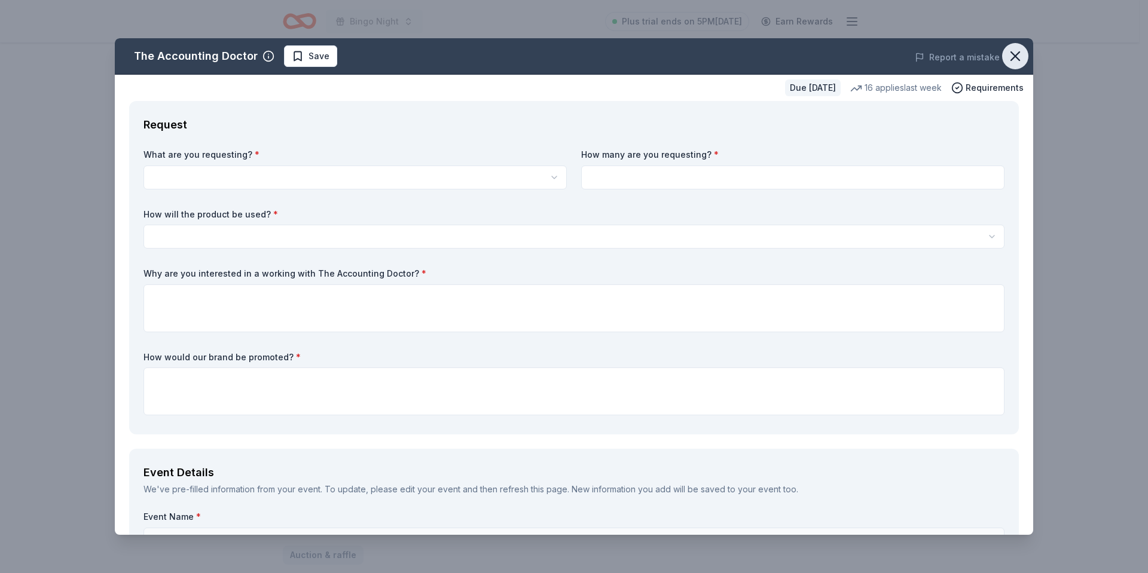
click at [1011, 59] on icon "button" at bounding box center [1015, 56] width 8 height 8
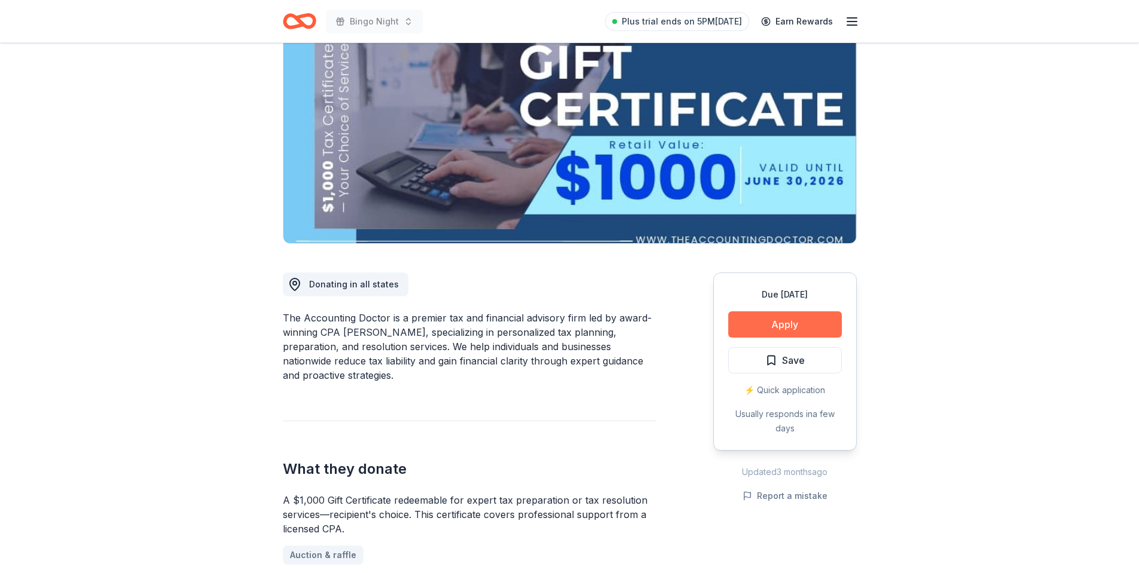
click at [768, 327] on button "Apply" at bounding box center [785, 324] width 114 height 26
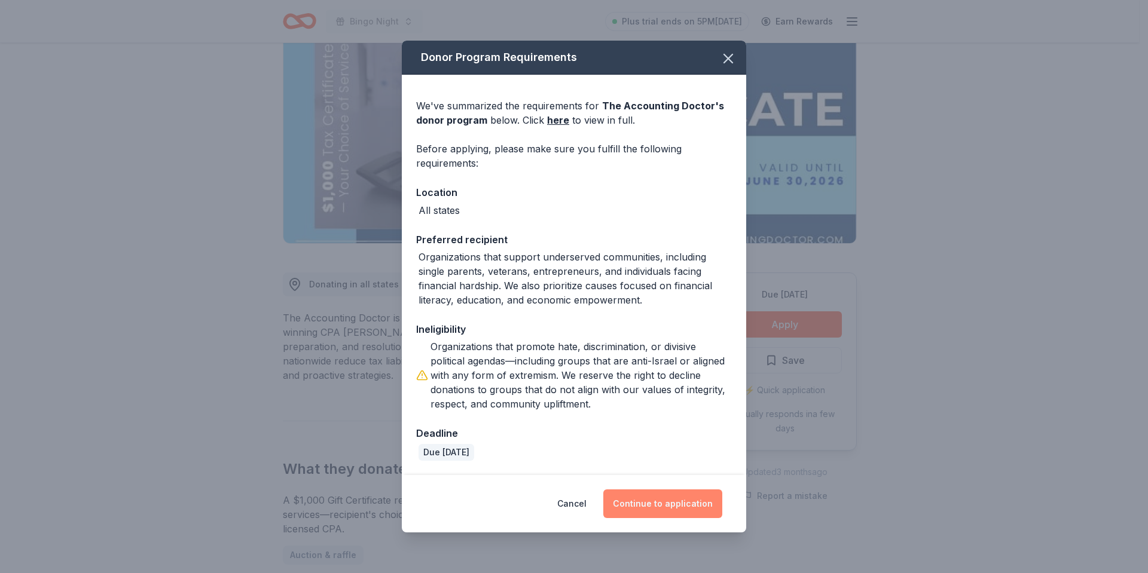
click at [649, 505] on button "Continue to application" at bounding box center [662, 504] width 119 height 29
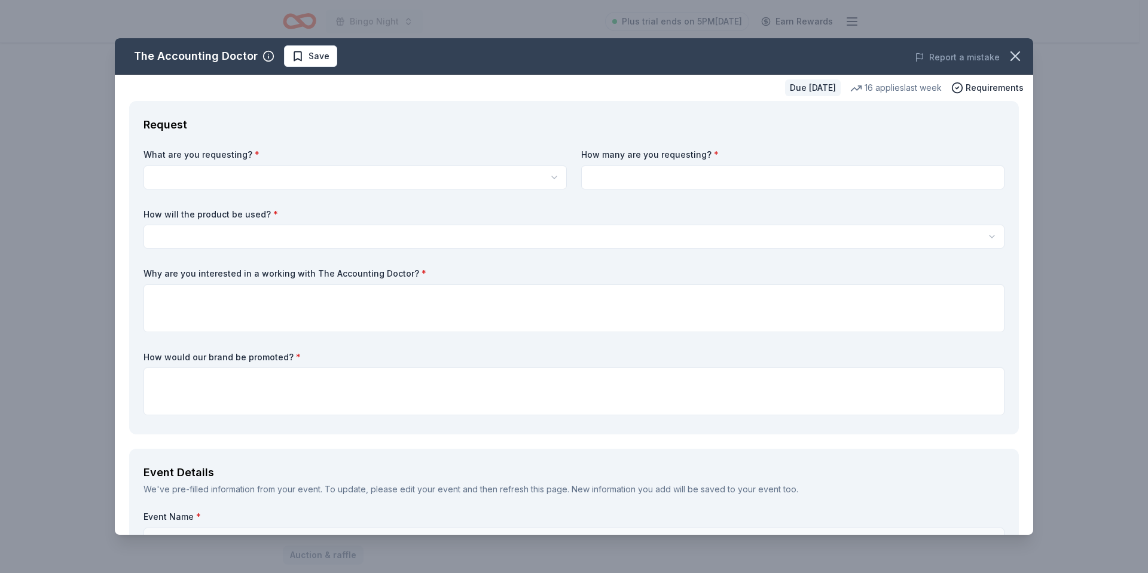
click at [295, 175] on html "Bingo Night Plus trial ends on 5PM, 10/1 Earn Rewards Due in 61 days Share The …" at bounding box center [574, 166] width 1148 height 573
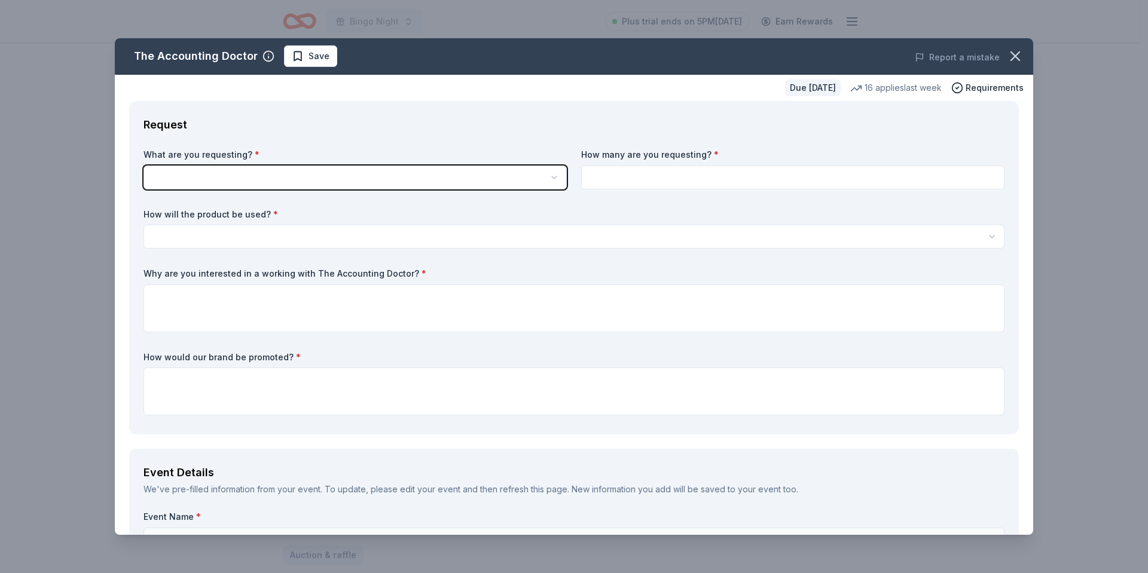
scroll to position [0, 0]
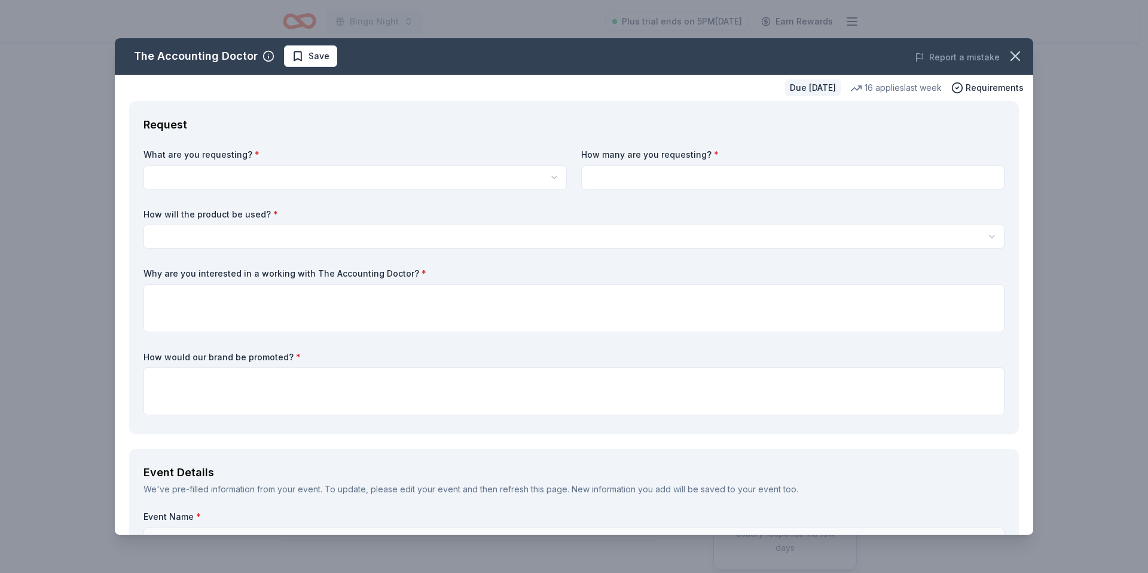
click at [301, 175] on html "Bingo Night Plus trial ends on 5PM, 10/1 Earn Rewards Due in 61 days Share The …" at bounding box center [574, 286] width 1148 height 573
select select "A $1,000 Gift Certificate redeemable for expert tax preparation or tax resoluti…"
click at [610, 175] on input at bounding box center [792, 178] width 423 height 24
type input "1"
click at [514, 222] on div "How will the product be used? * Silent auction Live auction Raffle / Door prize…" at bounding box center [573, 229] width 861 height 41
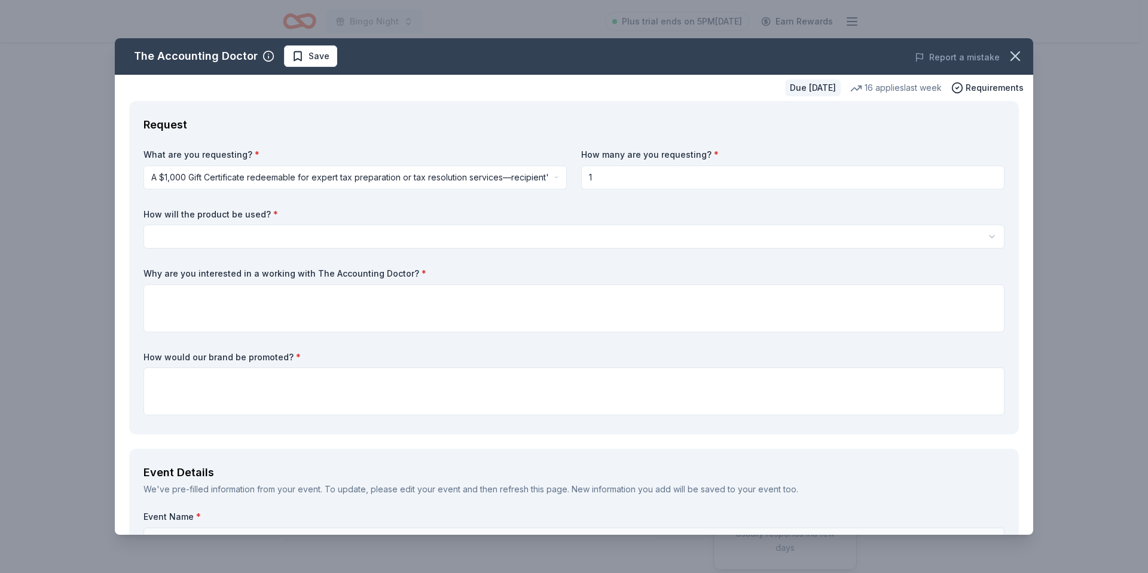
click at [514, 230] on html "Bingo Night Plus trial ends on 5PM, 10/1 Earn Rewards Due in 61 days Share The …" at bounding box center [574, 286] width 1148 height 573
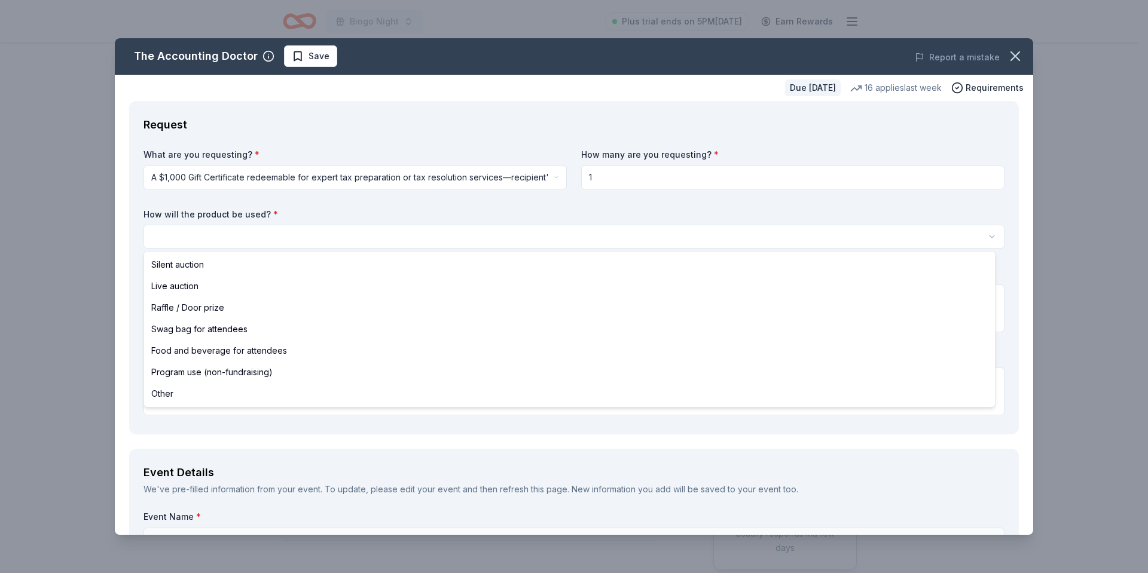
select select "raffleDoorPrize"
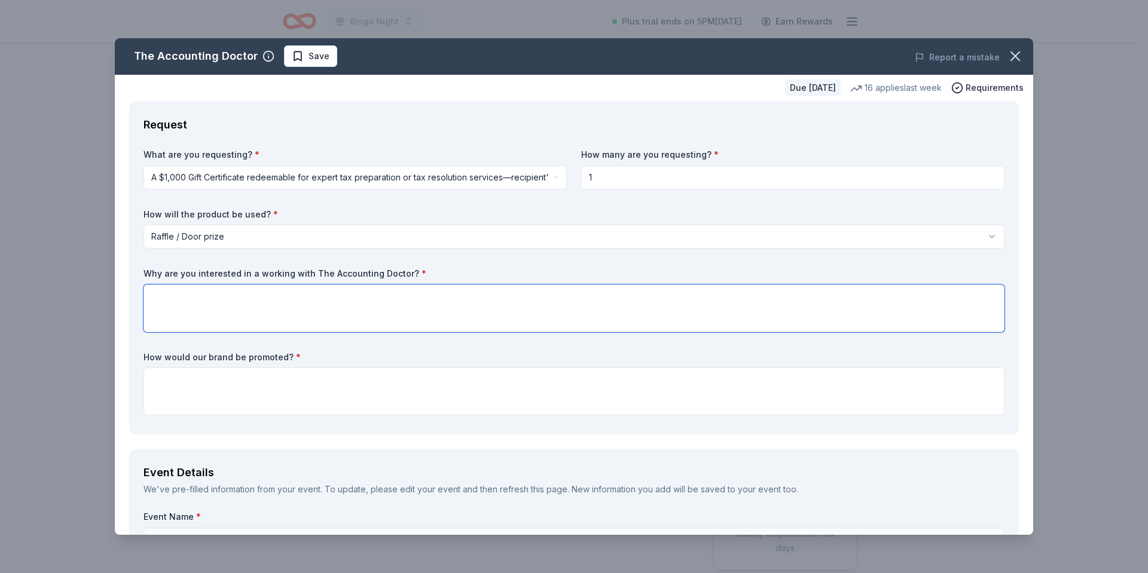
click at [267, 314] on textarea at bounding box center [573, 309] width 861 height 48
click at [530, 294] on textarea "Our patrons represent every walk of life and our mission is to make the library…" at bounding box center [573, 309] width 861 height 48
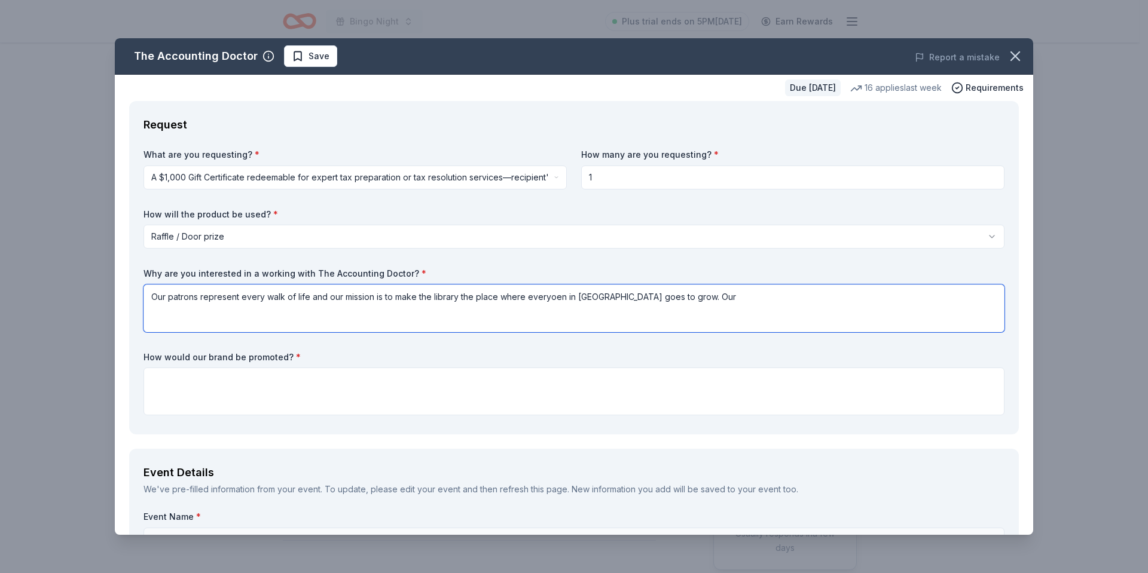
click at [357, 297] on textarea "Our patrons represent every walk of life and our mission is to make the library…" at bounding box center [573, 309] width 861 height 48
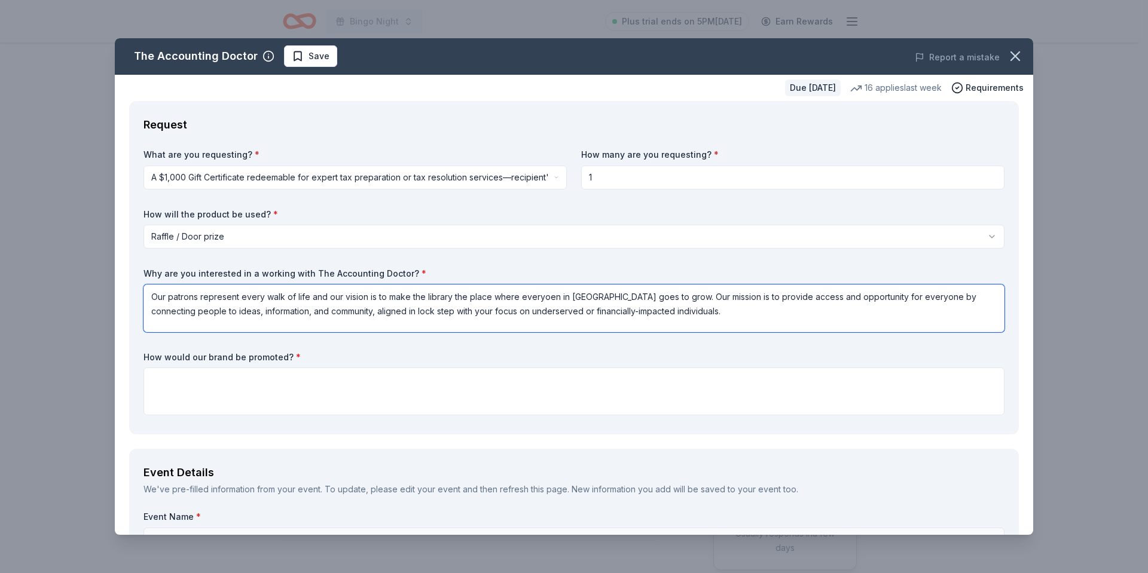
type textarea "Our patrons represent every walk of life and our vision is to make the library …"
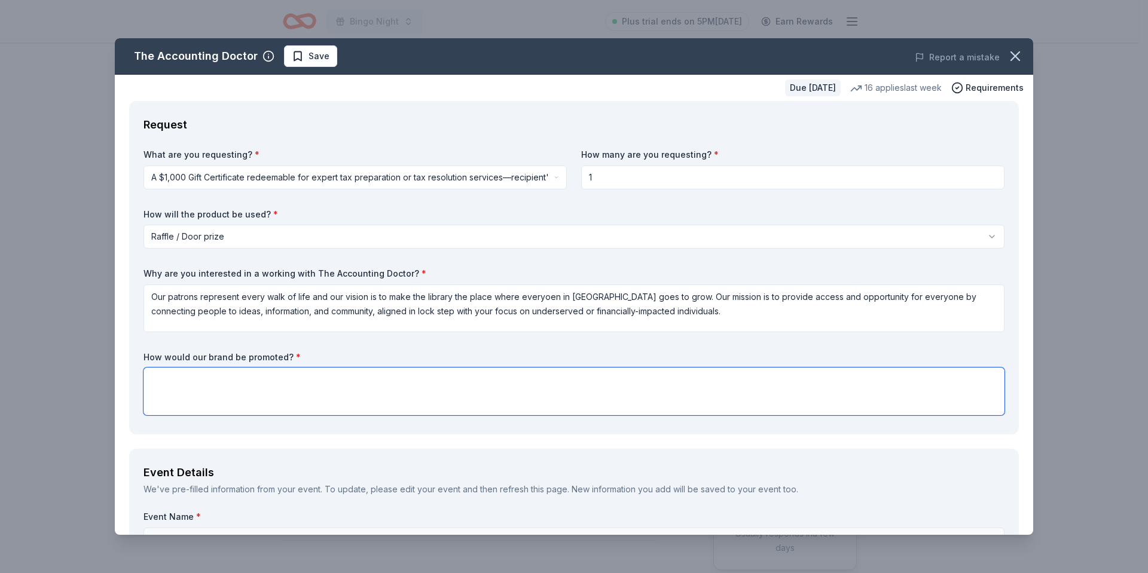
click at [306, 389] on textarea at bounding box center [573, 392] width 861 height 48
paste textarea ". We will advertise the event with our electronic newsletter and on social medi…"
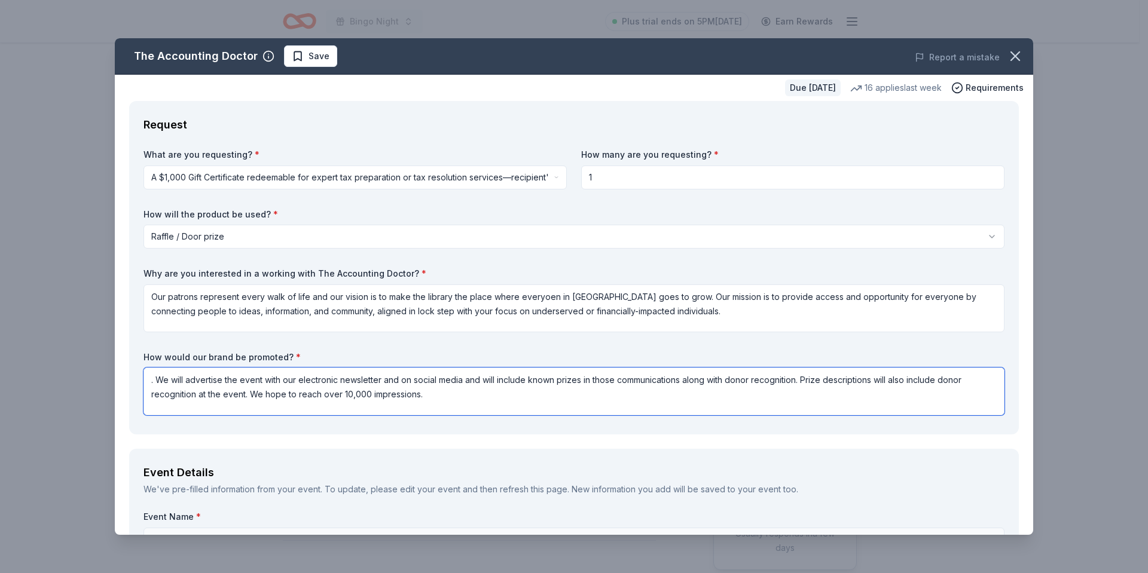
click at [156, 380] on textarea ". We will advertise the event with our electronic newsletter and on social medi…" at bounding box center [573, 392] width 861 height 48
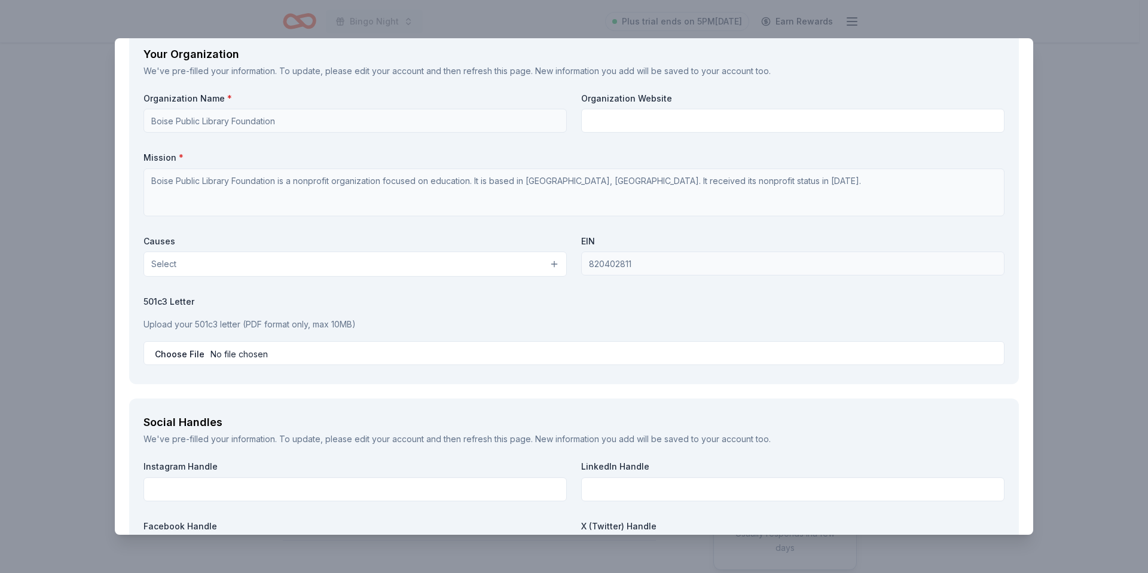
scroll to position [1016, 0]
type textarea "We will advertise the event with our electronic newsletter and on social media …"
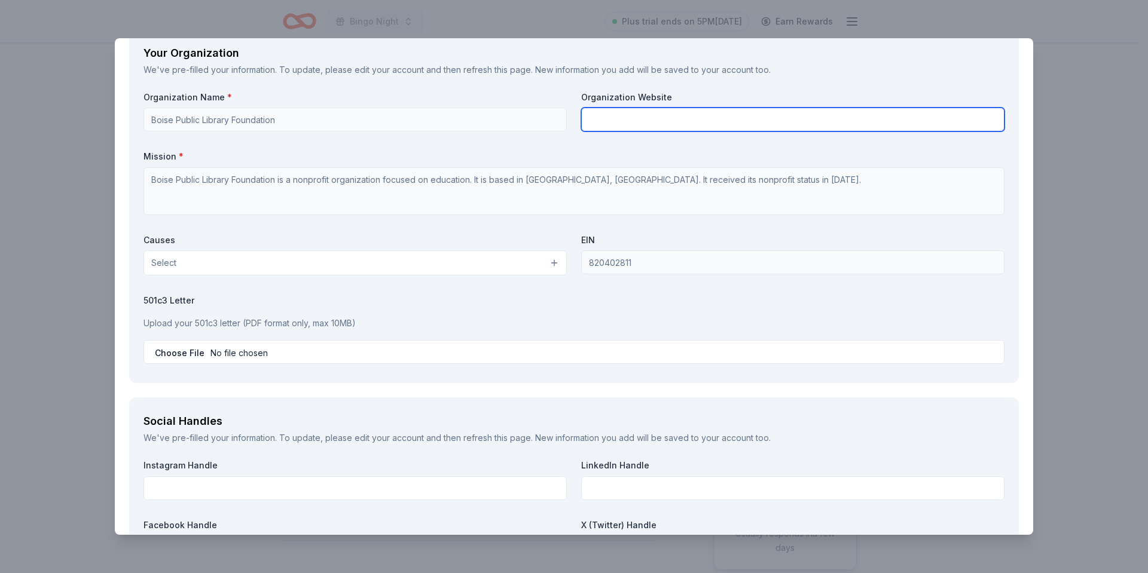
click at [628, 114] on input "text" at bounding box center [792, 120] width 423 height 24
paste input "[URL][DOMAIN_NAME]"
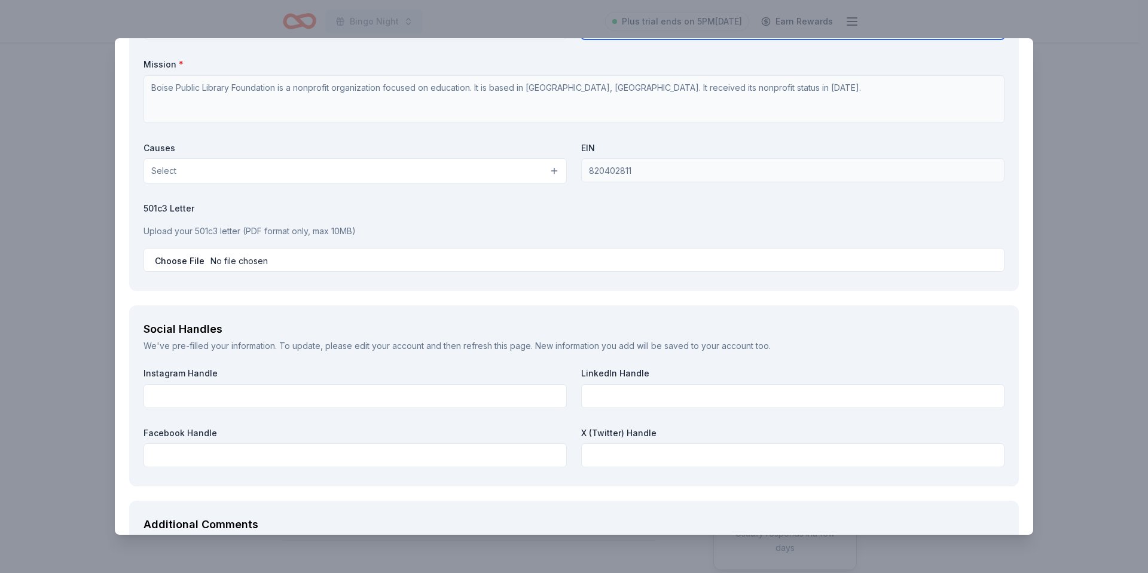
scroll to position [1136, 0]
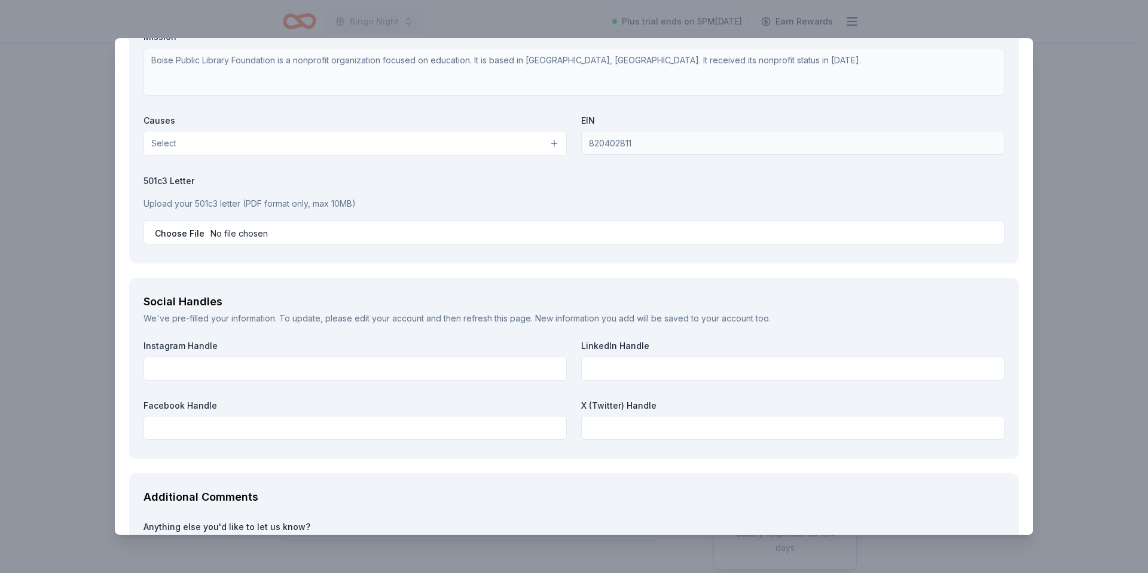
type input "[URL][DOMAIN_NAME]"
click at [441, 148] on button "Select" at bounding box center [354, 143] width 423 height 25
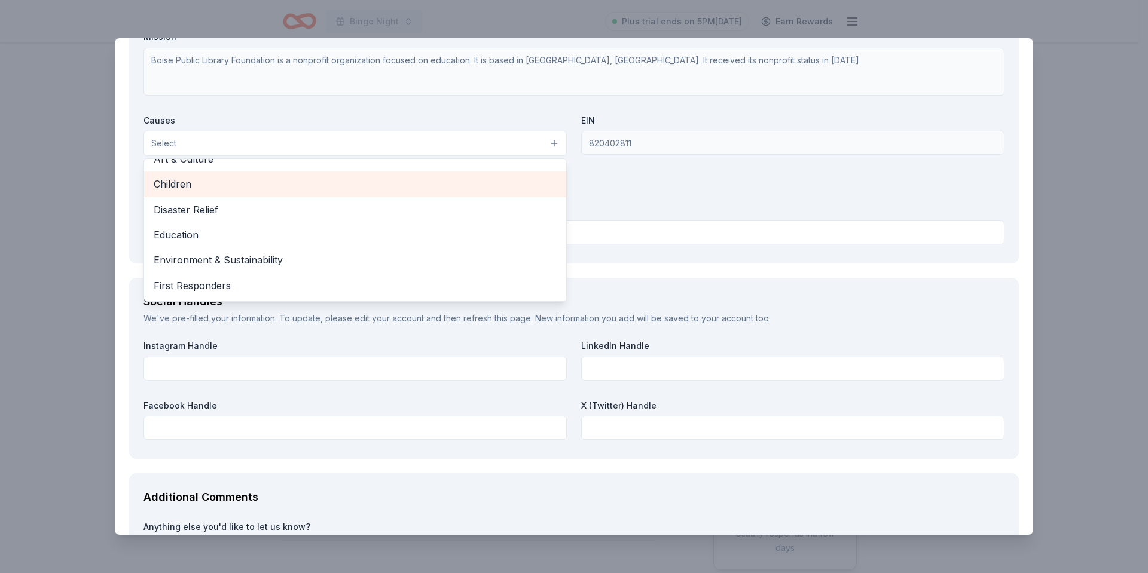
scroll to position [60, 0]
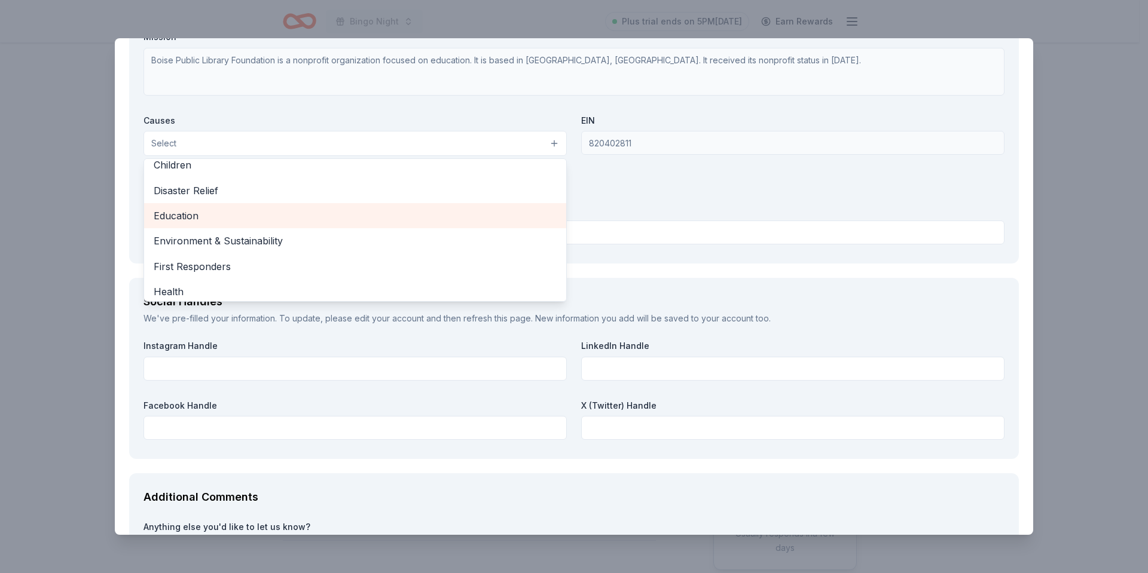
click at [317, 222] on span "Education" at bounding box center [355, 216] width 403 height 16
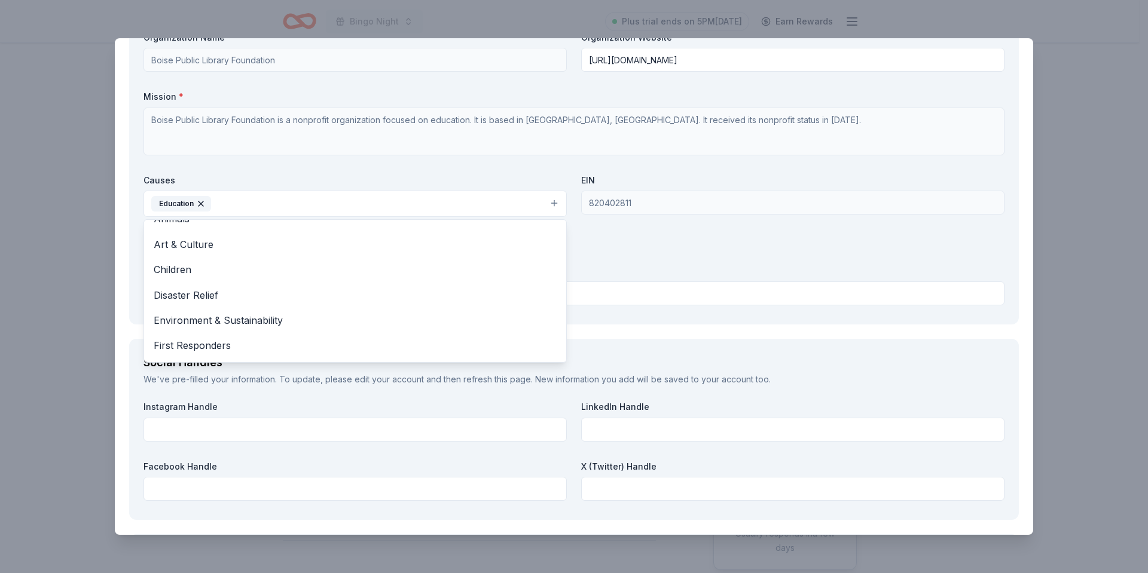
scroll to position [0, 0]
click at [626, 237] on div "Organization Name * Boise Public Library Foundation Organization Website https:…" at bounding box center [573, 171] width 861 height 279
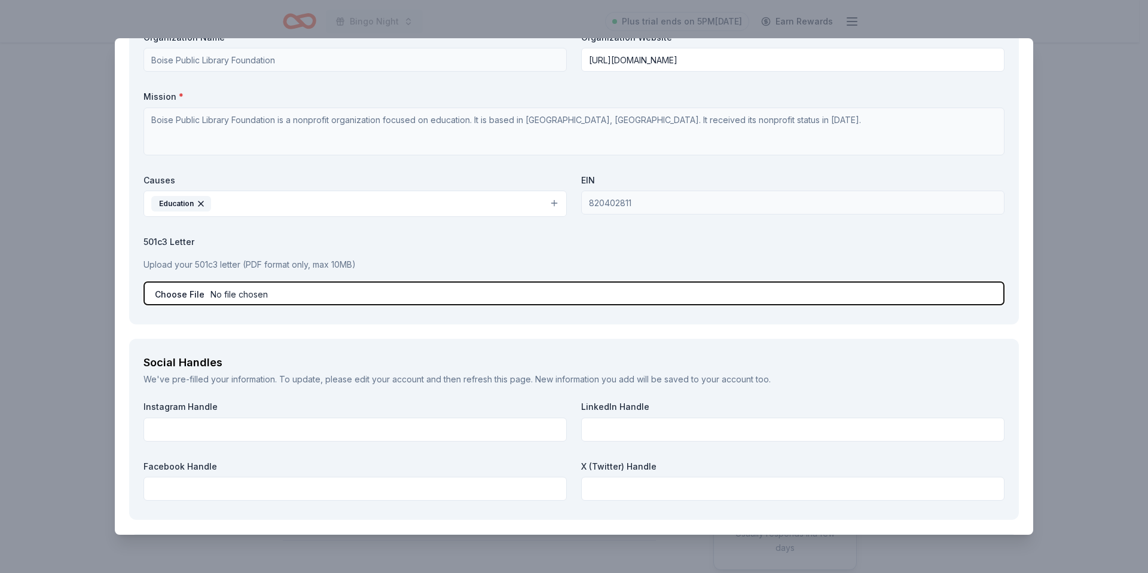
click at [192, 297] on input "file" at bounding box center [573, 294] width 861 height 24
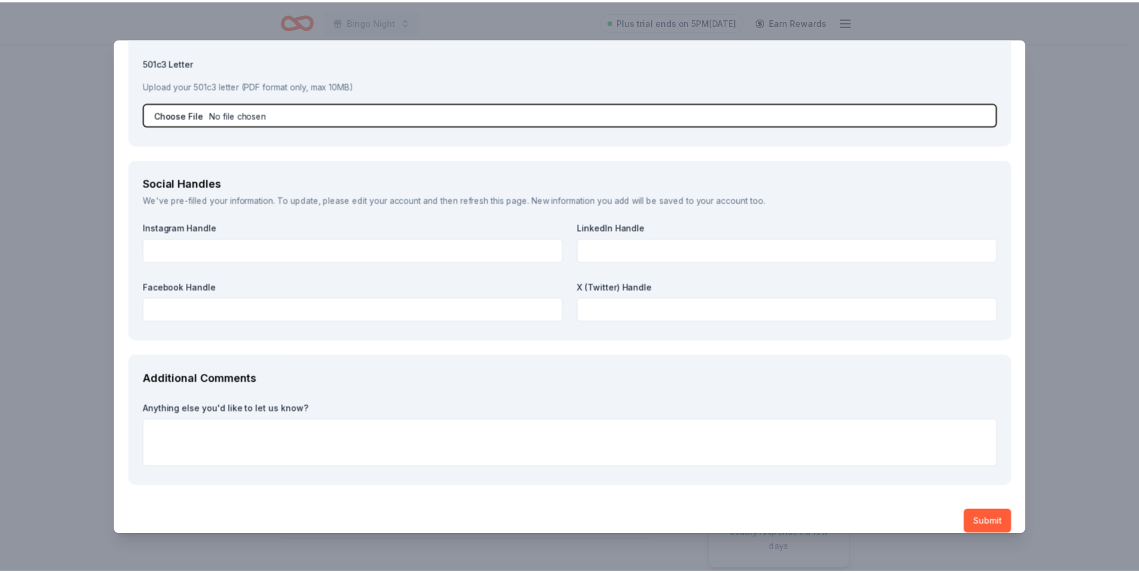
scroll to position [1269, 0]
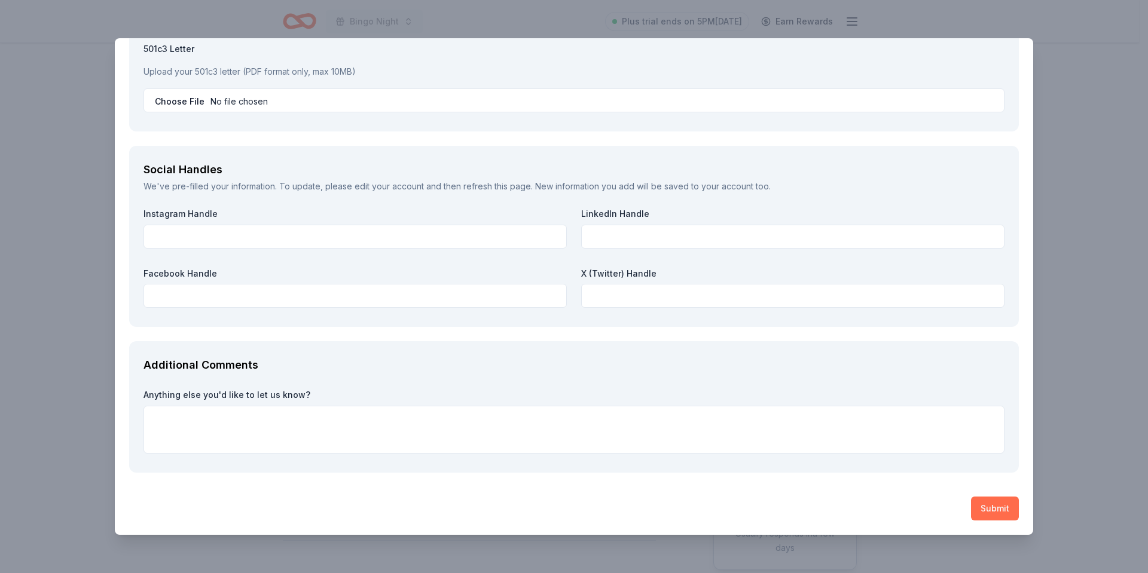
click at [976, 507] on button "Submit" at bounding box center [995, 509] width 48 height 24
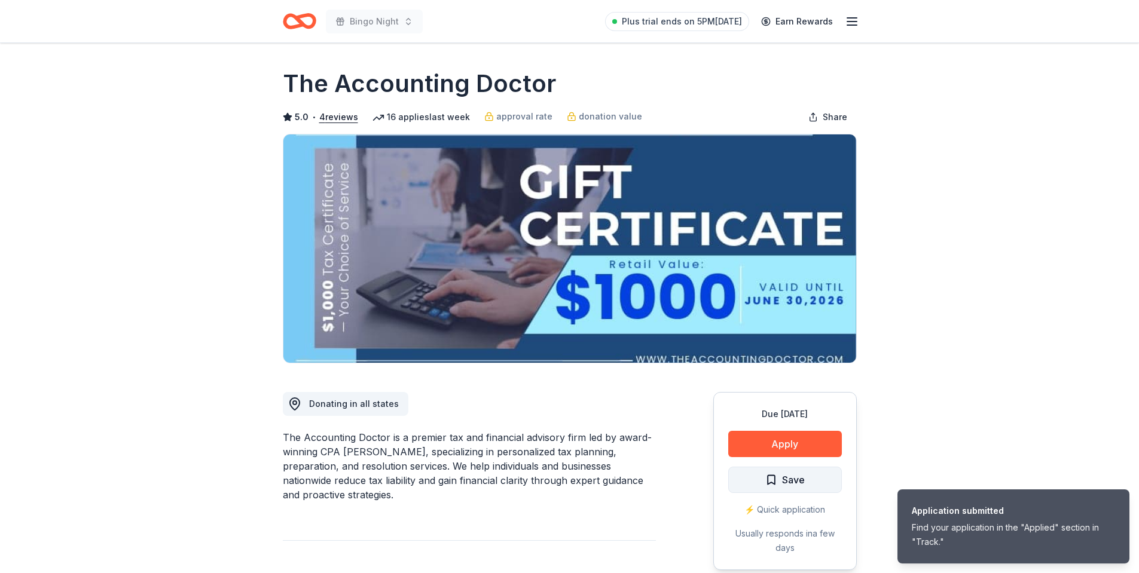
click at [804, 476] on span "Save" at bounding box center [793, 480] width 23 height 16
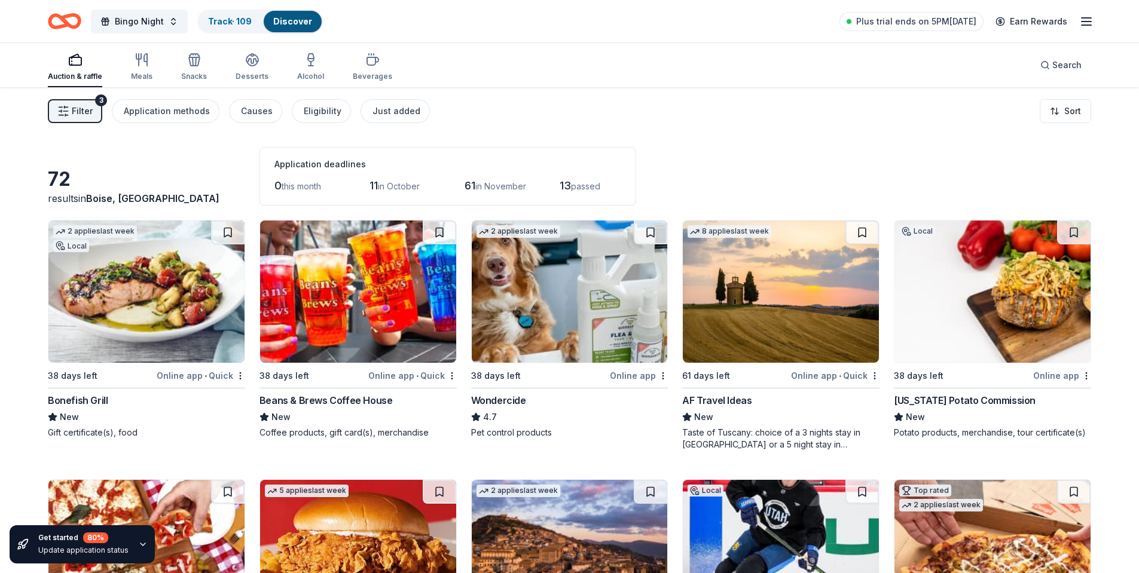
click at [959, 284] on img at bounding box center [992, 292] width 196 height 142
click at [346, 261] on img at bounding box center [358, 292] width 196 height 142
click at [442, 230] on button at bounding box center [439, 233] width 33 height 24
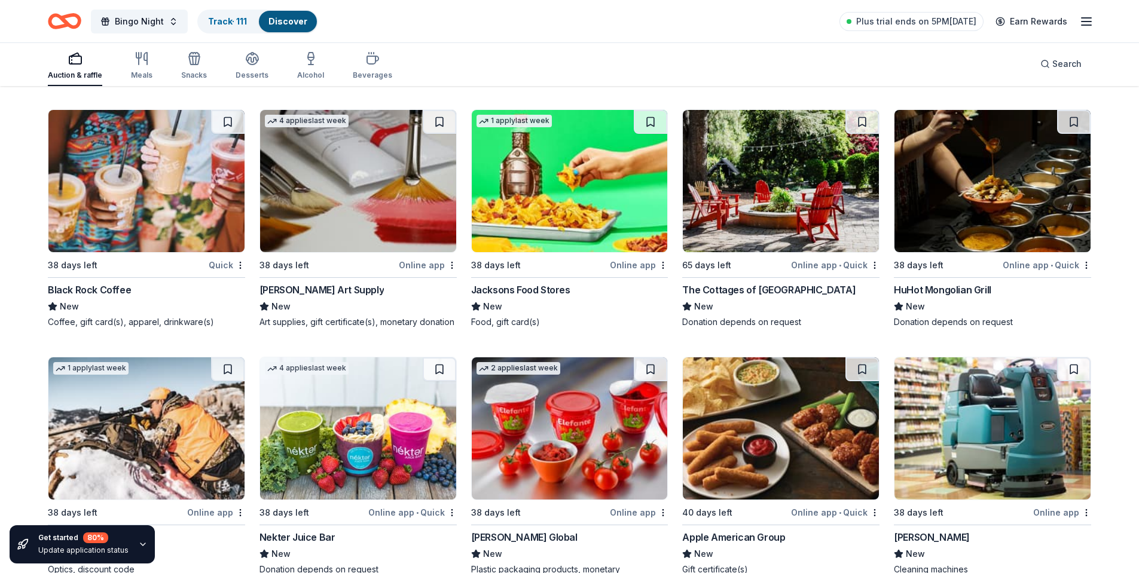
scroll to position [1158, 0]
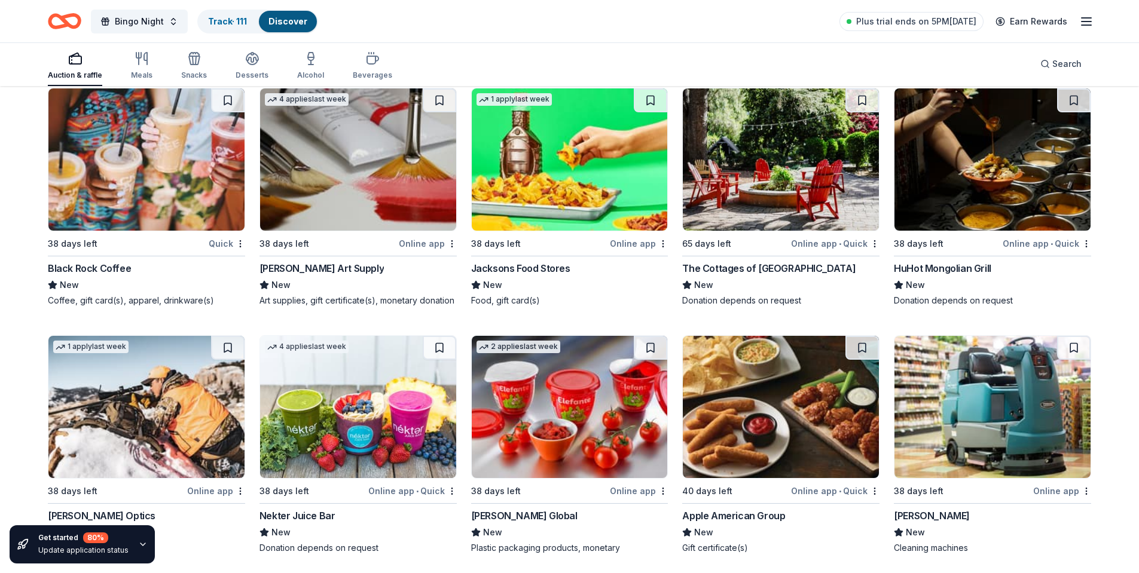
click at [789, 184] on img at bounding box center [781, 159] width 196 height 142
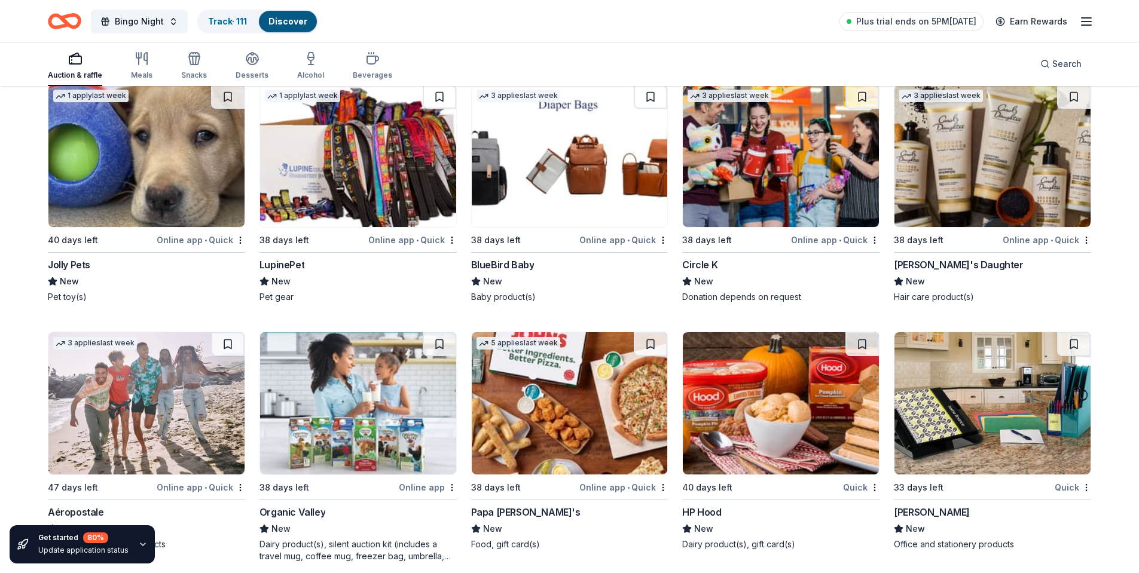
scroll to position [3179, 0]
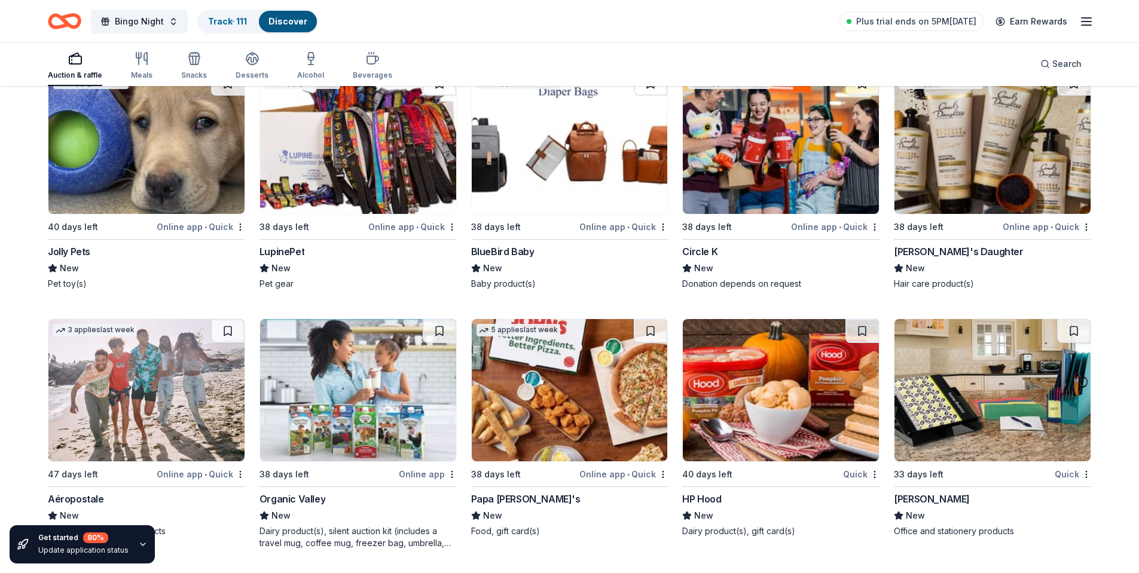
click at [764, 142] on img at bounding box center [781, 143] width 196 height 142
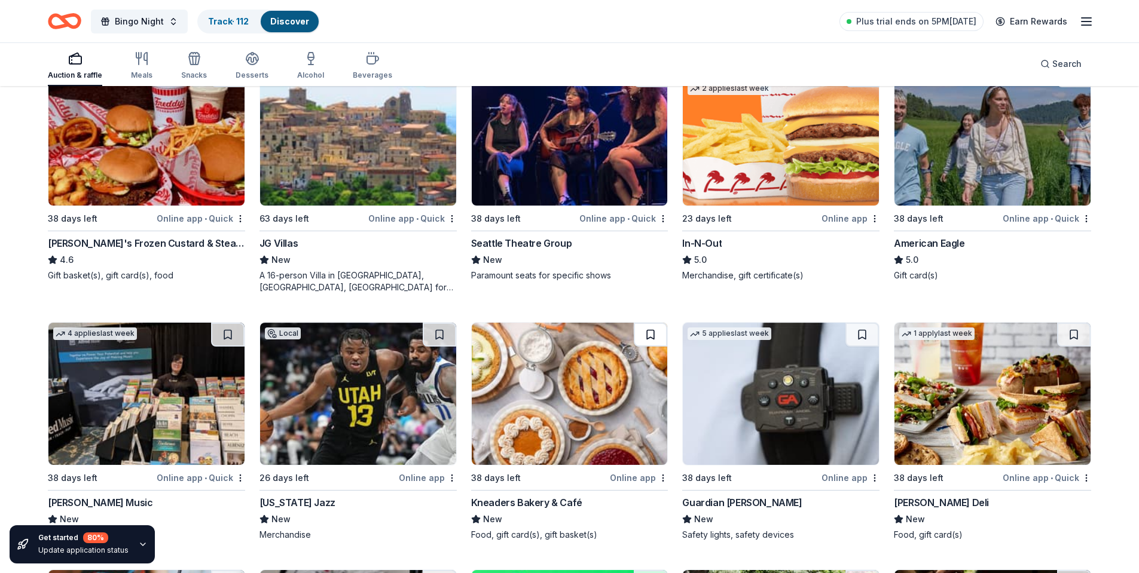
scroll to position [967, 0]
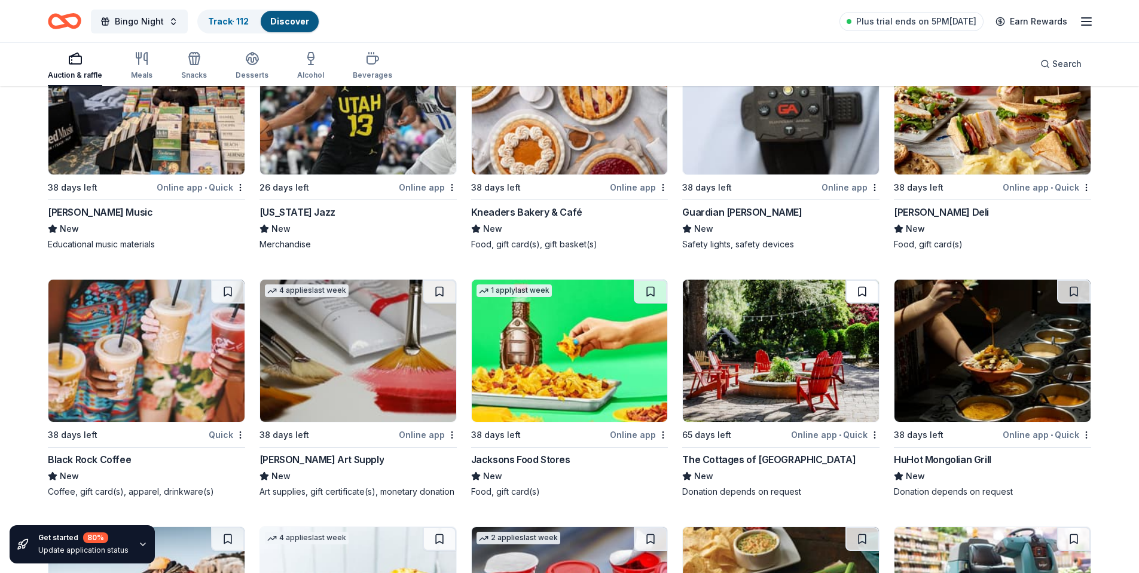
click at [865, 286] on button at bounding box center [861, 292] width 33 height 24
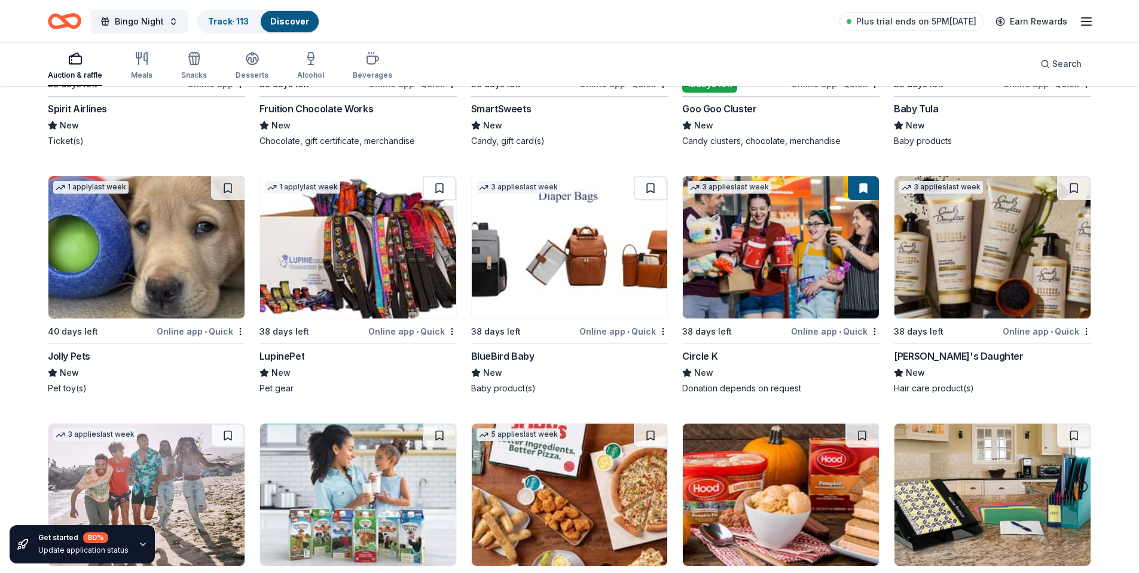
scroll to position [3059, 0]
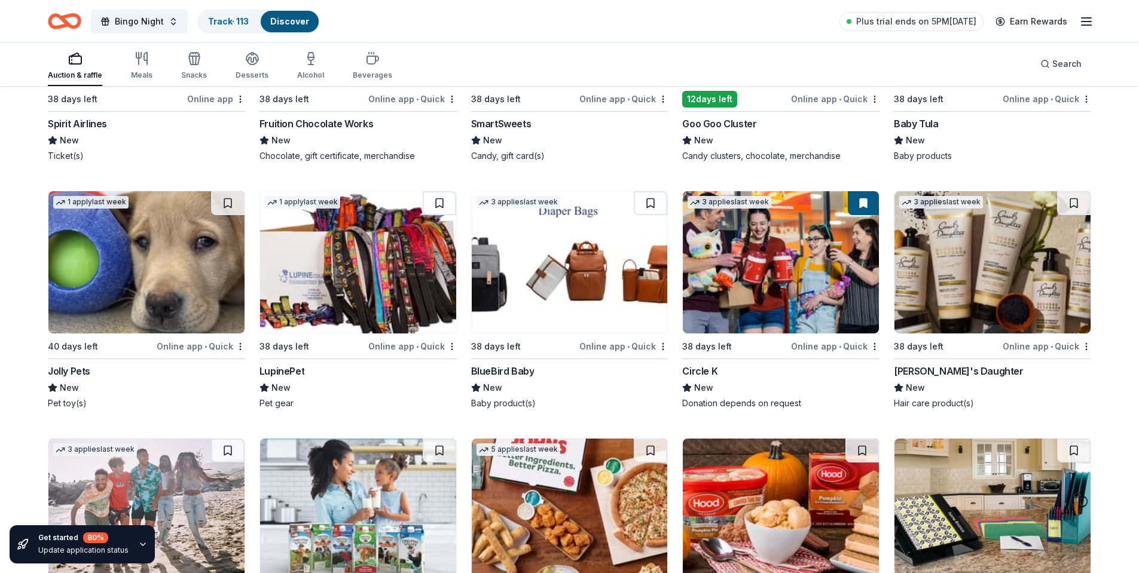
click at [976, 244] on img at bounding box center [992, 262] width 196 height 142
click at [225, 240] on img at bounding box center [146, 262] width 196 height 142
click at [352, 270] on img at bounding box center [358, 262] width 196 height 142
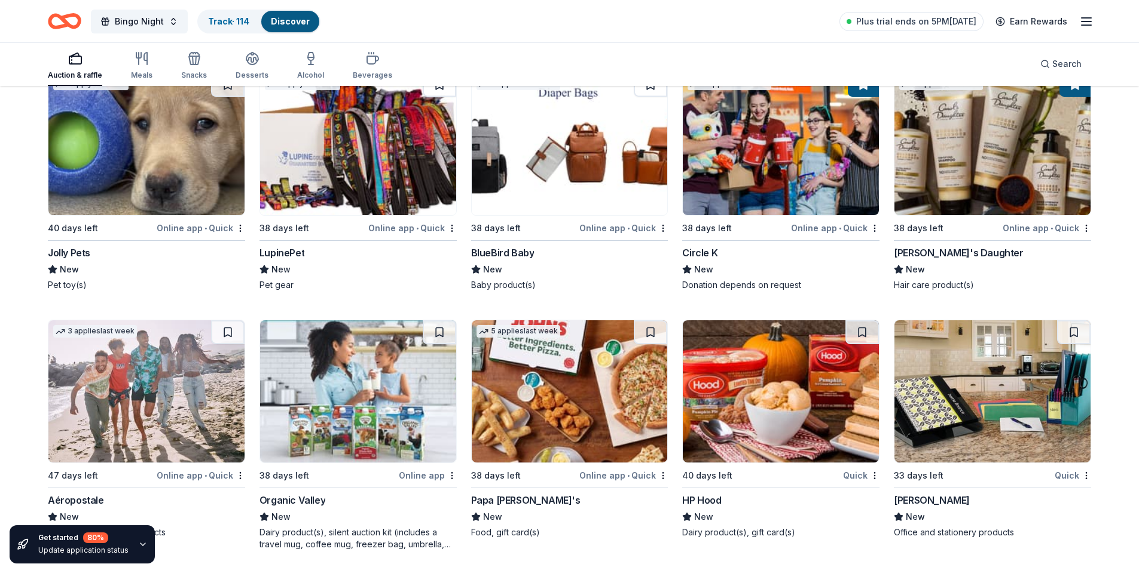
scroll to position [3179, 0]
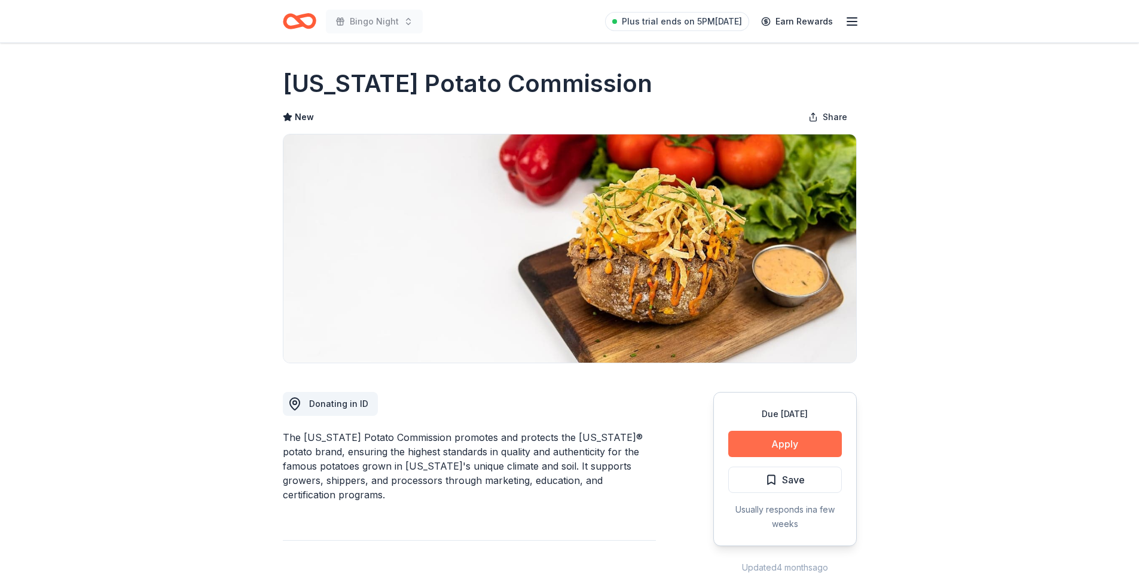
click at [788, 447] on button "Apply" at bounding box center [785, 444] width 114 height 26
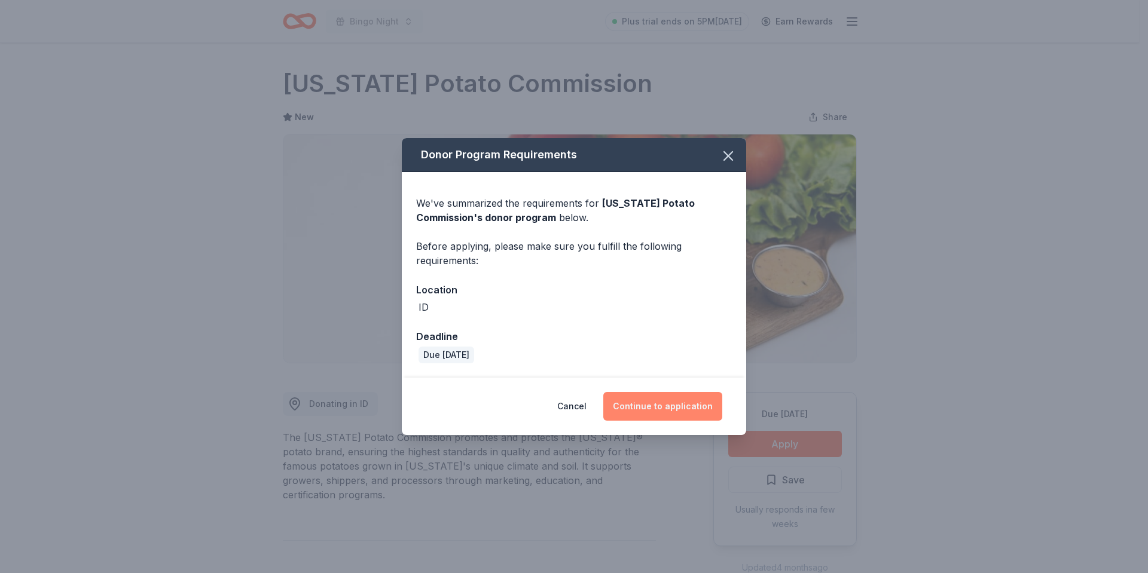
click at [646, 399] on button "Continue to application" at bounding box center [662, 406] width 119 height 29
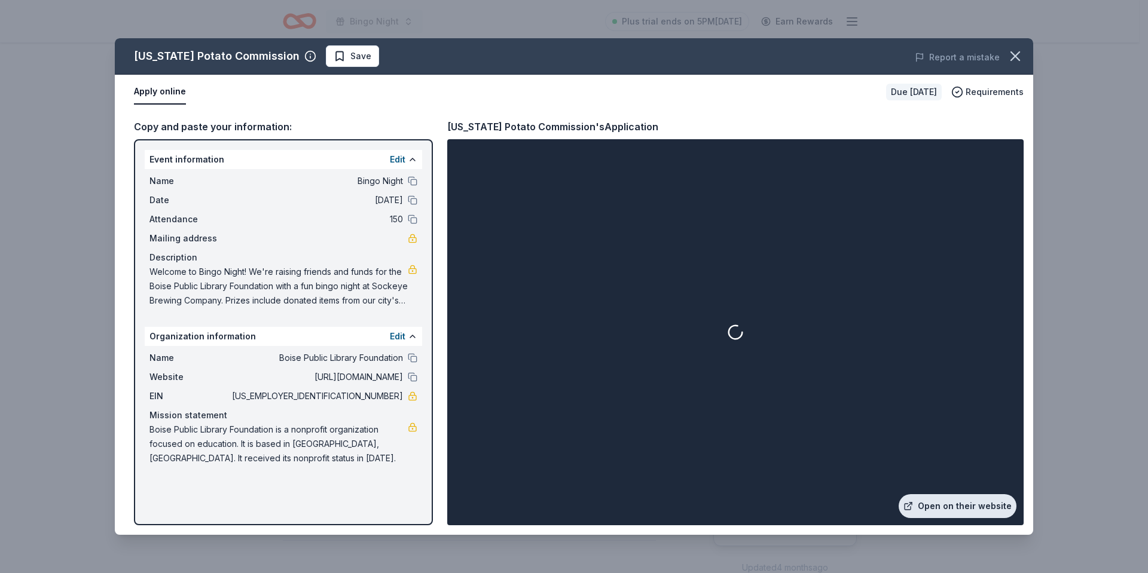
click at [934, 504] on link "Open on their website" at bounding box center [958, 506] width 118 height 24
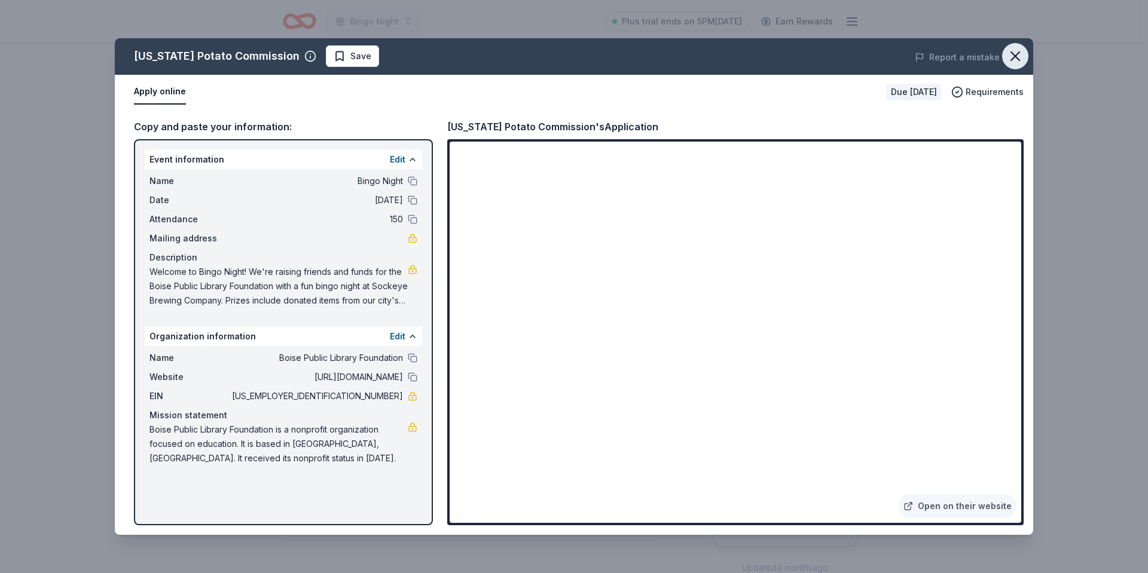
drag, startPoint x: 1014, startPoint y: 54, endPoint x: 1020, endPoint y: 52, distance: 6.2
click at [1017, 53] on icon "button" at bounding box center [1015, 56] width 17 height 17
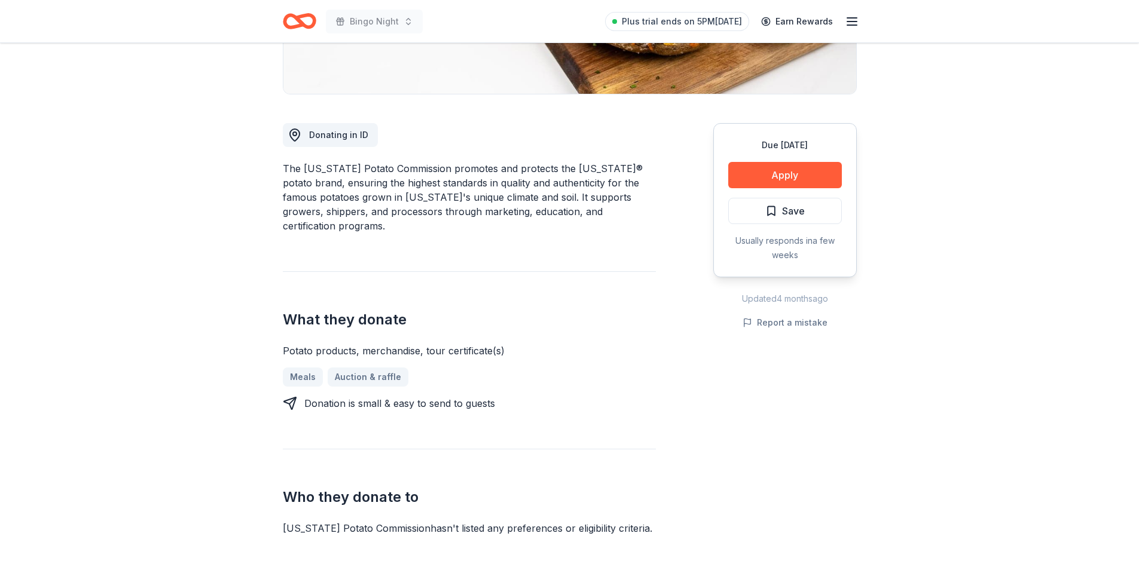
scroll to position [299, 0]
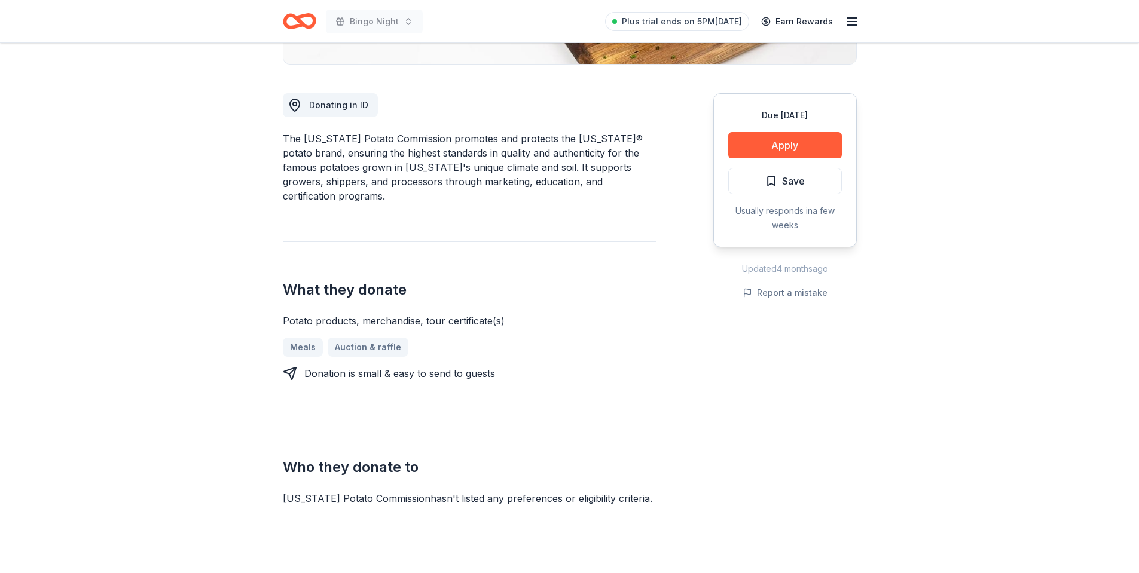
drag, startPoint x: 758, startPoint y: 186, endPoint x: 736, endPoint y: 164, distance: 31.3
click at [759, 184] on button "Save" at bounding box center [785, 181] width 114 height 26
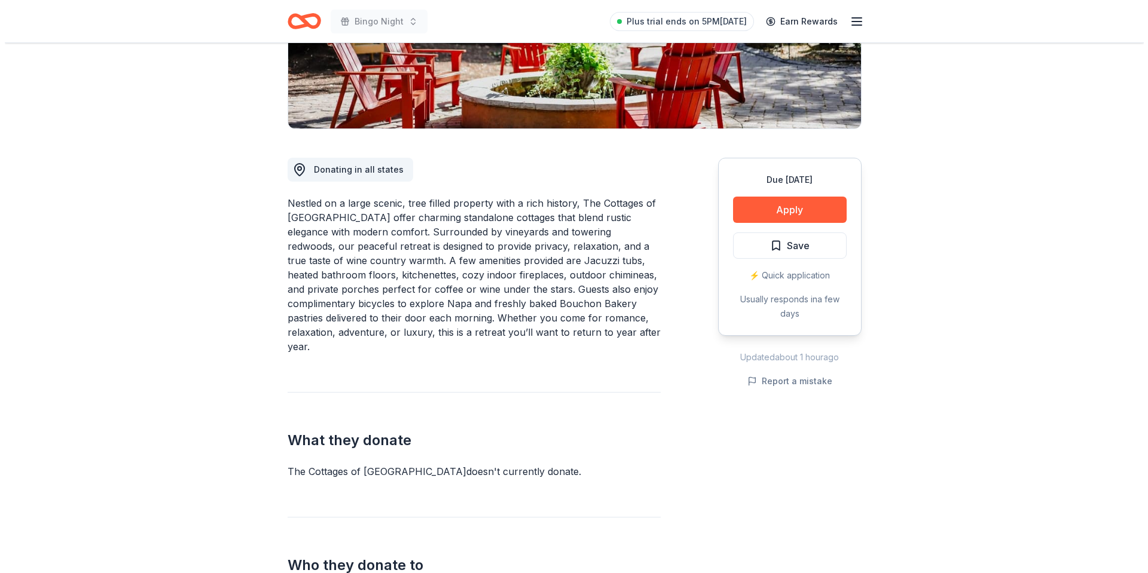
scroll to position [239, 0]
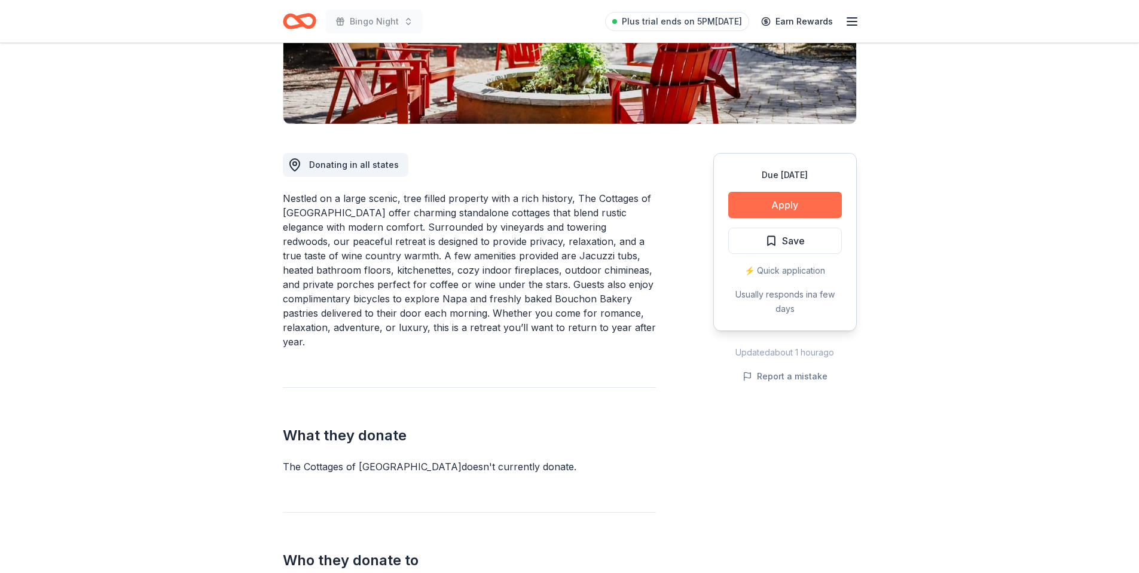
click at [778, 207] on button "Apply" at bounding box center [785, 205] width 114 height 26
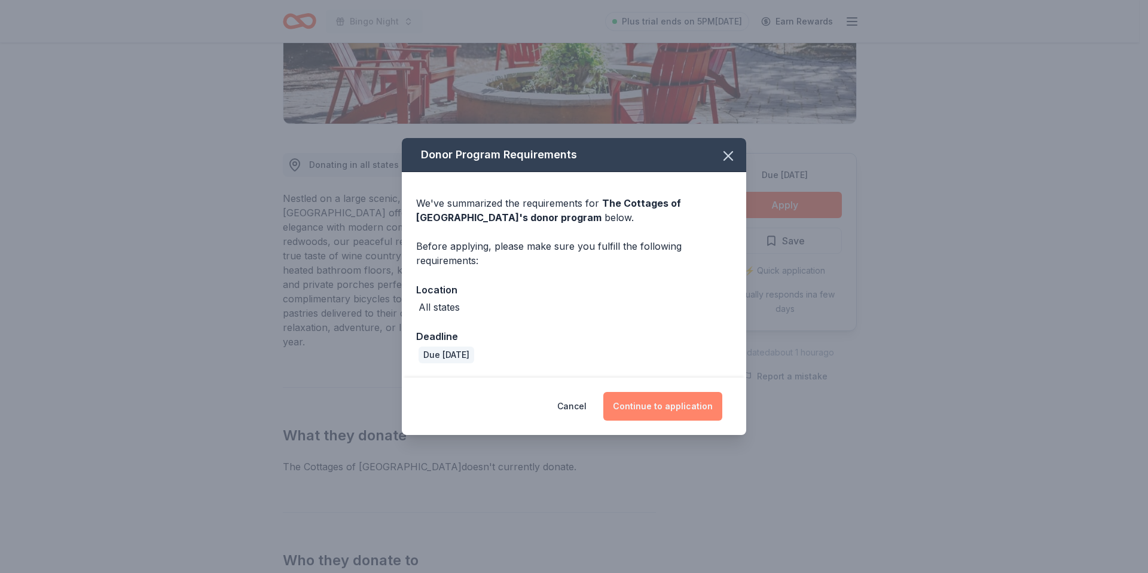
click at [670, 396] on button "Continue to application" at bounding box center [662, 406] width 119 height 29
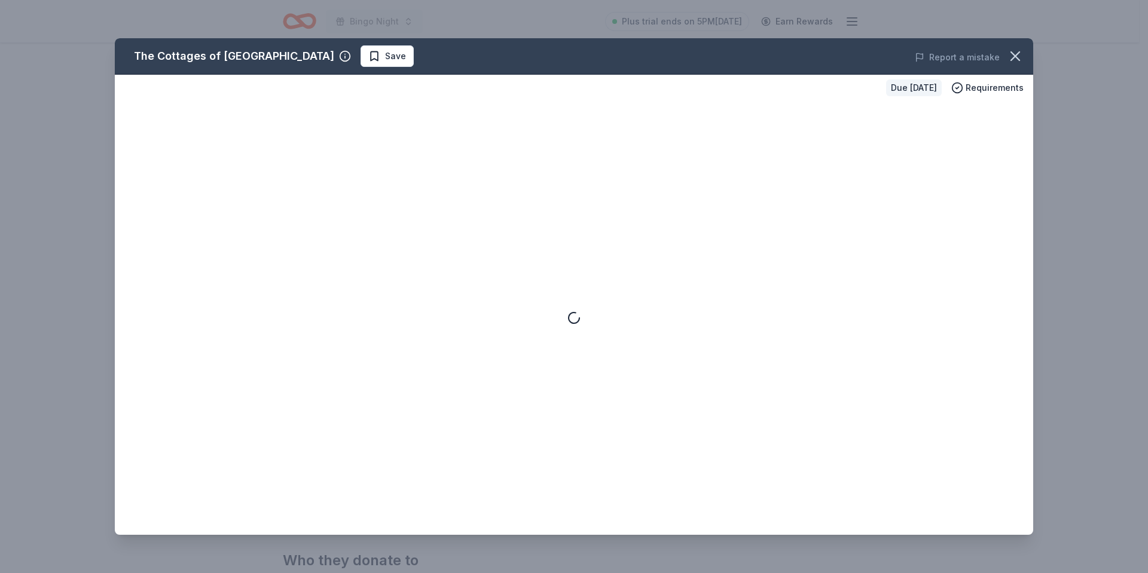
scroll to position [0, 0]
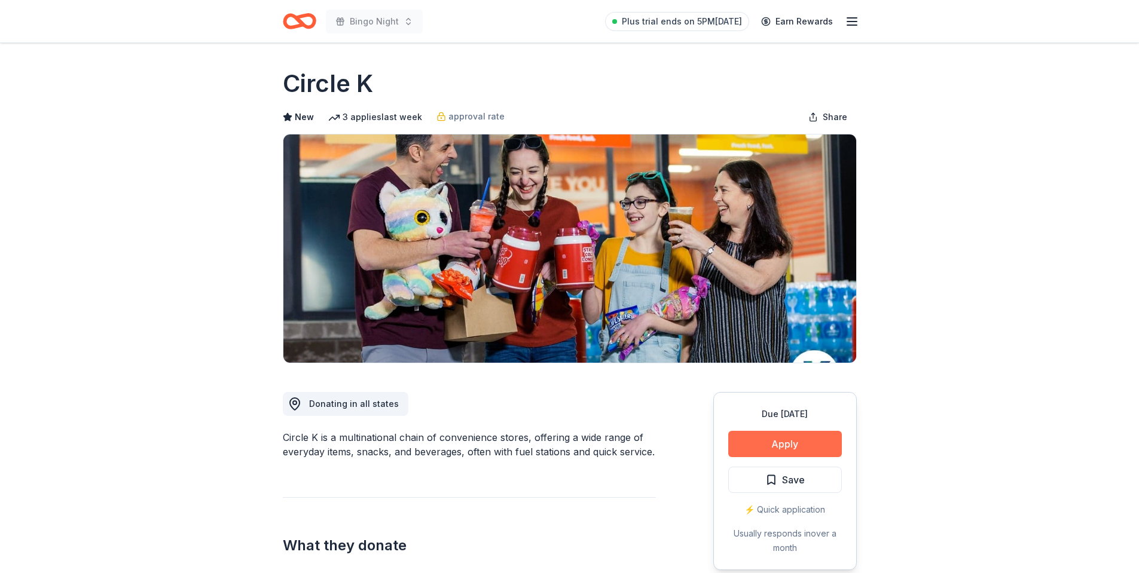
click at [766, 445] on button "Apply" at bounding box center [785, 444] width 114 height 26
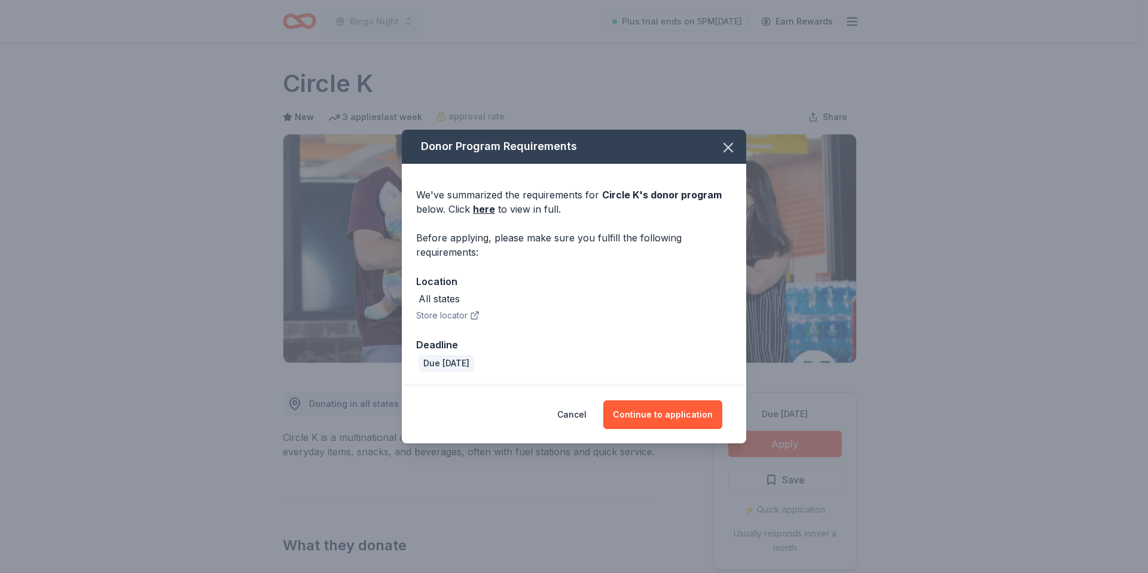
click at [472, 316] on icon "button" at bounding box center [475, 316] width 10 height 10
click at [577, 413] on button "Cancel" at bounding box center [571, 415] width 29 height 29
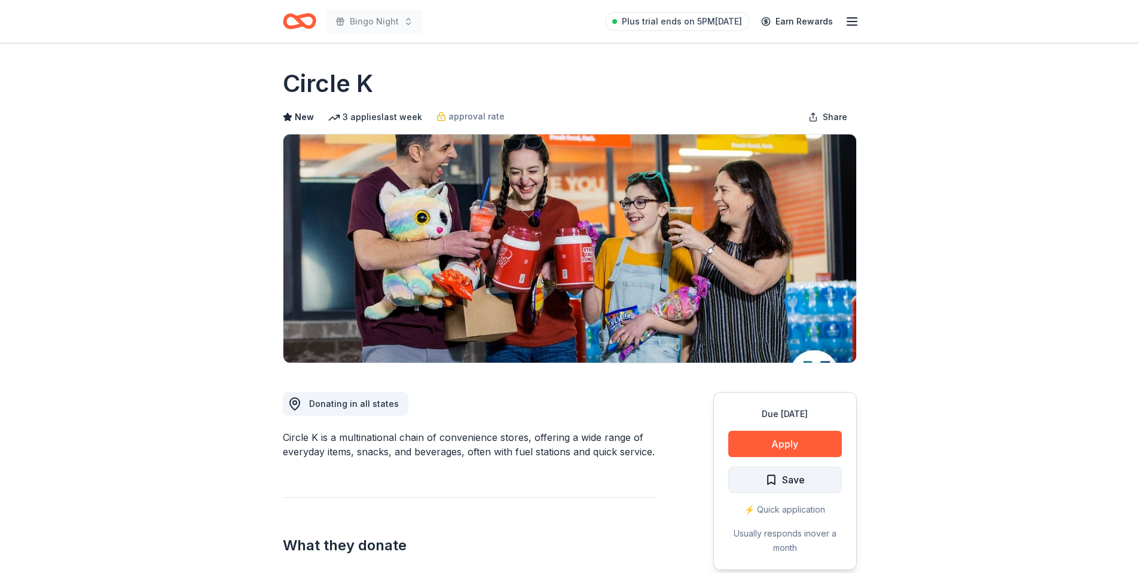
click at [778, 477] on span "Save" at bounding box center [784, 480] width 39 height 16
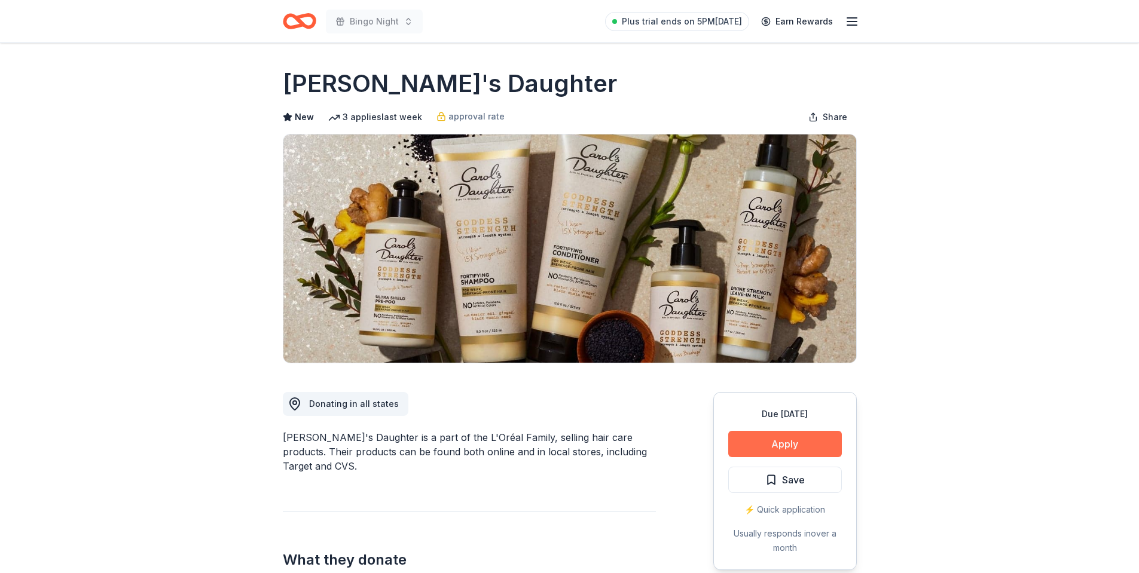
click at [799, 446] on button "Apply" at bounding box center [785, 444] width 114 height 26
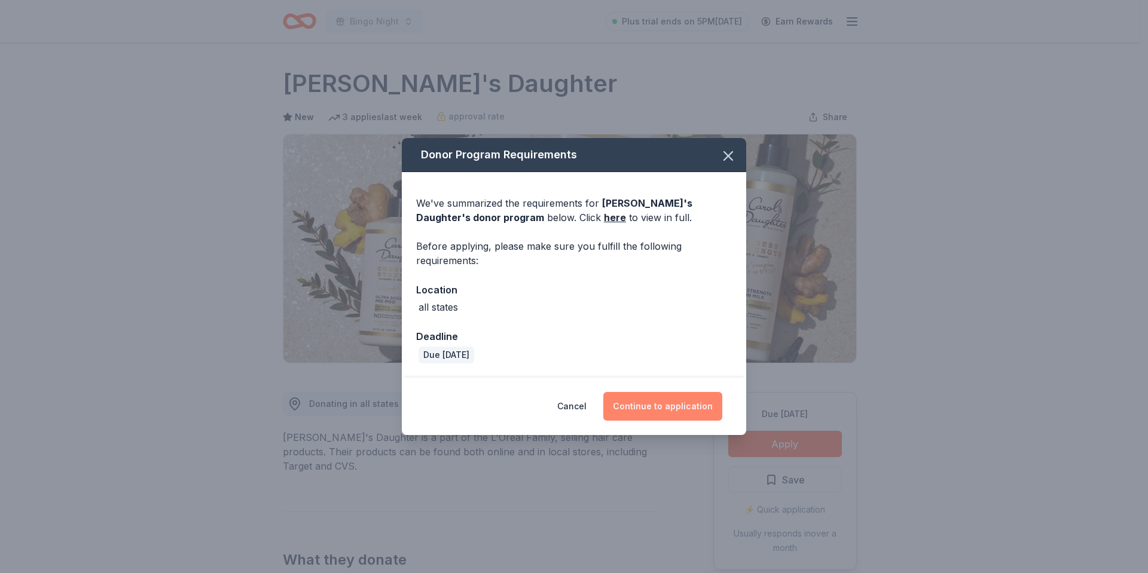
click at [664, 403] on button "Continue to application" at bounding box center [662, 406] width 119 height 29
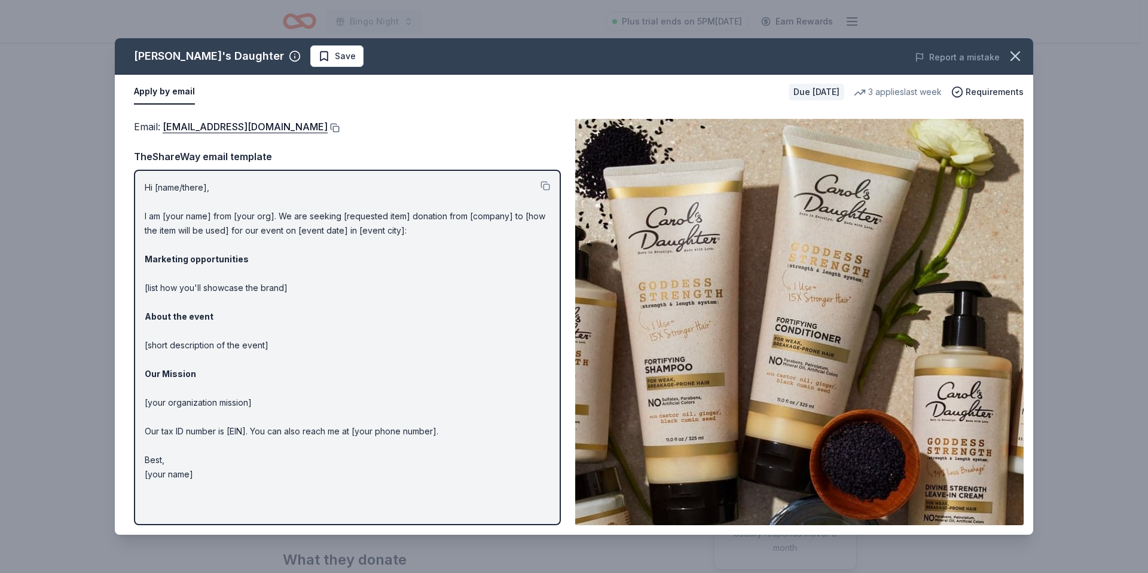
click at [332, 130] on button at bounding box center [334, 128] width 12 height 10
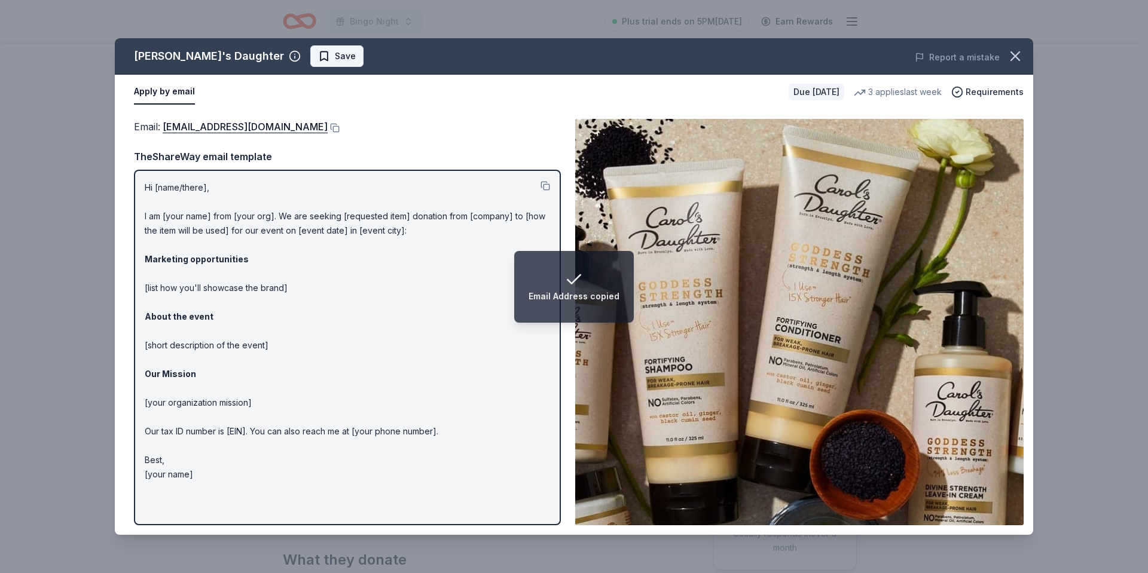
click at [335, 59] on span "Save" at bounding box center [345, 56] width 21 height 14
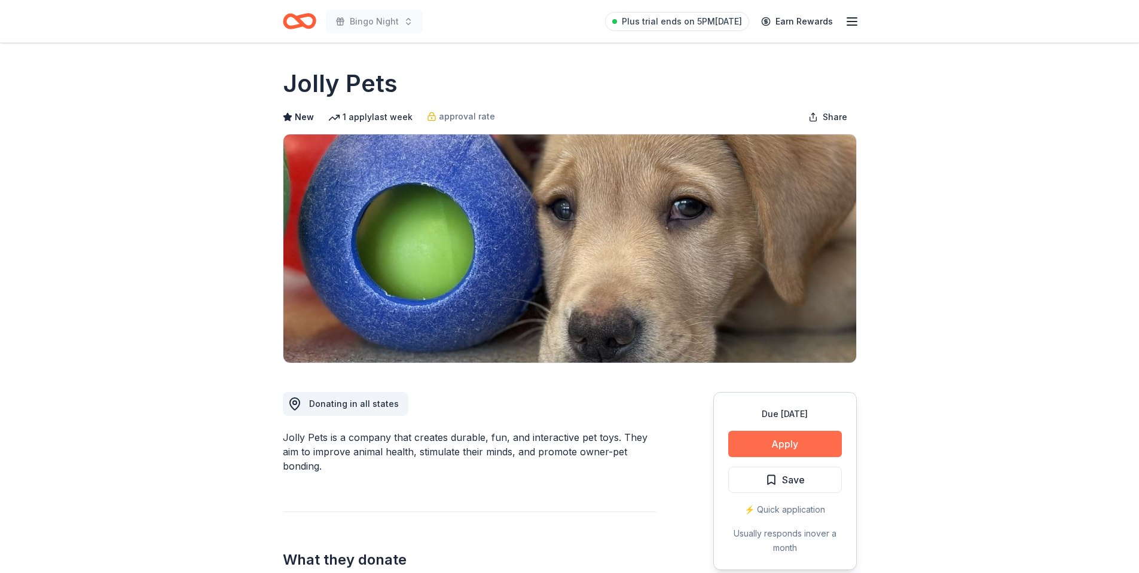
click at [798, 444] on button "Apply" at bounding box center [785, 444] width 114 height 26
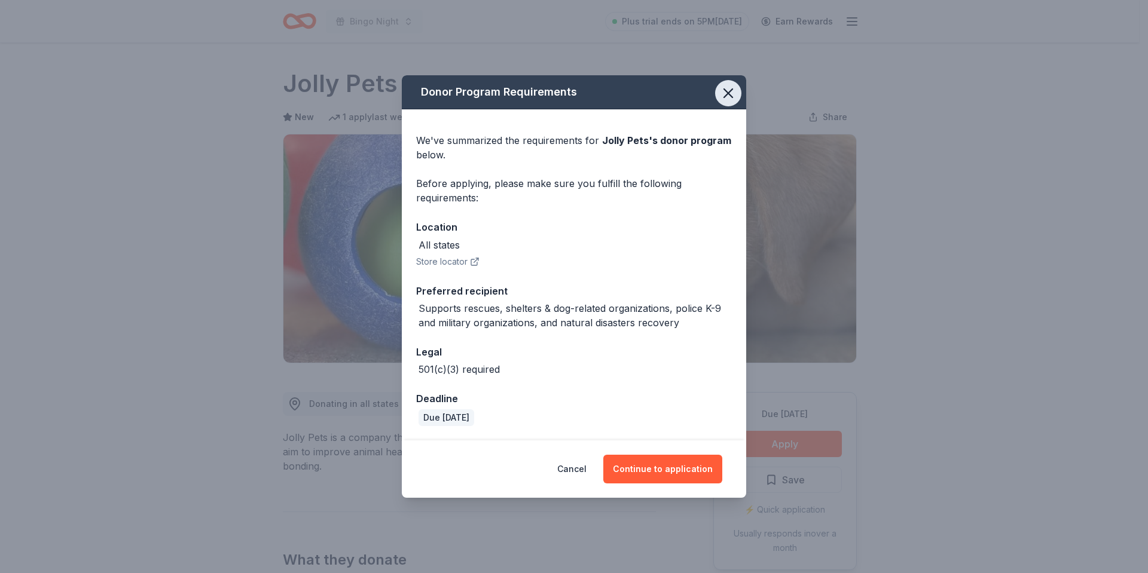
drag, startPoint x: 726, startPoint y: 95, endPoint x: 522, endPoint y: 19, distance: 218.1
click at [727, 95] on icon "button" at bounding box center [728, 93] width 8 height 8
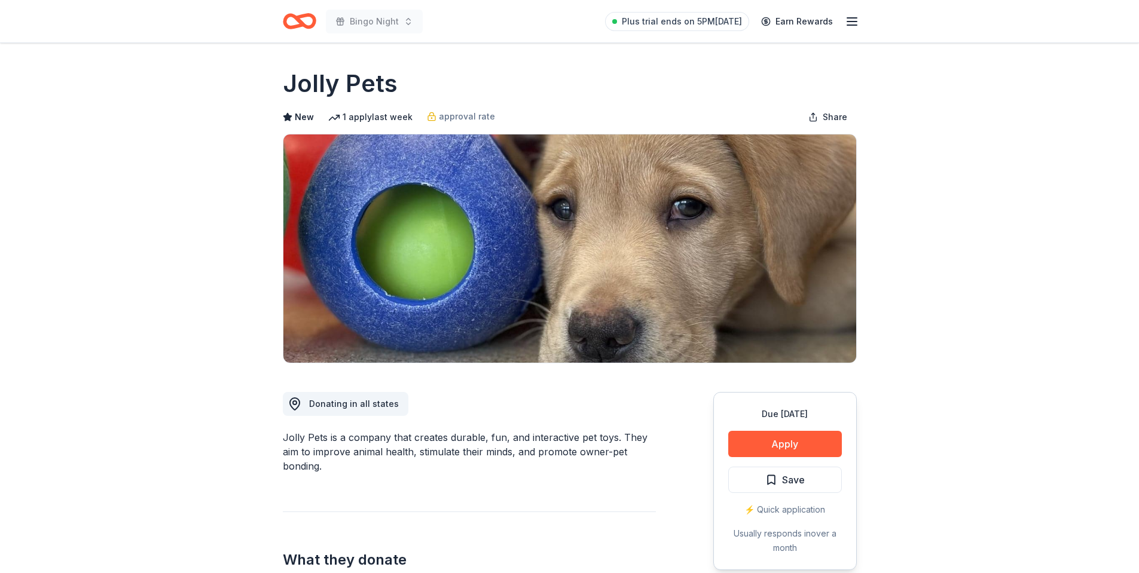
drag, startPoint x: 822, startPoint y: 478, endPoint x: 620, endPoint y: 262, distance: 295.6
click at [821, 478] on button "Save" at bounding box center [785, 480] width 114 height 26
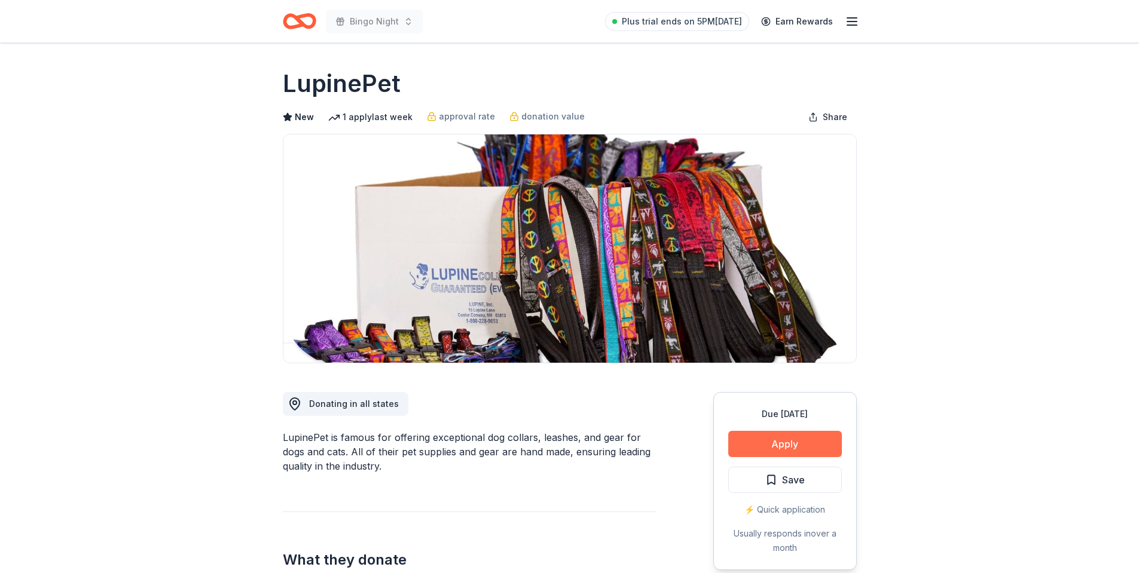
click at [824, 439] on button "Apply" at bounding box center [785, 444] width 114 height 26
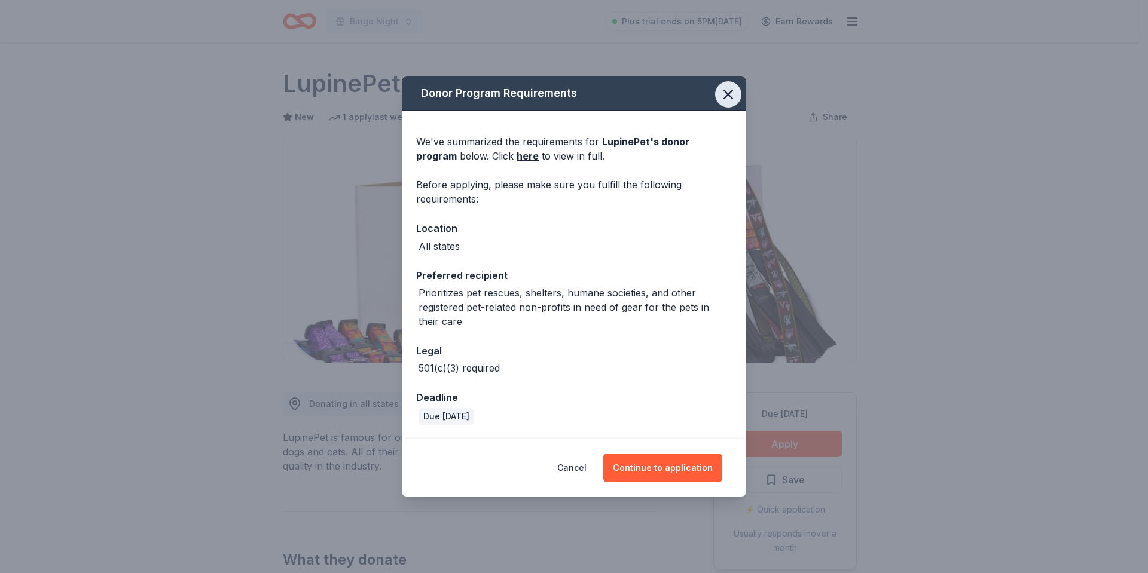
click at [734, 97] on icon "button" at bounding box center [728, 94] width 17 height 17
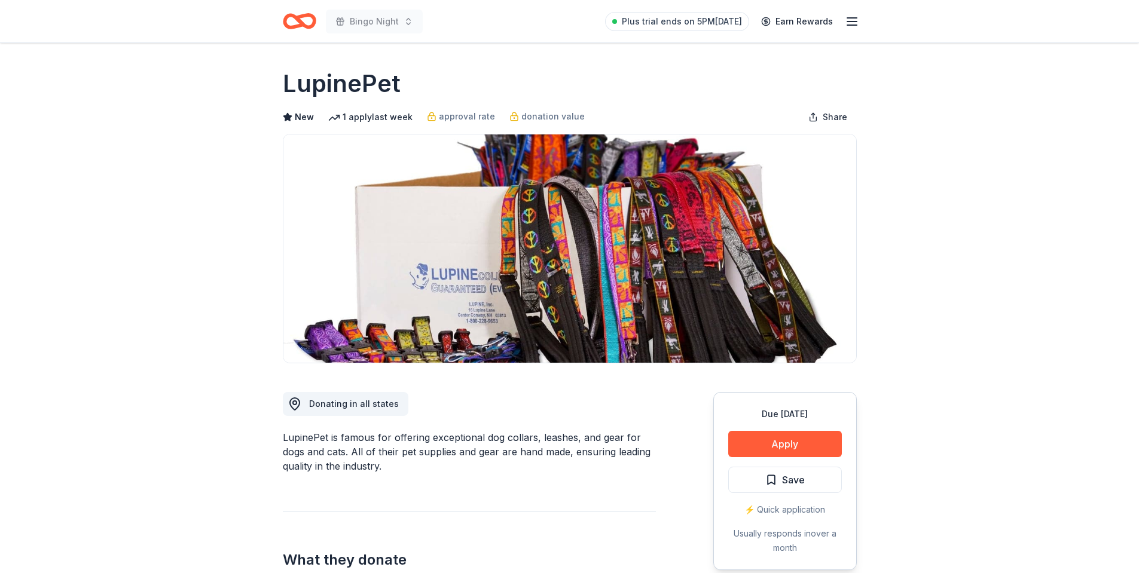
drag, startPoint x: 768, startPoint y: 479, endPoint x: 413, endPoint y: 176, distance: 466.4
click at [767, 477] on span "Save" at bounding box center [784, 480] width 39 height 16
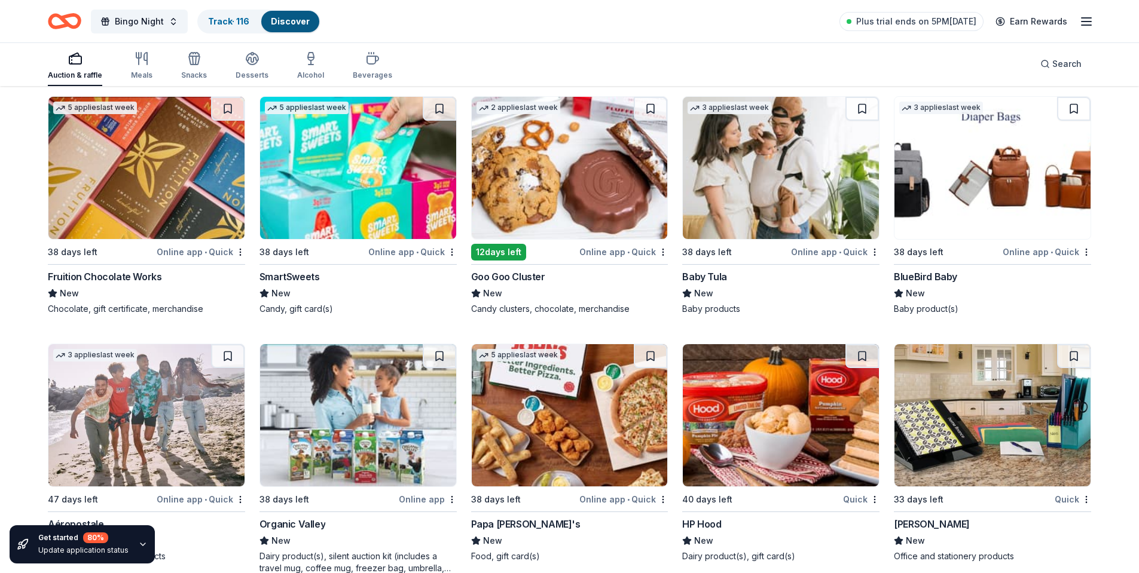
scroll to position [2931, 0]
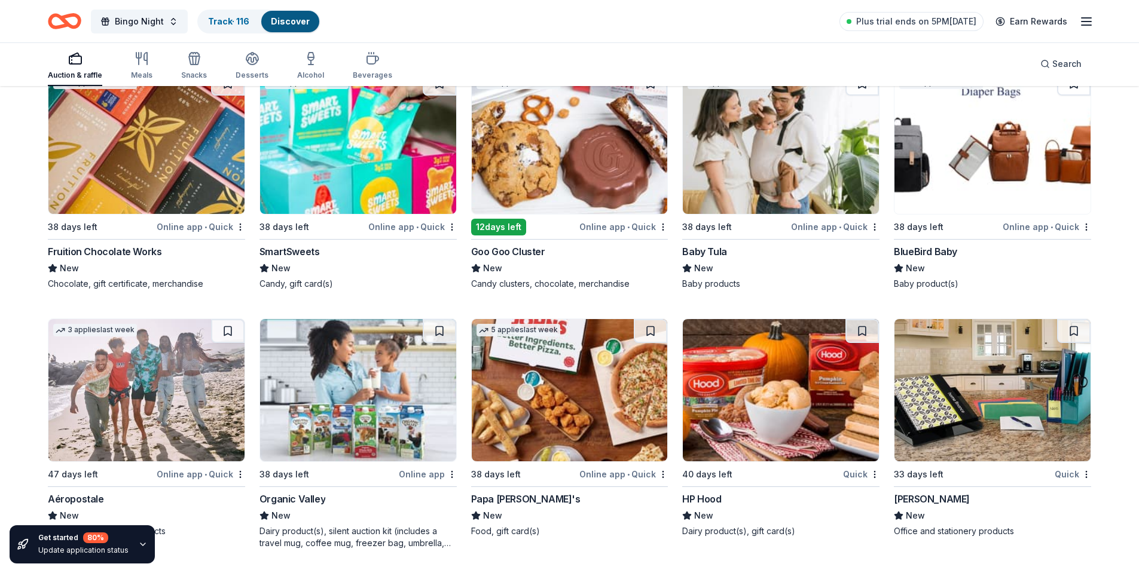
click at [294, 19] on link "Discover" at bounding box center [290, 21] width 39 height 10
click at [141, 59] on icon "button" at bounding box center [142, 58] width 14 height 14
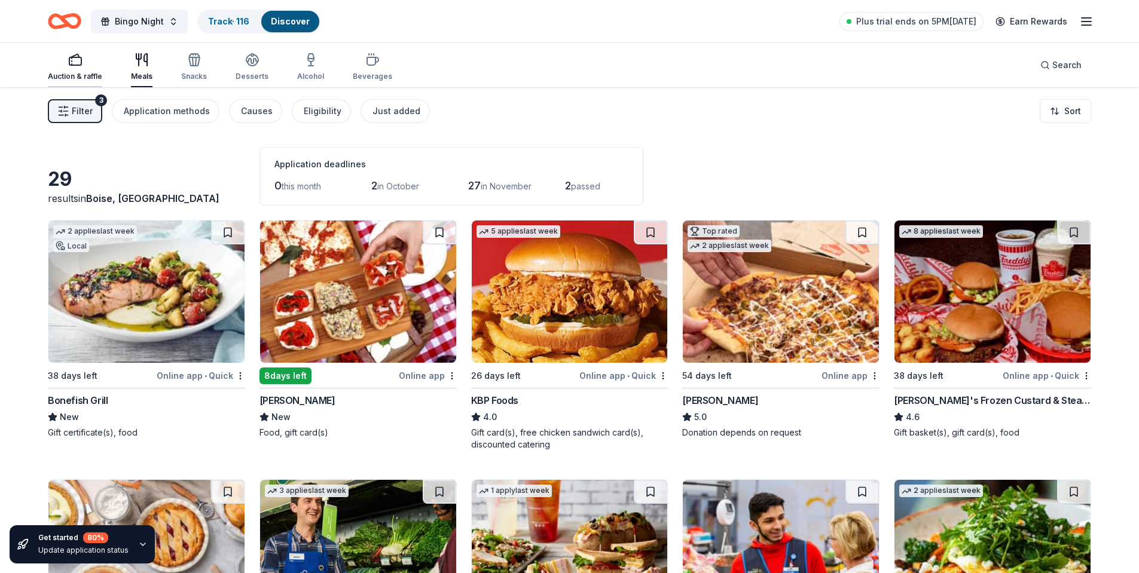
click at [75, 64] on icon "button" at bounding box center [75, 60] width 14 height 14
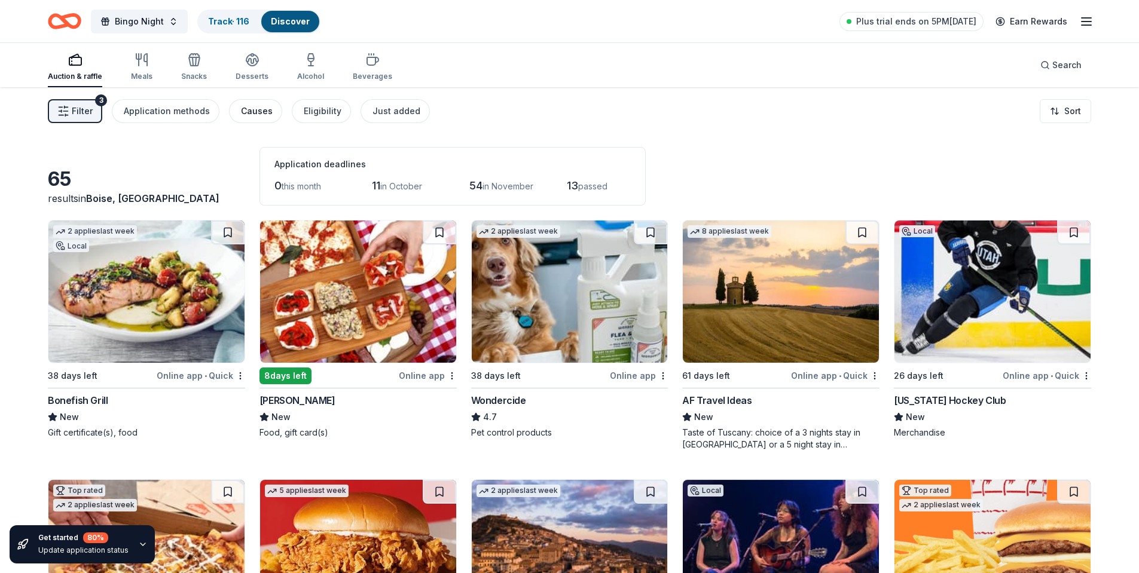
click at [255, 106] on div "Causes" at bounding box center [257, 111] width 32 height 14
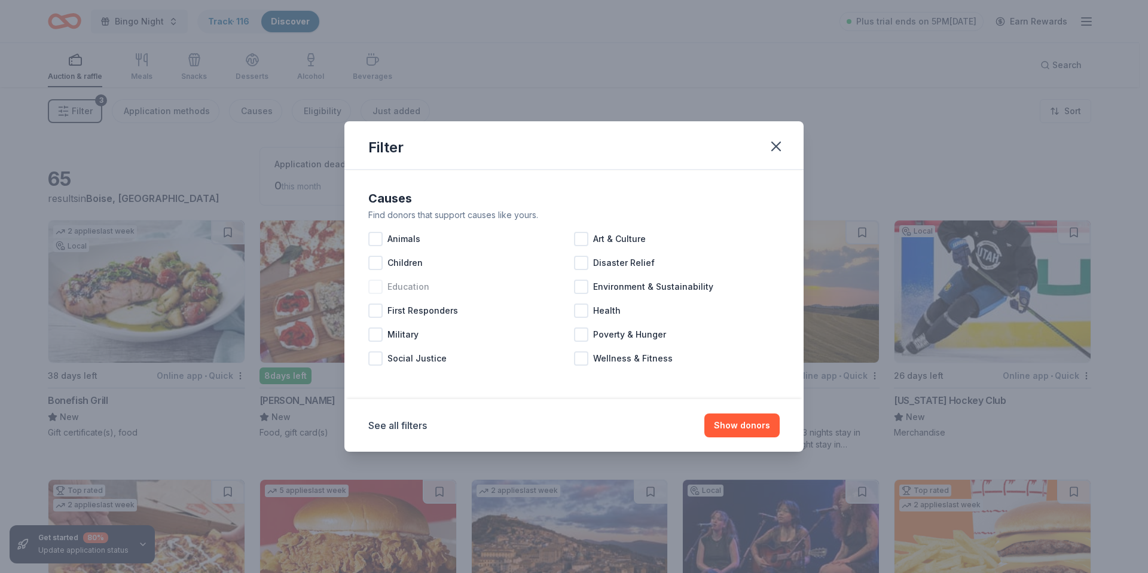
click at [378, 289] on div at bounding box center [375, 287] width 14 height 14
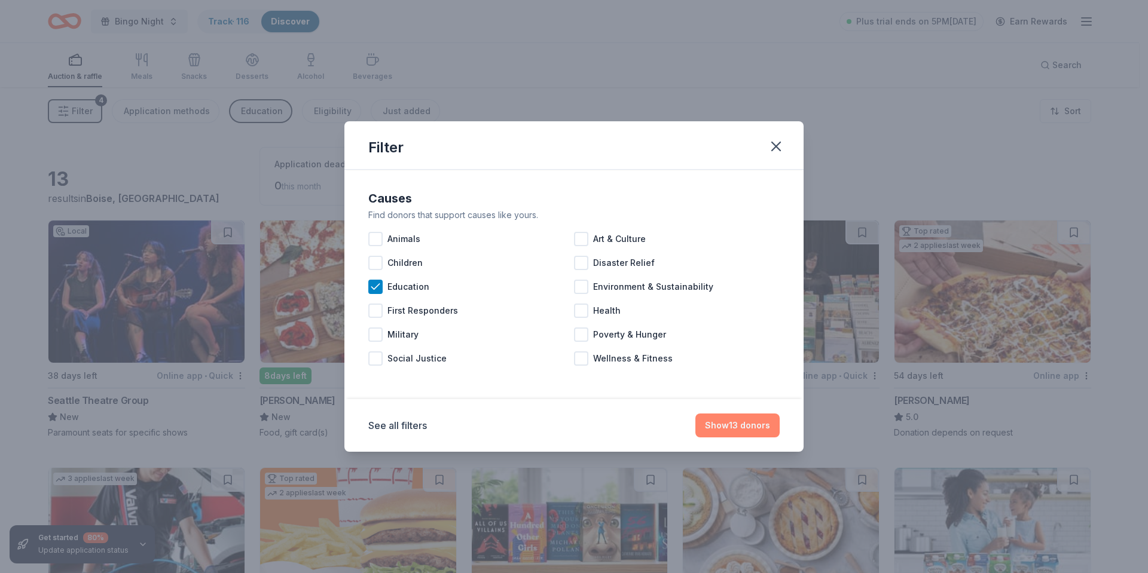
click at [739, 426] on button "Show 13 donors" at bounding box center [737, 426] width 84 height 24
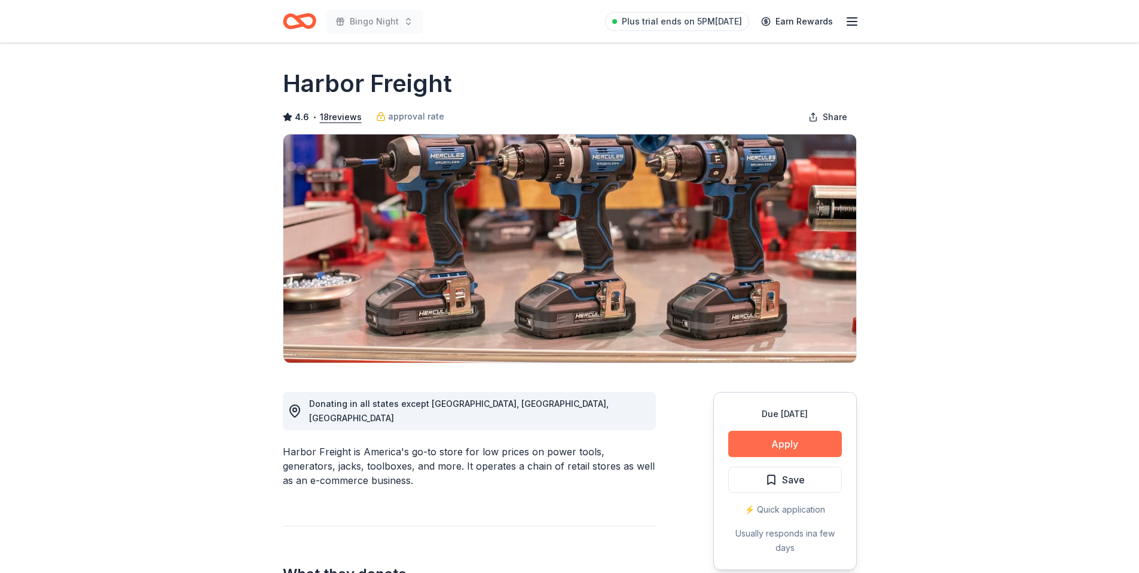
click at [784, 451] on button "Apply" at bounding box center [785, 444] width 114 height 26
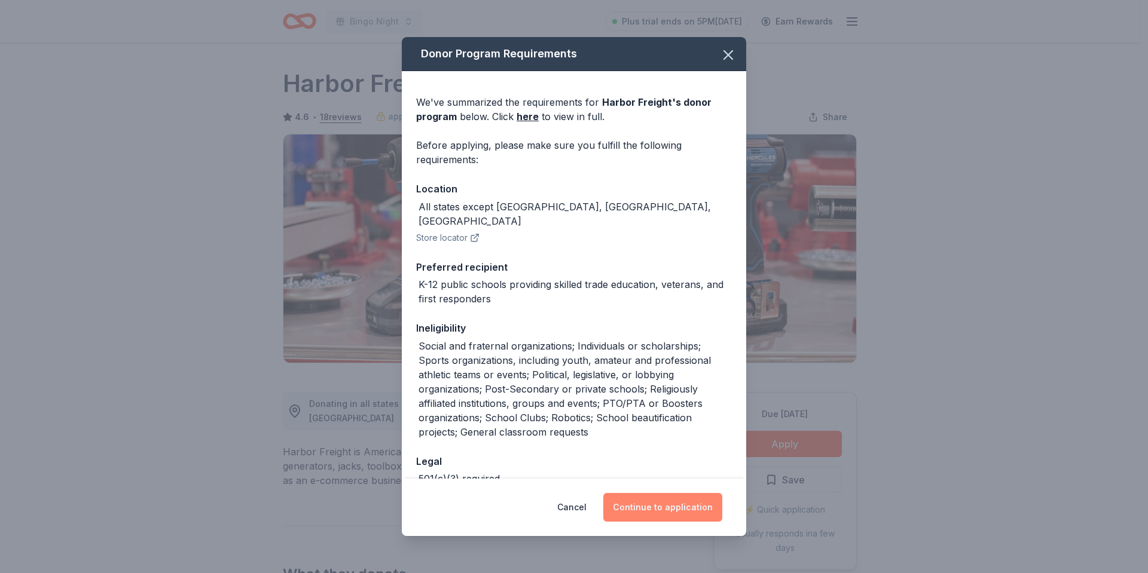
click at [667, 506] on button "Continue to application" at bounding box center [662, 507] width 119 height 29
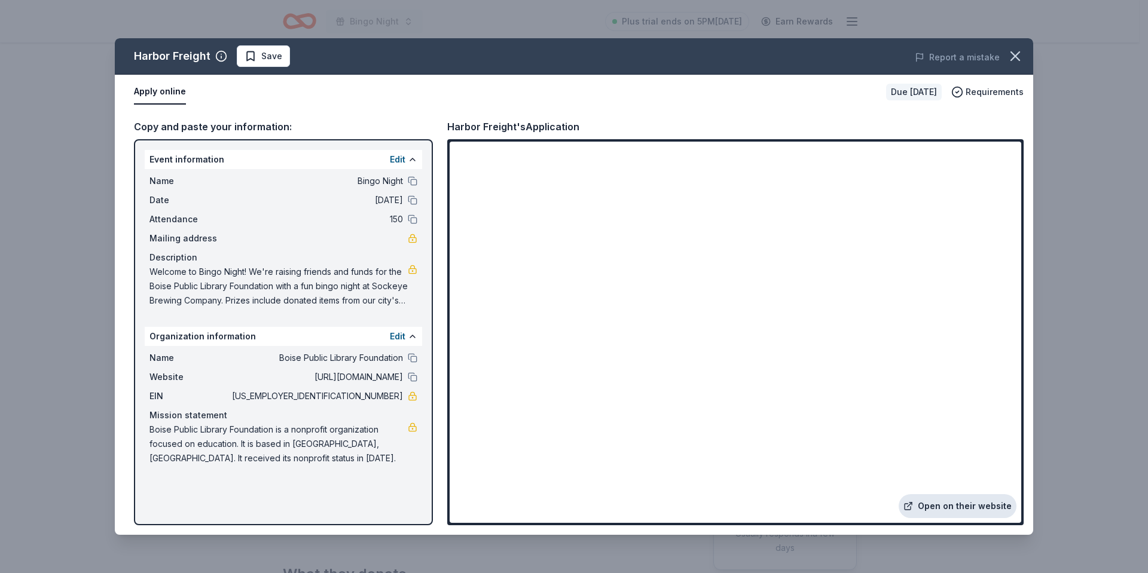
click at [936, 508] on link "Open on their website" at bounding box center [958, 506] width 118 height 24
click at [966, 55] on button "Report a mistake" at bounding box center [957, 57] width 85 height 14
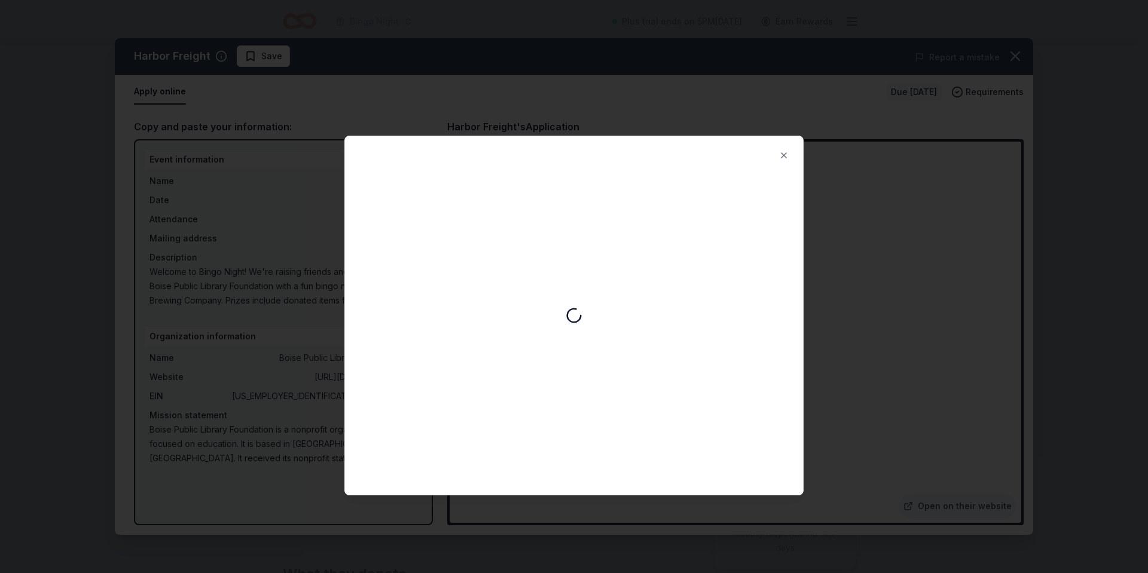
click at [759, 151] on div at bounding box center [574, 315] width 458 height 359
drag, startPoint x: 752, startPoint y: 166, endPoint x: 796, endPoint y: 151, distance: 46.1
click at [752, 165] on div at bounding box center [574, 315] width 458 height 359
click at [783, 152] on button "Close" at bounding box center [784, 155] width 24 height 24
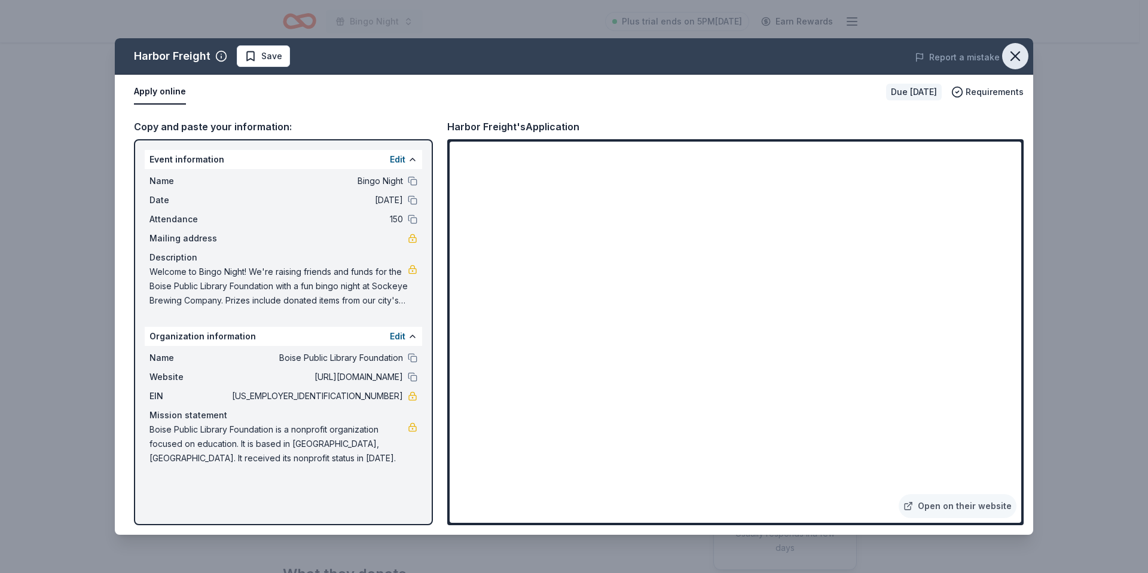
click at [1014, 54] on icon "button" at bounding box center [1015, 56] width 8 height 8
